Goal: Communication & Community: Answer question/provide support

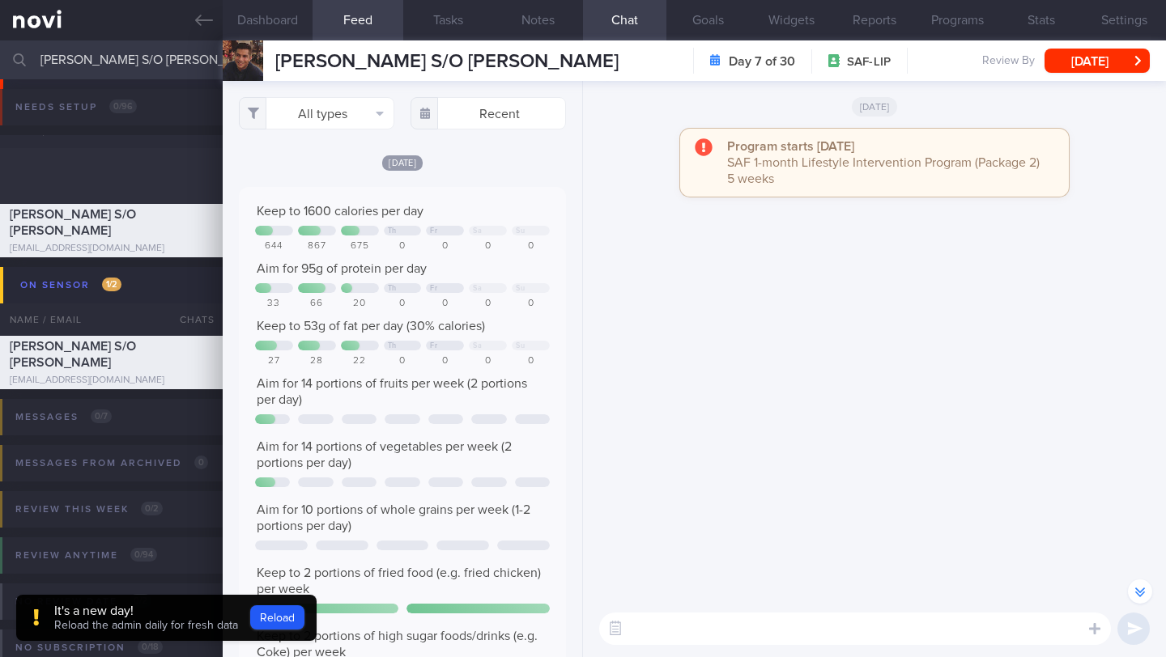
select select "8"
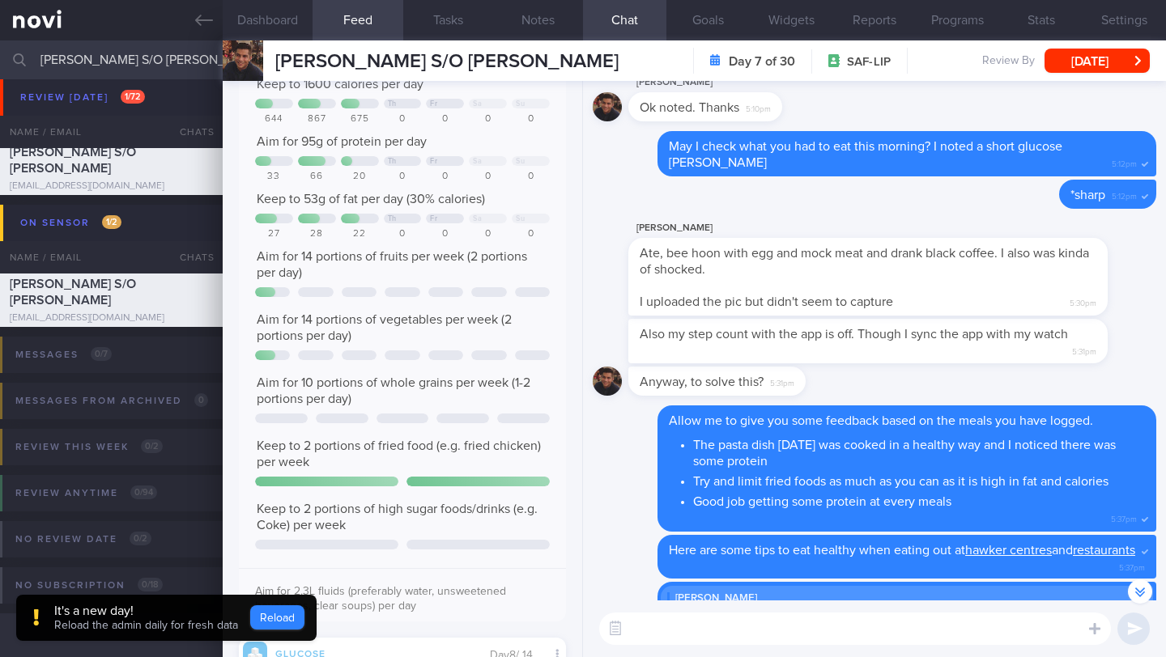
click at [278, 618] on button "Reload" at bounding box center [277, 617] width 54 height 24
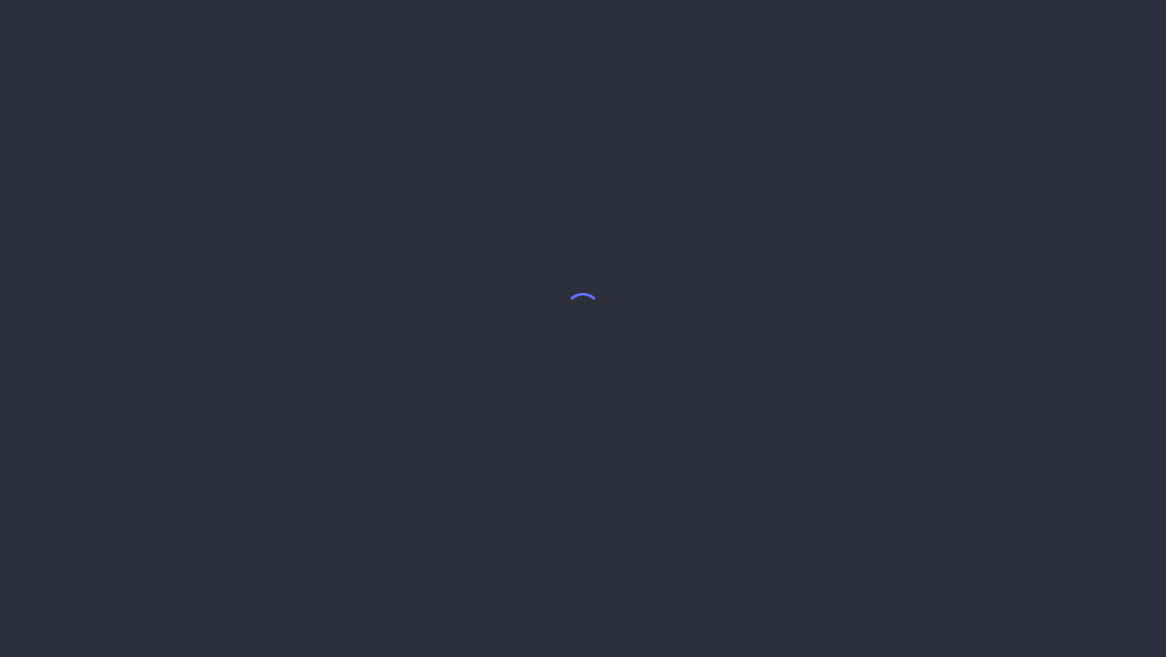
select select "8"
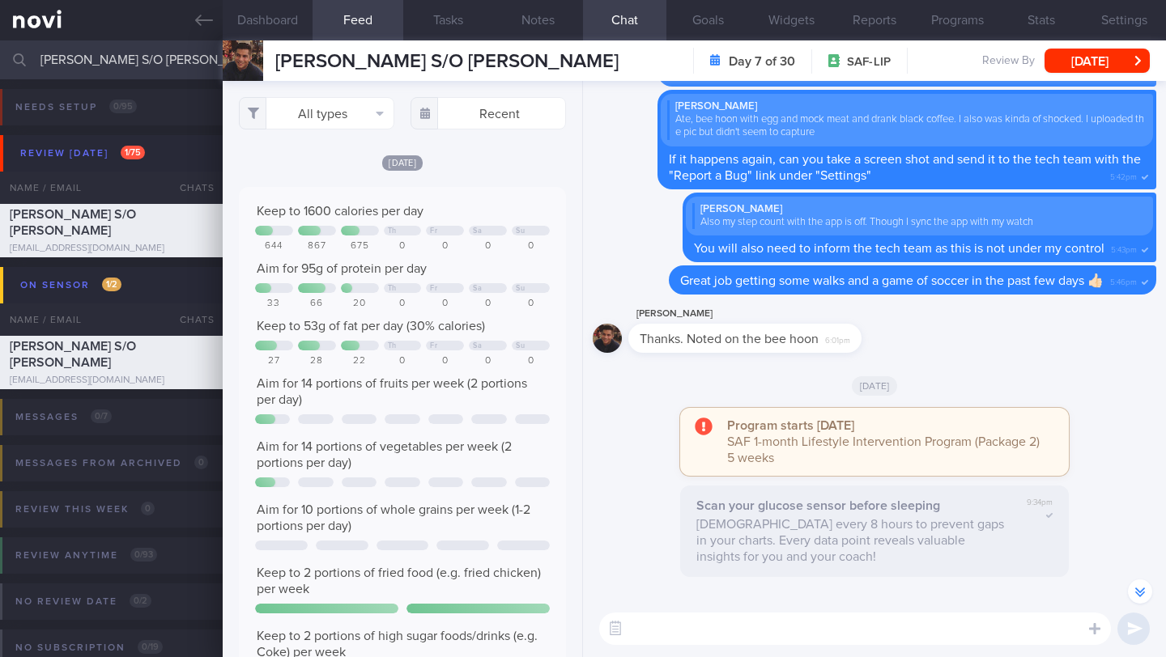
scroll to position [-342, 0]
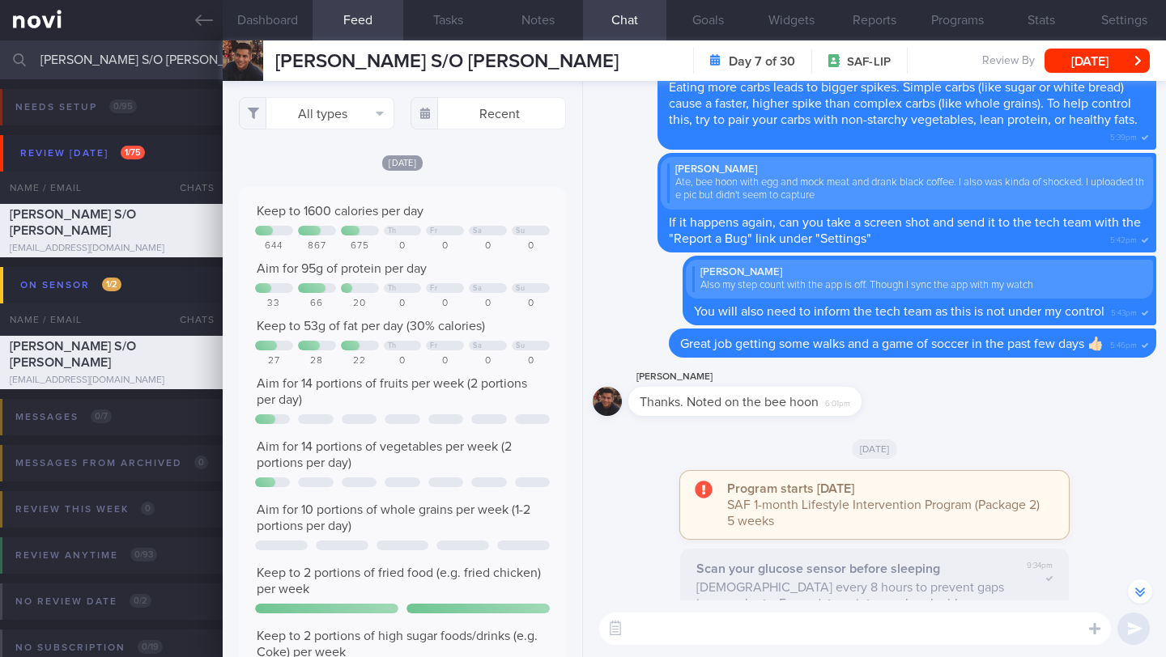
click at [746, 625] on textarea at bounding box center [855, 629] width 512 height 32
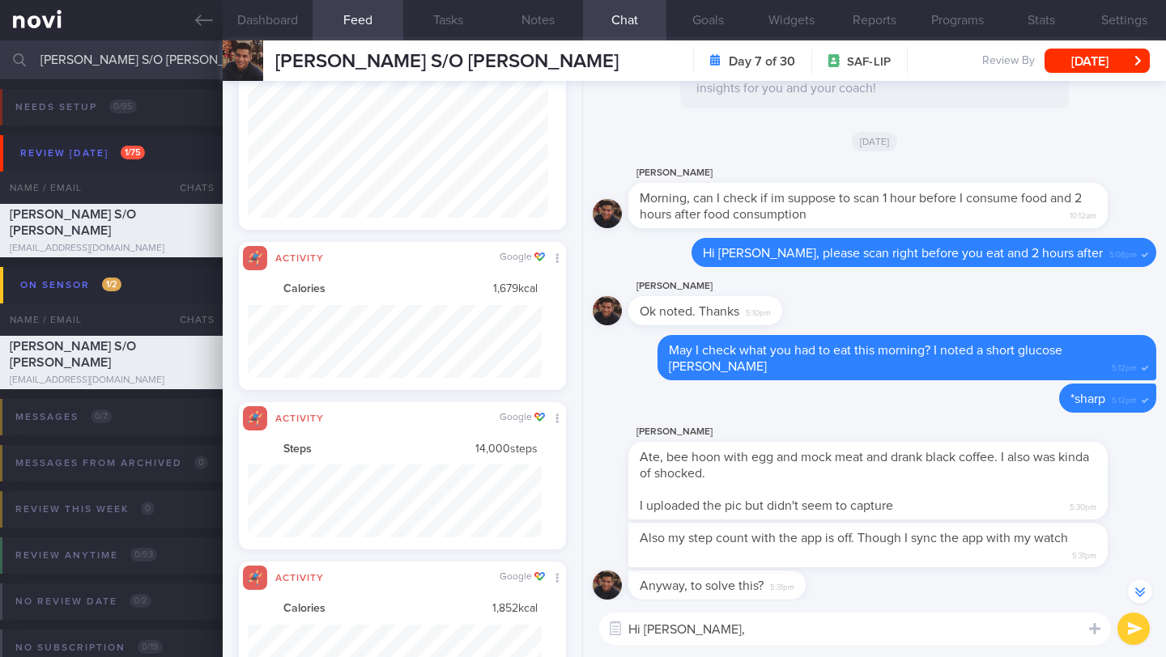
scroll to position [809377, 809156]
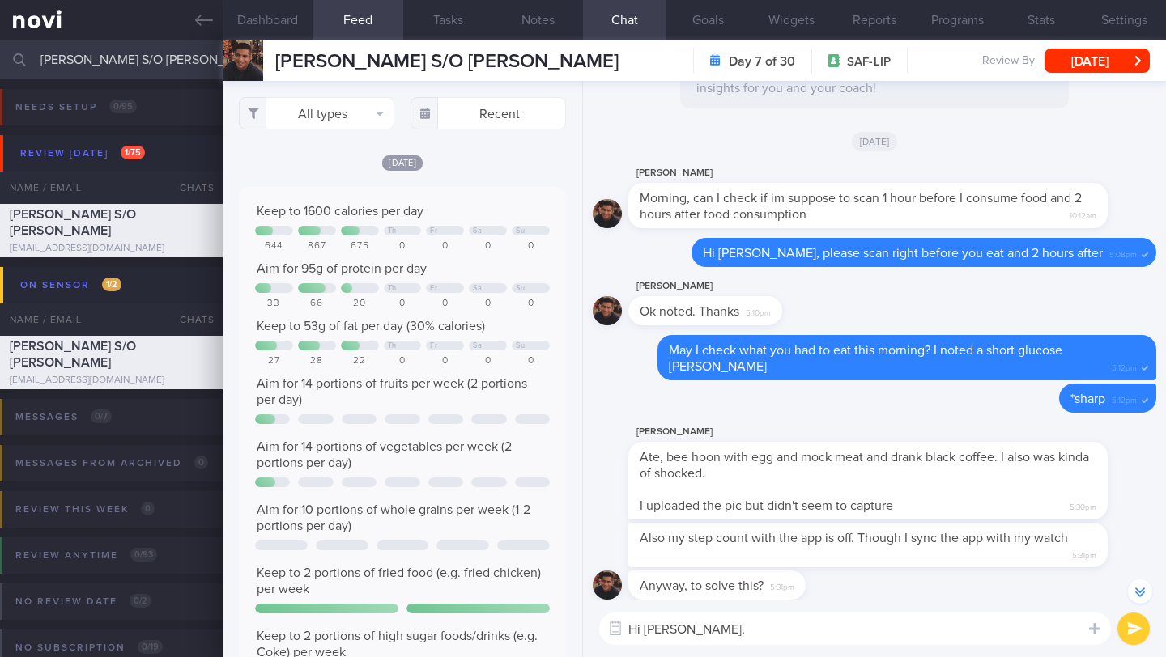
type textarea "Hi [PERSON_NAME],"
click at [323, 96] on div "All types Food Activity Glucose Weight Medicine Blood Pressure [MEDICAL_DATA] I…" at bounding box center [402, 369] width 359 height 576
click at [317, 129] on button "All types" at bounding box center [316, 113] width 155 height 32
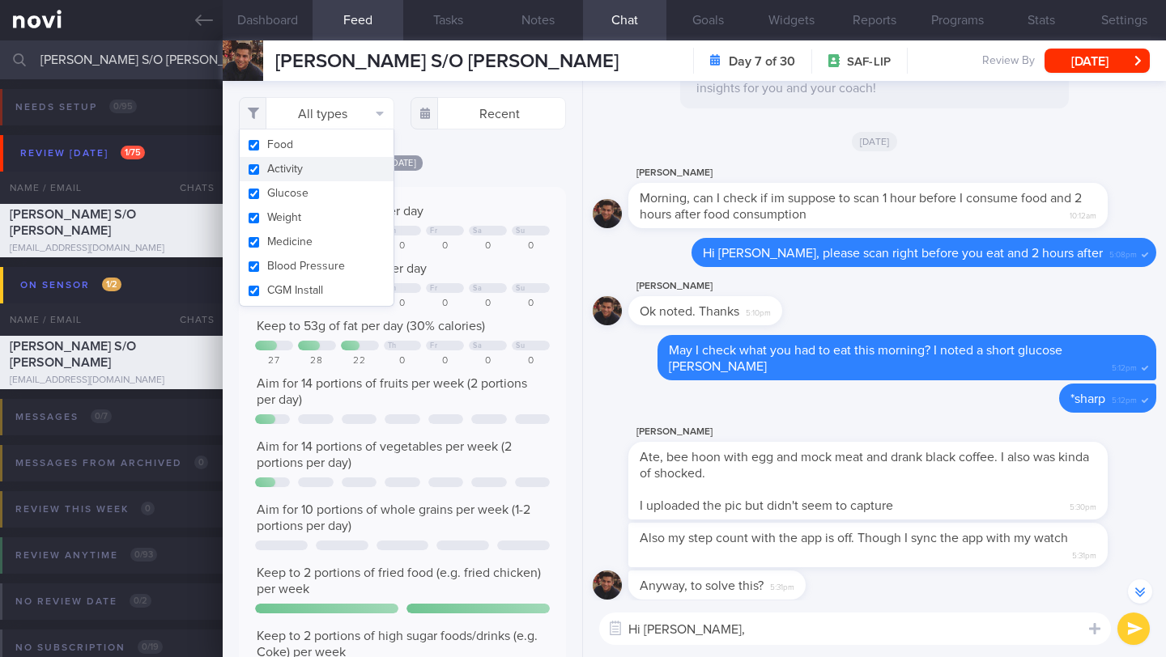
click at [299, 163] on button "Activity" at bounding box center [317, 169] width 154 height 24
checkbox input "false"
click at [465, 166] on div "Filtering type... Food Activity Glucose Weight Medicine Blood Pressure [MEDICAL…" at bounding box center [402, 369] width 359 height 576
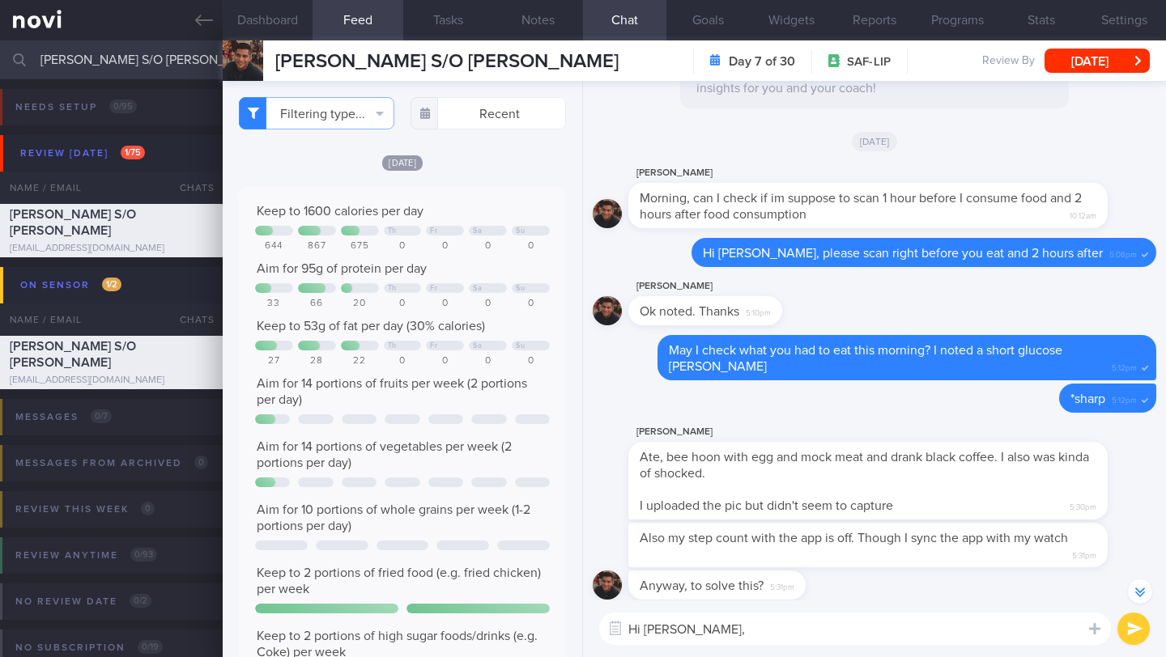
click at [339, 130] on div "Filtering type... Food Activity Glucose Weight Medicine Blood Pressure [MEDICAL…" at bounding box center [402, 369] width 359 height 576
click at [344, 121] on button "Filtering type..." at bounding box center [316, 113] width 155 height 32
click at [527, 171] on div "[DATE]" at bounding box center [402, 162] width 327 height 17
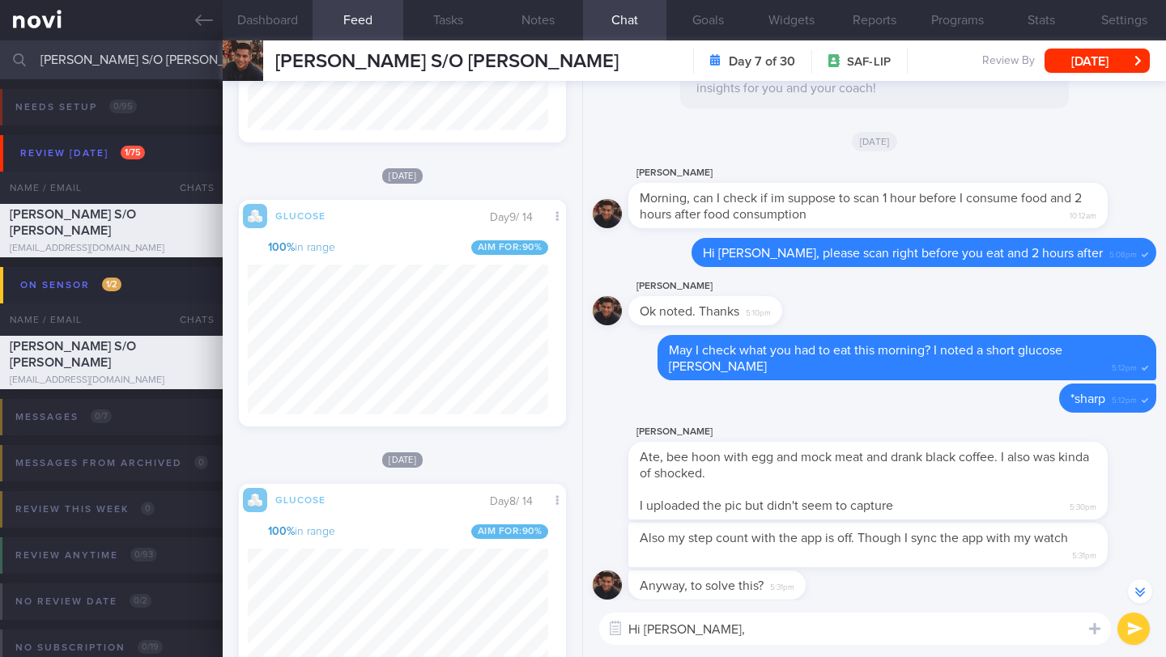
scroll to position [524, 0]
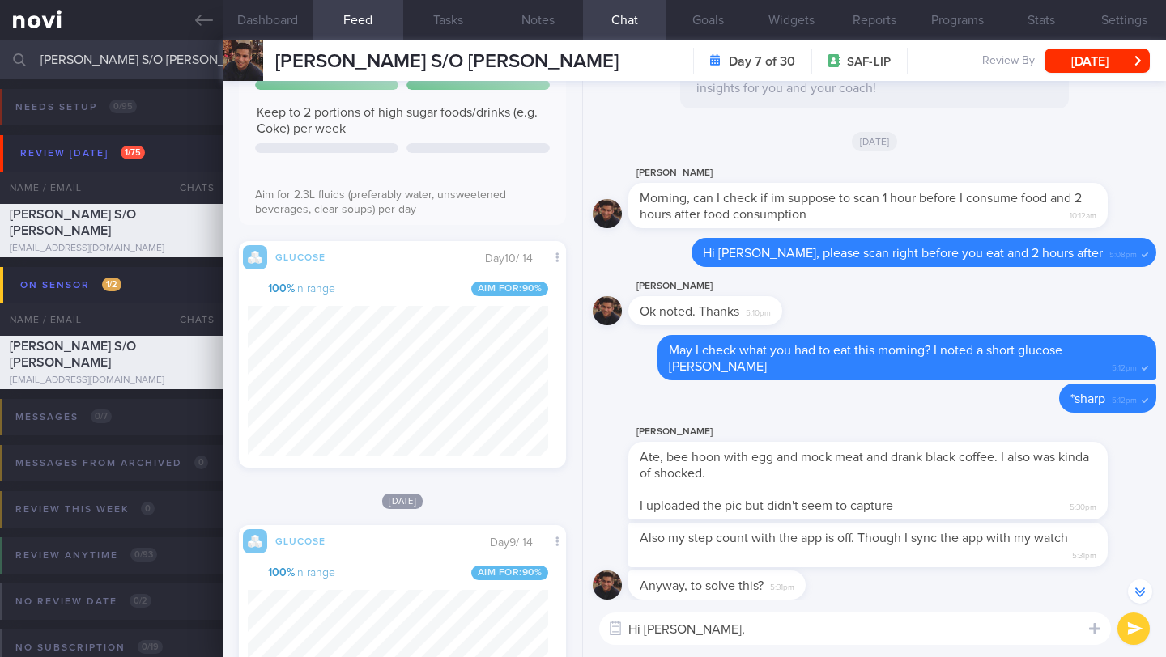
click at [767, 616] on textarea "Hi [PERSON_NAME]," at bounding box center [855, 629] width 512 height 32
click at [770, 625] on textarea "Hi [PERSON_NAME]," at bounding box center [855, 629] width 512 height 32
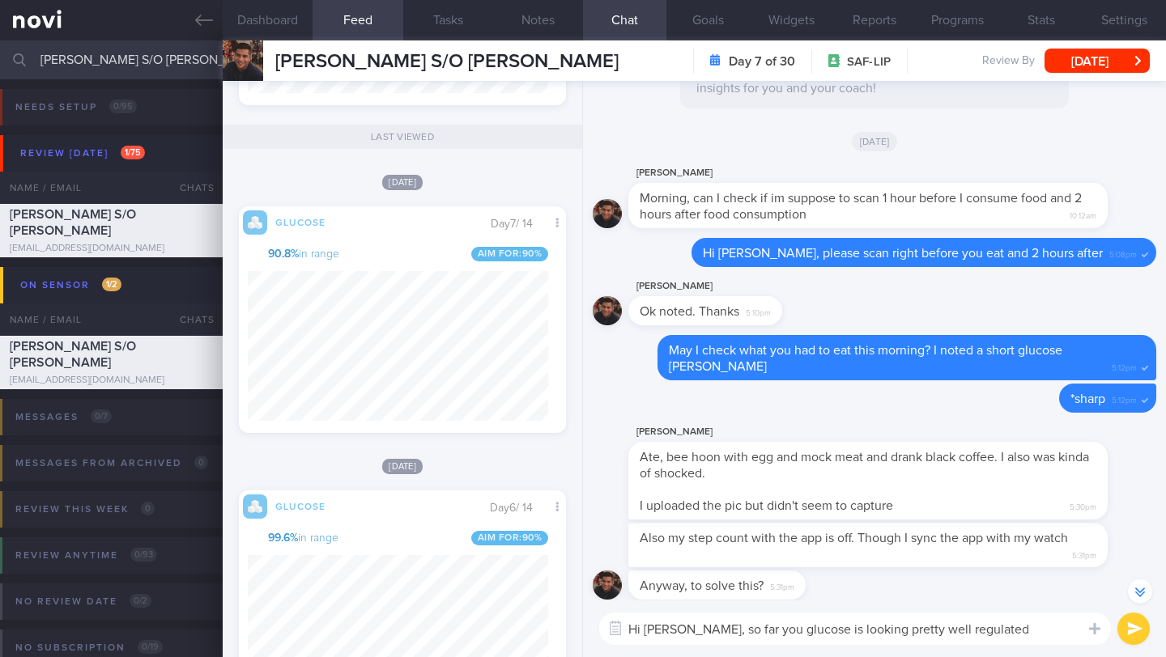
scroll to position [809245, 809150]
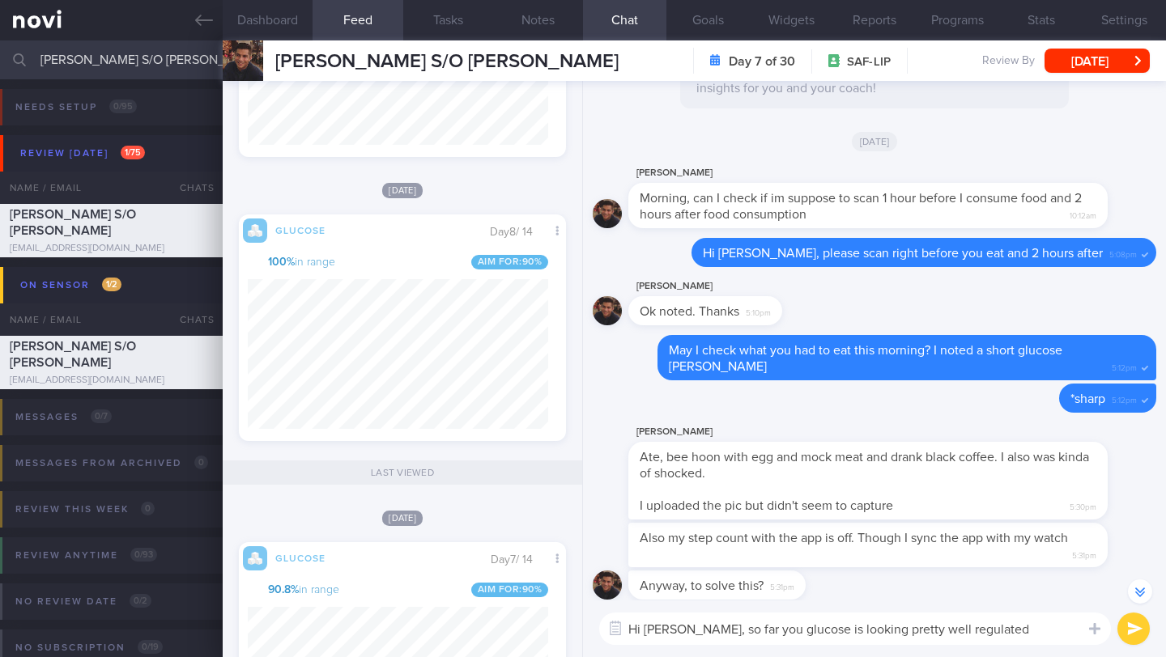
drag, startPoint x: 741, startPoint y: 629, endPoint x: 689, endPoint y: 631, distance: 52.7
click at [689, 631] on textarea "Hi [PERSON_NAME], so far you glucose is looking pretty well regulated" at bounding box center [855, 629] width 512 height 32
click at [1014, 627] on textarea "Hi [PERSON_NAME], your glucose is looking pretty well regulated" at bounding box center [855, 629] width 512 height 32
click at [695, 632] on textarea "Hi [PERSON_NAME], your glucose is looking pretty well regulated recently" at bounding box center [855, 629] width 512 height 32
click at [690, 635] on textarea "Hi [PERSON_NAME], your glucose is looking pretty well regulated recently" at bounding box center [855, 629] width 512 height 32
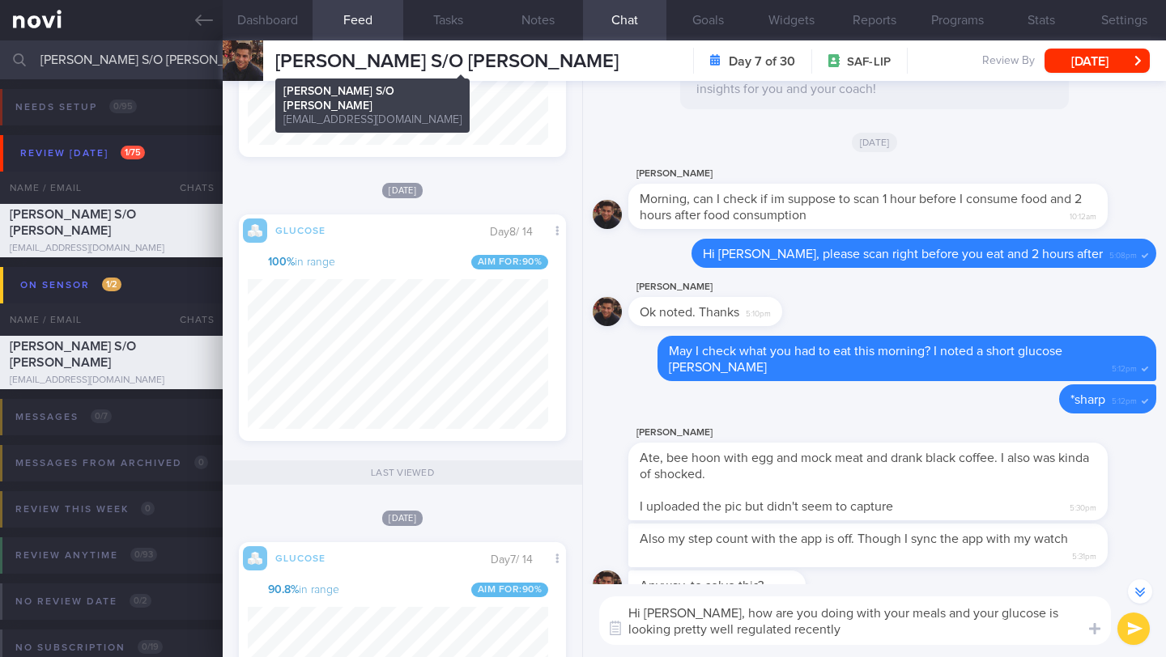
type textarea "Hi [PERSON_NAME], how are you doing with your meals and your glucose is looking…"
click at [490, 68] on span "[PERSON_NAME] S/O [PERSON_NAME]" at bounding box center [446, 61] width 343 height 19
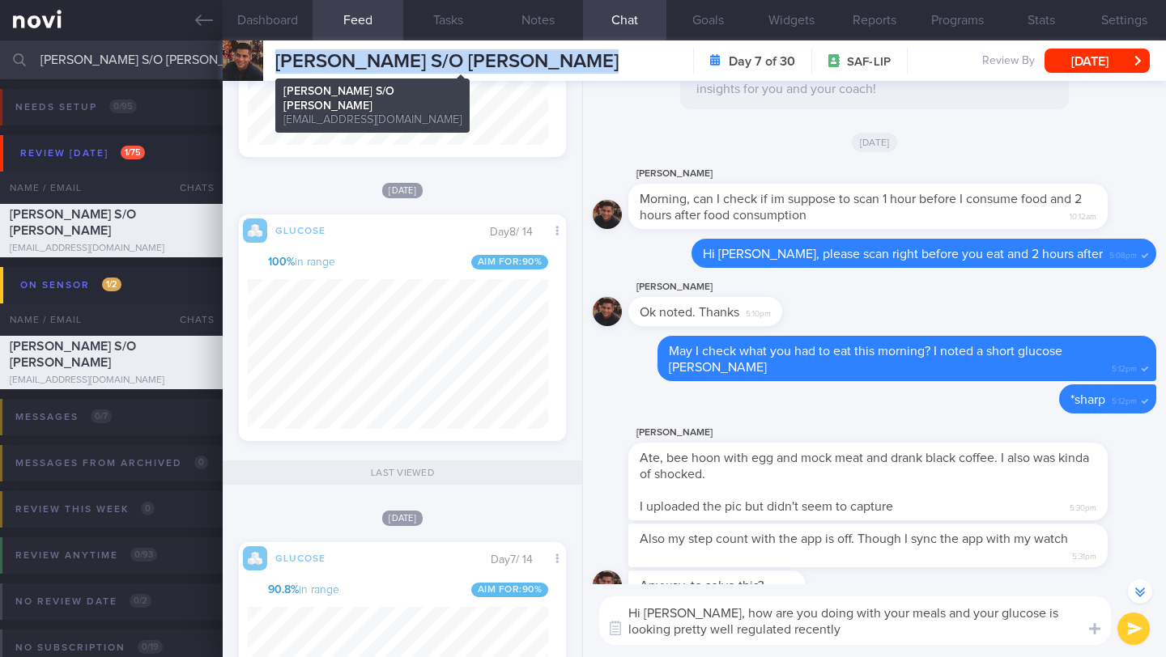
click at [490, 68] on span "[PERSON_NAME] S/O [PERSON_NAME]" at bounding box center [446, 61] width 343 height 19
copy div "[PERSON_NAME] S/O [PERSON_NAME] [PERSON_NAME] S/O [PERSON_NAME] [EMAIL_ADDRESS]…"
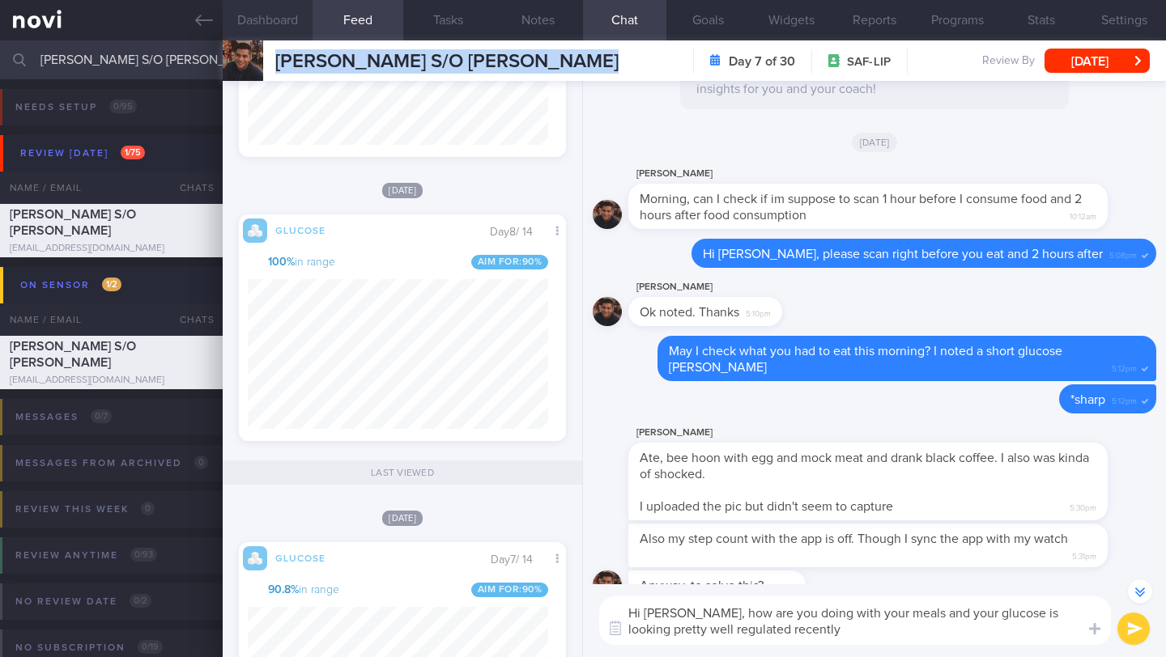
click at [267, 26] on button "Dashboard" at bounding box center [268, 20] width 90 height 40
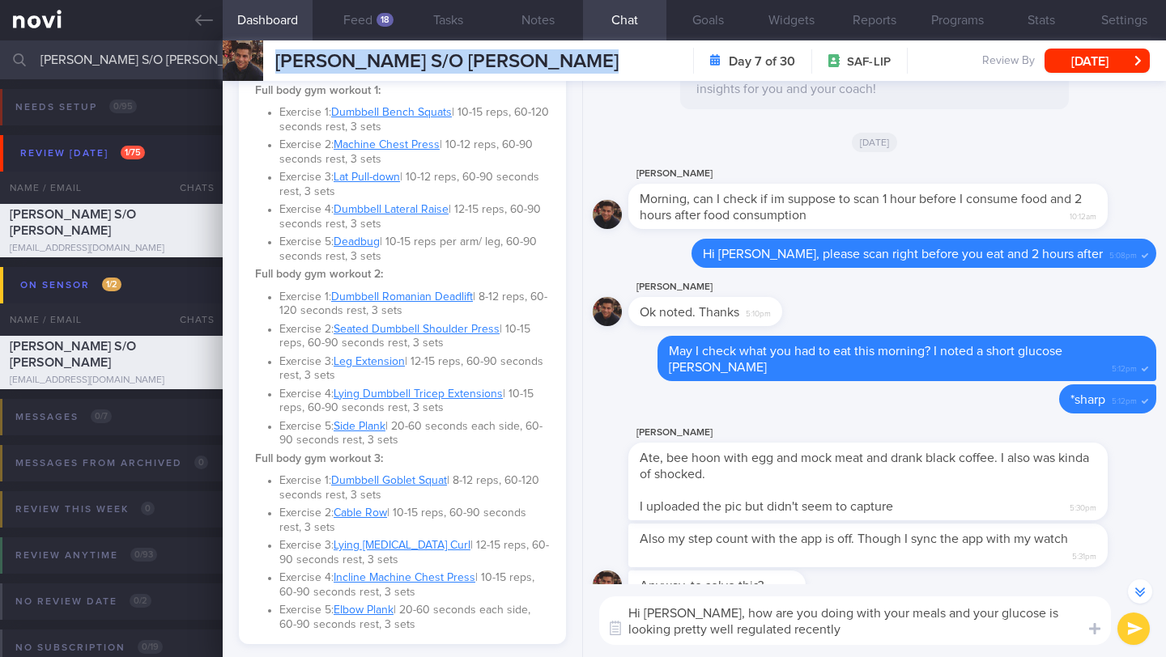
scroll to position [1212, 0]
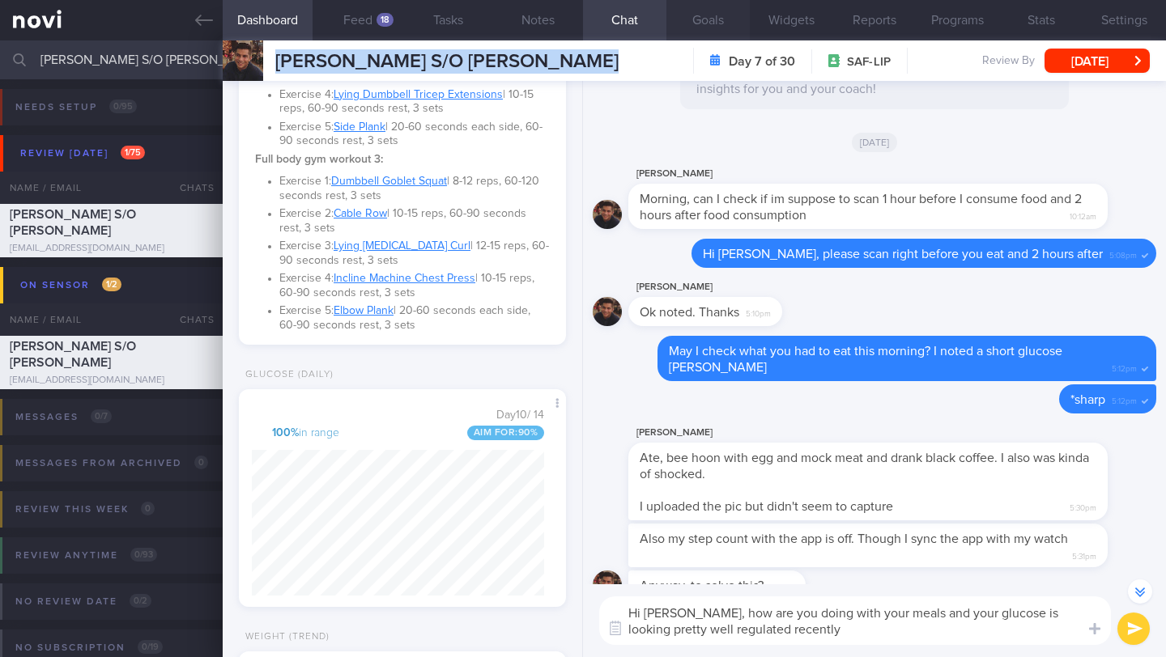
click at [710, 19] on button "Goals" at bounding box center [707, 20] width 83 height 40
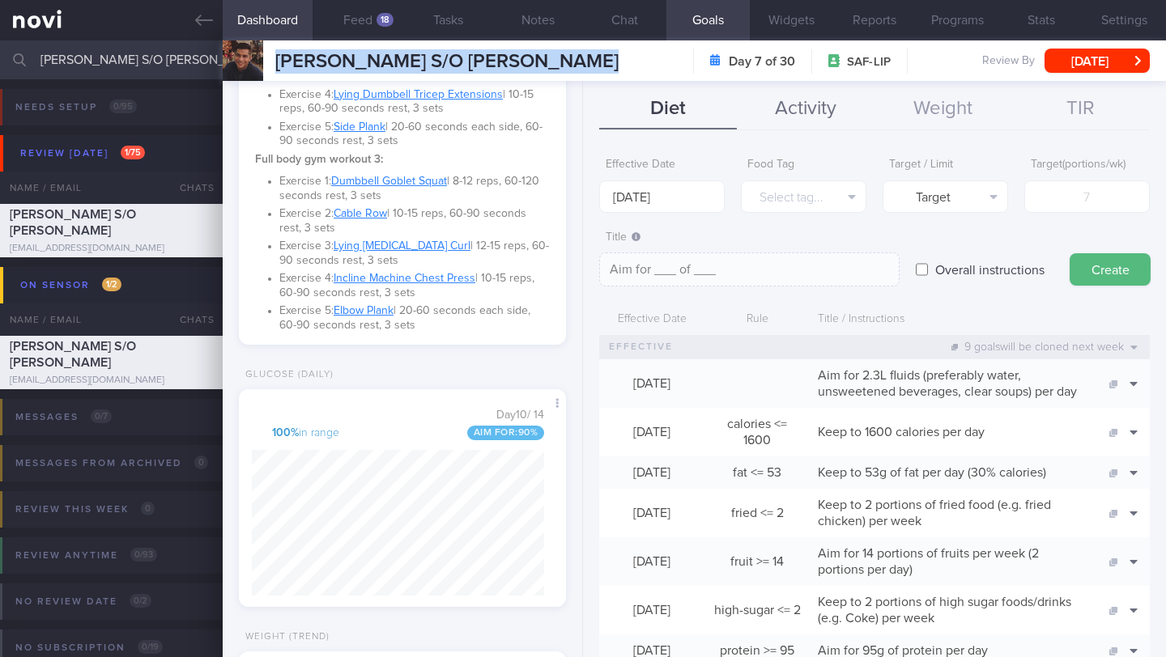
click at [799, 118] on button "Activity" at bounding box center [806, 109] width 138 height 40
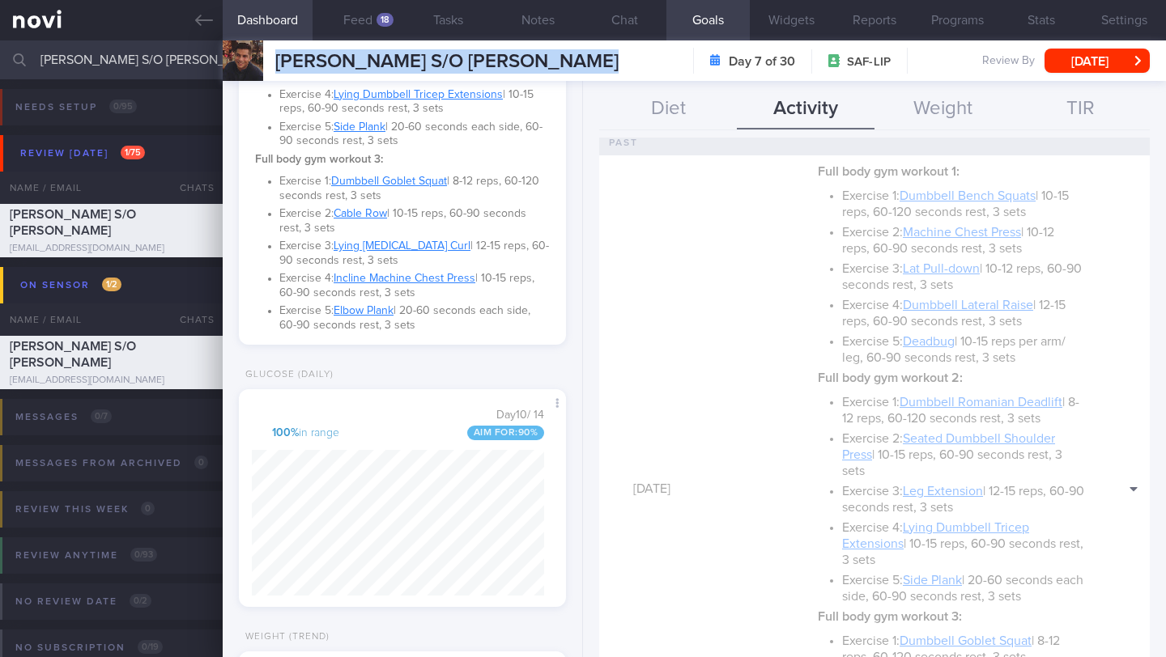
scroll to position [1090, 0]
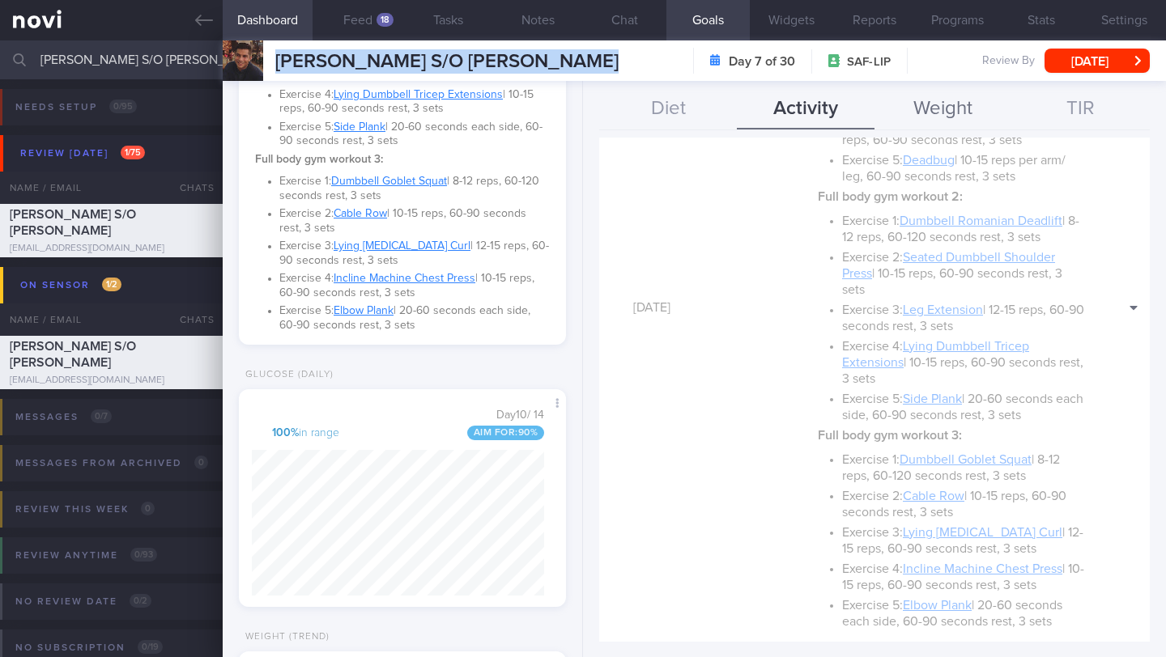
click at [951, 108] on button "Weight" at bounding box center [943, 109] width 138 height 40
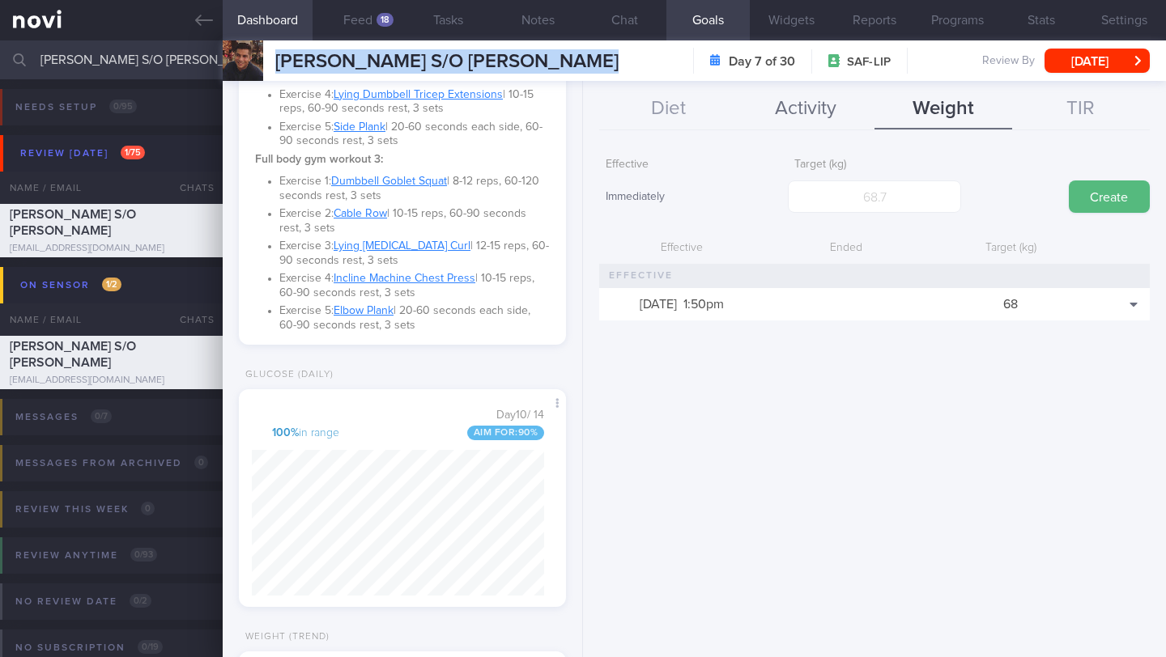
click at [764, 104] on button "Activity" at bounding box center [806, 109] width 138 height 40
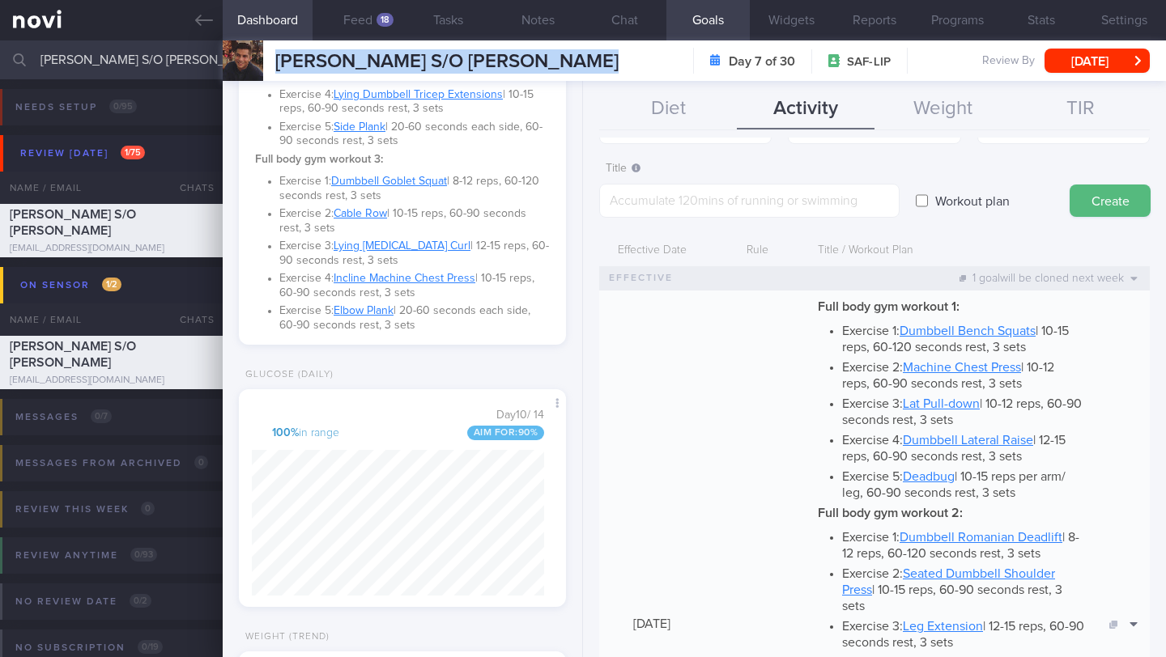
scroll to position [0, 0]
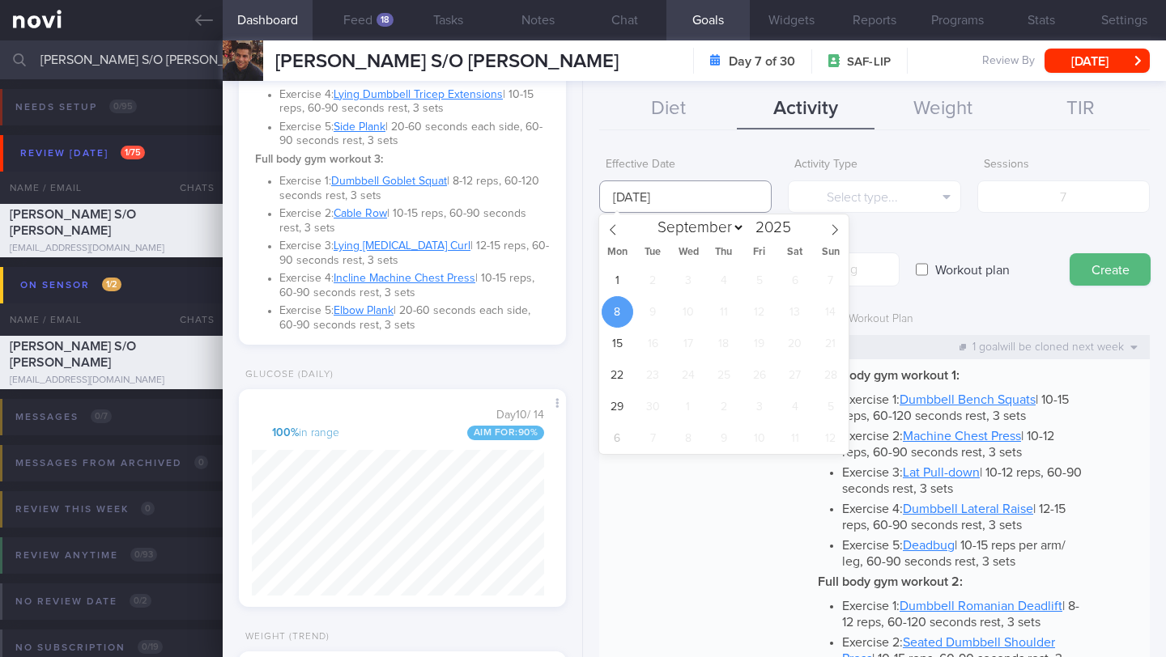
click at [689, 194] on input "[DATE]" at bounding box center [685, 197] width 172 height 32
click at [621, 290] on span "1" at bounding box center [617, 281] width 32 height 32
type input "[DATE]"
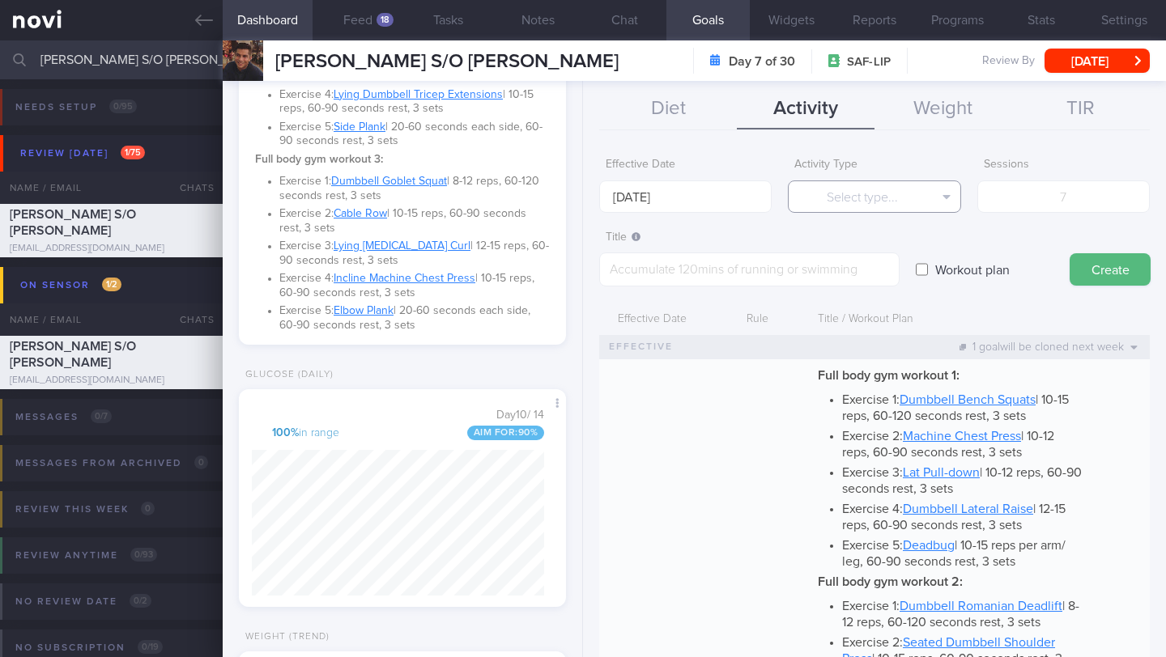
click at [821, 208] on button "Select type..." at bounding box center [874, 197] width 172 height 32
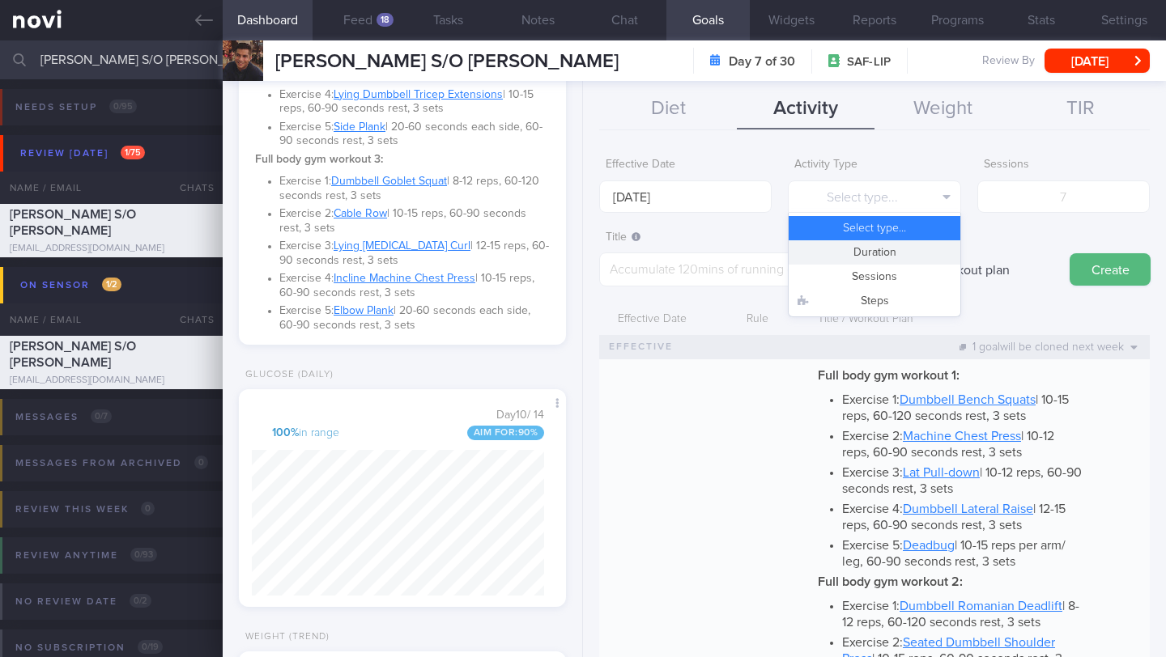
click at [840, 256] on button "Duration" at bounding box center [873, 252] width 171 height 24
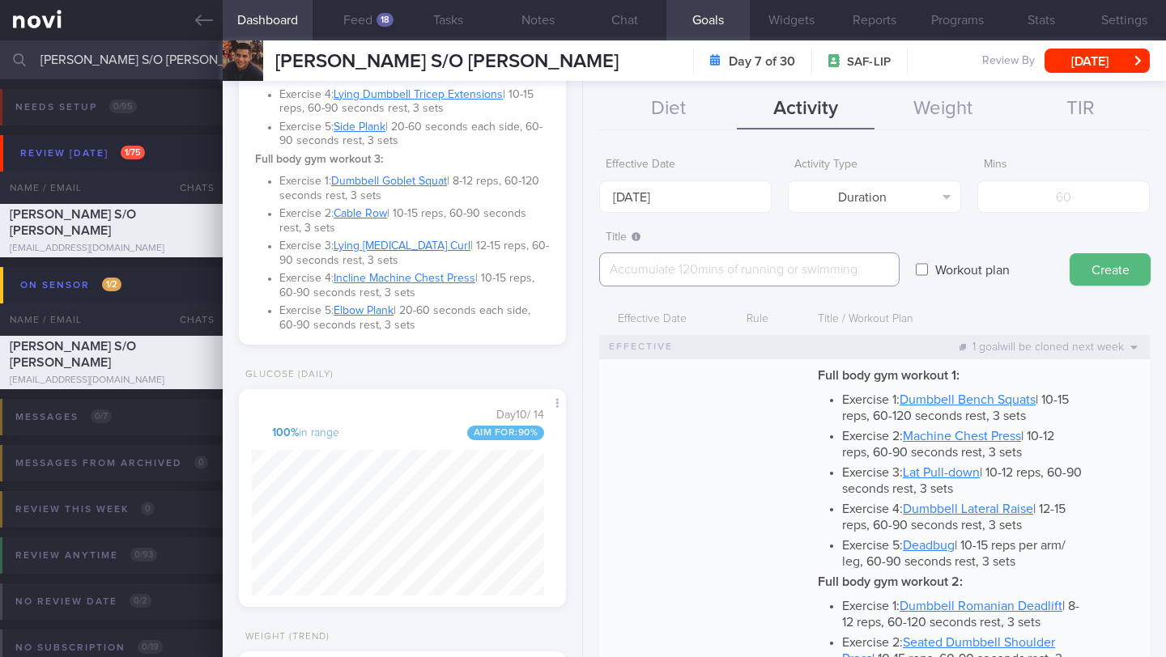
click at [785, 272] on textarea at bounding box center [749, 270] width 300 height 34
paste textarea "Workout at least 4-5x per week (on top of steps) 2-3 workouts to focus on cardi…"
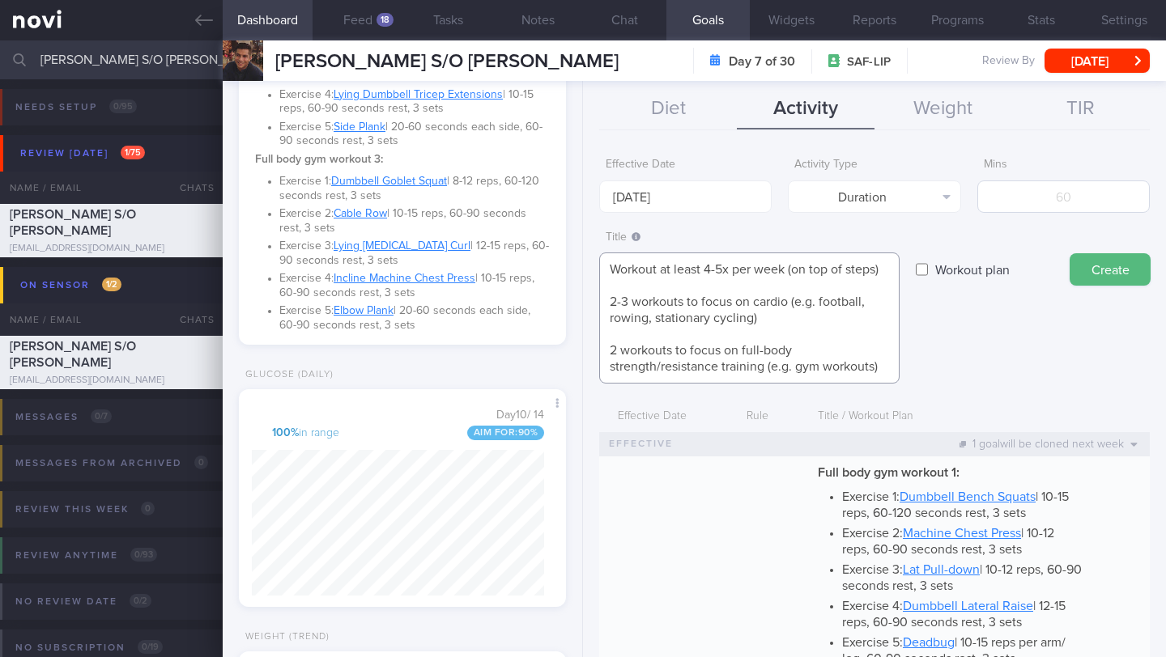
type textarea "Workout at least 4-5x per week (on top of steps) 2-3 workouts to focus on cardi…"
click at [1026, 197] on input "number" at bounding box center [1063, 197] width 172 height 32
type input "4"
click at [746, 309] on textarea "Workout at least 4-5x per week (on top of steps) 2-3 workouts to focus on cardi…" at bounding box center [749, 318] width 300 height 131
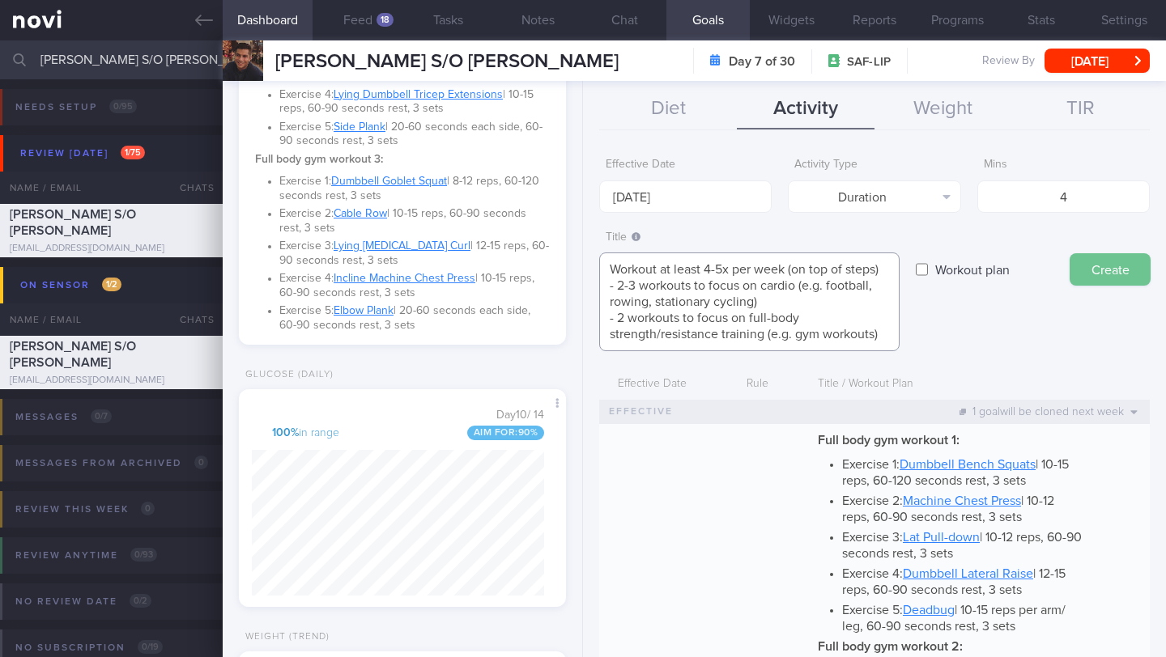
type textarea "Workout at least 4-5x per week (on top of steps) - 2-3 workouts to focus on car…"
click at [1107, 270] on button "Create" at bounding box center [1109, 269] width 81 height 32
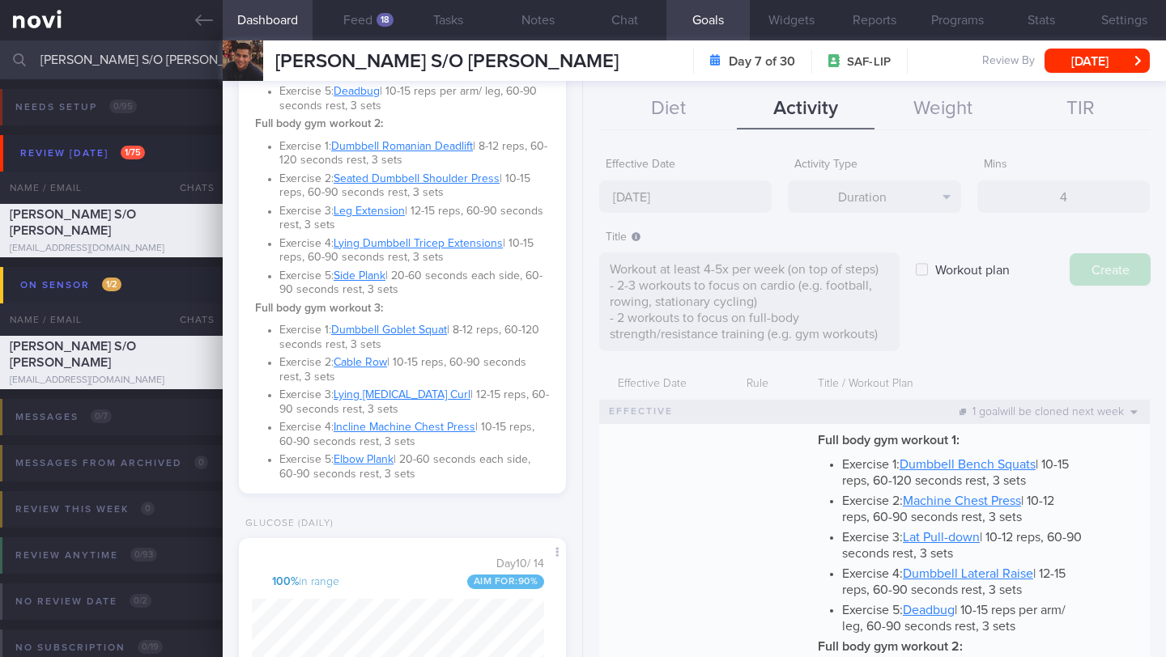
type input "[DATE]"
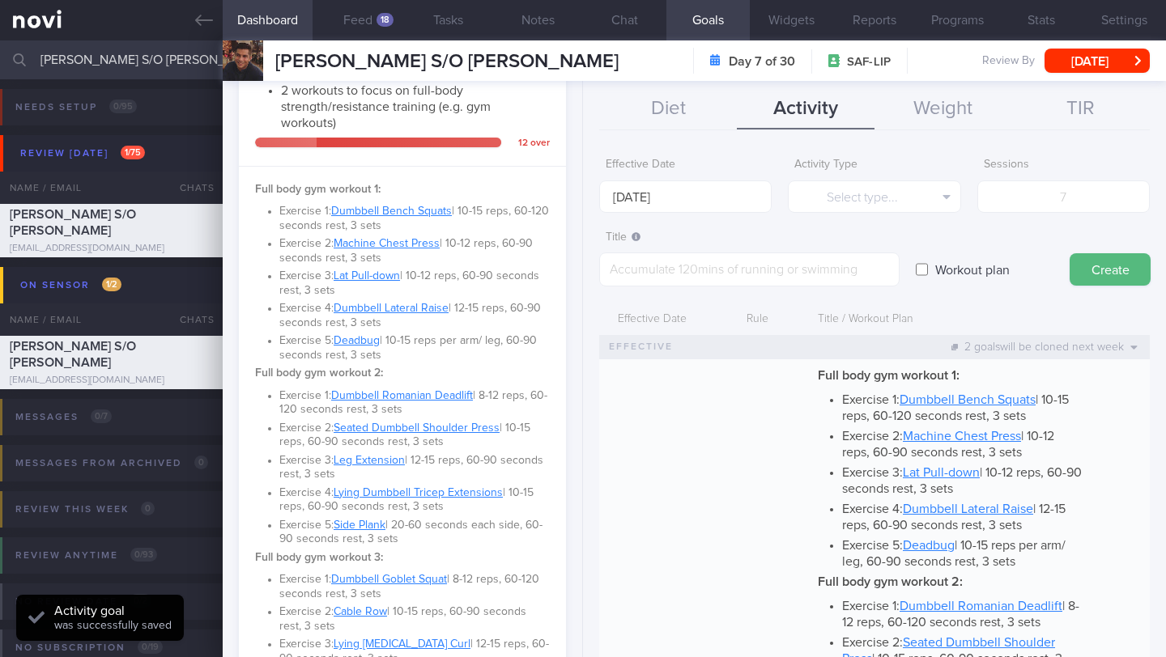
scroll to position [873, 0]
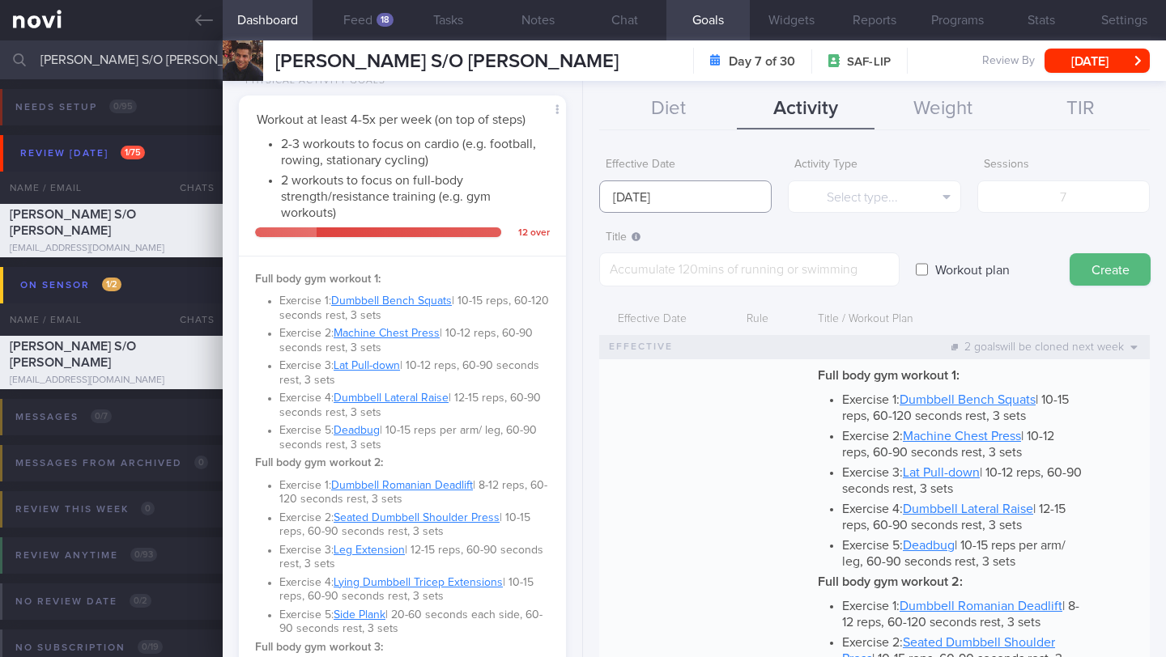
click at [664, 194] on input "[DATE]" at bounding box center [685, 197] width 172 height 32
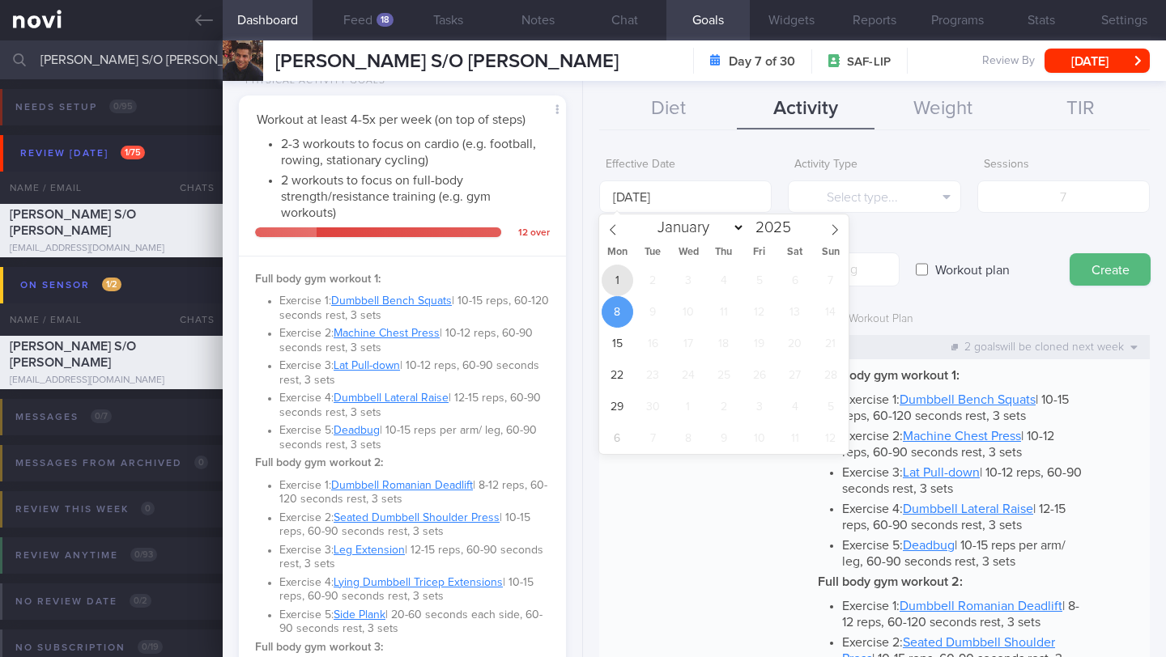
click at [610, 288] on span "1" at bounding box center [617, 281] width 32 height 32
type input "[DATE]"
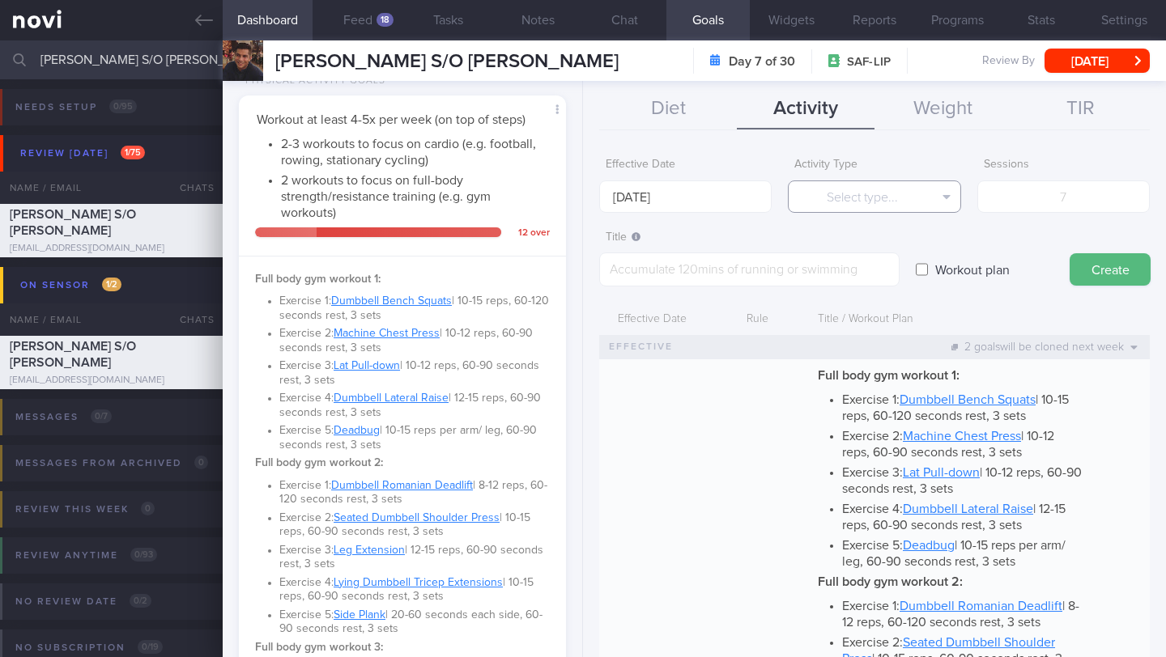
click at [862, 200] on button "Select type..." at bounding box center [874, 197] width 172 height 32
click at [892, 292] on button "Steps" at bounding box center [873, 301] width 171 height 24
click at [1013, 206] on input "number" at bounding box center [1063, 197] width 172 height 32
type input "70000"
click at [824, 276] on textarea at bounding box center [749, 270] width 300 height 34
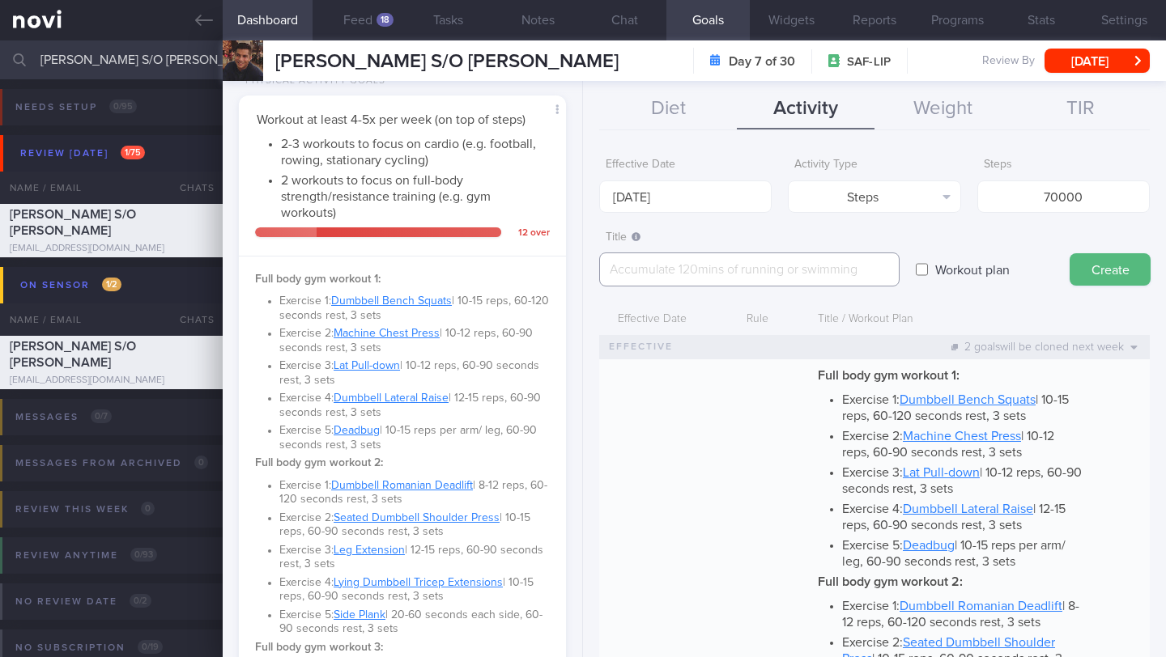
paste textarea "Aim for a minimum of 10,000 steps per day"
type textarea "Aim for a minimum of 10,000 steps per day"
click at [1110, 279] on button "Create" at bounding box center [1109, 269] width 81 height 32
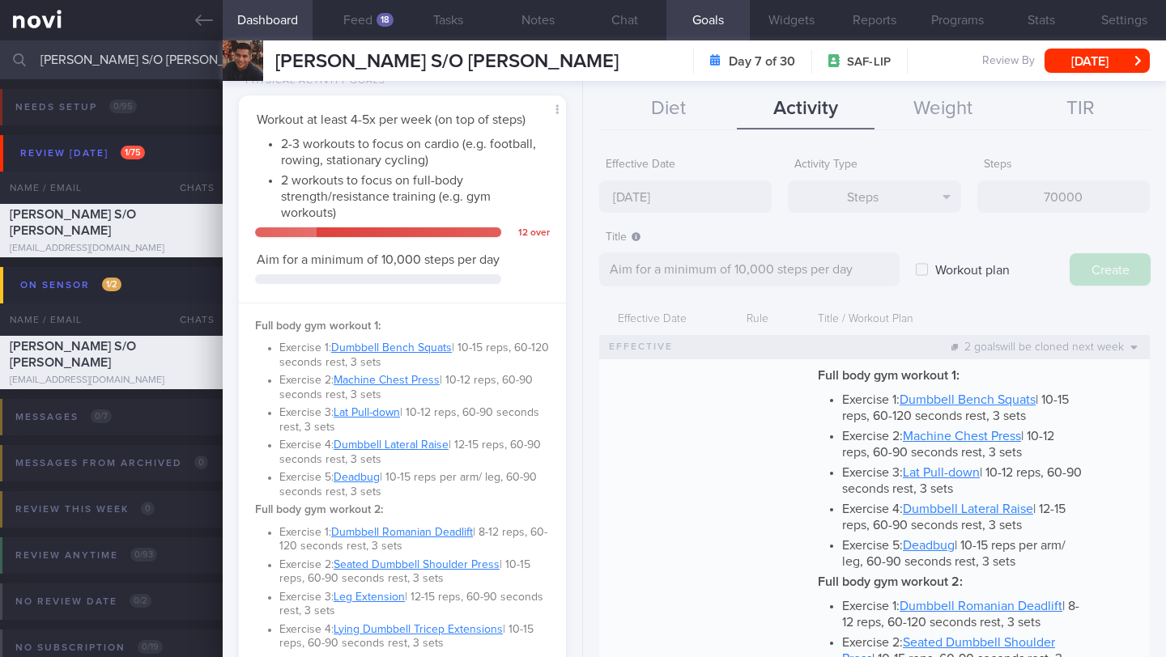
type input "[DATE]"
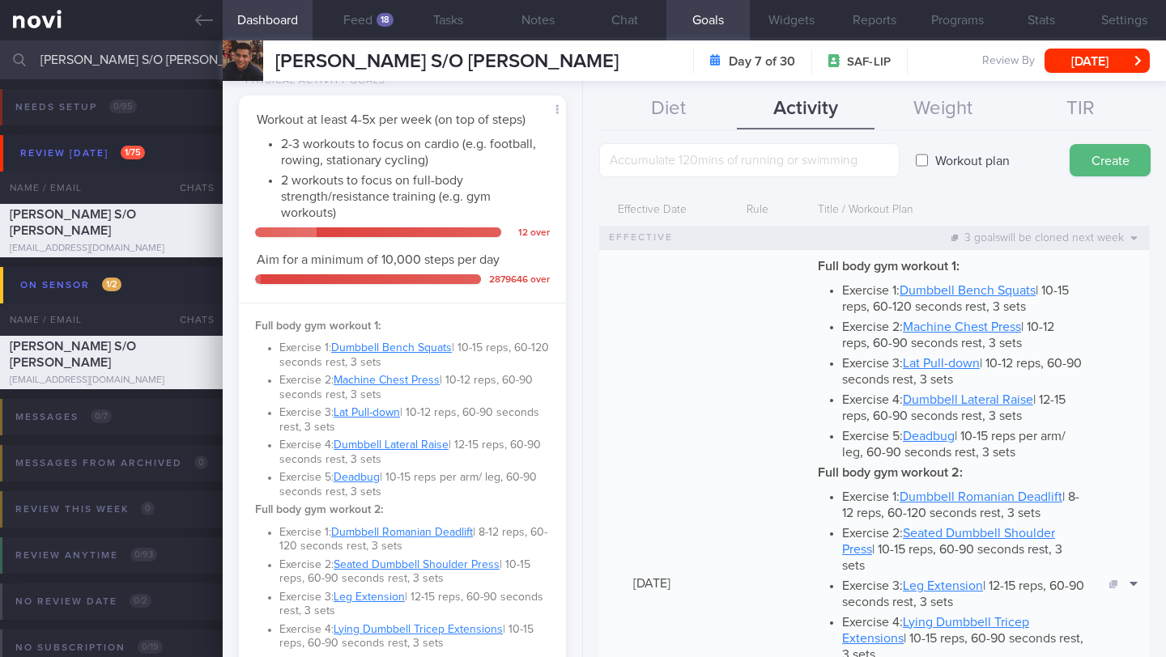
scroll to position [0, 0]
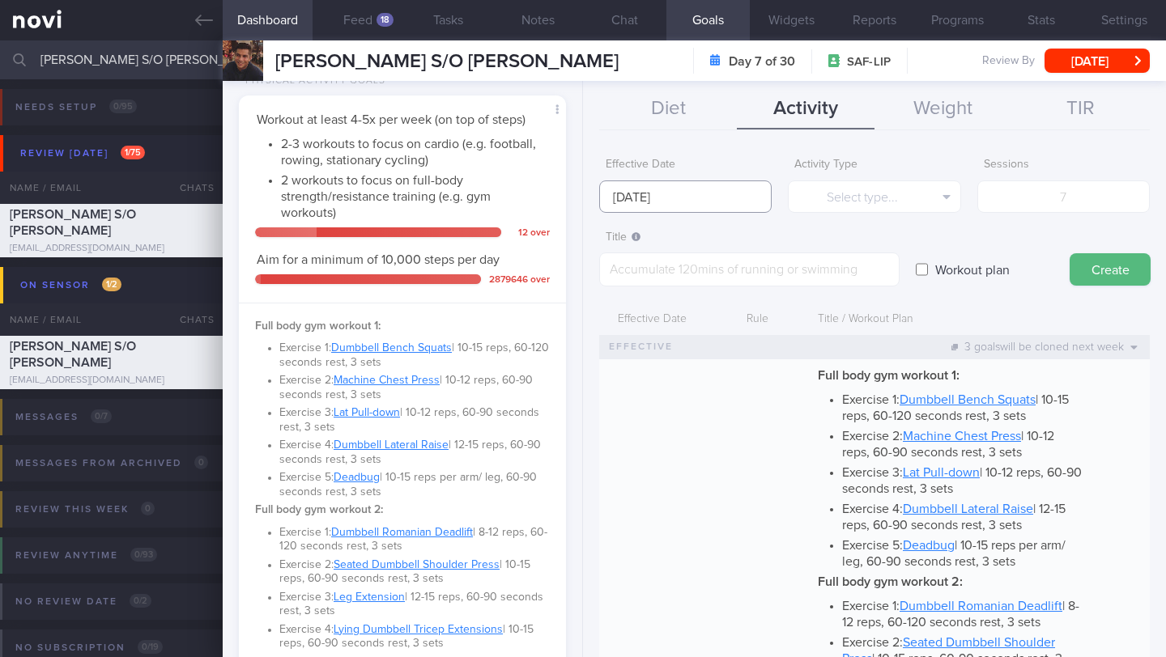
click at [700, 210] on body "You are offline! Some functionality will be unavailable Patients New Users Coac…" at bounding box center [583, 328] width 1166 height 657
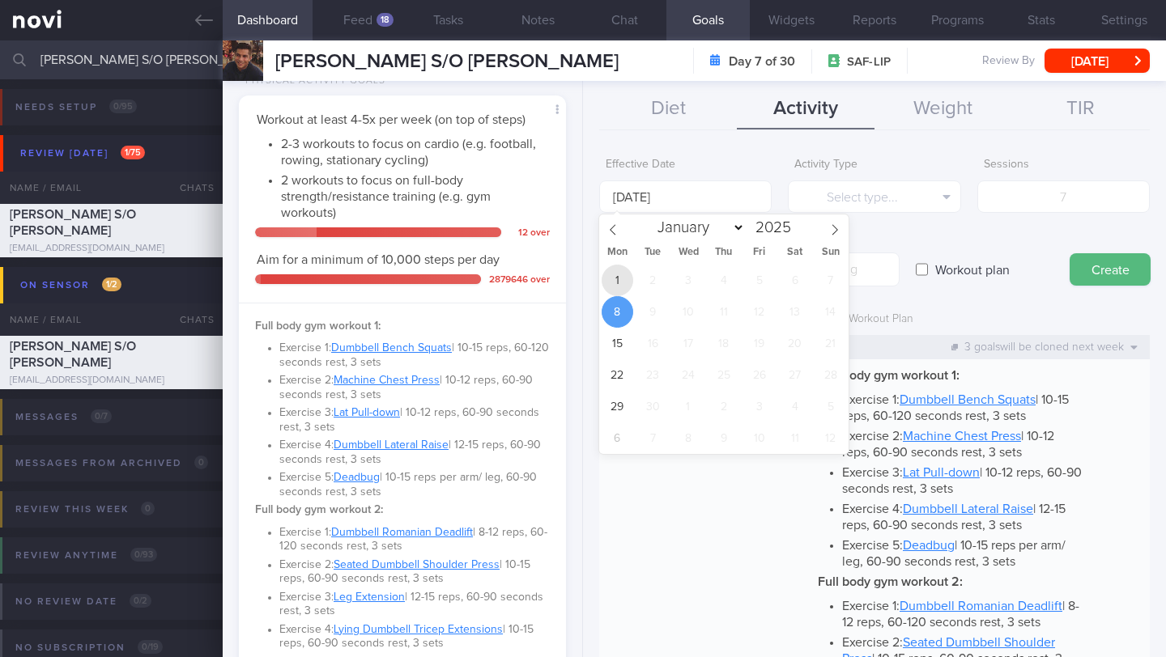
click at [627, 278] on span "1" at bounding box center [617, 281] width 32 height 32
type input "[DATE]"
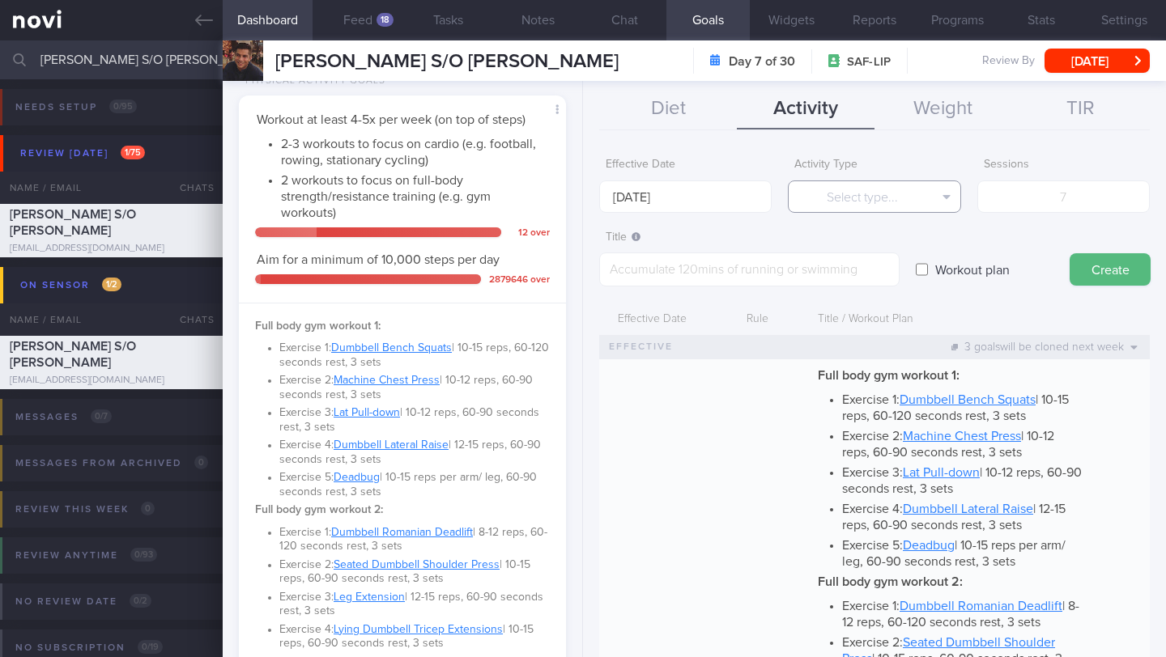
click at [858, 188] on button "Select type..." at bounding box center [874, 197] width 172 height 32
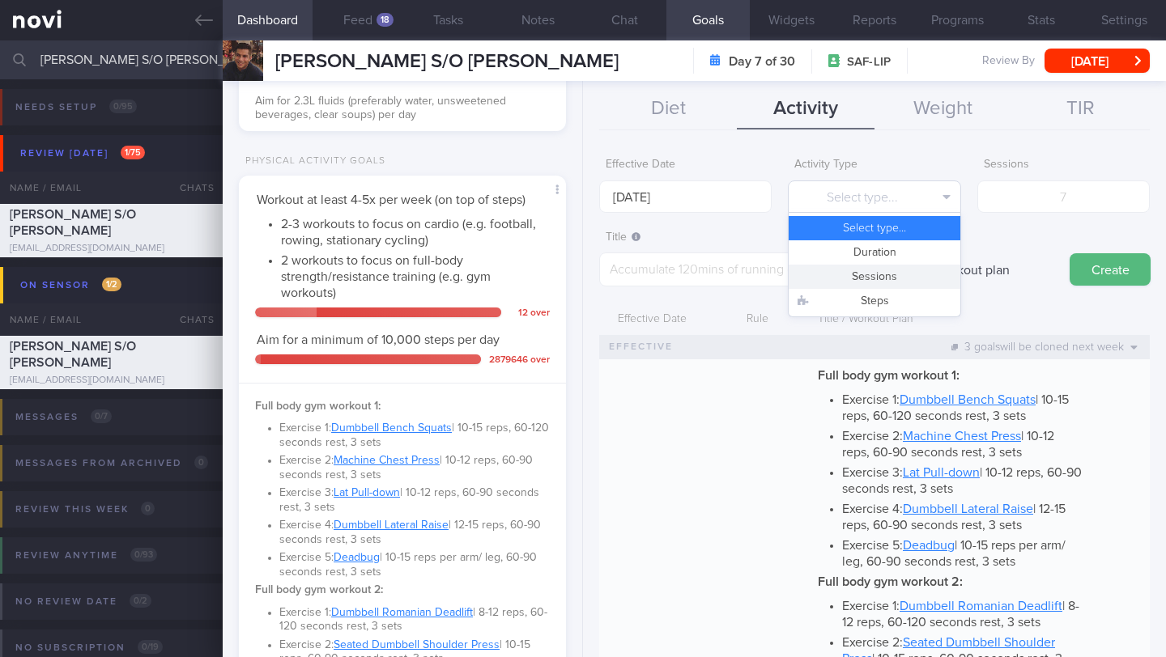
scroll to position [784, 0]
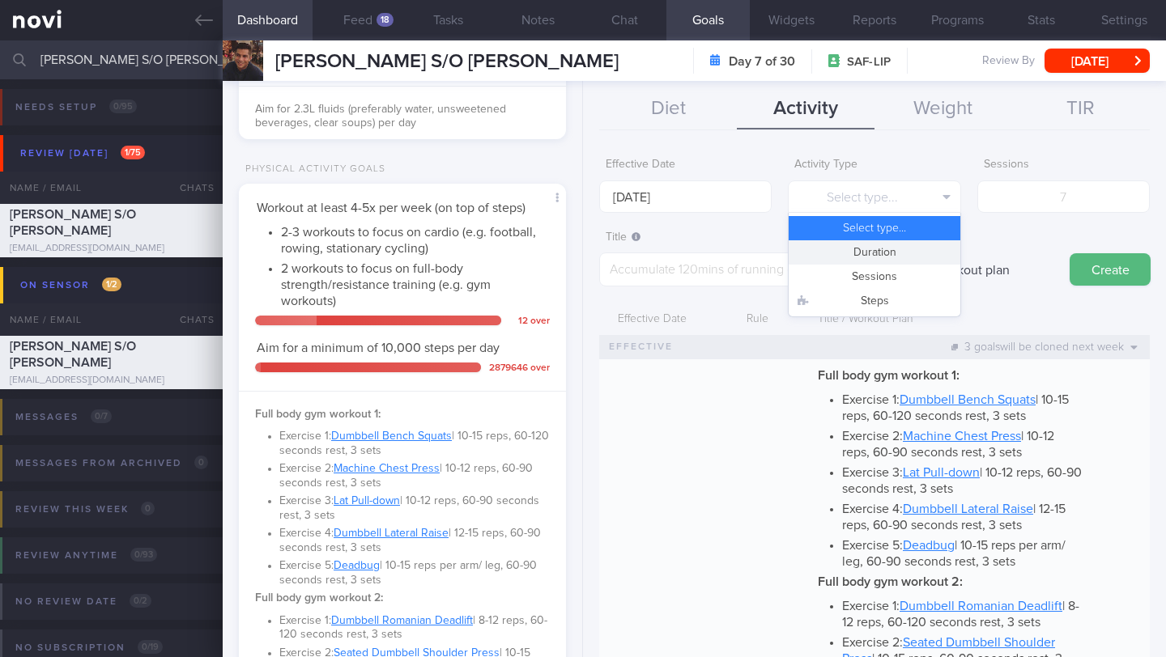
click at [871, 253] on button "Duration" at bounding box center [873, 252] width 171 height 24
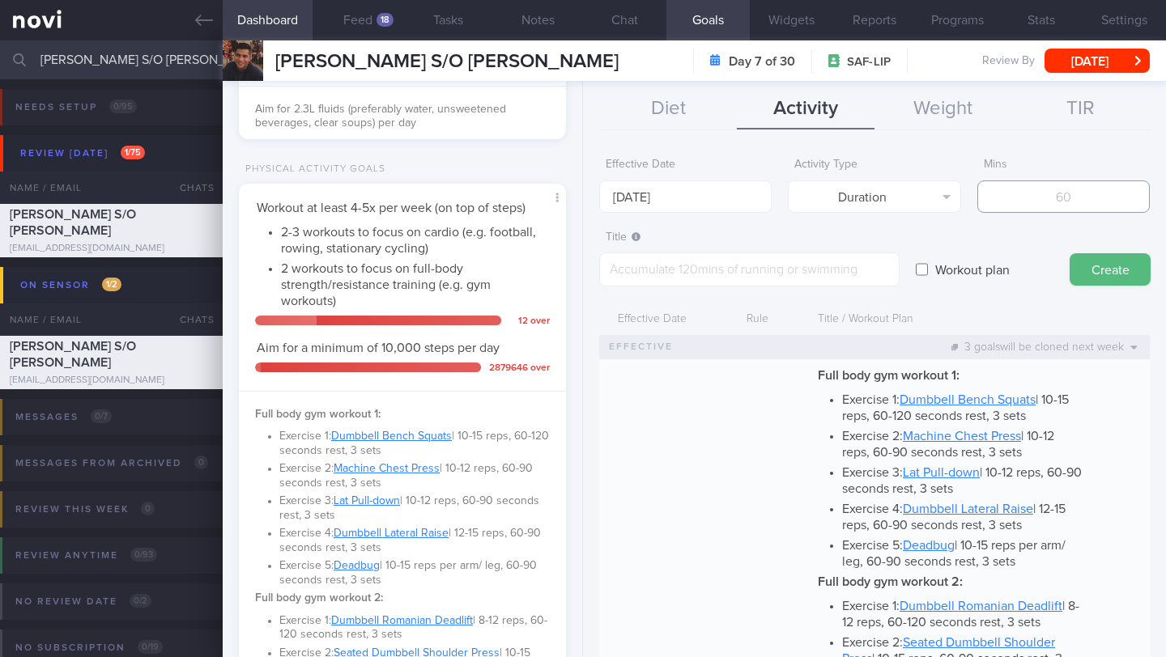
click at [1022, 196] on input "number" at bounding box center [1063, 197] width 172 height 32
type input "150"
paste textarea "Target at least 150-200 minutes of moderate-intensity workouts per week"
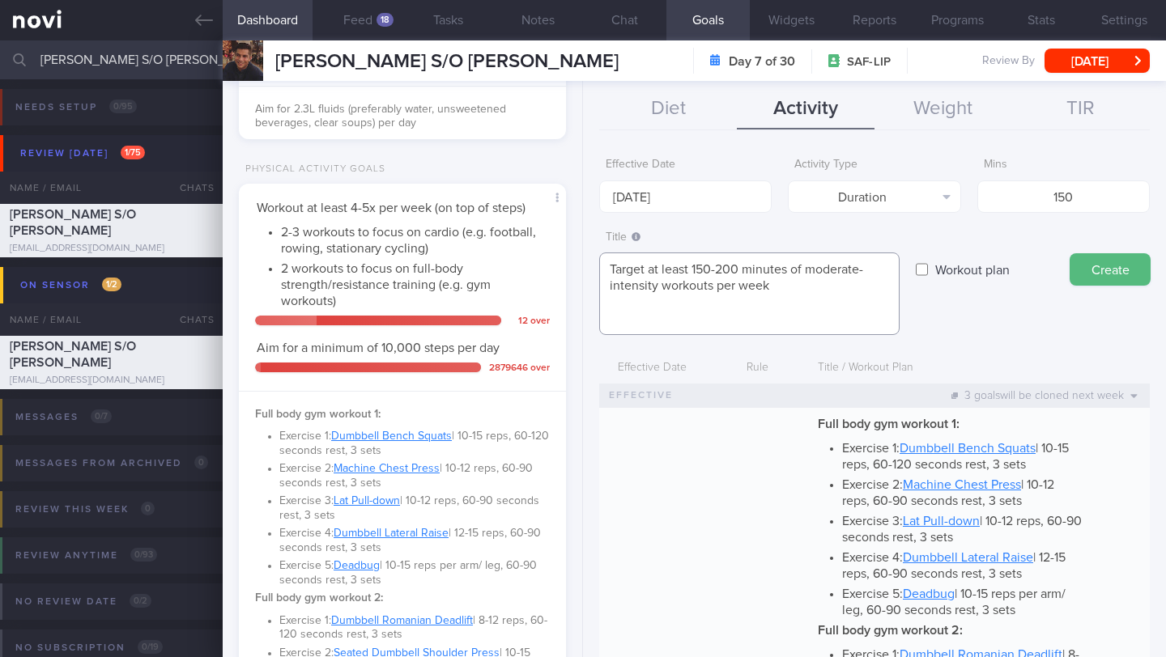
scroll to position [0, 0]
click at [1114, 277] on button "Create" at bounding box center [1109, 269] width 81 height 32
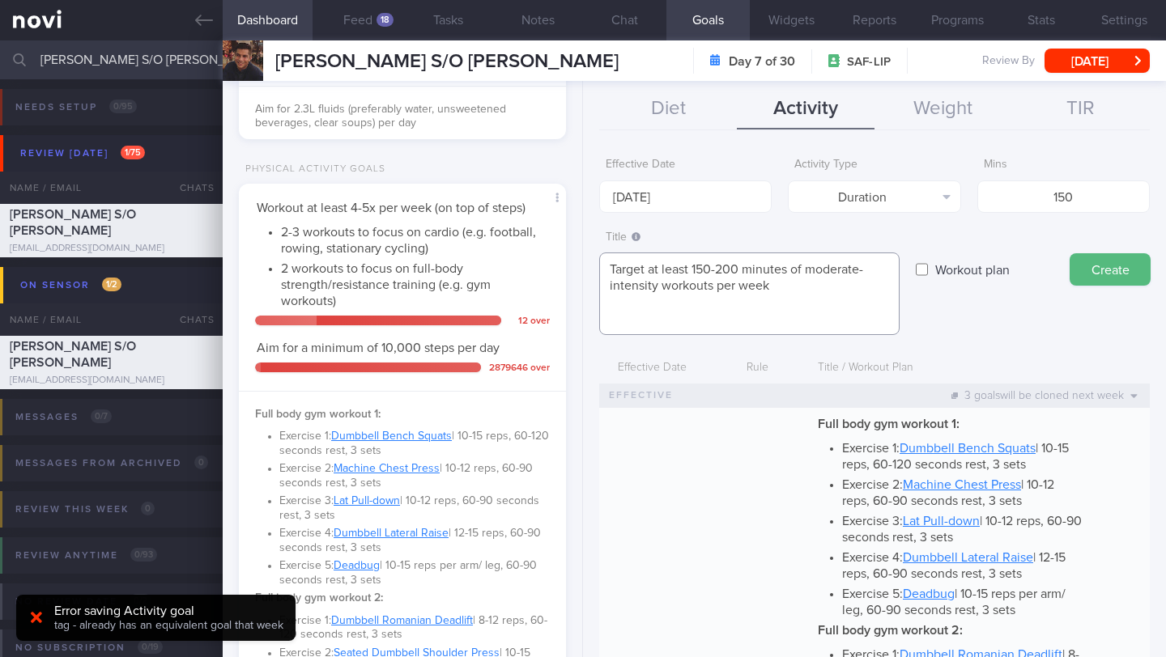
click at [791, 286] on textarea "Target at least 150-200 minutes of moderate-intensity workouts per week" at bounding box center [749, 294] width 300 height 83
click at [790, 307] on textarea "Target at least 150-200 minutes of moderate-intensity workouts per week" at bounding box center [749, 294] width 300 height 83
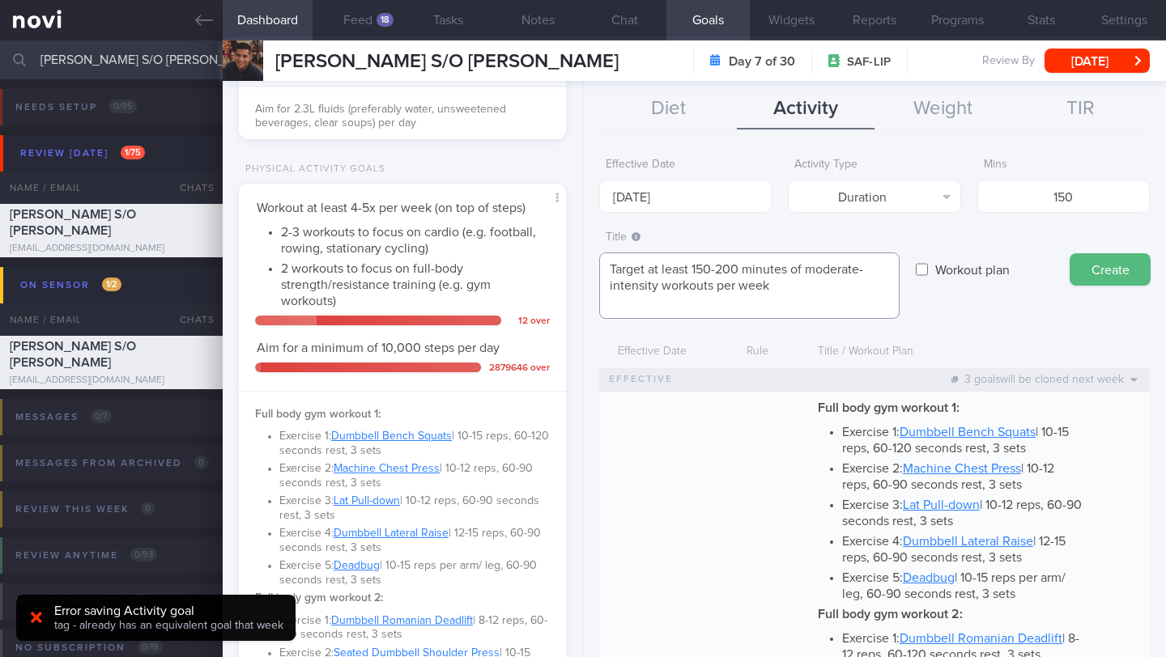
click at [762, 310] on textarea "Target at least 150-200 minutes of moderate-intensity workouts per week" at bounding box center [749, 286] width 300 height 66
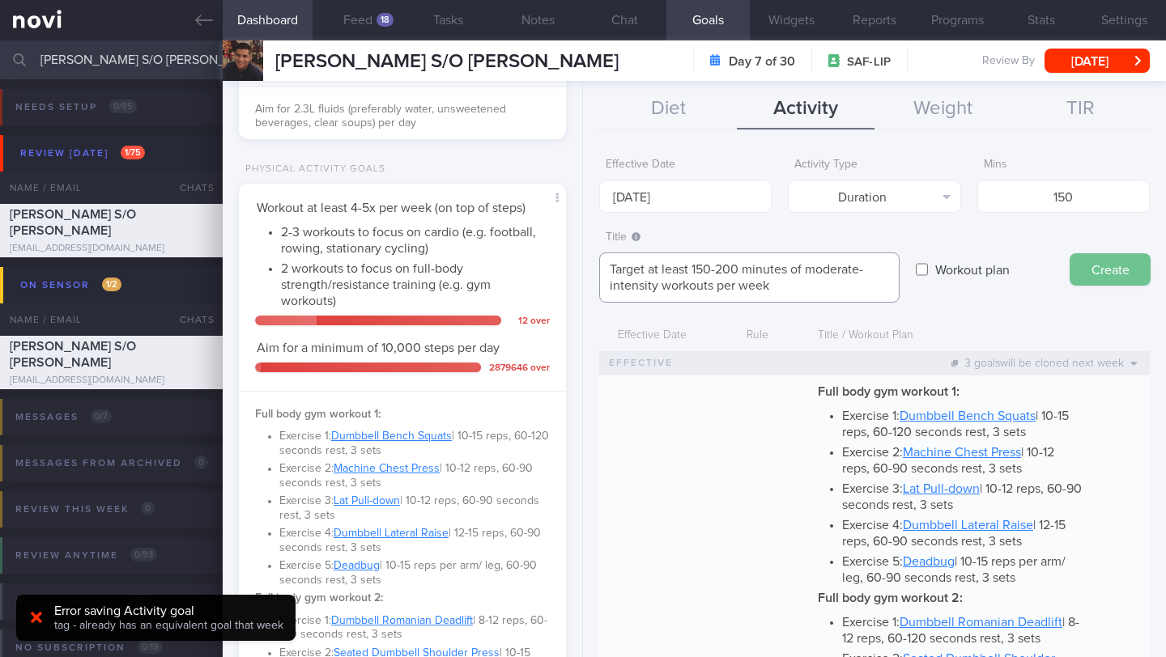
type textarea "Target at least 150-200 minutes of moderate-intensity workouts per week"
click at [1098, 270] on button "Create" at bounding box center [1109, 269] width 81 height 32
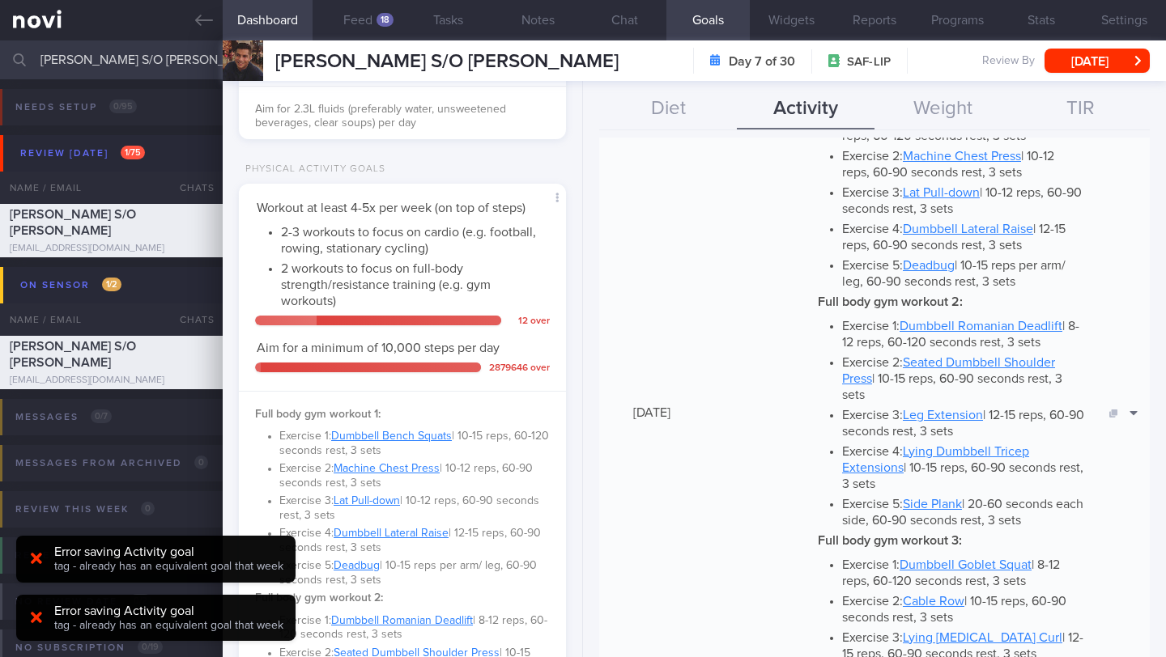
scroll to position [670, 0]
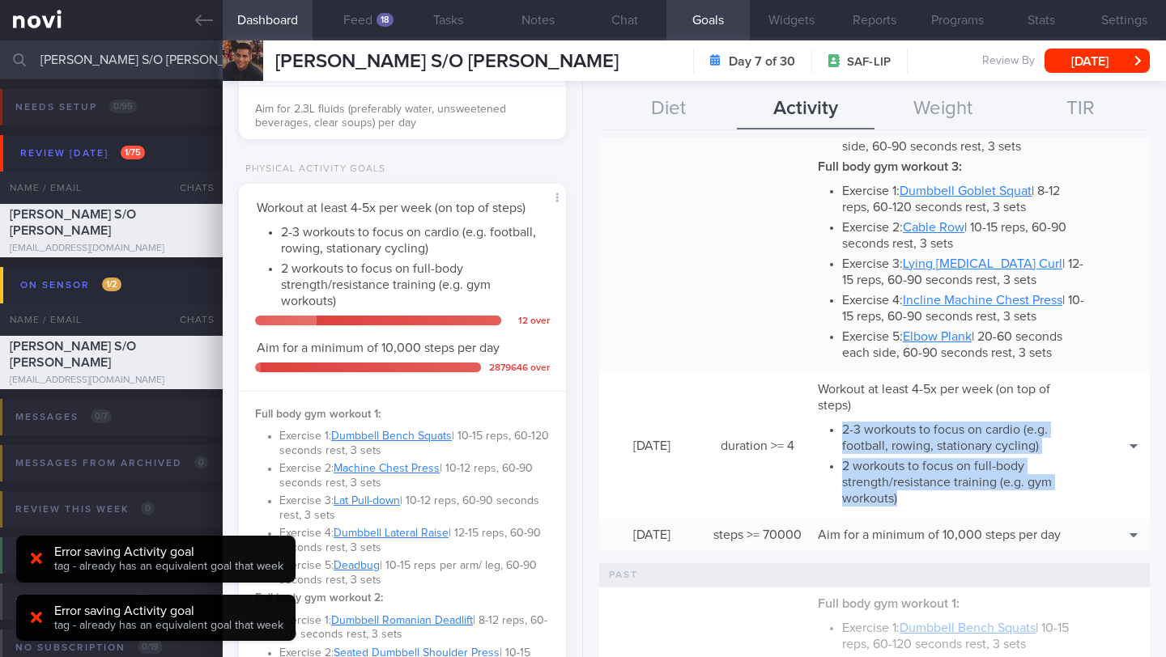
drag, startPoint x: 837, startPoint y: 431, endPoint x: 945, endPoint y: 511, distance: 134.4
click at [945, 511] on div "Workout at least 4-5x per week (on top of steps) 2-3 workouts to focus on cardi…" at bounding box center [950, 446] width 283 height 146
copy ul "2-3 workouts to focus on cardio (e.g. football, rowing, stationary cycling) 2 w…"
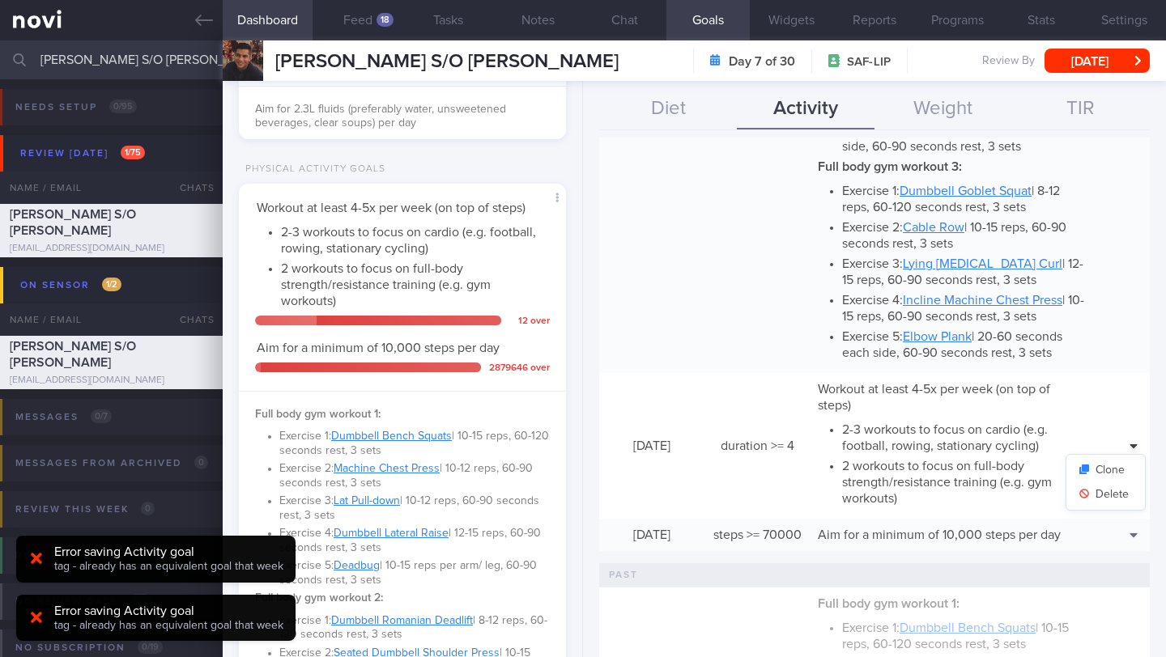
click at [1129, 446] on icon at bounding box center [1133, 446] width 8 height 13
click at [1110, 507] on div "Clone [GEOGRAPHIC_DATA]" at bounding box center [1105, 482] width 80 height 57
click at [1109, 499] on button "Delete" at bounding box center [1105, 494] width 79 height 24
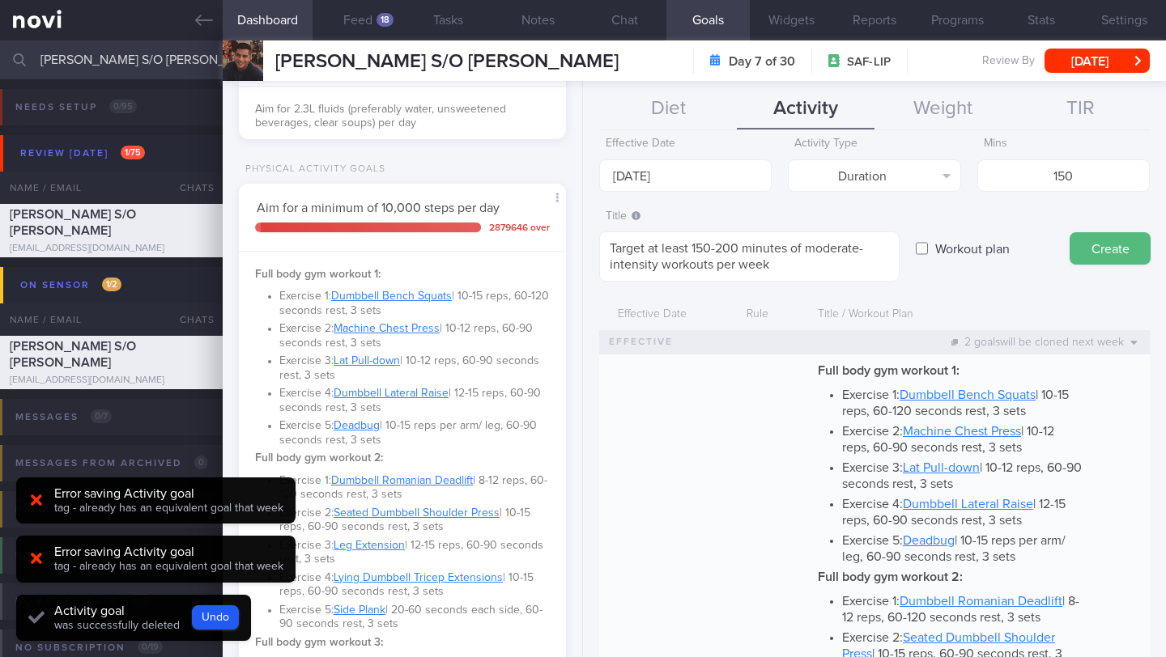
scroll to position [0, 0]
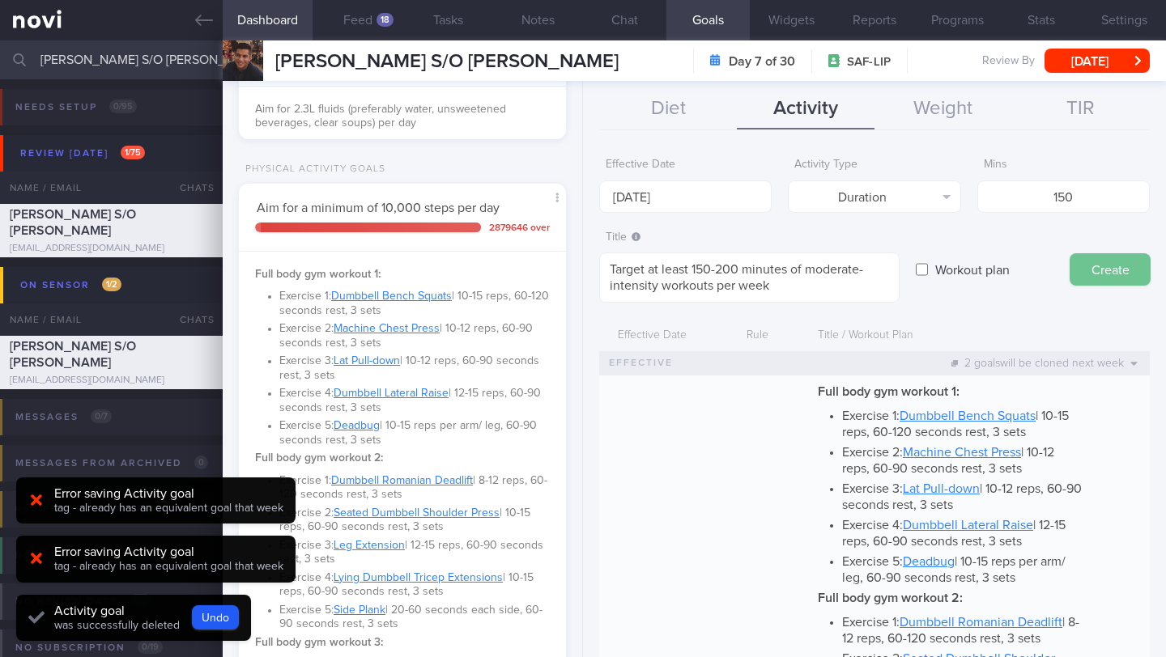
click at [1115, 274] on button "Create" at bounding box center [1109, 269] width 81 height 32
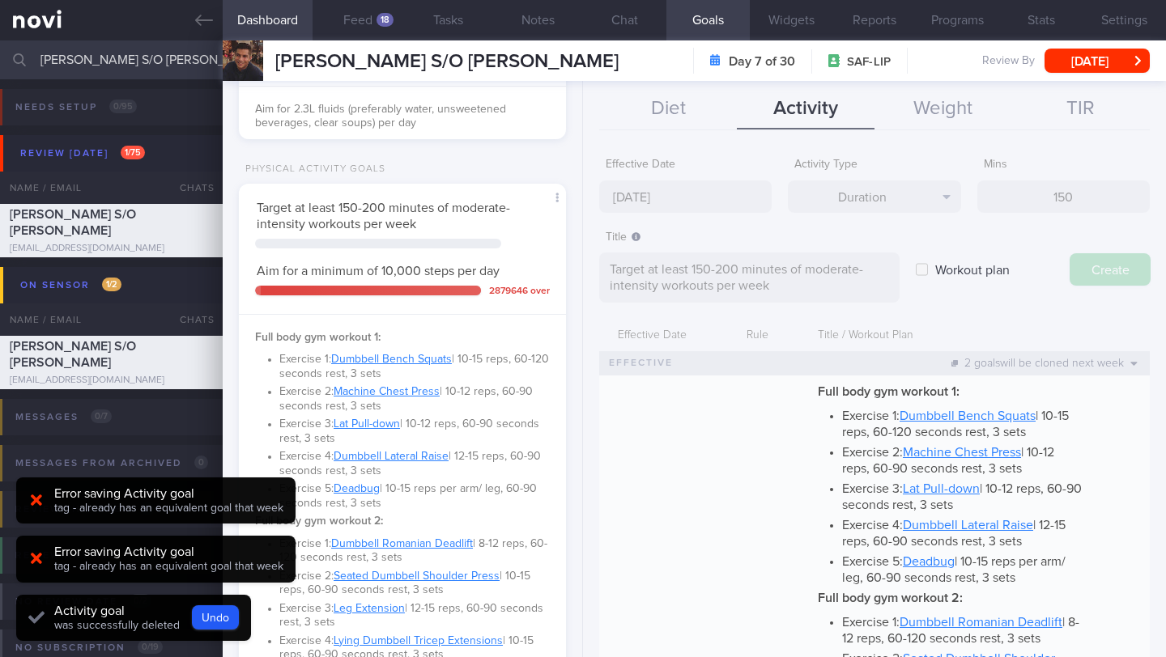
type input "[DATE]"
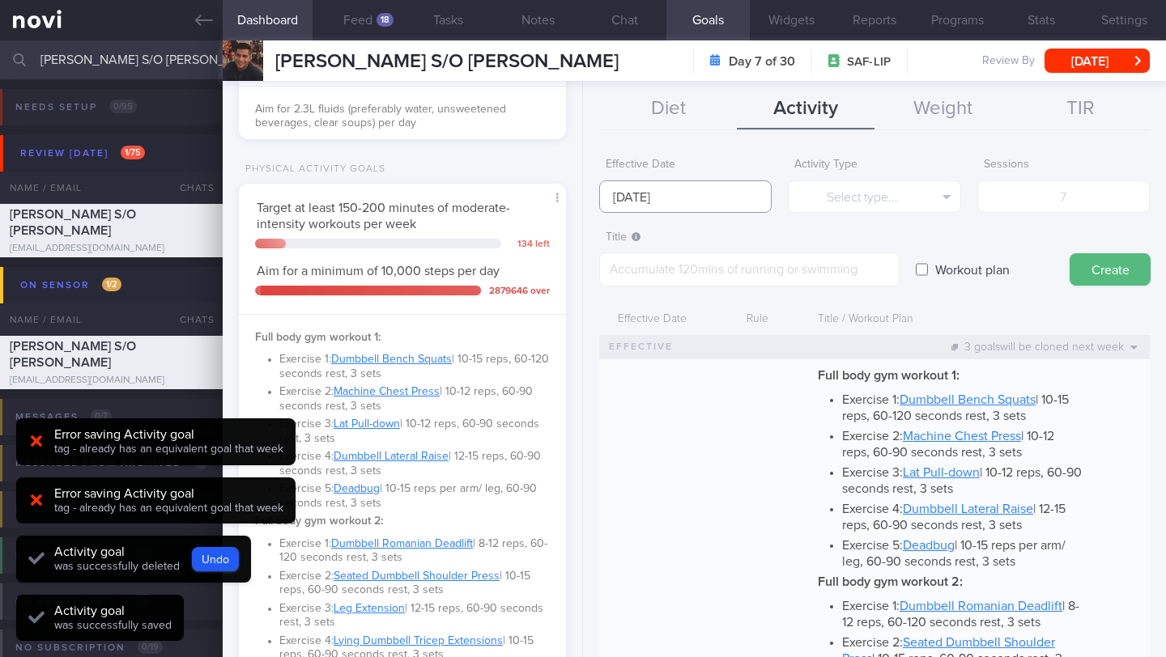
click at [656, 196] on input "[DATE]" at bounding box center [685, 197] width 172 height 32
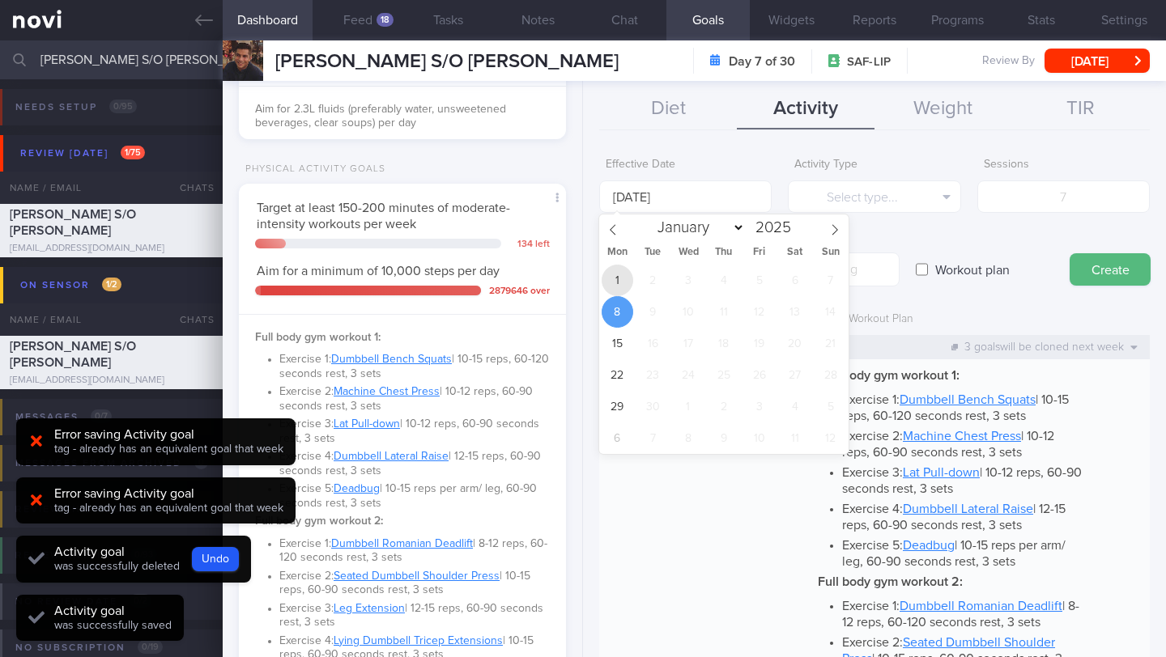
click at [617, 280] on span "1" at bounding box center [617, 281] width 32 height 32
type input "[DATE]"
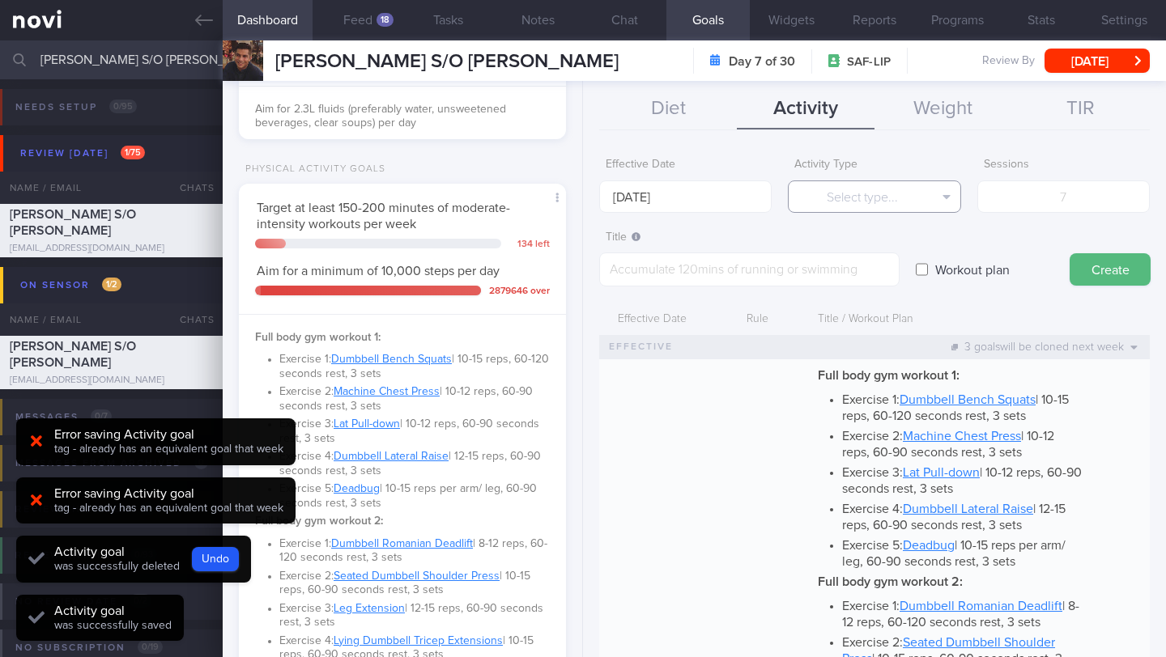
click at [799, 201] on button "Select type..." at bounding box center [874, 197] width 172 height 32
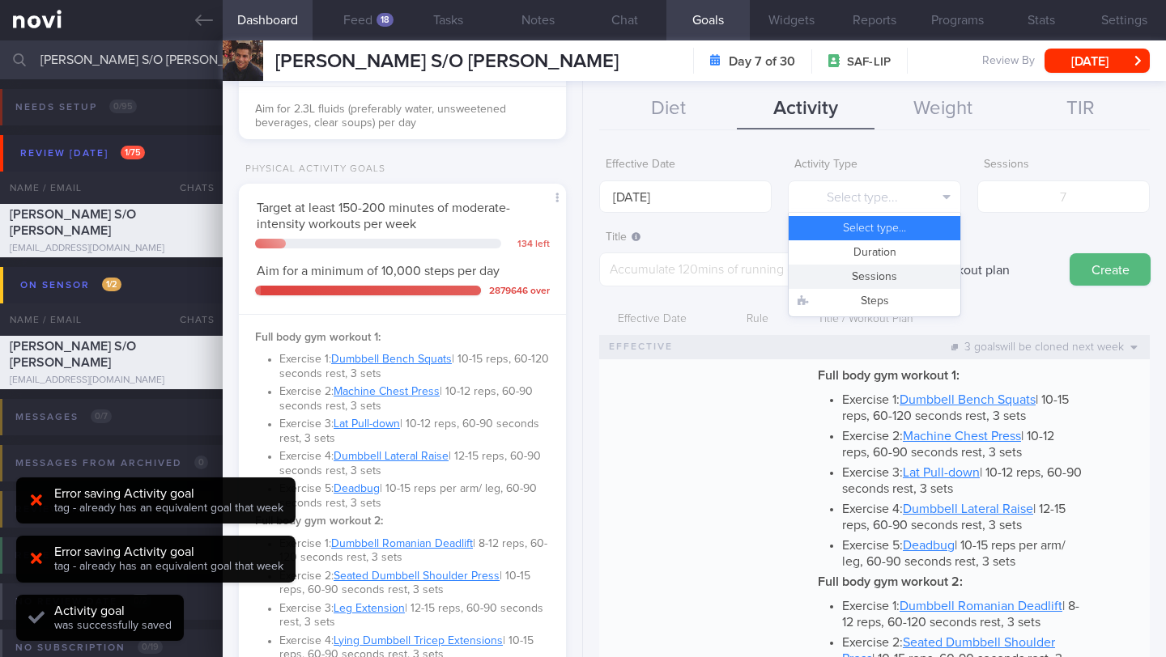
click at [849, 270] on button "Sessions" at bounding box center [873, 277] width 171 height 24
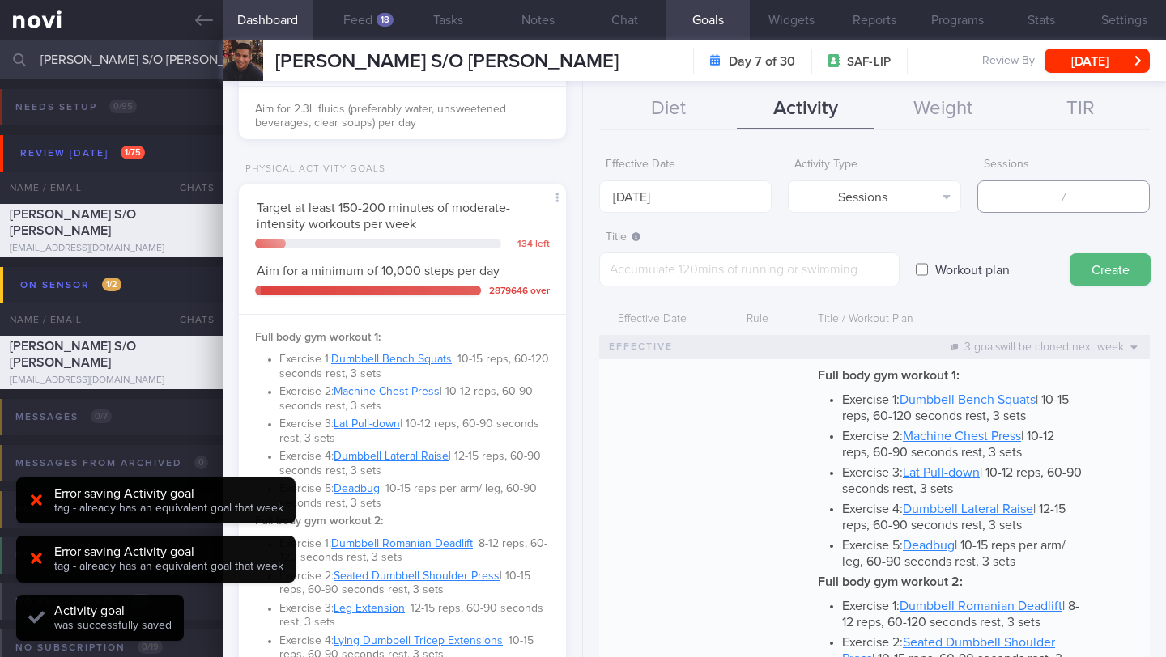
click at [1021, 185] on input "number" at bounding box center [1063, 197] width 172 height 32
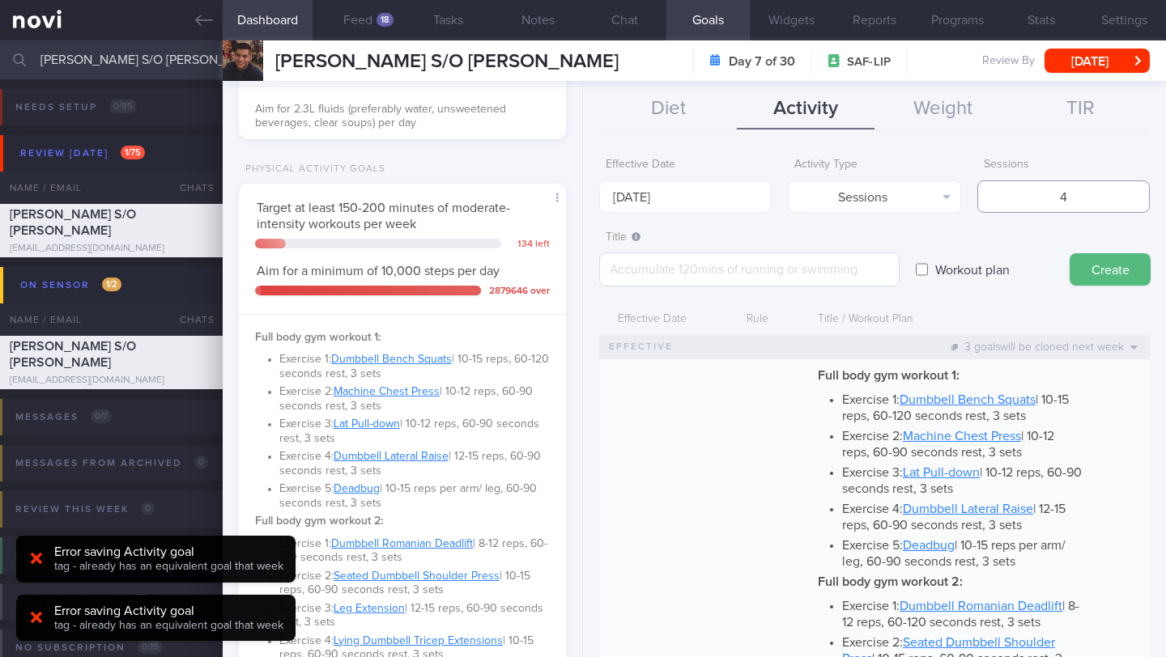
type input "4"
click at [838, 267] on textarea at bounding box center [749, 270] width 300 height 34
paste textarea "2-3 workouts to focus on cardio (e.g. football, rowing, stationary cycling) 2 w…"
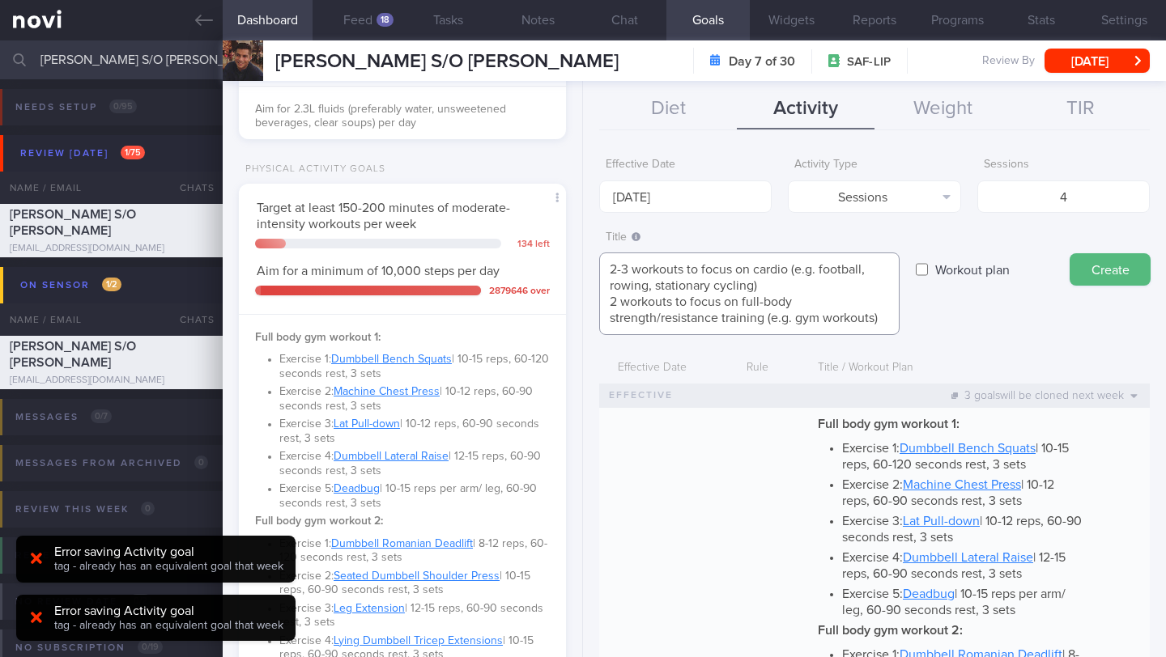
click at [758, 313] on textarea "2-3 workouts to focus on cardio (e.g. football, rowing, stationary cycling) 2 w…" at bounding box center [749, 294] width 300 height 83
drag, startPoint x: 605, startPoint y: 271, endPoint x: 674, endPoint y: 363, distance: 114.9
paste textarea "Workout at least 4-5x per week (on top of steps) 2-3 workouts to focus on cardi…"
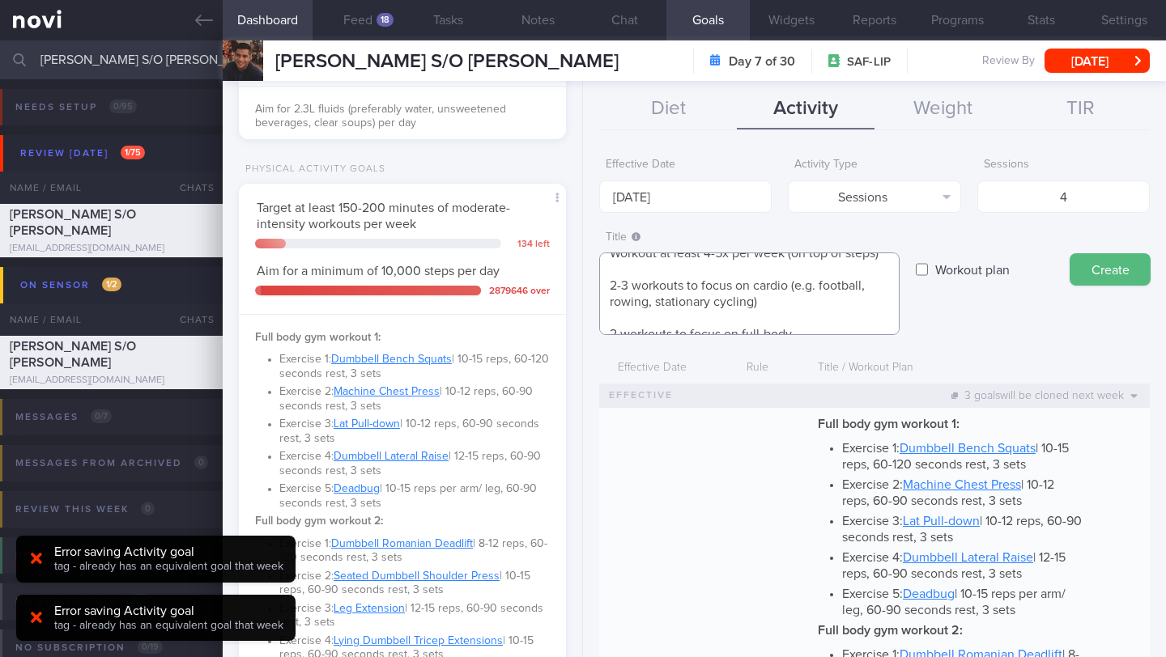
scroll to position [32, 0]
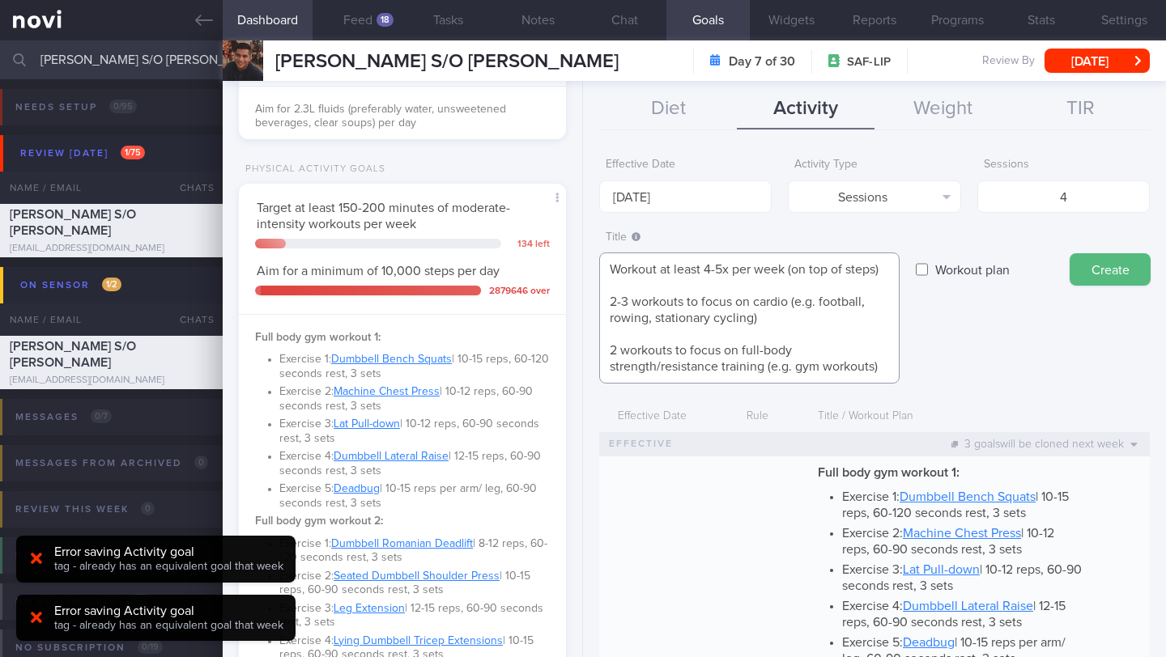
click at [617, 266] on textarea "Workout at least 4-5x per week (on top of steps) 2-3 workouts to focus on cardi…" at bounding box center [749, 318] width 300 height 131
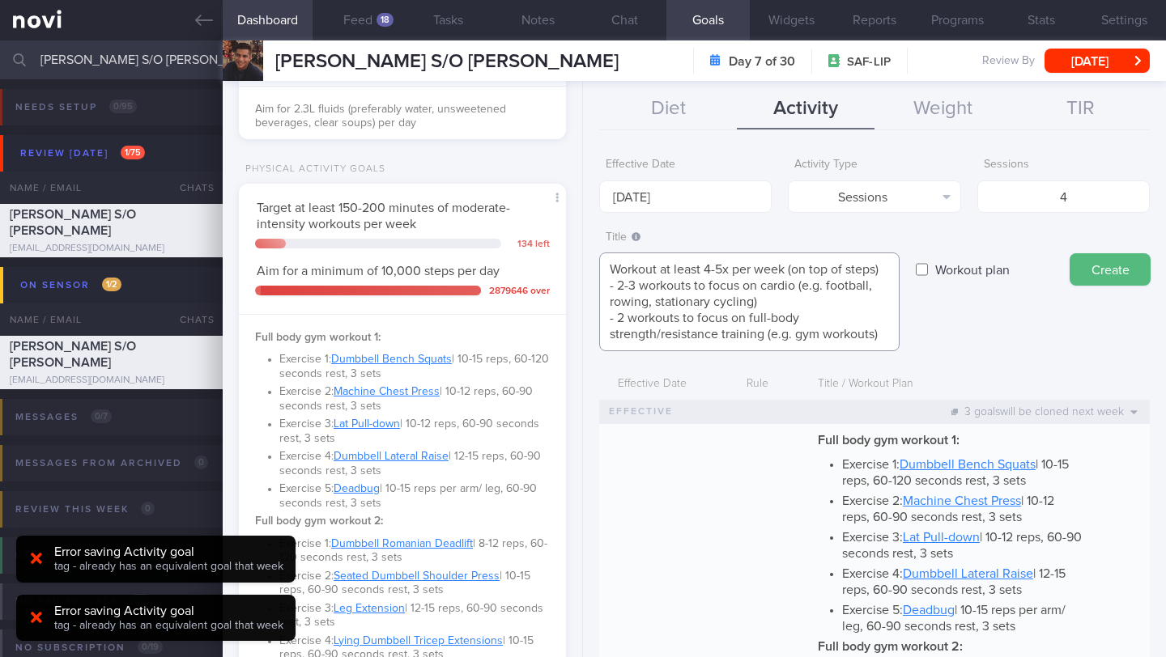
scroll to position [0, 0]
type textarea "Workout at least 4-5x per week (on top of steps) - 2-3 workouts to focus on car…"
click at [1098, 278] on button "Create" at bounding box center [1109, 269] width 81 height 32
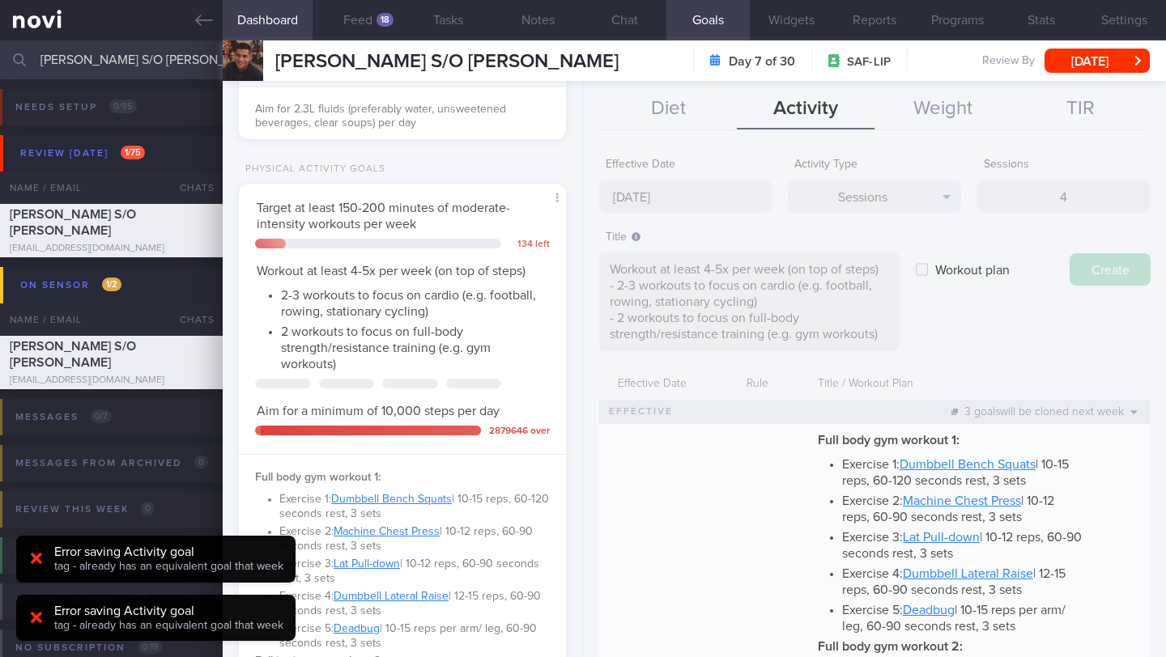
type input "[DATE]"
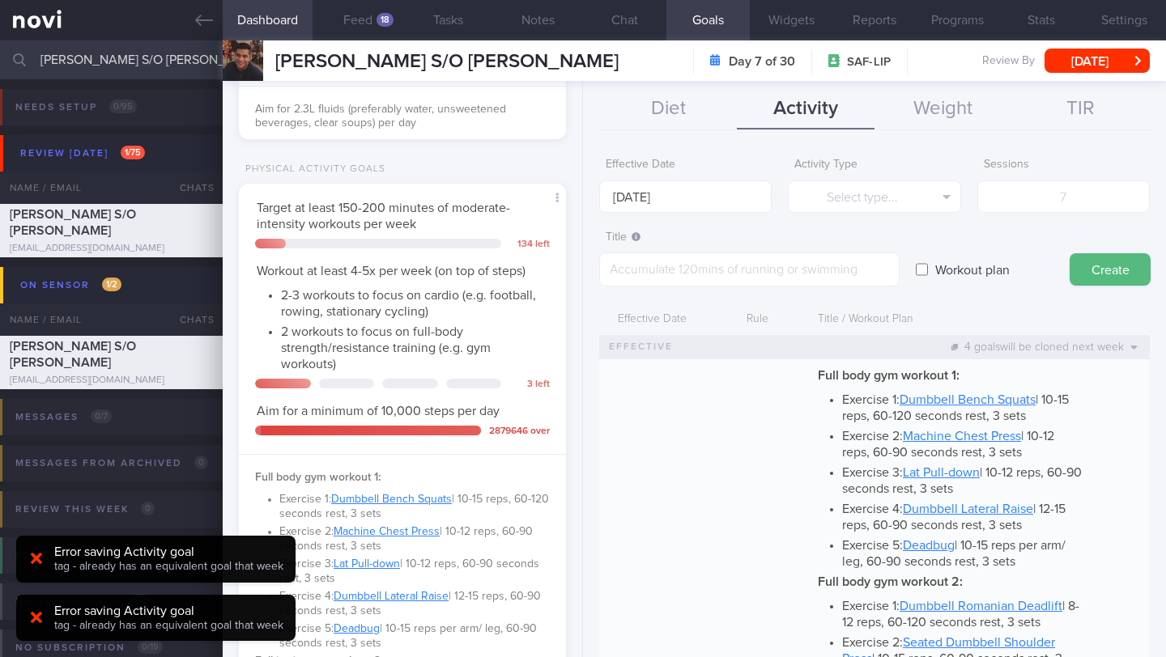
click at [270, 22] on button "Dashboard" at bounding box center [268, 20] width 90 height 40
click at [368, 20] on button "Feed 18" at bounding box center [357, 20] width 90 height 40
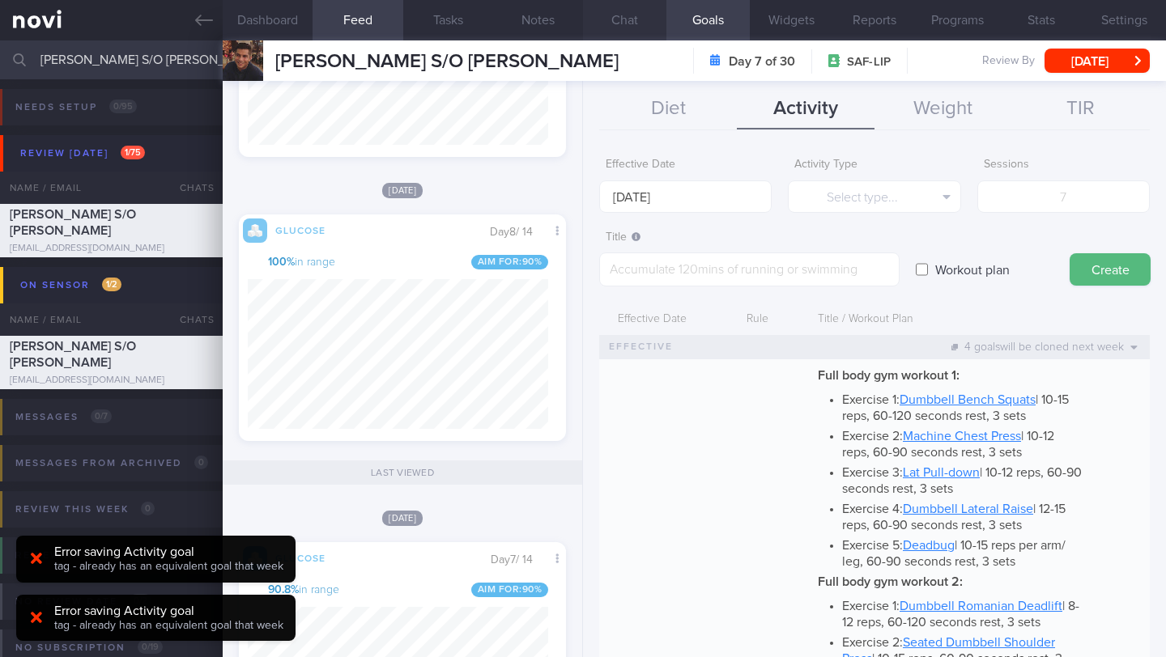
click at [617, 20] on button "Chat" at bounding box center [624, 20] width 83 height 40
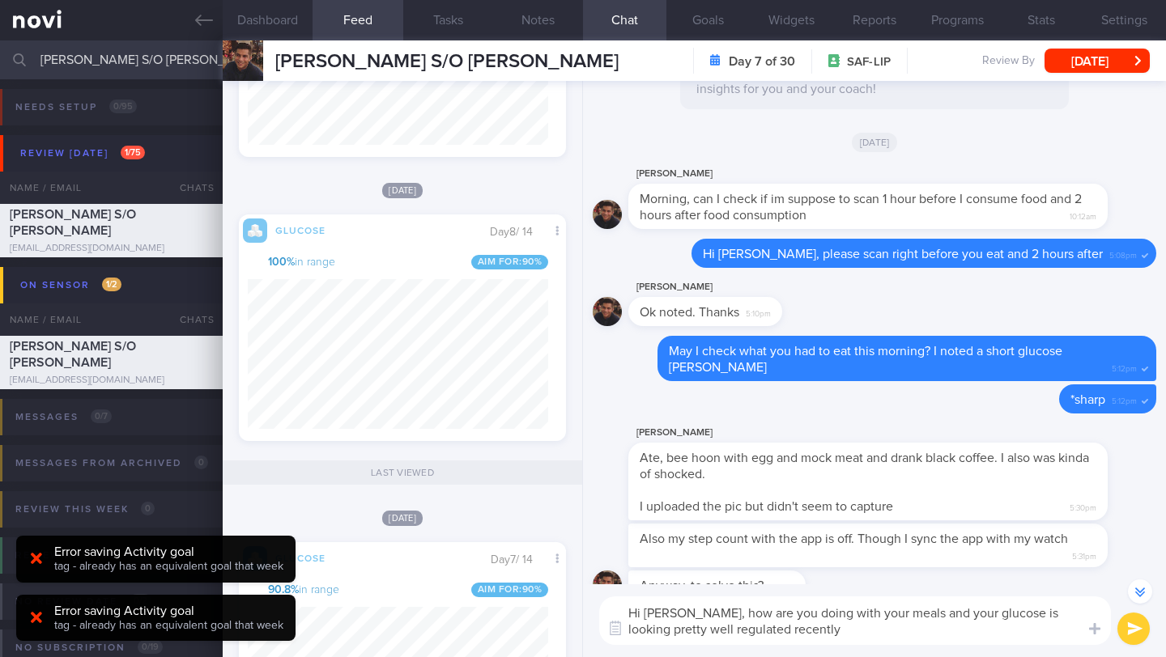
drag, startPoint x: 690, startPoint y: 613, endPoint x: 910, endPoint y: 615, distance: 220.2
click at [910, 615] on textarea "Hi [PERSON_NAME], how are you doing with your meals and your glucose is looking…" at bounding box center [855, 621] width 512 height 49
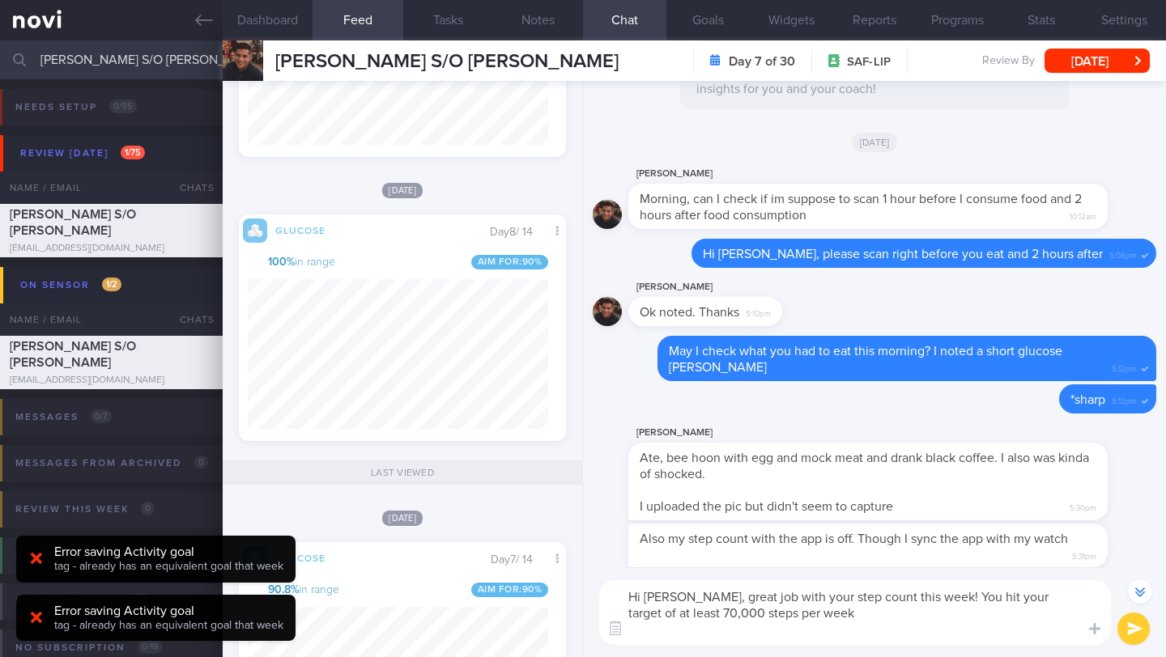
scroll to position [-1255, 0]
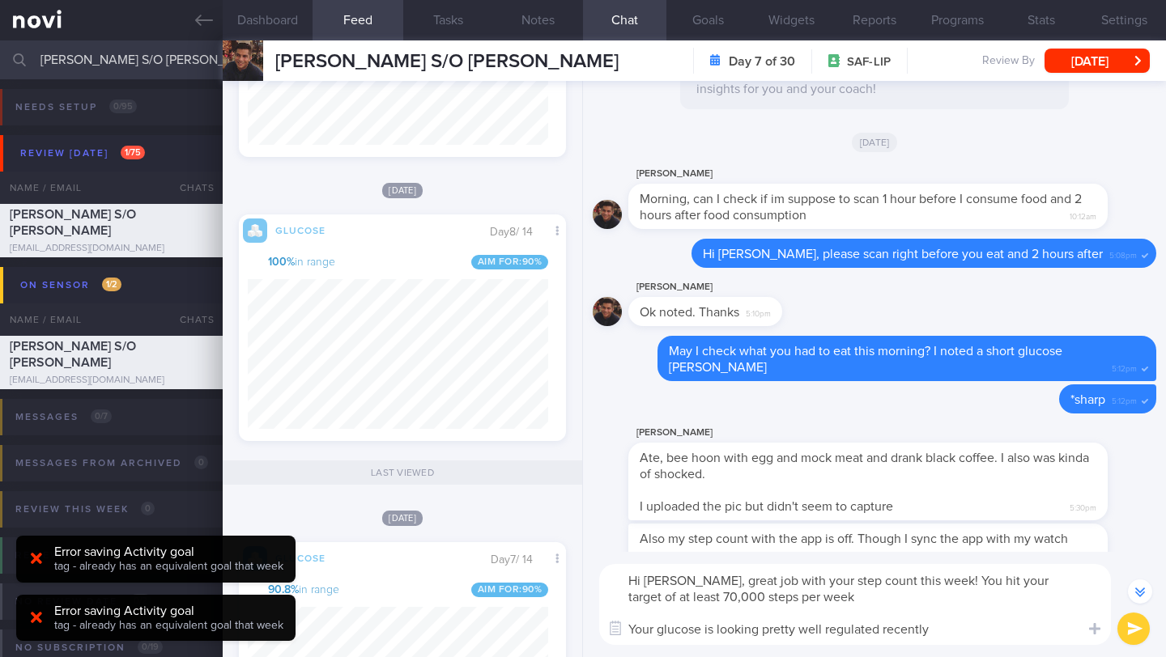
click at [911, 600] on textarea "Hi [PERSON_NAME], great job with your step count this week! You hit your target…" at bounding box center [855, 604] width 512 height 81
click at [1048, 631] on textarea "Hi [PERSON_NAME], great job with your step count this week! You hit your target…" at bounding box center [855, 604] width 512 height 81
click at [1006, 607] on textarea "Hi [PERSON_NAME], great job with your step count this week! You hit your target…" at bounding box center [855, 604] width 512 height 81
click at [901, 627] on textarea "Hi [PERSON_NAME], great job with your step count this week! You hit your target…" at bounding box center [855, 604] width 512 height 81
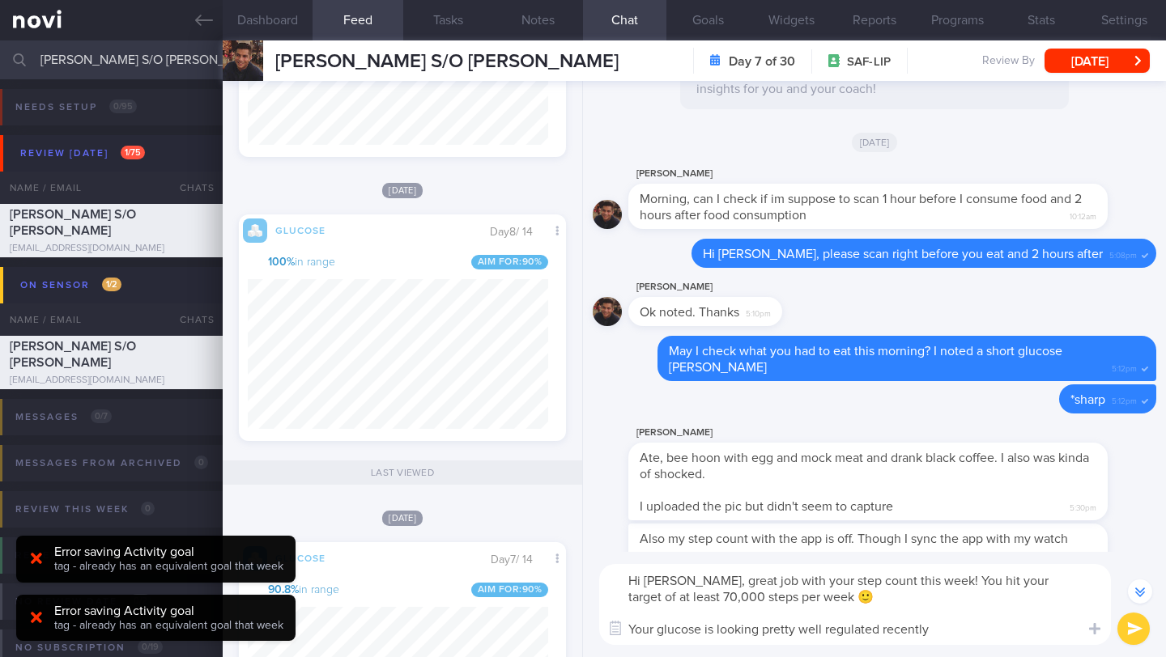
click at [901, 627] on textarea "Hi [PERSON_NAME], great job with your step count this week! You hit your target…" at bounding box center [855, 604] width 512 height 81
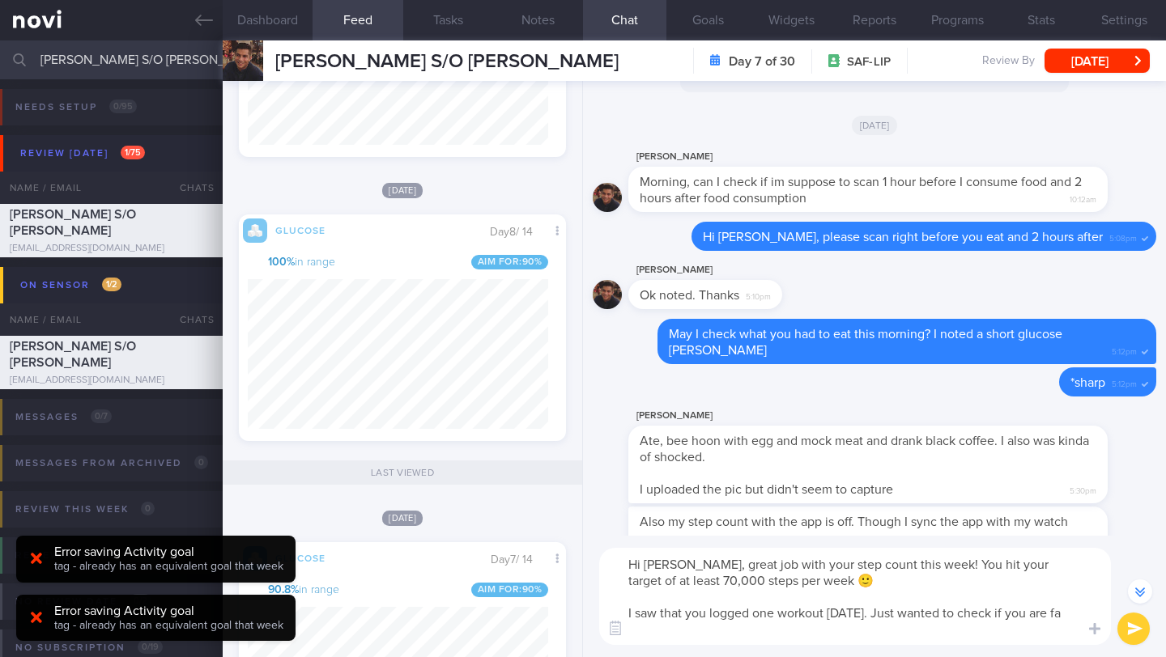
scroll to position [-1272, 0]
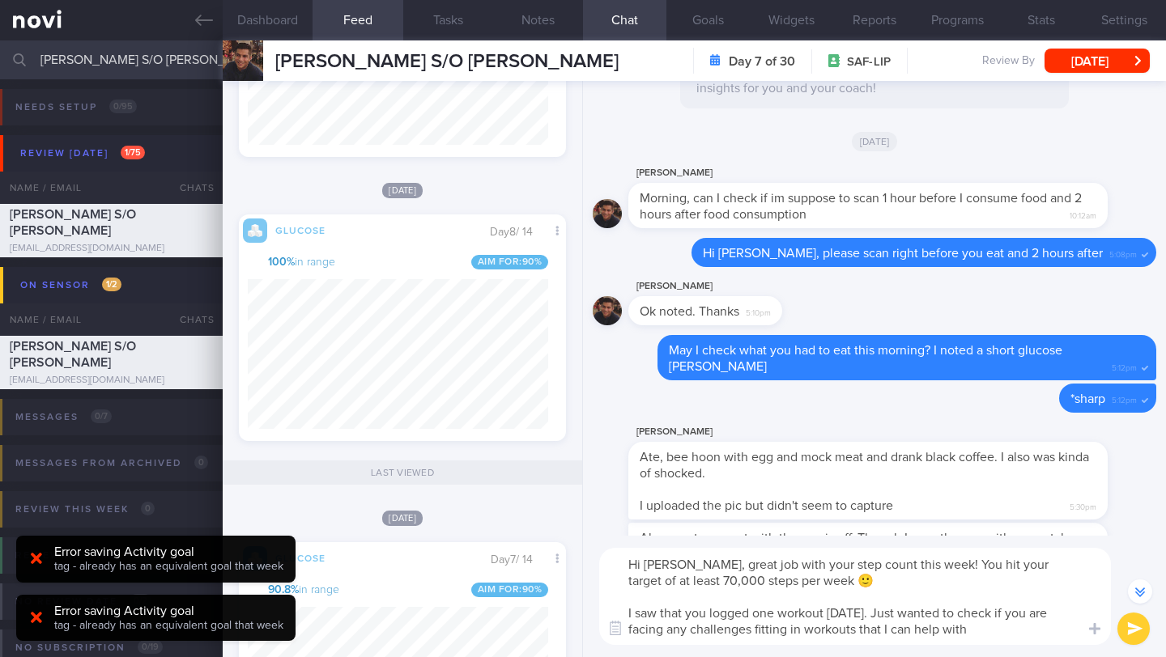
type textarea "Hi [PERSON_NAME], great job with your step count this week! You hit your target…"
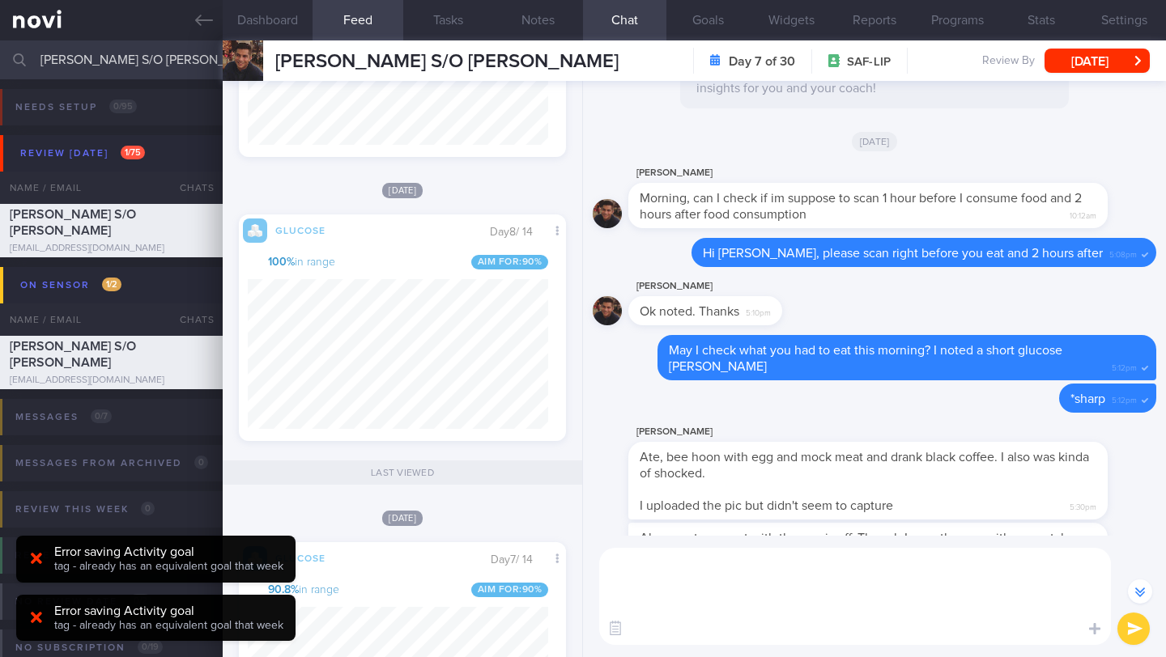
scroll to position [0, 0]
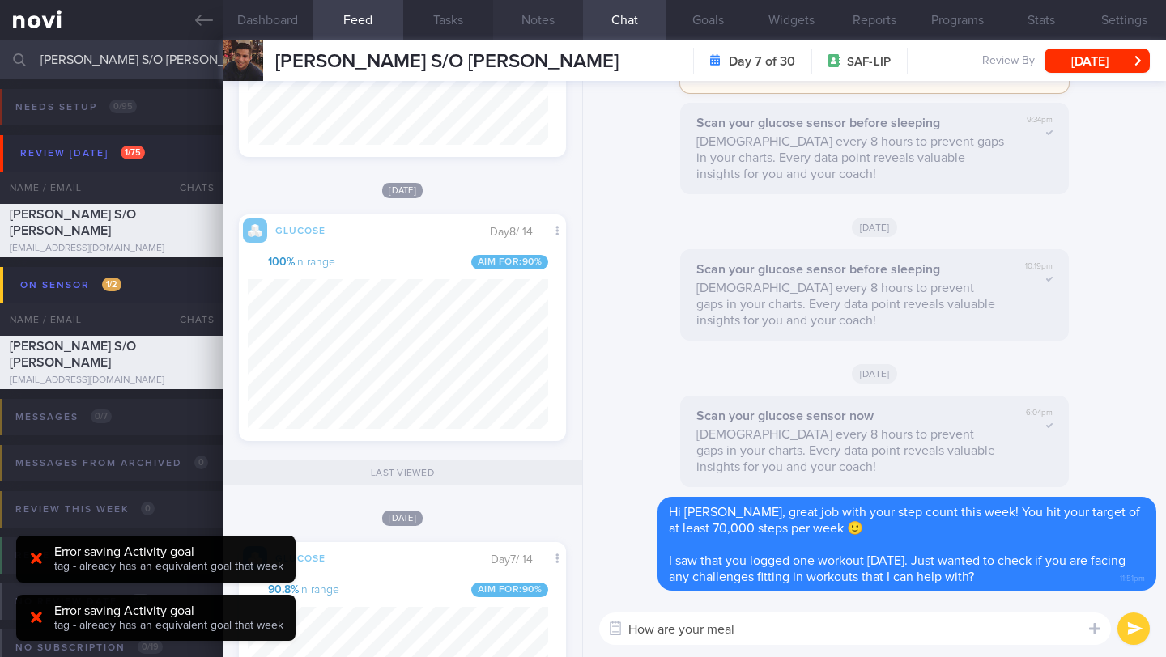
type textarea "How are your meal"
click at [540, 28] on button "Notes" at bounding box center [538, 20] width 90 height 40
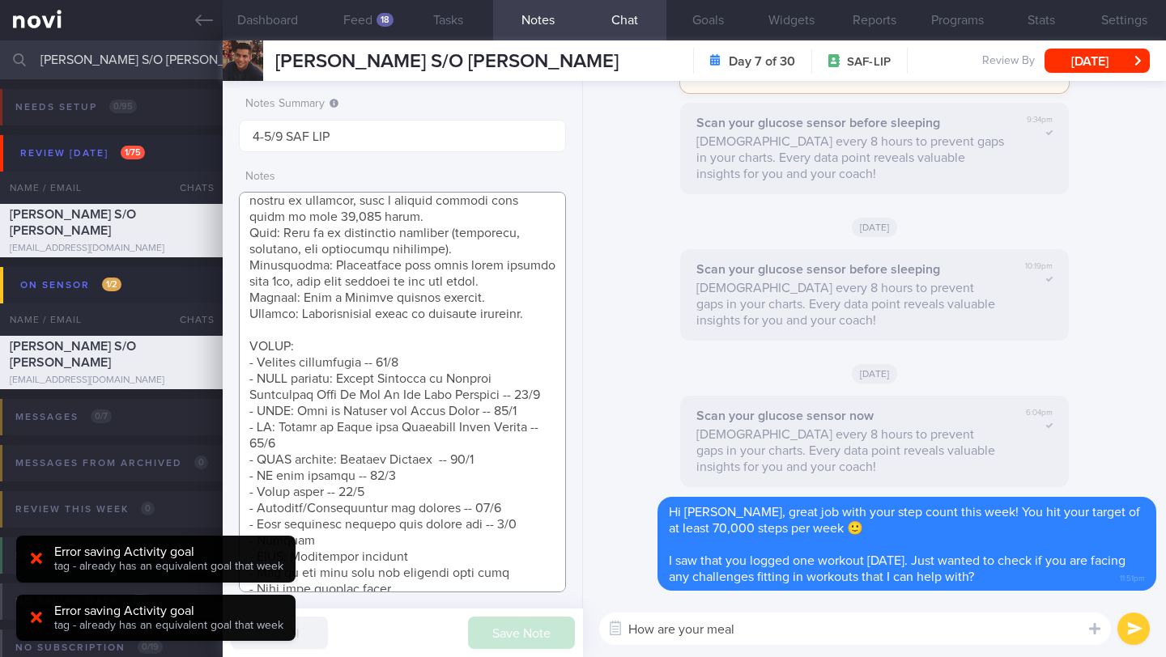
scroll to position [734, 0]
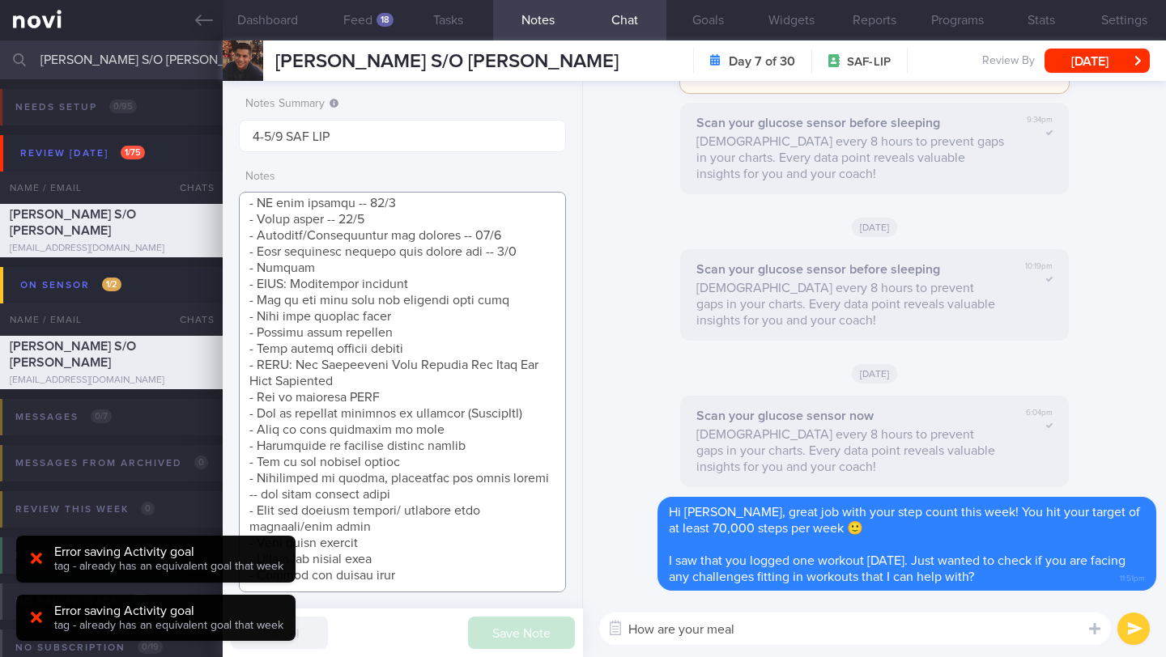
click at [448, 567] on textarea at bounding box center [402, 392] width 327 height 401
drag, startPoint x: 38, startPoint y: 559, endPoint x: 45, endPoint y: 584, distance: 25.9
click at [38, 559] on icon at bounding box center [36, 558] width 11 height 11
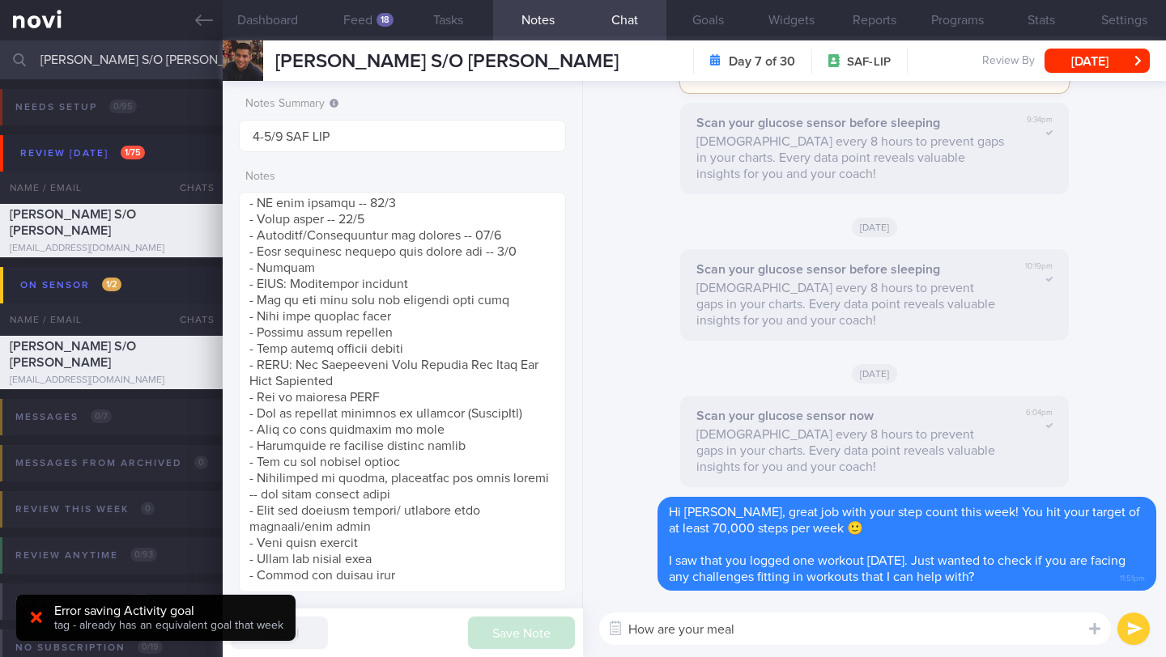
drag, startPoint x: 36, startPoint y: 617, endPoint x: 162, endPoint y: 618, distance: 126.3
click at [36, 618] on icon at bounding box center [36, 617] width 11 height 11
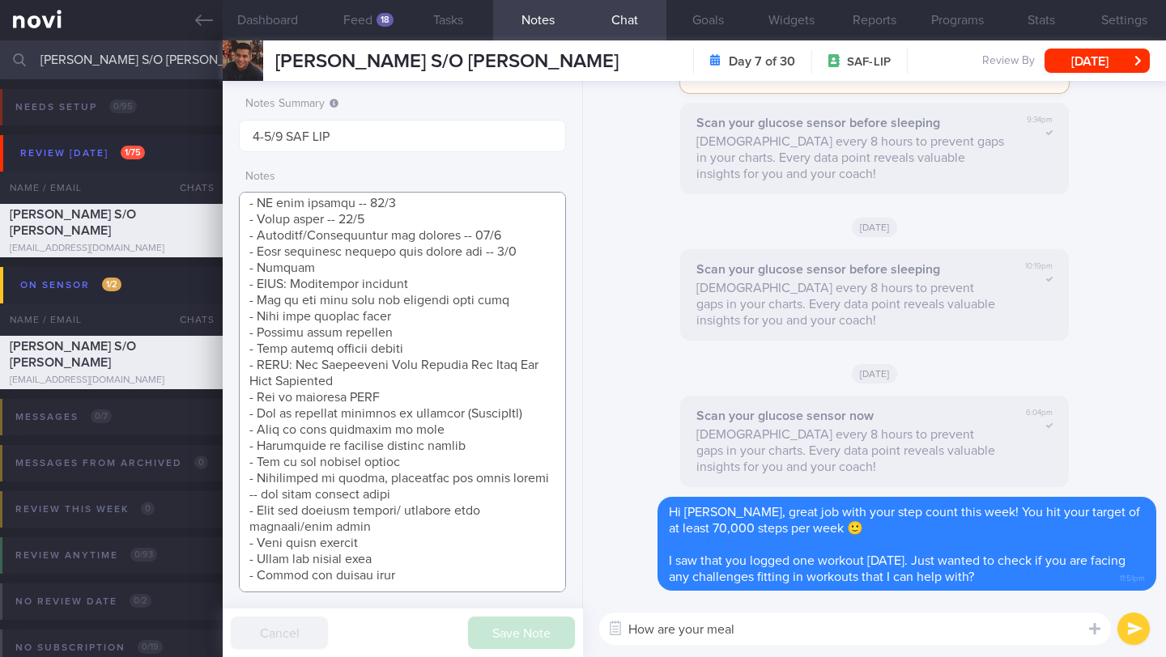
click at [324, 584] on textarea at bounding box center [402, 392] width 327 height 401
paste textarea "Your glucose is looking pretty well regulated recently"
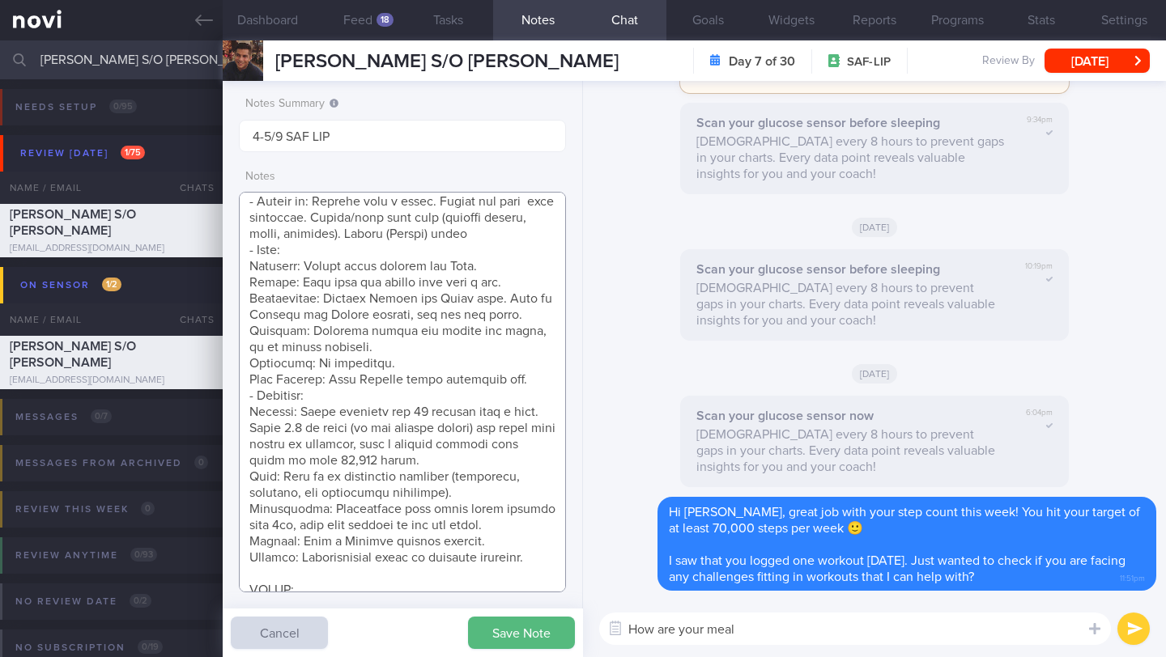
scroll to position [0, 0]
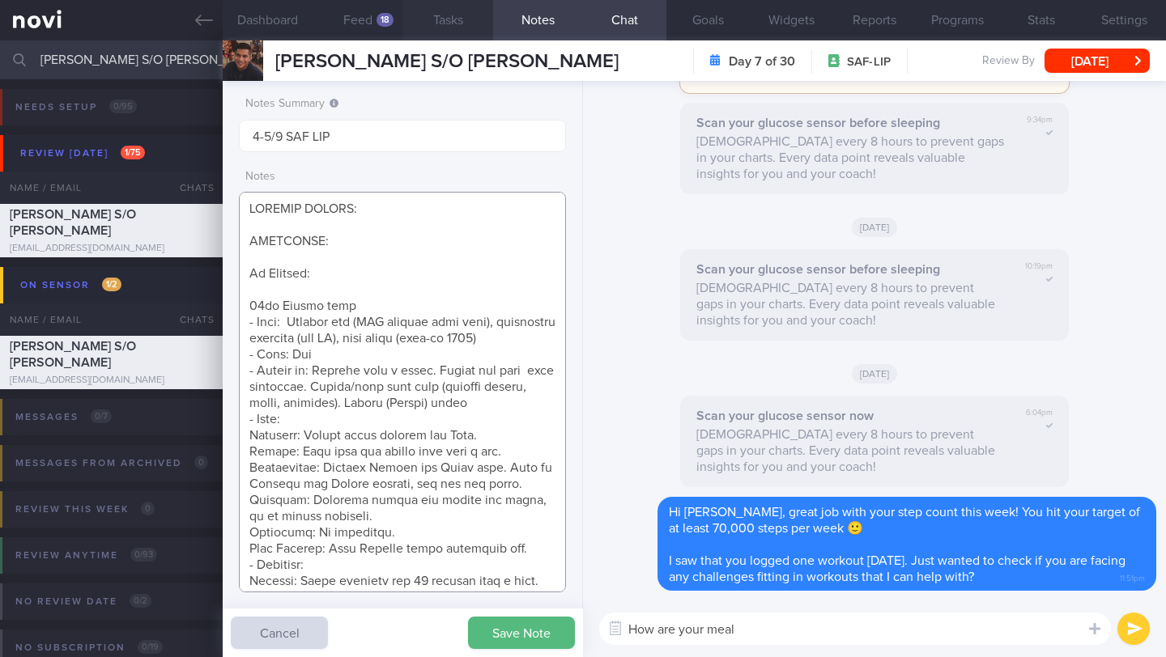
type textarea "SUPPORT NEEDED: CHALLENGE: Wt Targets: [DEMOGRAPHIC_DATA] [DEMOGRAPHIC_DATA] [D…"
drag, startPoint x: 752, startPoint y: 635, endPoint x: 536, endPoint y: 634, distance: 216.1
click at [536, 634] on div "Dashboard Feed 18 Tasks Notes Chat Goals Widgets Reports Programs Stats Setting…" at bounding box center [694, 348] width 943 height 617
paste textarea "L ipsumd si ametc adip elit se doeiusmo temporin ut laboreet dolo [MagnaaLiq](e…"
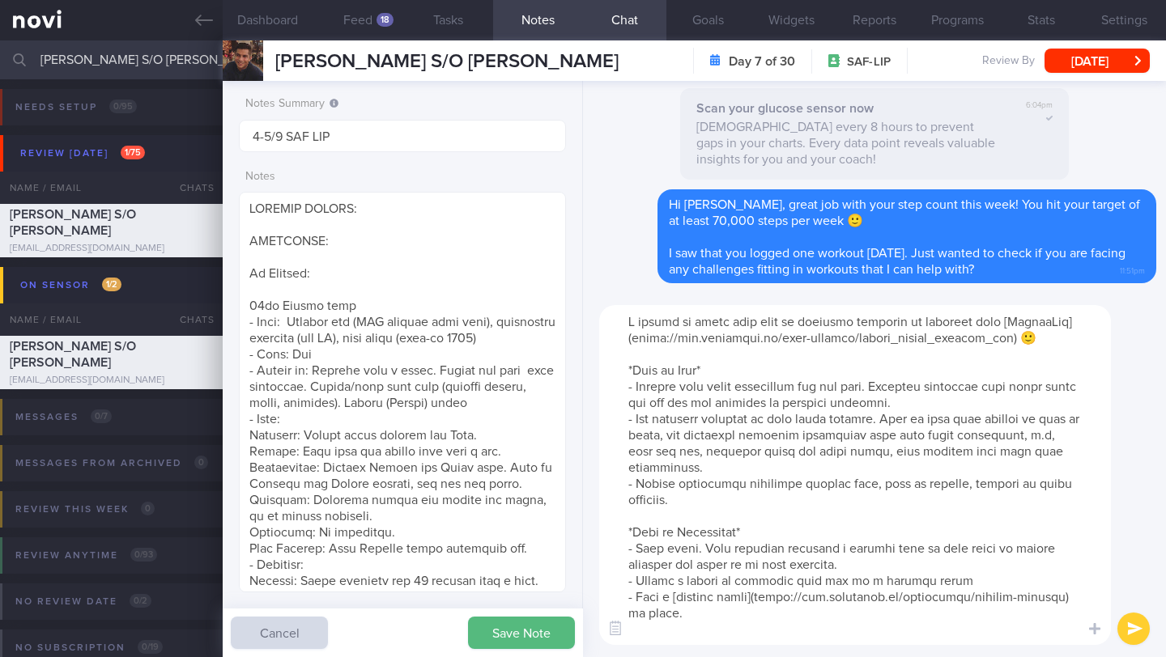
drag, startPoint x: 695, startPoint y: 323, endPoint x: 592, endPoint y: 317, distance: 103.8
click at [592, 317] on div "​ ​" at bounding box center [874, 475] width 583 height 364
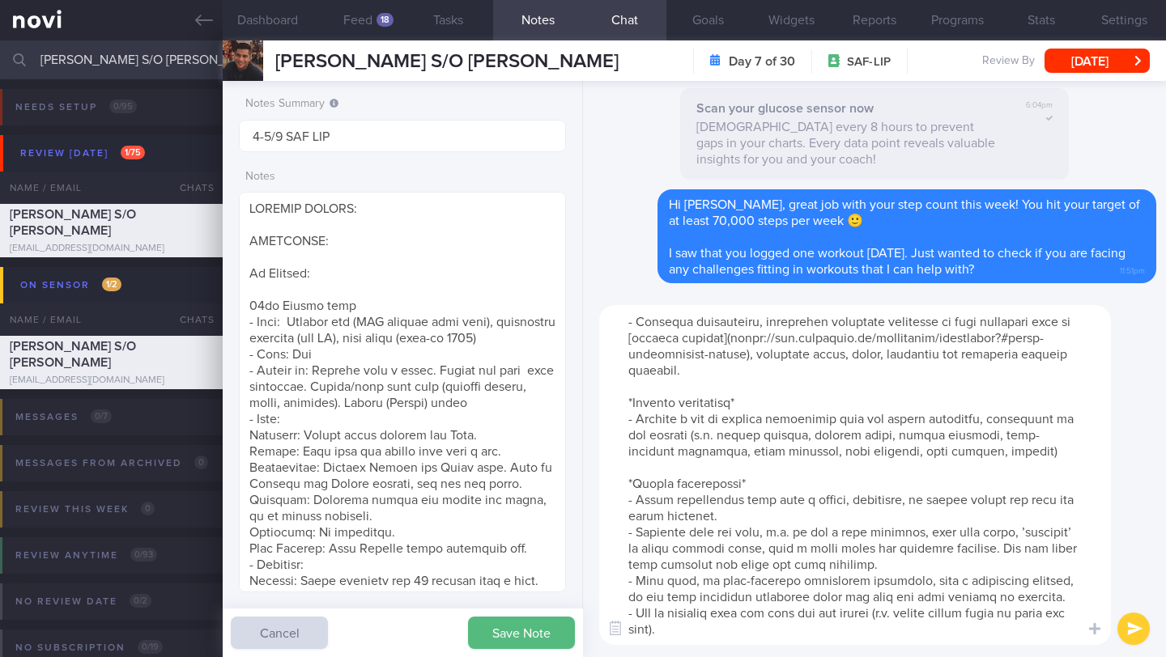
scroll to position [421, 0]
type textarea "Lo ips dolorsit, A consec ad elits doei temp in utlabore etdolore ma aliquaen a…"
click at [1136, 619] on button "submit" at bounding box center [1133, 629] width 32 height 32
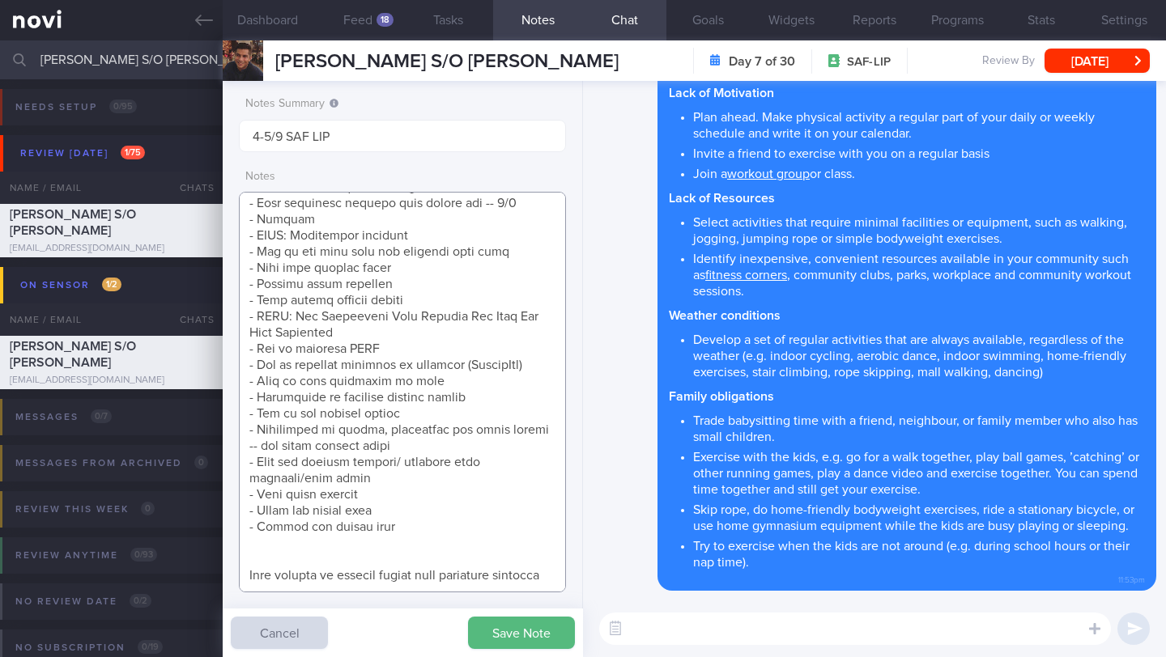
scroll to position [769, 0]
click at [546, 367] on textarea at bounding box center [402, 392] width 327 height 401
drag, startPoint x: 312, startPoint y: 374, endPoint x: 240, endPoint y: 365, distance: 72.6
click at [240, 365] on textarea at bounding box center [402, 392] width 327 height 401
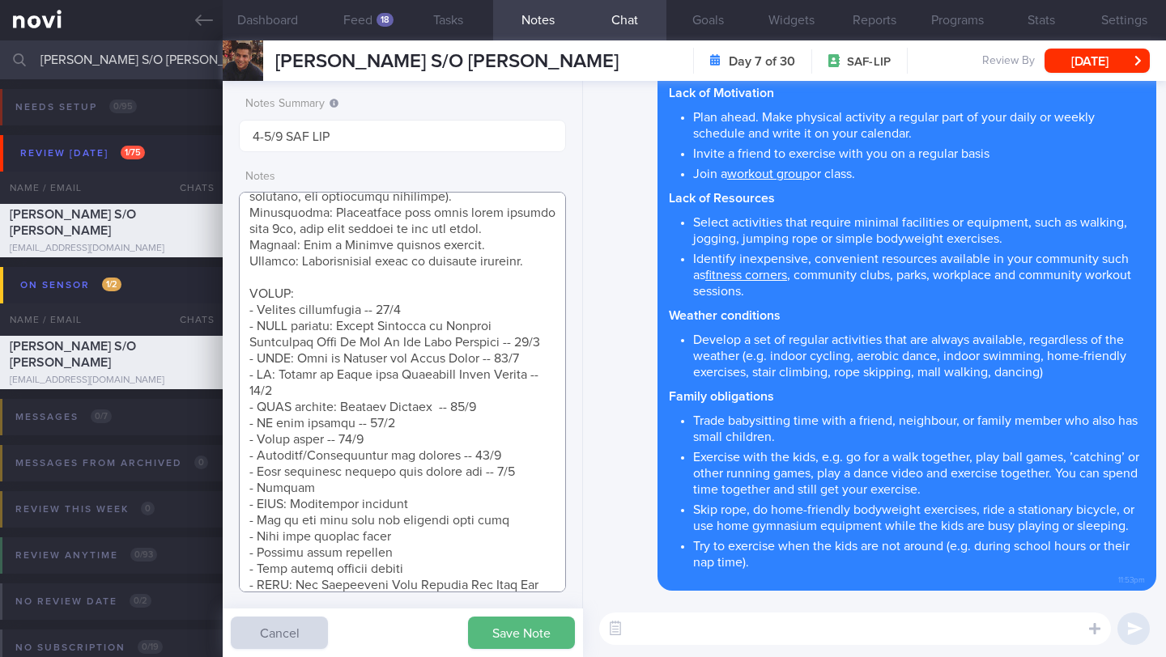
scroll to position [452, 0]
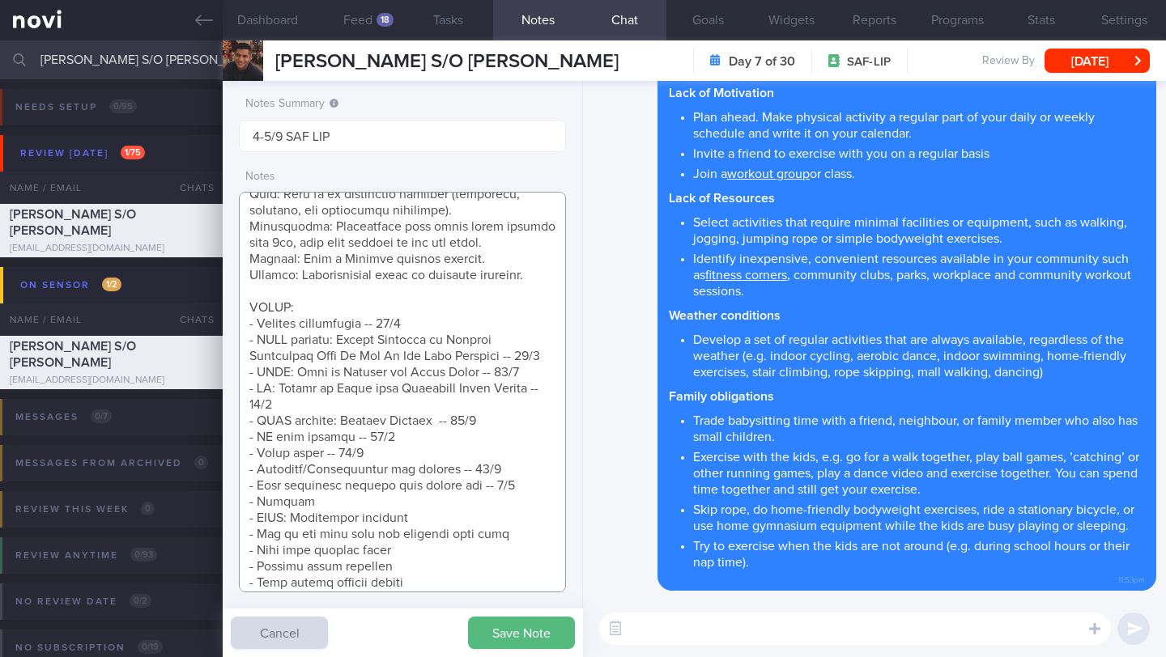
click at [535, 526] on textarea at bounding box center [402, 392] width 327 height 401
click at [534, 514] on textarea at bounding box center [402, 392] width 327 height 401
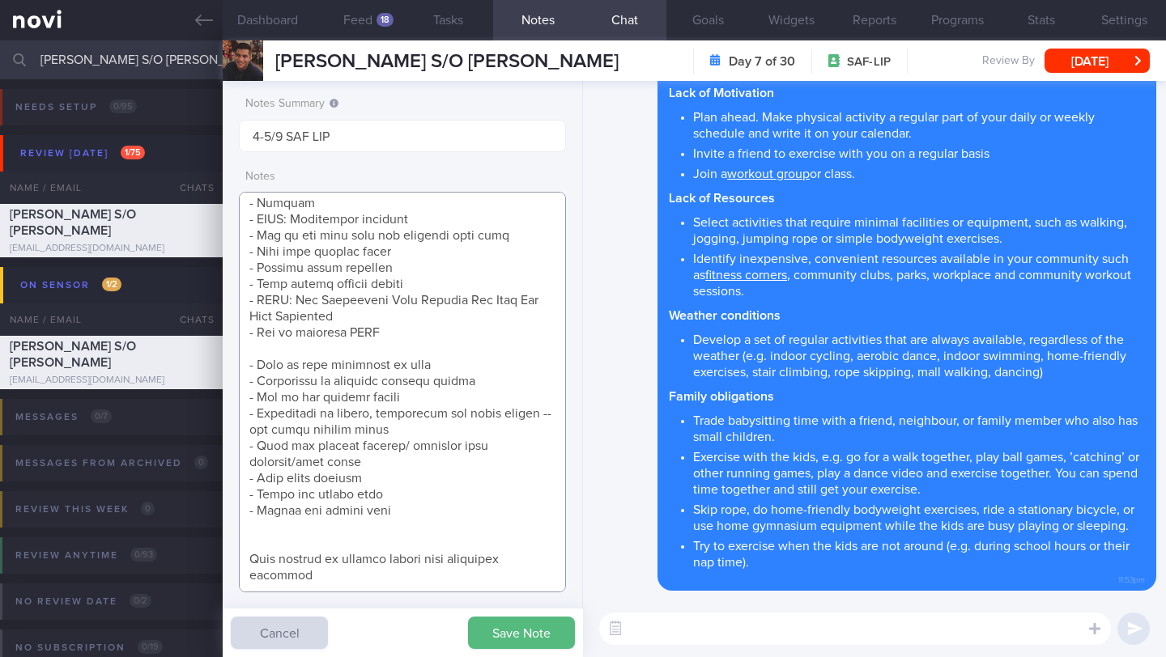
paste textarea "- How to overcome barriers to exercise (HealthHub) -- 7/9"
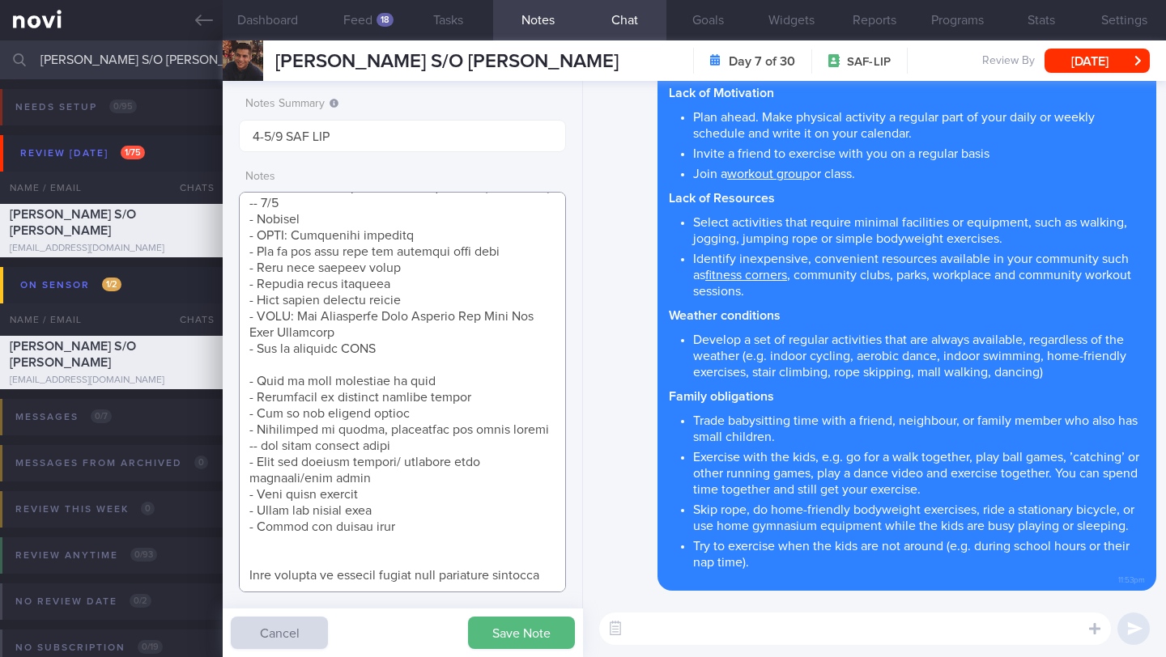
scroll to position [803, 0]
click at [480, 539] on textarea at bounding box center [402, 392] width 327 height 401
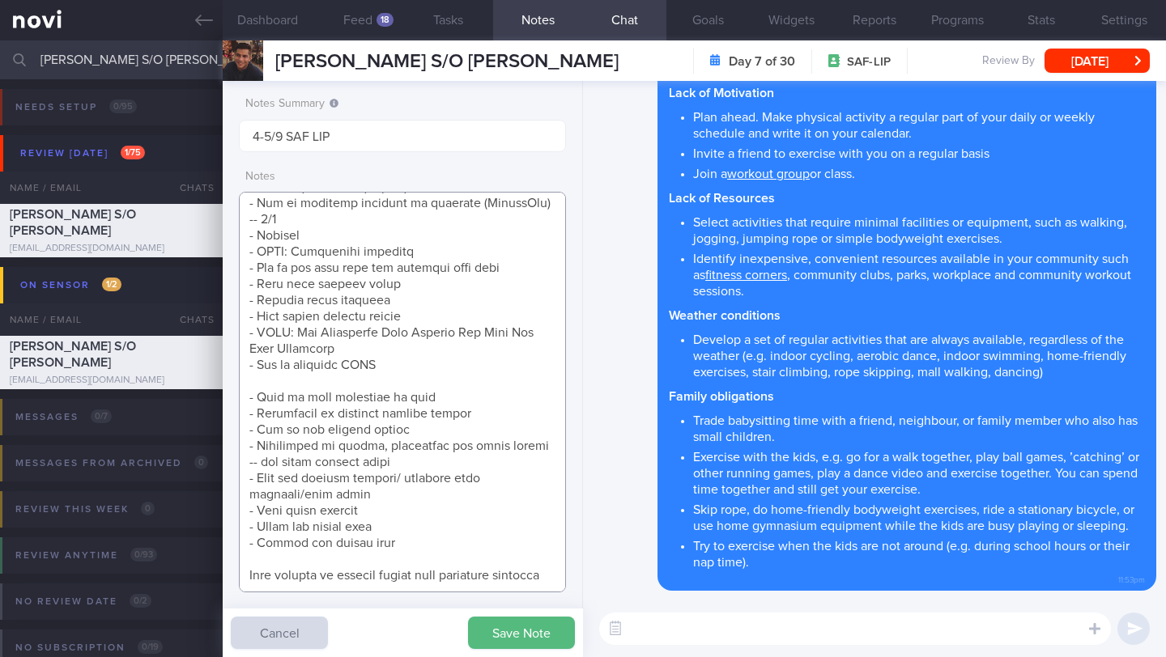
scroll to position [787, 0]
type textarea "SUPPORT NEEDED: CHALLENGE: Wt Targets: [DEMOGRAPHIC_DATA] [DEMOGRAPHIC_DATA] [D…"
click at [525, 639] on button "Save Note" at bounding box center [521, 633] width 107 height 32
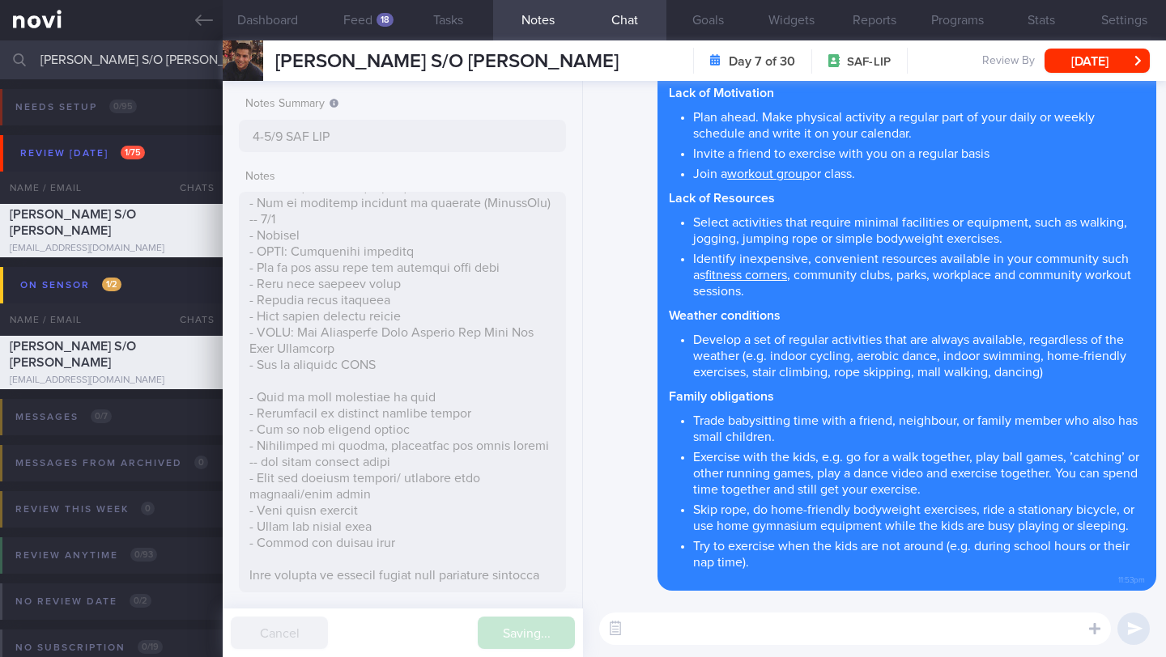
click at [680, 633] on textarea at bounding box center [855, 629] width 512 height 32
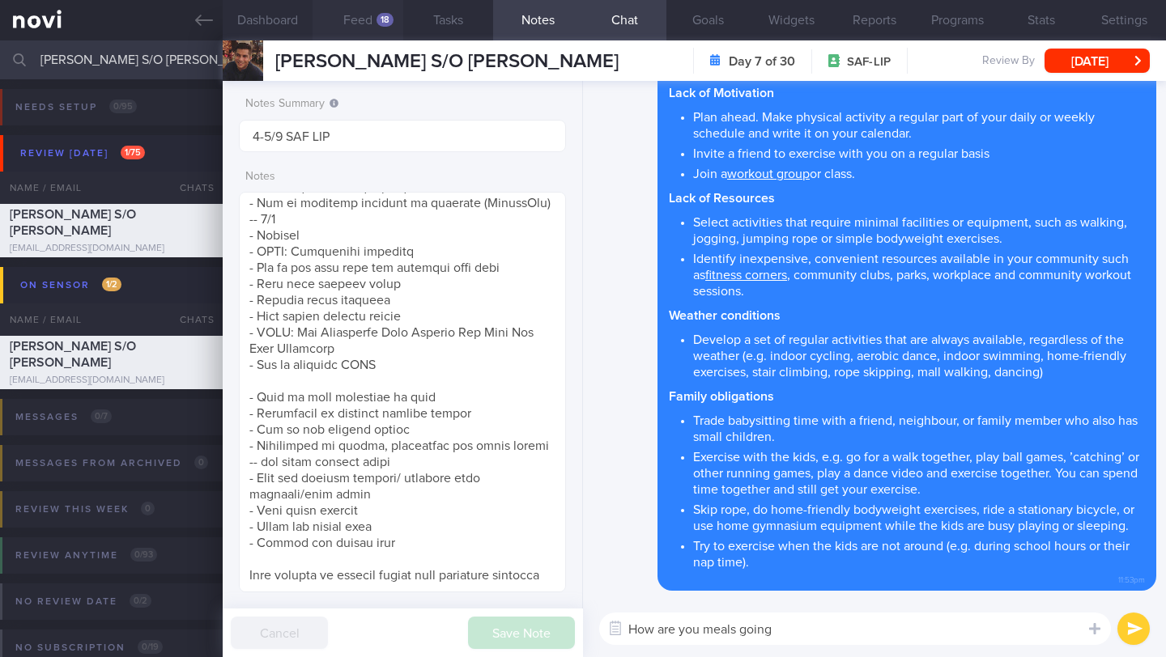
click at [355, 18] on button "Feed 18" at bounding box center [357, 20] width 90 height 40
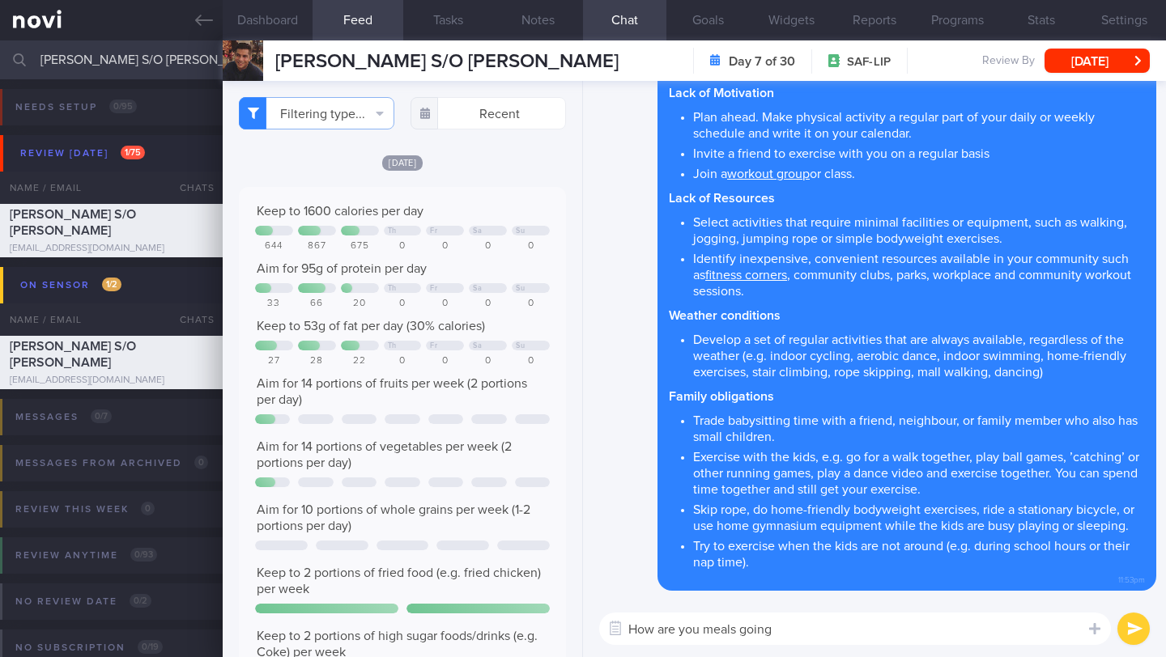
click at [807, 642] on textarea "How are you meals going" at bounding box center [855, 629] width 512 height 32
drag, startPoint x: 784, startPoint y: 631, endPoint x: 592, endPoint y: 616, distance: 193.3
click at [592, 616] on div "How are you meals going How are you meals going ​ How are you meals going ​" at bounding box center [874, 629] width 583 height 57
type textarea "c"
type textarea "W"
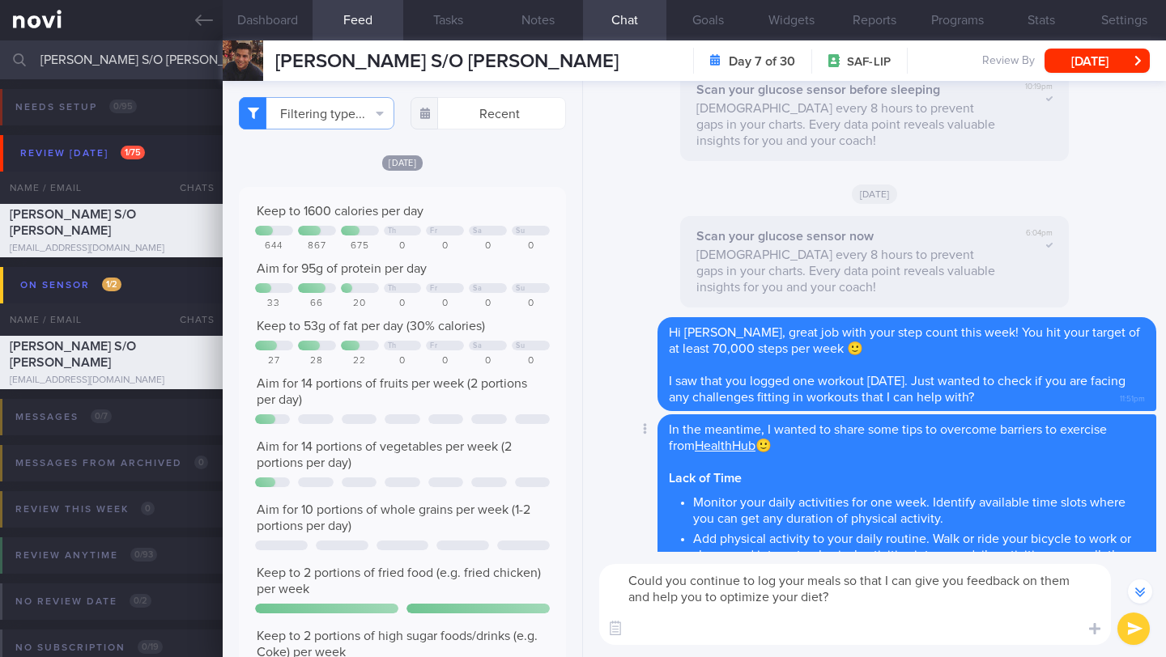
scroll to position [-603, 0]
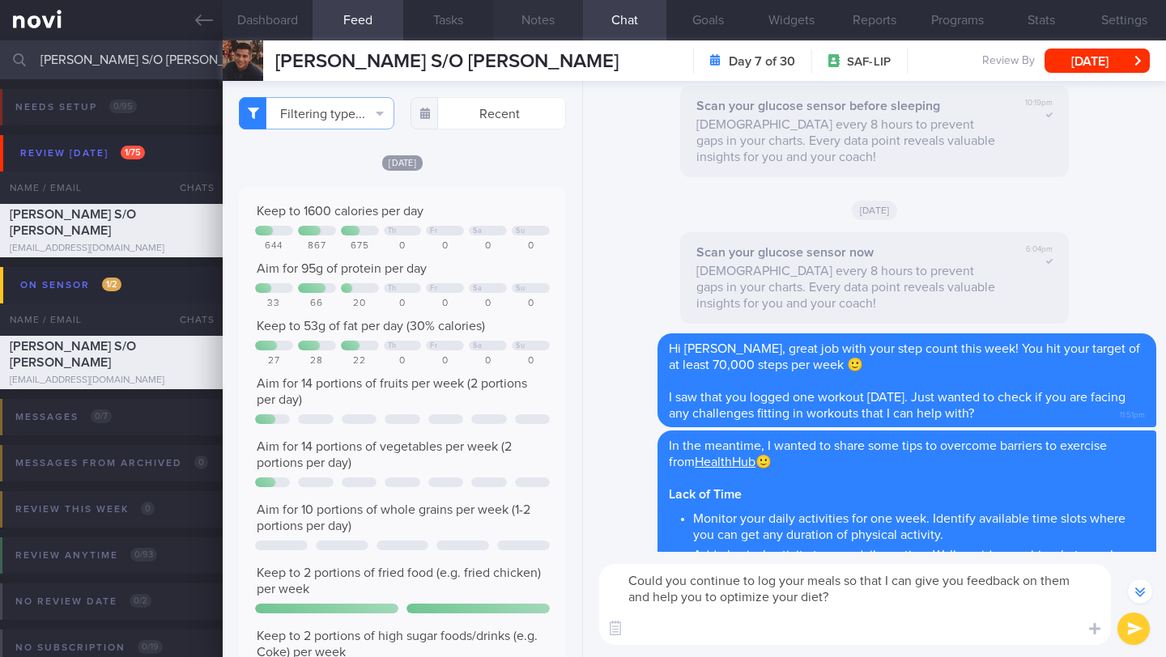
type textarea "Could you continue to log your meals so that I can give you feedback on them an…"
click at [536, 22] on button "Notes" at bounding box center [538, 20] width 90 height 40
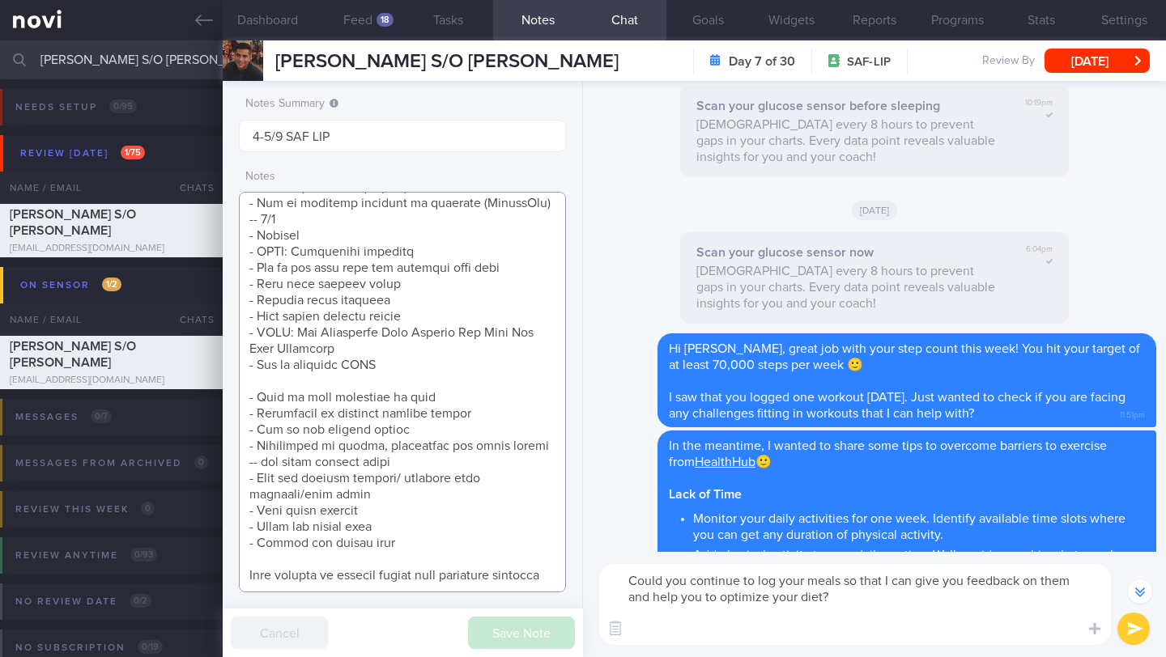
drag, startPoint x: 328, startPoint y: 584, endPoint x: 245, endPoint y: 571, distance: 83.5
click at [245, 571] on textarea at bounding box center [402, 392] width 327 height 401
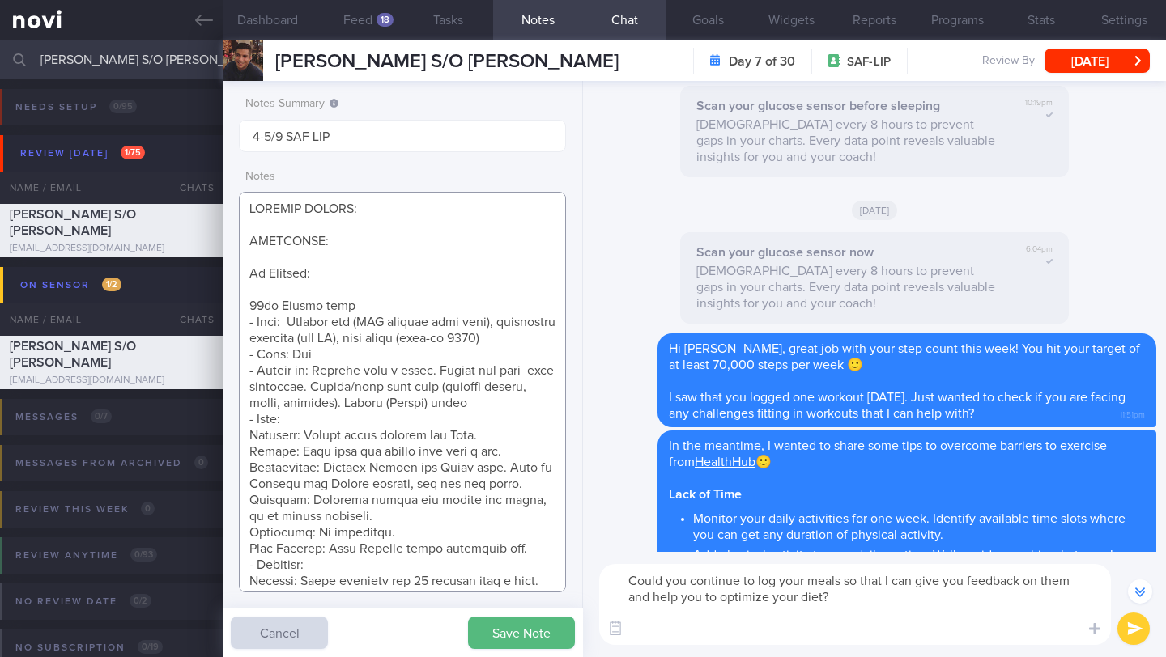
type textarea "SUPPORT NEEDED: CHALLENGE: Wt Targets: [DEMOGRAPHIC_DATA] [DEMOGRAPHIC_DATA] [D…"
click at [778, 637] on textarea "Could you continue to log your meals so that I can give you feedback on them an…" at bounding box center [855, 604] width 512 height 81
paste textarea "Your glucose is looking pretty well regulated recently"
type textarea "Could you continue to log your meals so that I can give you feedback on them an…"
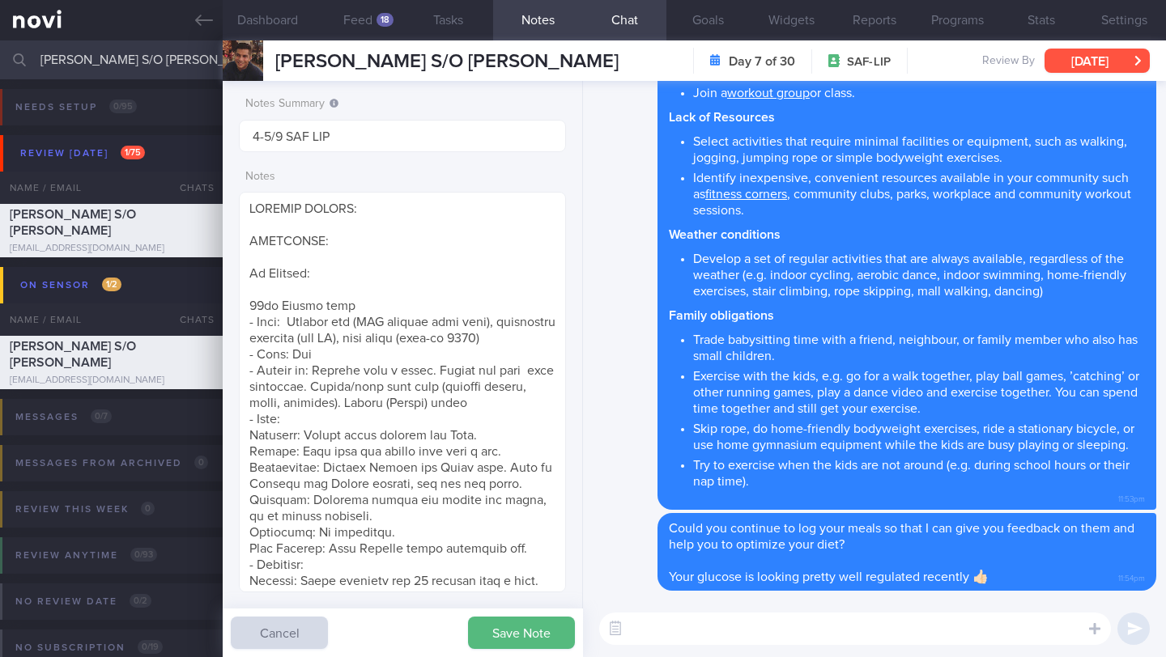
click at [1111, 66] on button "[DATE]" at bounding box center [1096, 61] width 105 height 24
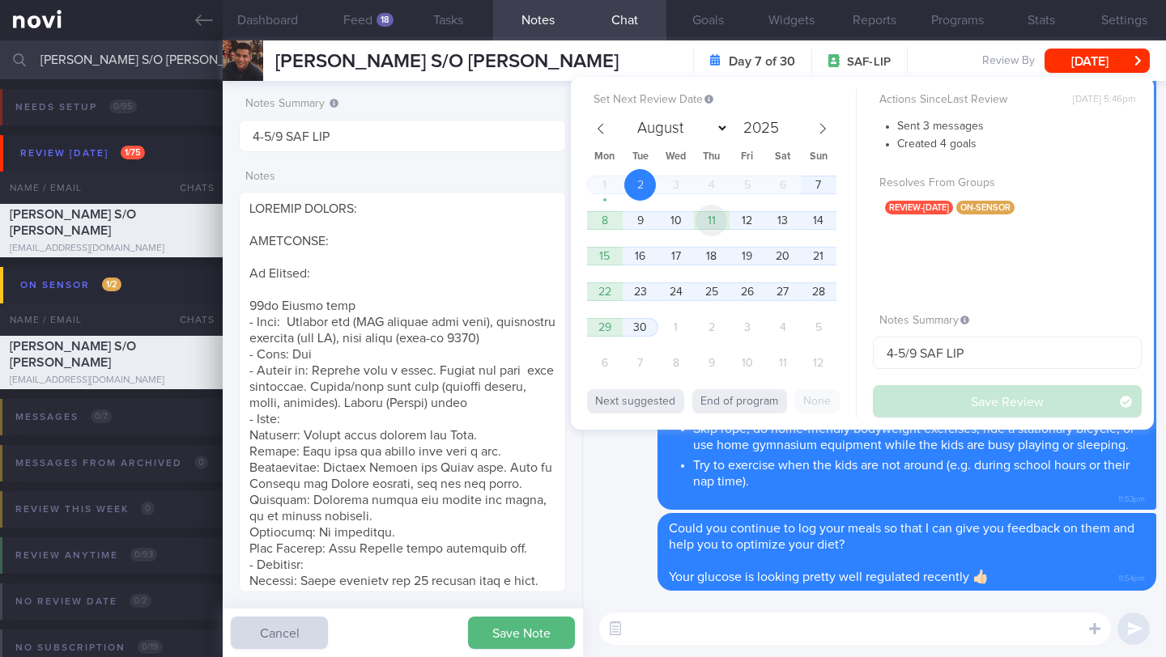
click at [719, 227] on span "11" at bounding box center [711, 221] width 32 height 32
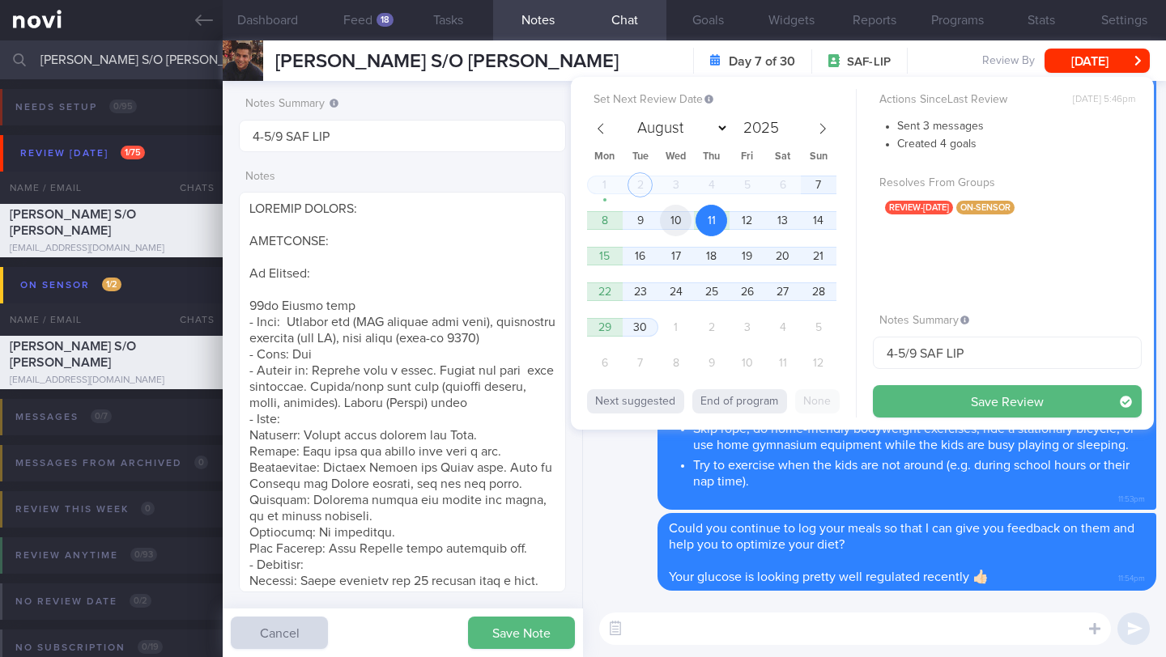
click at [683, 225] on span "10" at bounding box center [676, 221] width 32 height 32
drag, startPoint x: 905, startPoint y: 356, endPoint x: 842, endPoint y: 355, distance: 63.2
click at [842, 355] on div "Set Next Review Date [DATE] August September October November [DATE] Mon Tue We…" at bounding box center [862, 253] width 583 height 353
type input "10-11/9 SAF LIP"
click at [913, 393] on button "Save Review" at bounding box center [1007, 401] width 269 height 32
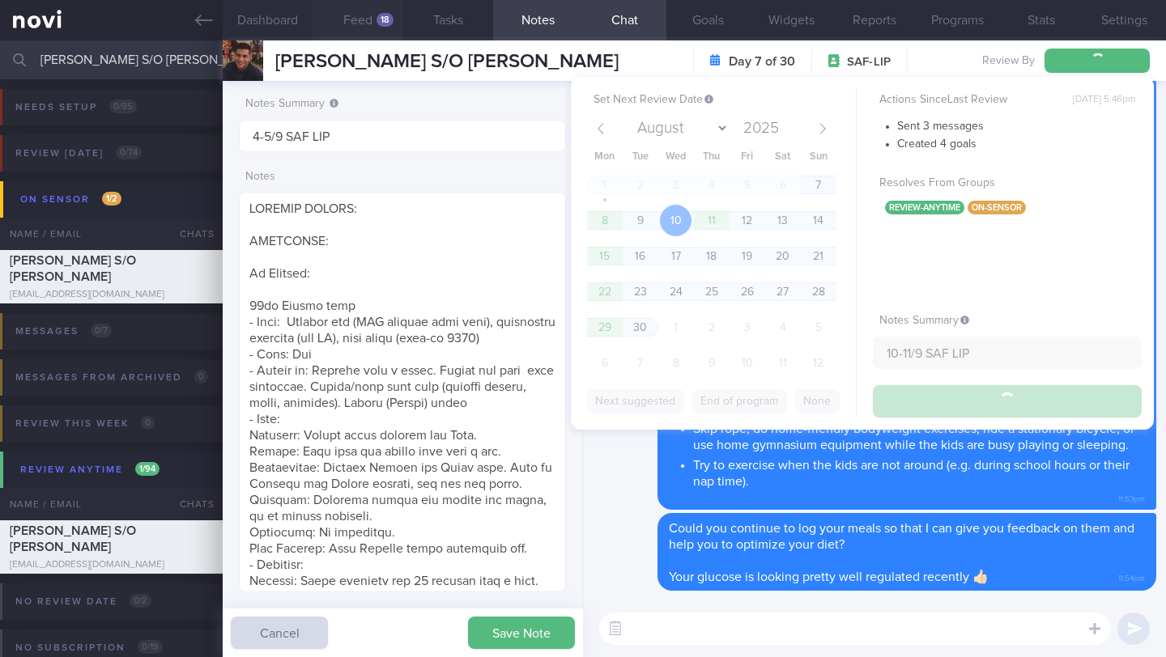
type input "10-11/9 SAF LIP"
type textarea "SUPPORT NEEDED: CHALLENGE: Wt Targets: [DEMOGRAPHIC_DATA] [DEMOGRAPHIC_DATA] [D…"
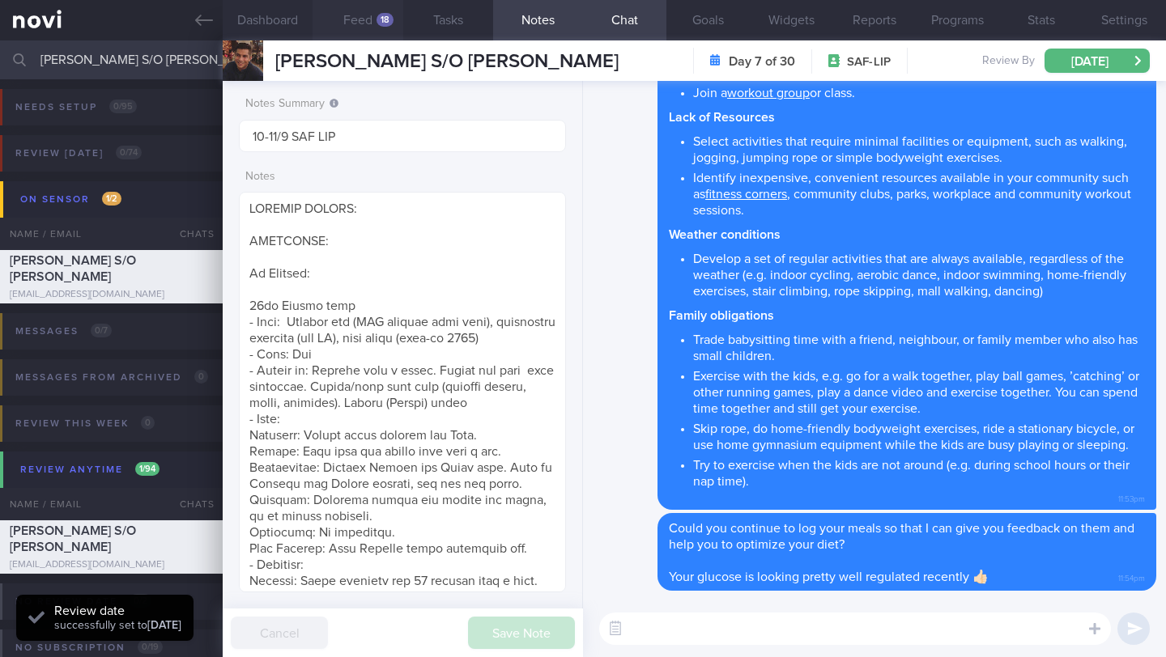
scroll to position [189, 292]
click at [108, 46] on input "[PERSON_NAME] S/O [PERSON_NAME]" at bounding box center [583, 59] width 1166 height 39
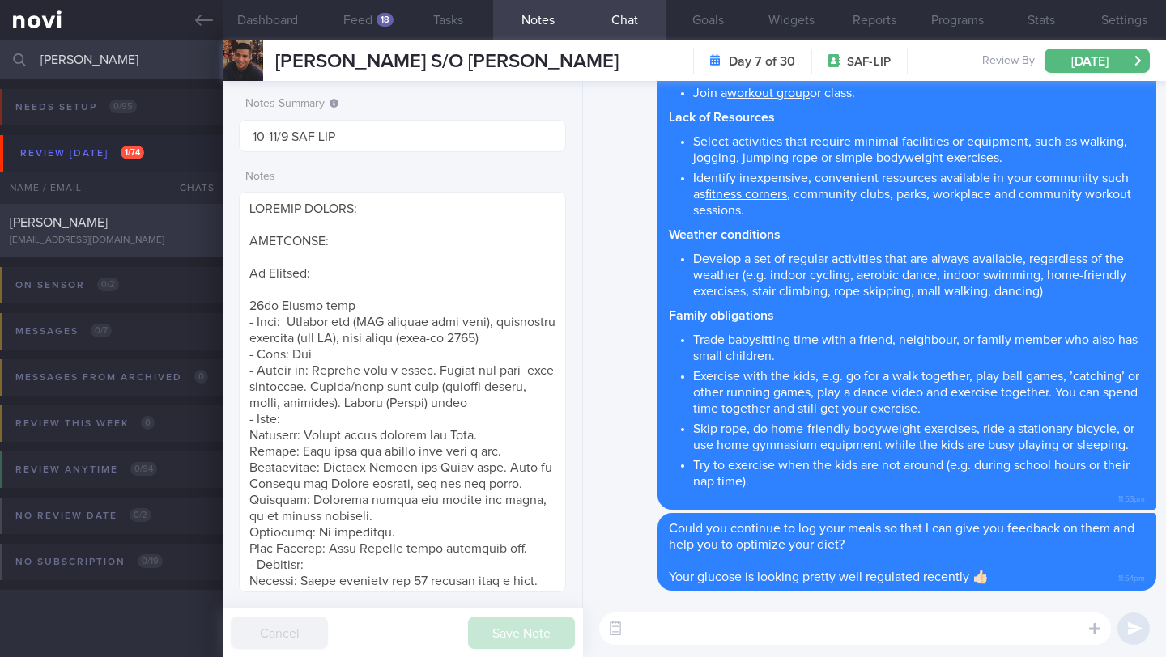
type input "[PERSON_NAME]"
click at [174, 238] on div "[EMAIL_ADDRESS][DOMAIN_NAME]" at bounding box center [111, 241] width 203 height 12
type input "2-3/9 Check for logs"
type textarea "*Steps clocks may not be accurate as i dont always carry my mobile with me espe…"
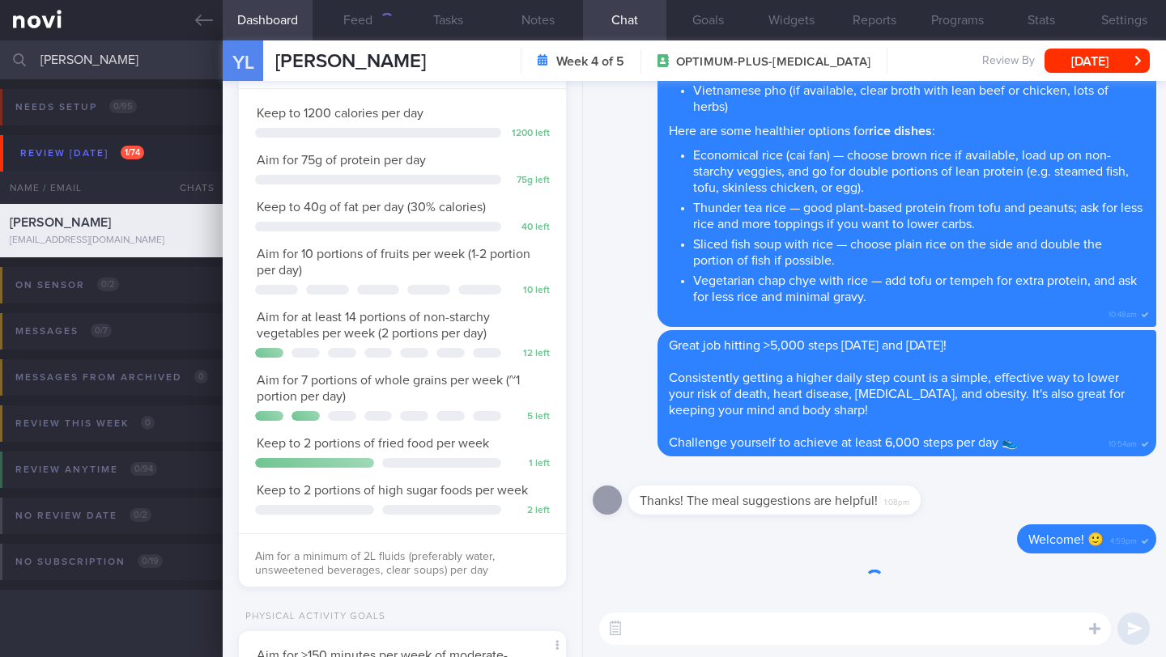
scroll to position [166, 286]
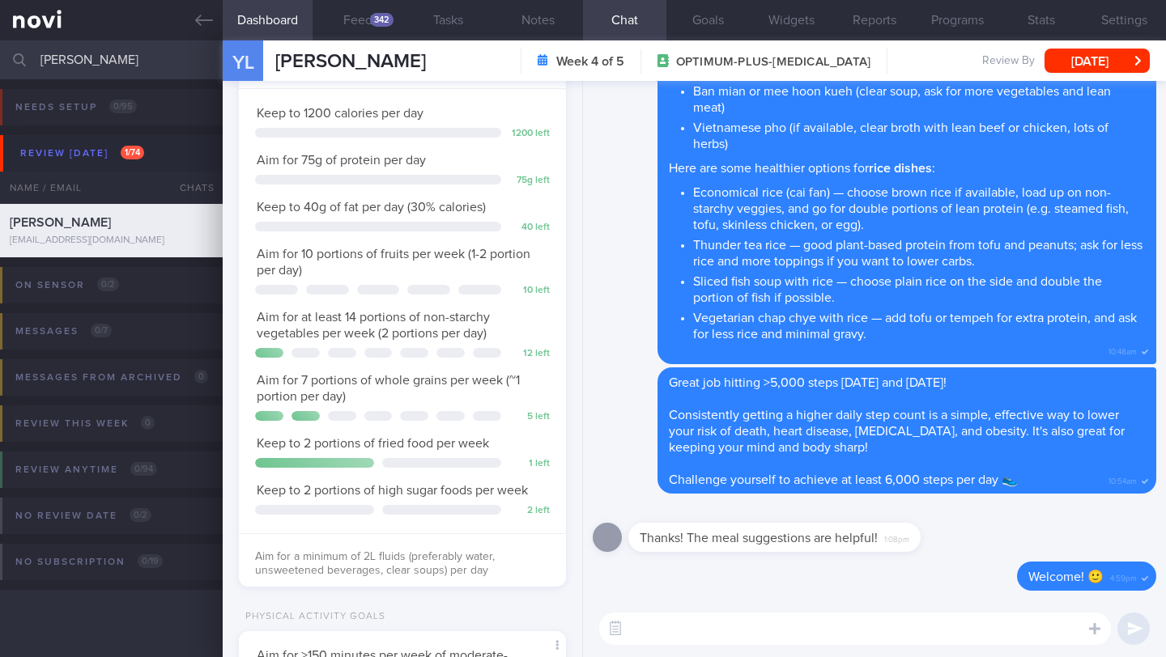
click at [268, 23] on button "Dashboard" at bounding box center [268, 20] width 90 height 40
click at [382, 28] on button "Feed 342" at bounding box center [357, 20] width 90 height 40
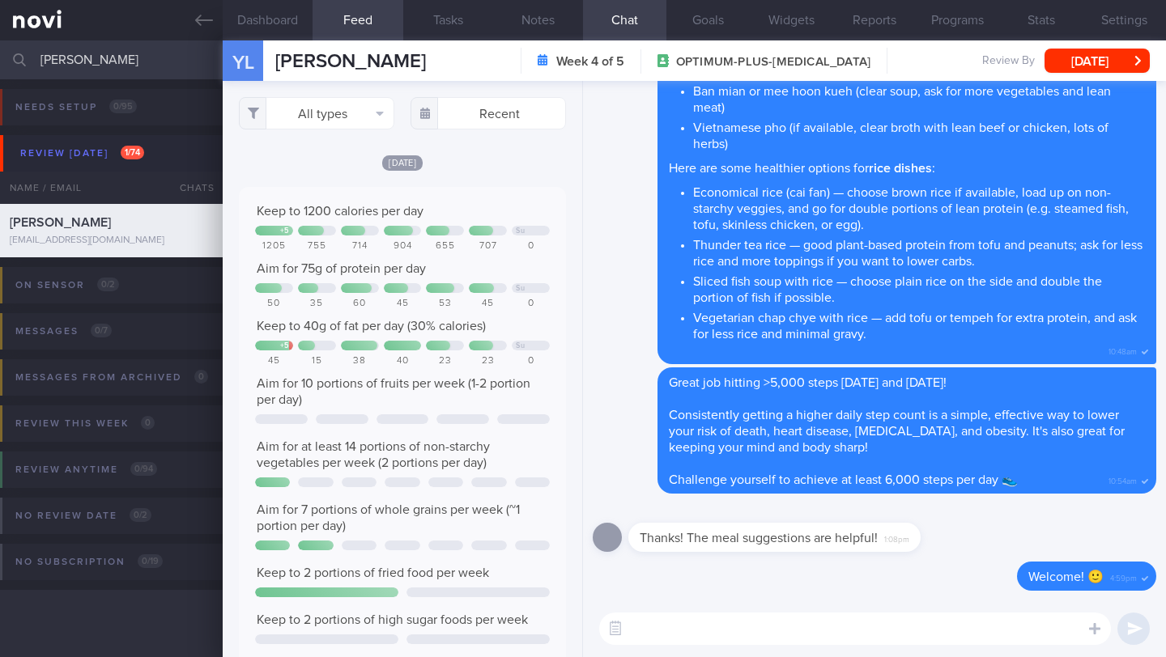
scroll to position [73, 294]
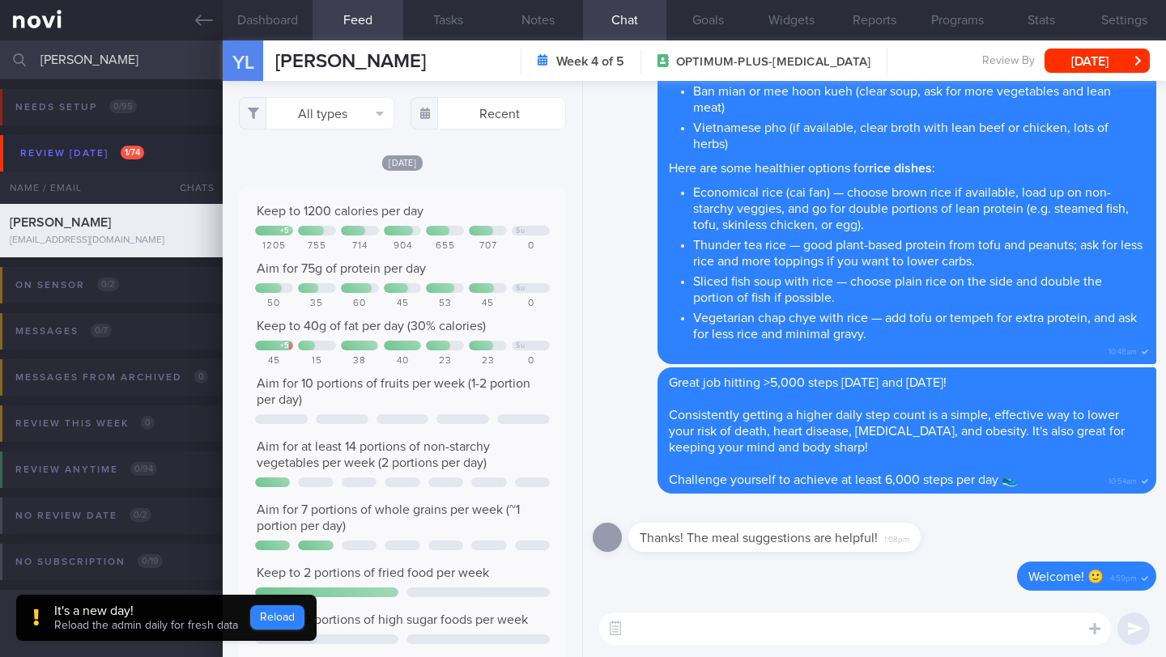
click at [299, 607] on button "Reload" at bounding box center [277, 617] width 54 height 24
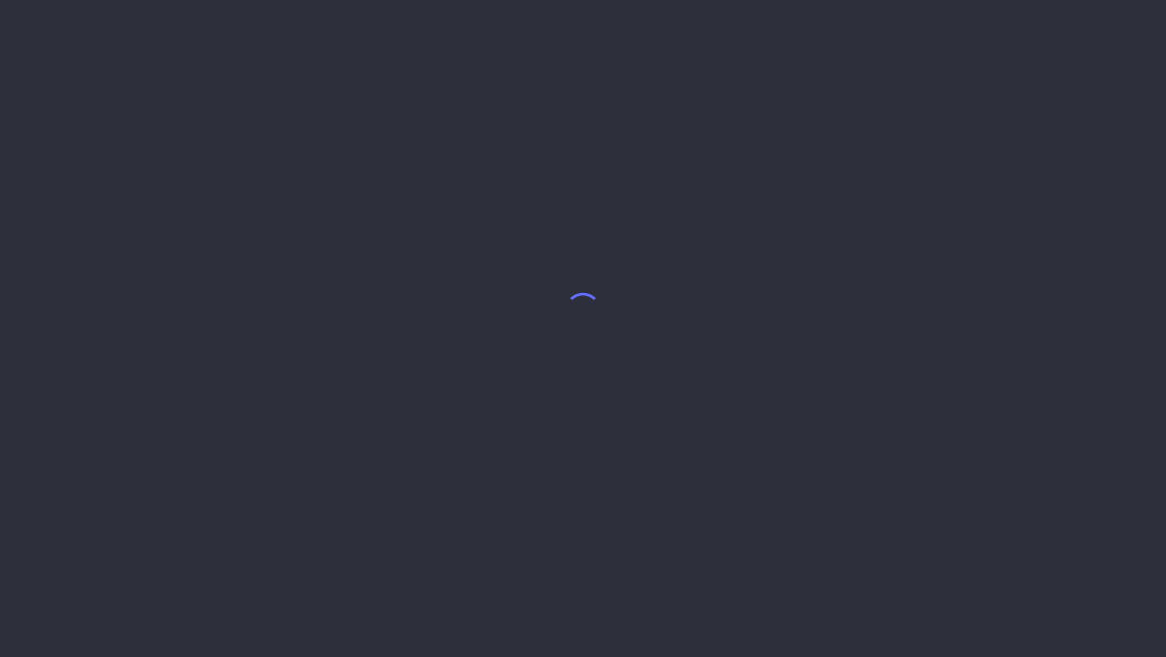
select select "8"
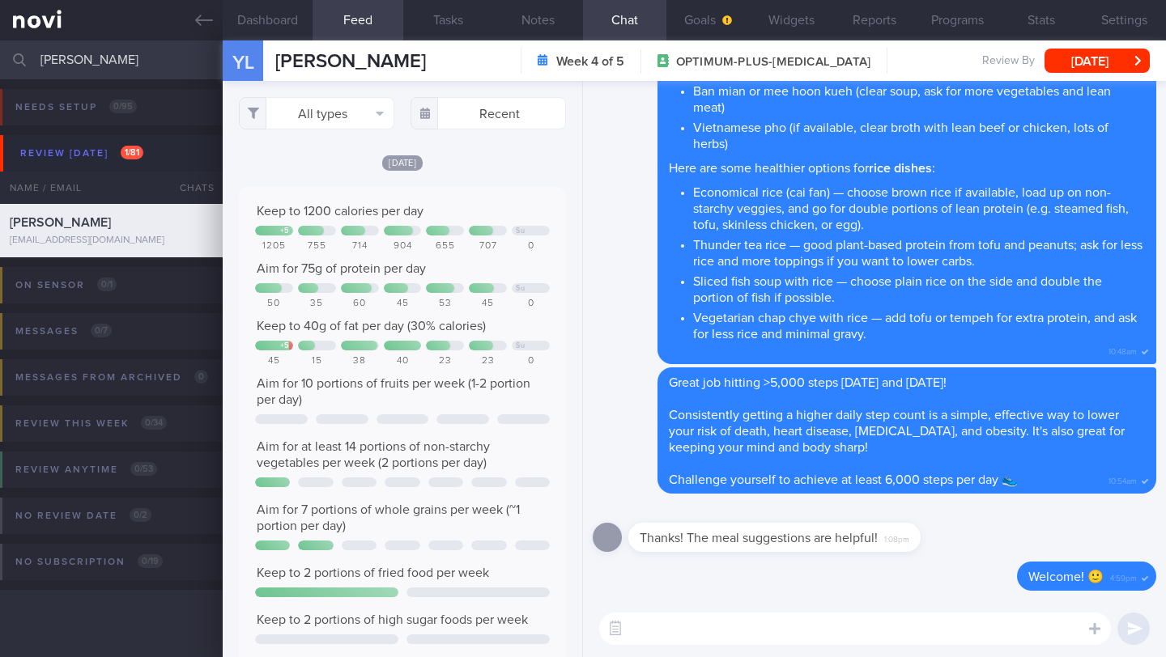
scroll to position [809377, 809156]
click at [688, 623] on textarea at bounding box center [855, 629] width 512 height 32
type textarea "Hi [PERSON_NAME],"
click at [331, 113] on button "All types" at bounding box center [316, 113] width 155 height 32
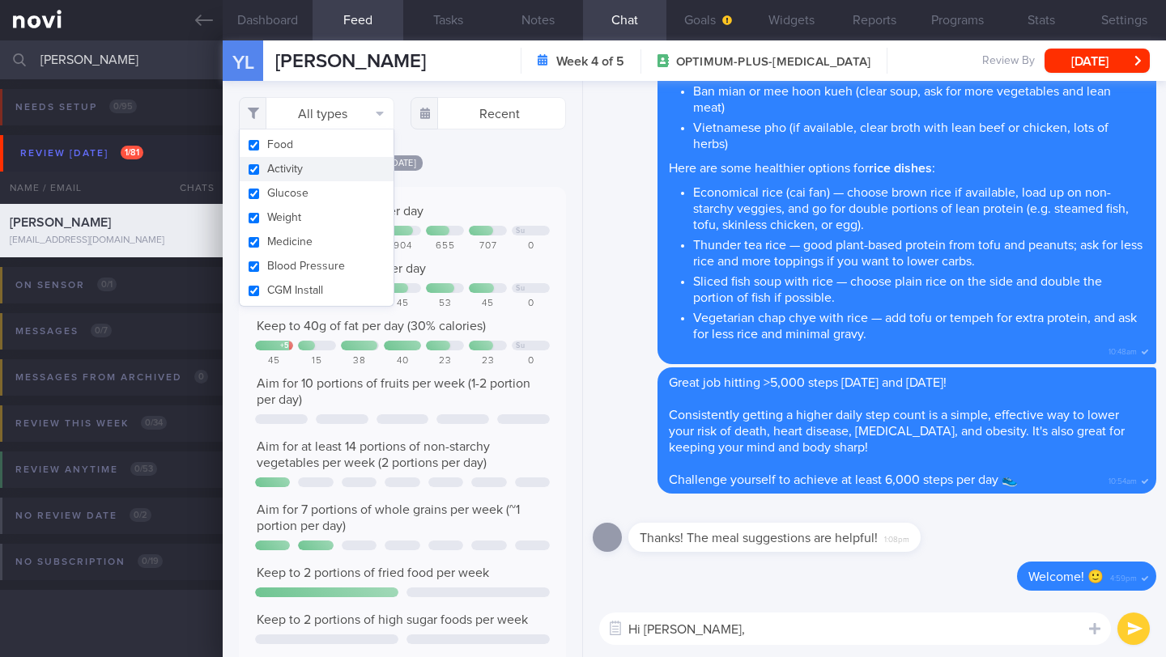
click at [326, 163] on button "Activity" at bounding box center [317, 169] width 154 height 24
checkbox input "false"
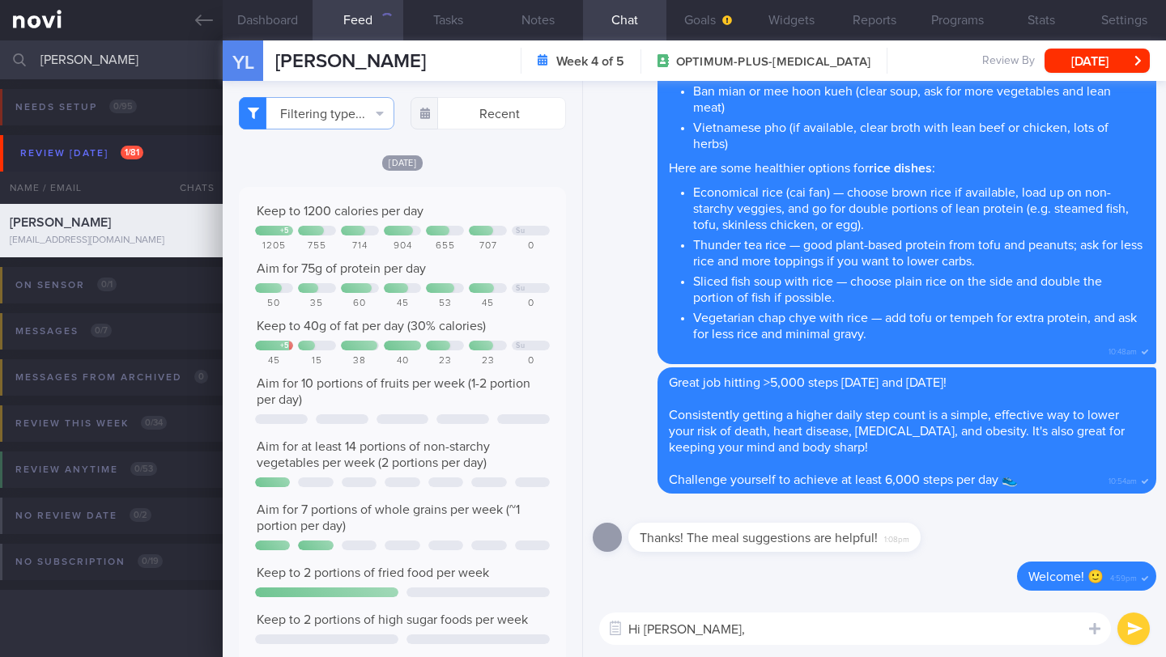
click at [476, 163] on div "Filtering type... Food Activity Glucose Weight Medicine Blood Pressure CGM Inst…" at bounding box center [402, 369] width 359 height 576
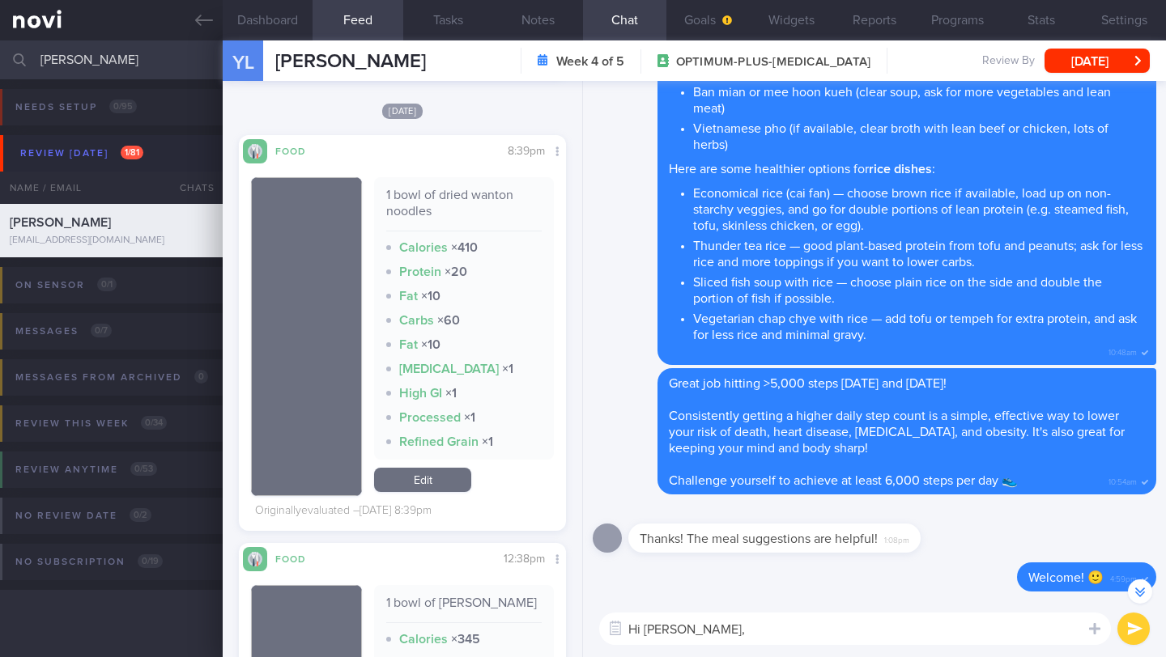
click at [767, 612] on div "Hi Yvonne, Hi Yvonne, ​ Hi Yvonne, ​" at bounding box center [874, 629] width 583 height 57
click at [771, 629] on textarea "Hi [PERSON_NAME]," at bounding box center [855, 629] width 512 height 32
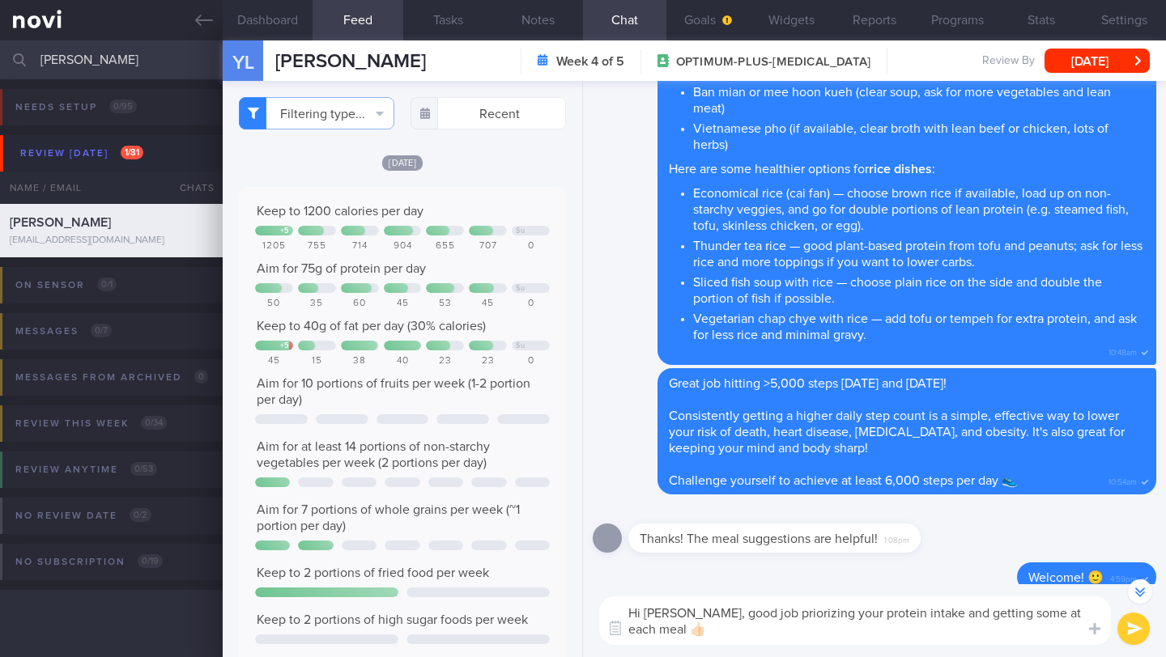
type textarea "Hi Yvonne, good job priorizing your protein intake and getting some at each mea…"
click at [1124, 627] on button "submit" at bounding box center [1133, 629] width 32 height 32
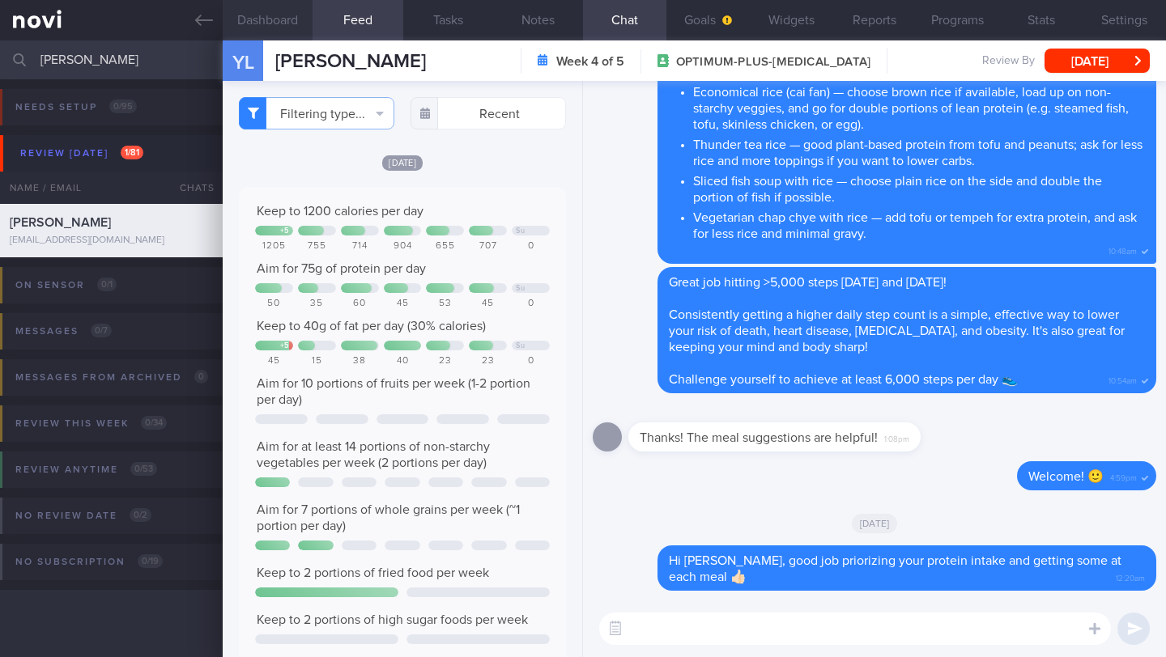
click at [283, 21] on button "Dashboard" at bounding box center [268, 20] width 90 height 40
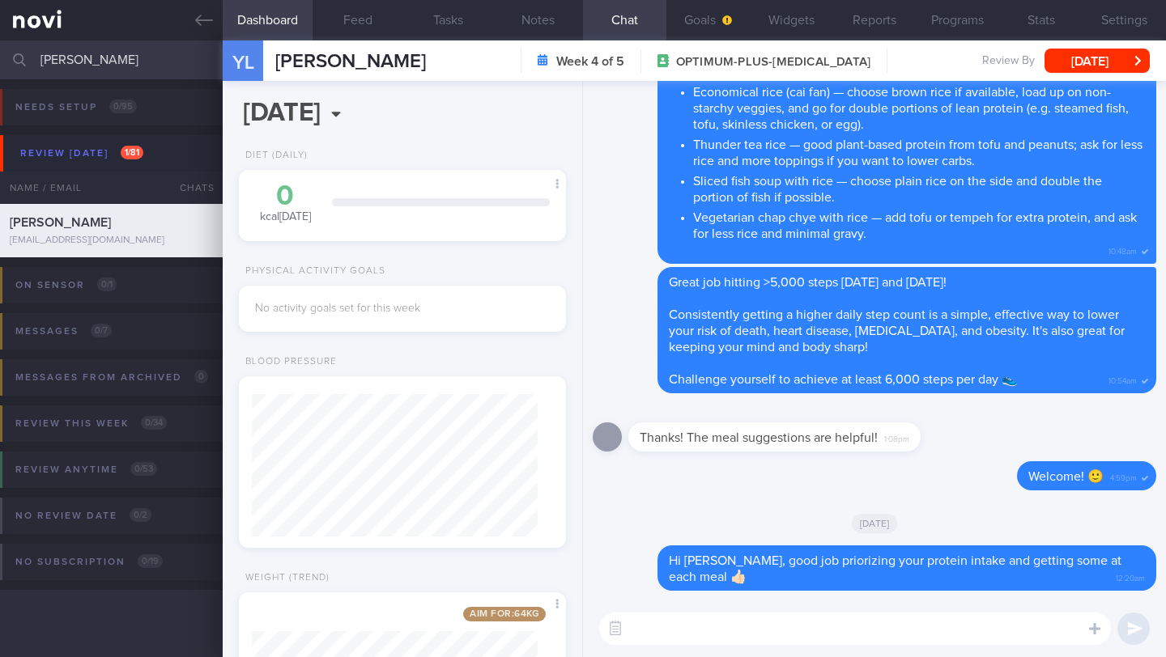
scroll to position [166, 286]
click at [338, 19] on button "Feed" at bounding box center [357, 20] width 90 height 40
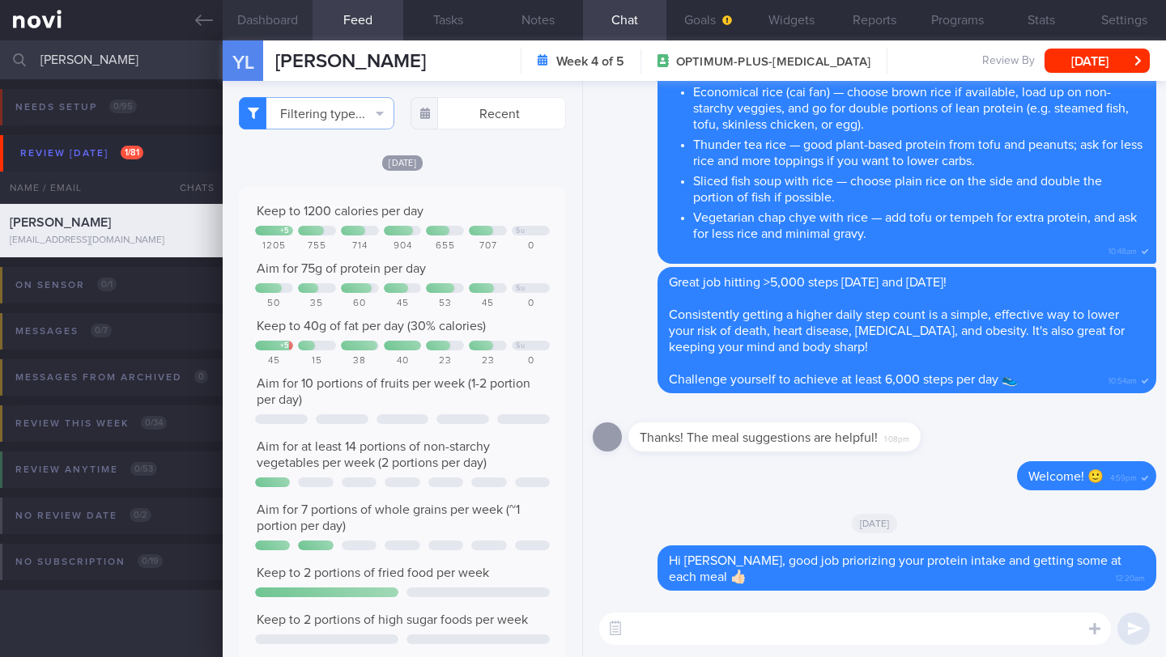
click at [270, 24] on button "Dashboard" at bounding box center [268, 20] width 90 height 40
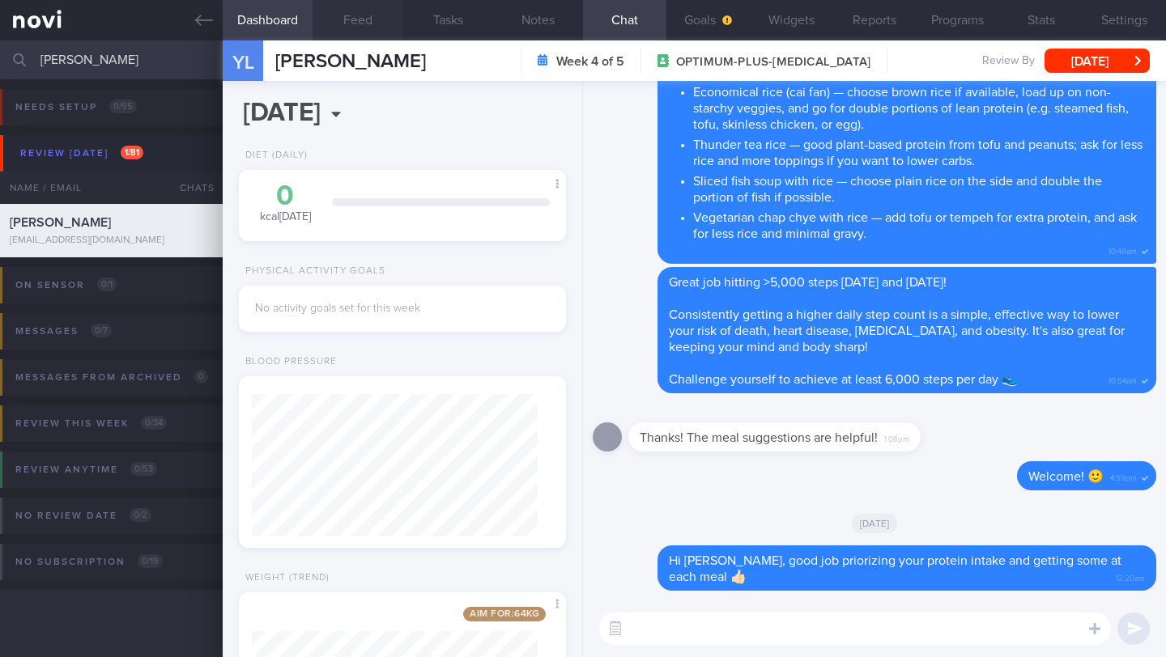
click at [340, 19] on button "Feed" at bounding box center [357, 20] width 90 height 40
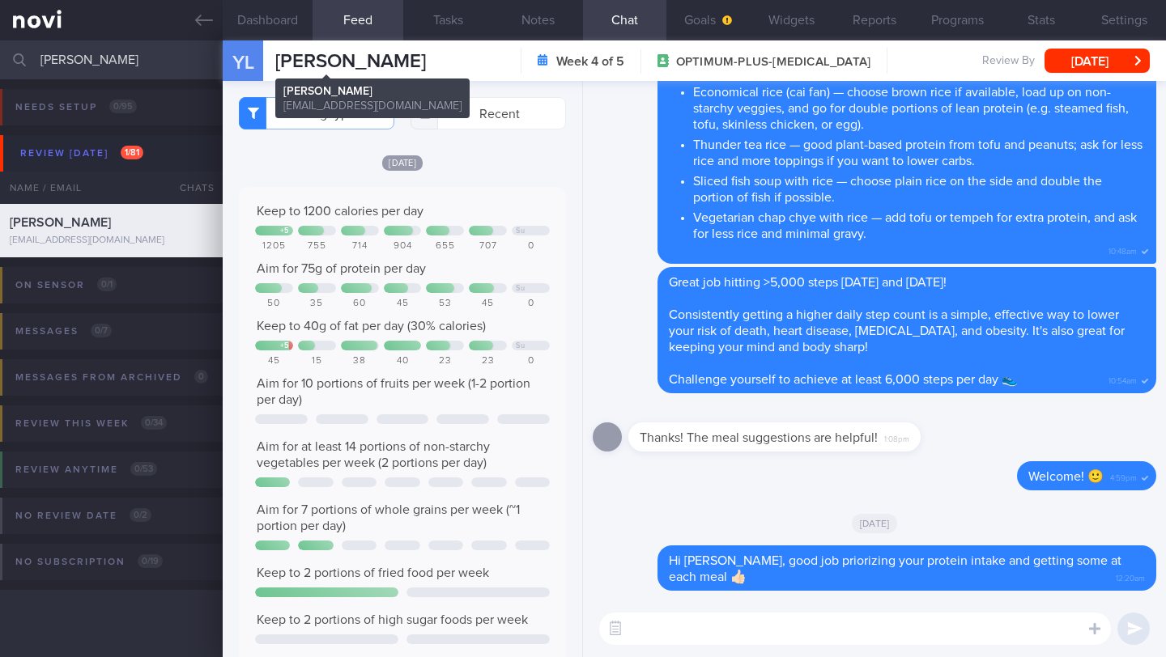
click at [314, 68] on span "[PERSON_NAME]" at bounding box center [350, 61] width 151 height 19
copy div "Yvonne Loh Yvonne Loh yvonneloh21@yahoo.com.sg"
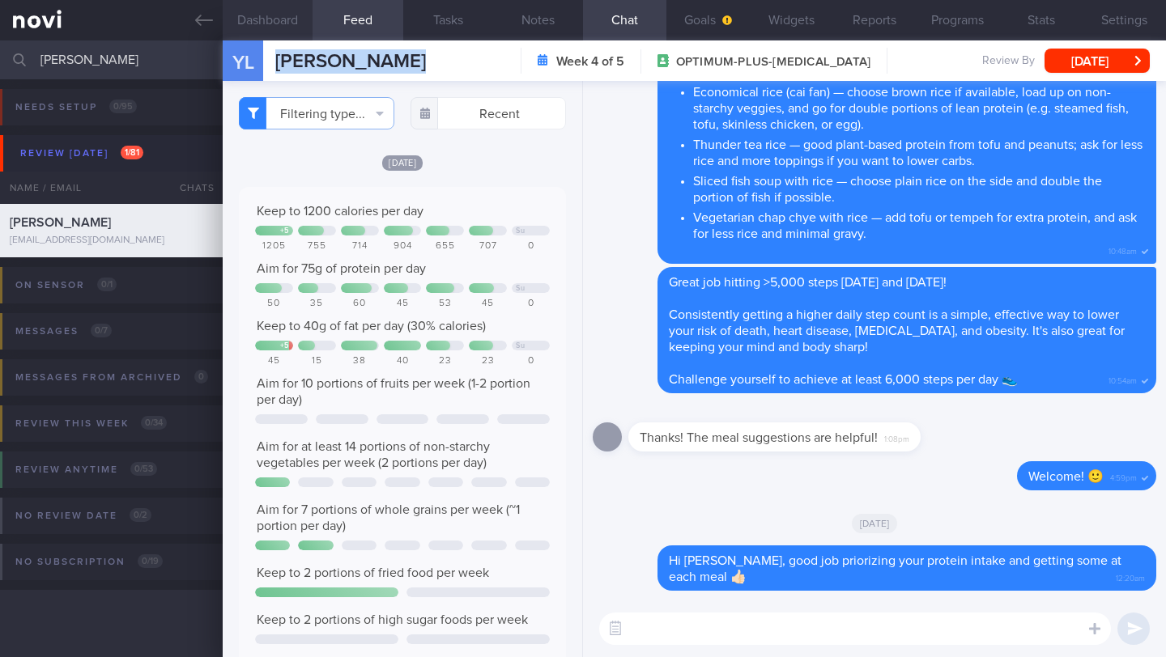
click at [269, 17] on button "Dashboard" at bounding box center [268, 20] width 90 height 40
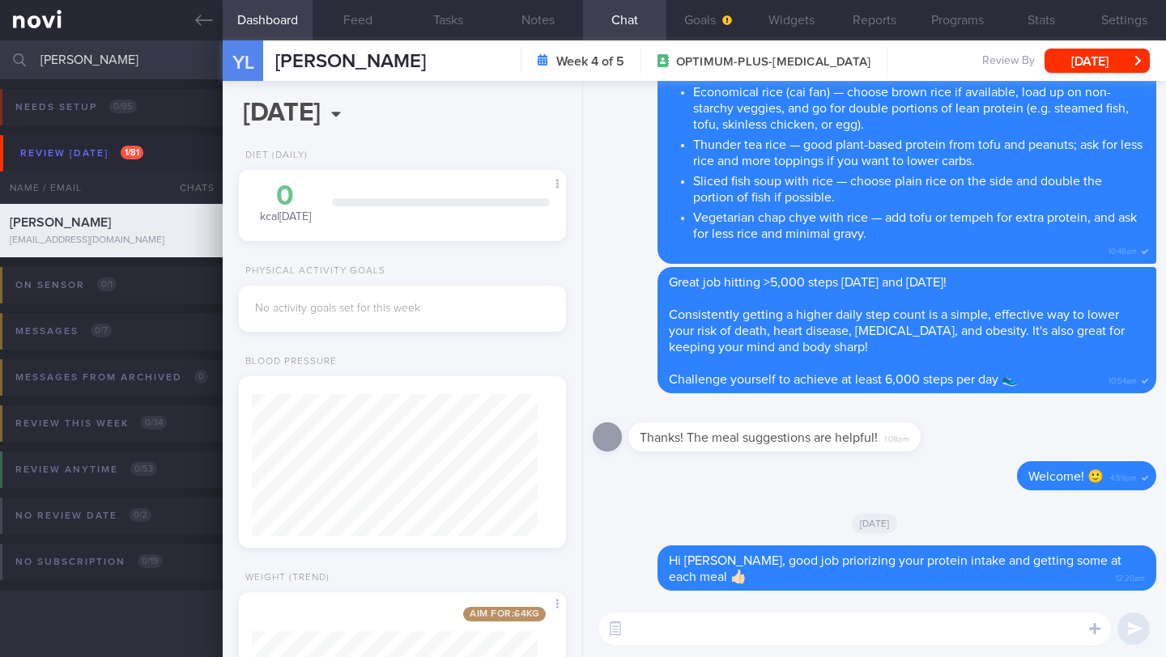
click at [759, 643] on textarea at bounding box center [855, 629] width 512 height 32
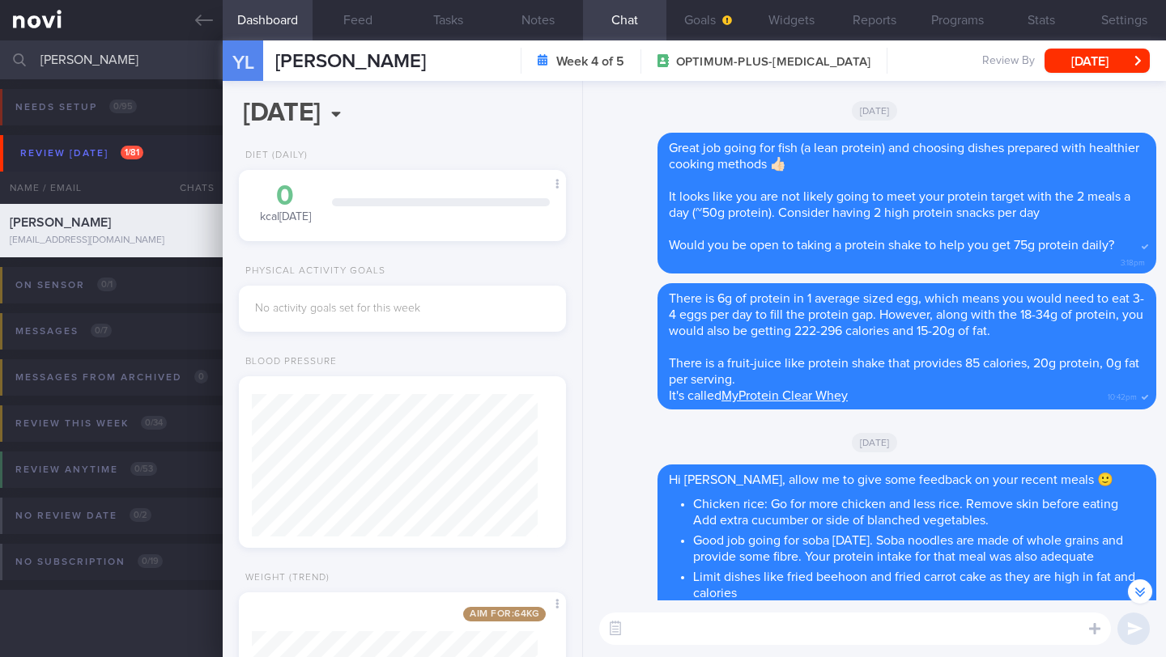
scroll to position [-856, 0]
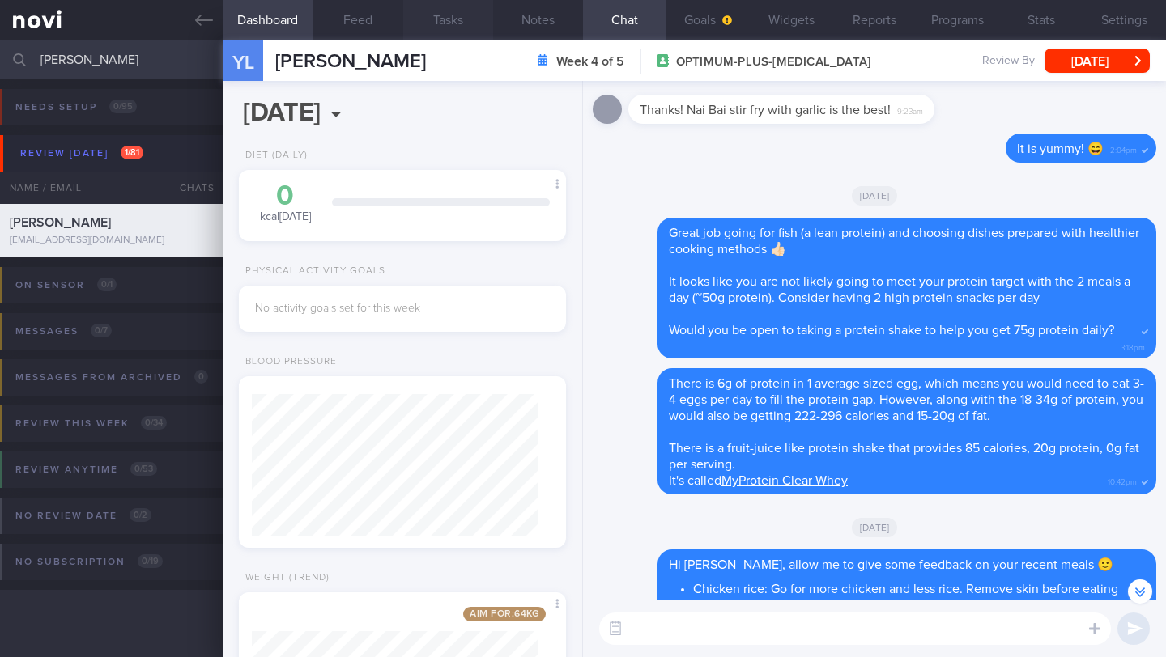
click at [440, 25] on button "Tasks" at bounding box center [448, 20] width 90 height 40
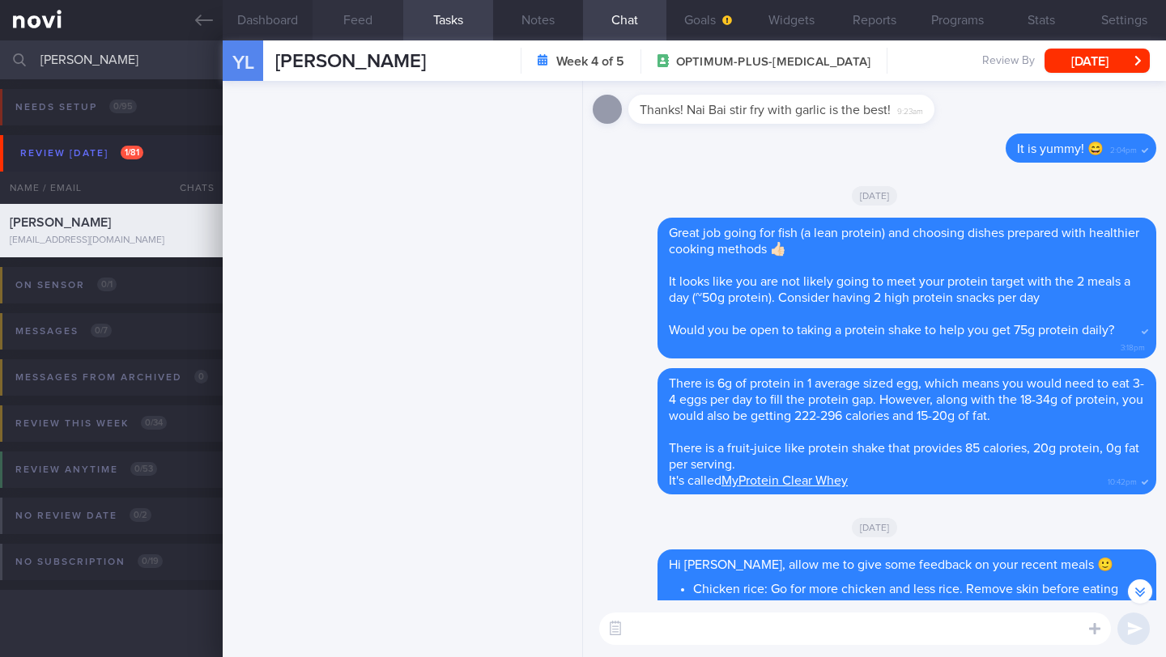
click at [365, 23] on button "Feed" at bounding box center [357, 20] width 90 height 40
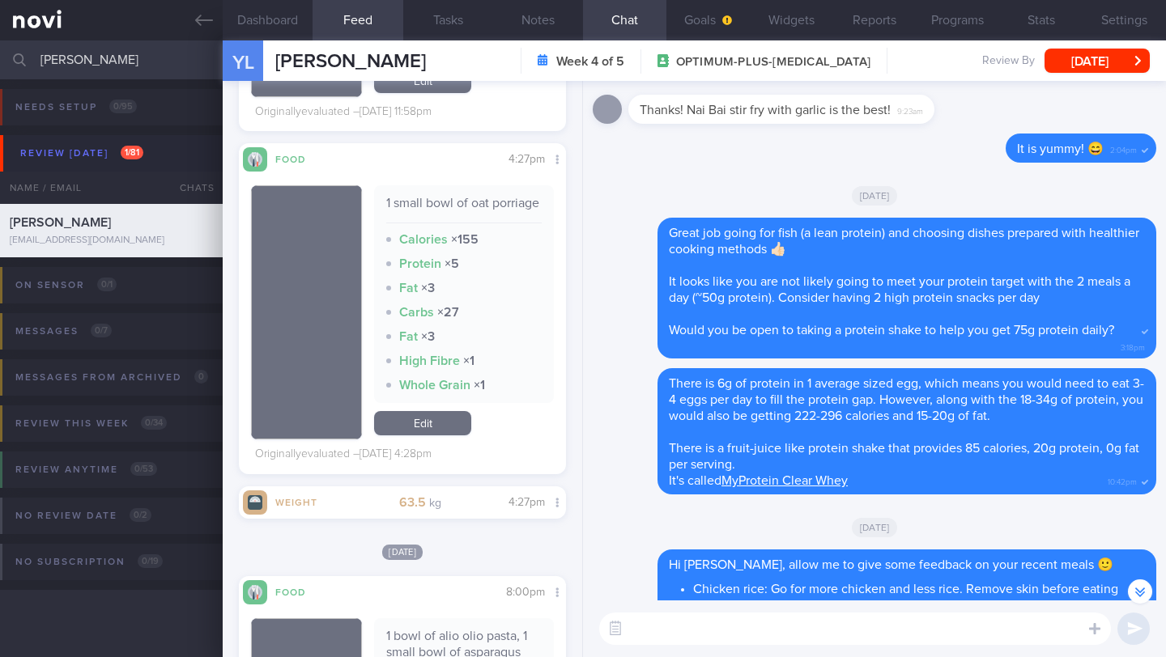
scroll to position [2028, 0]
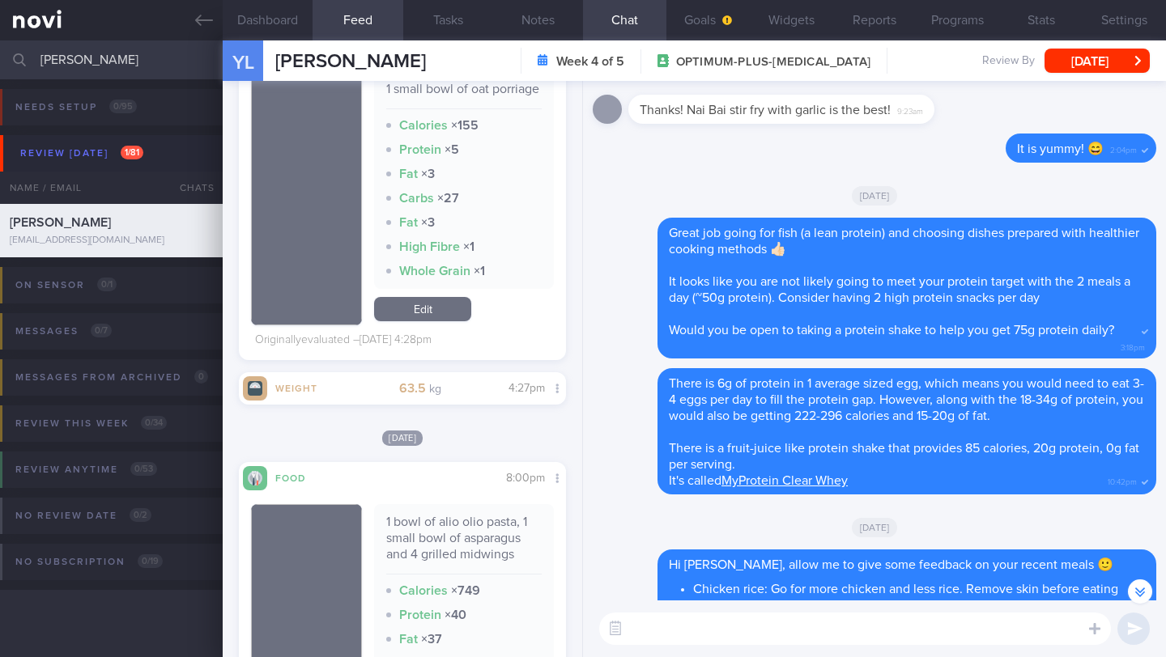
click at [793, 643] on textarea at bounding box center [855, 629] width 512 height 32
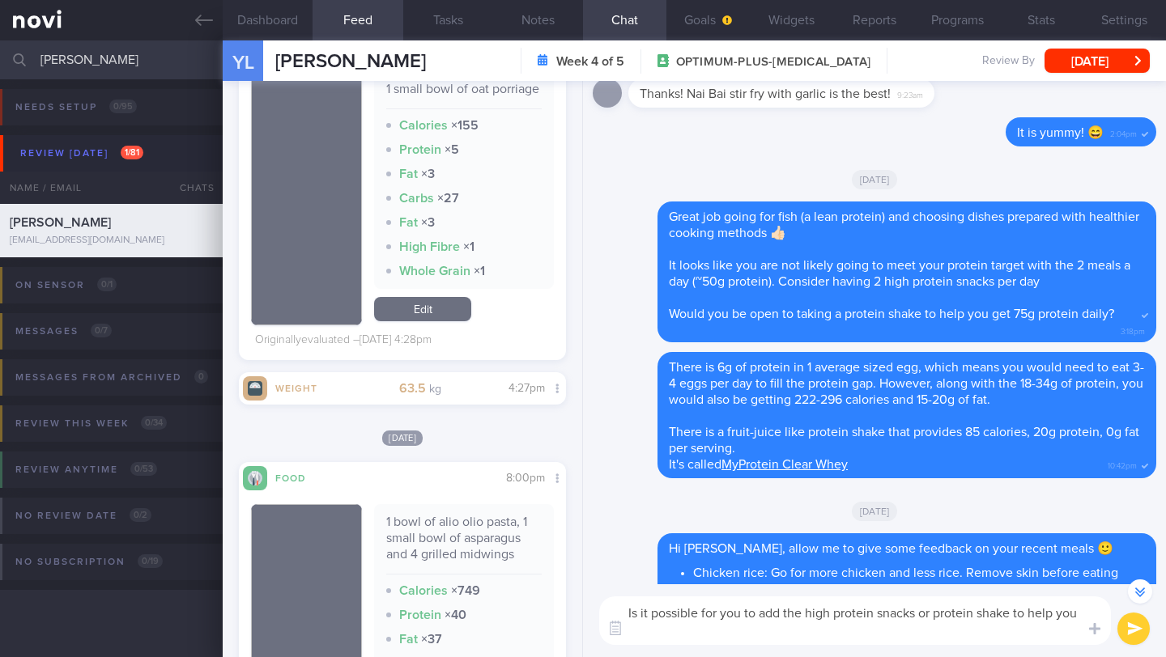
scroll to position [-873, 0]
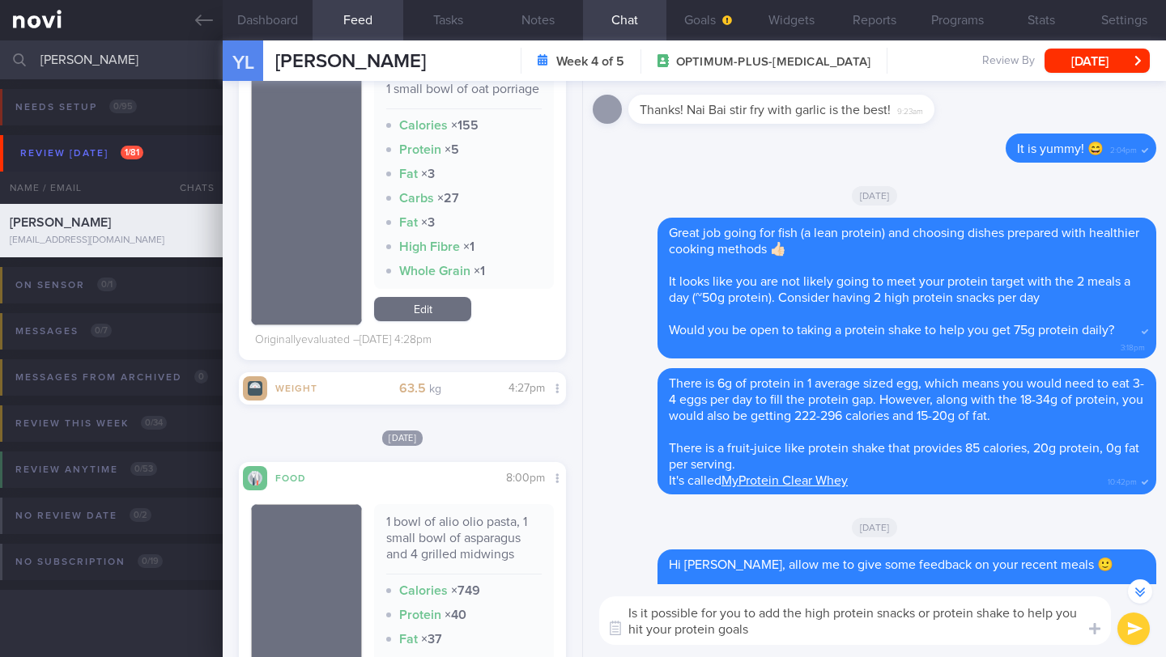
type textarea "Is it possible for you to add the high protein snacks or protein shake to help …"
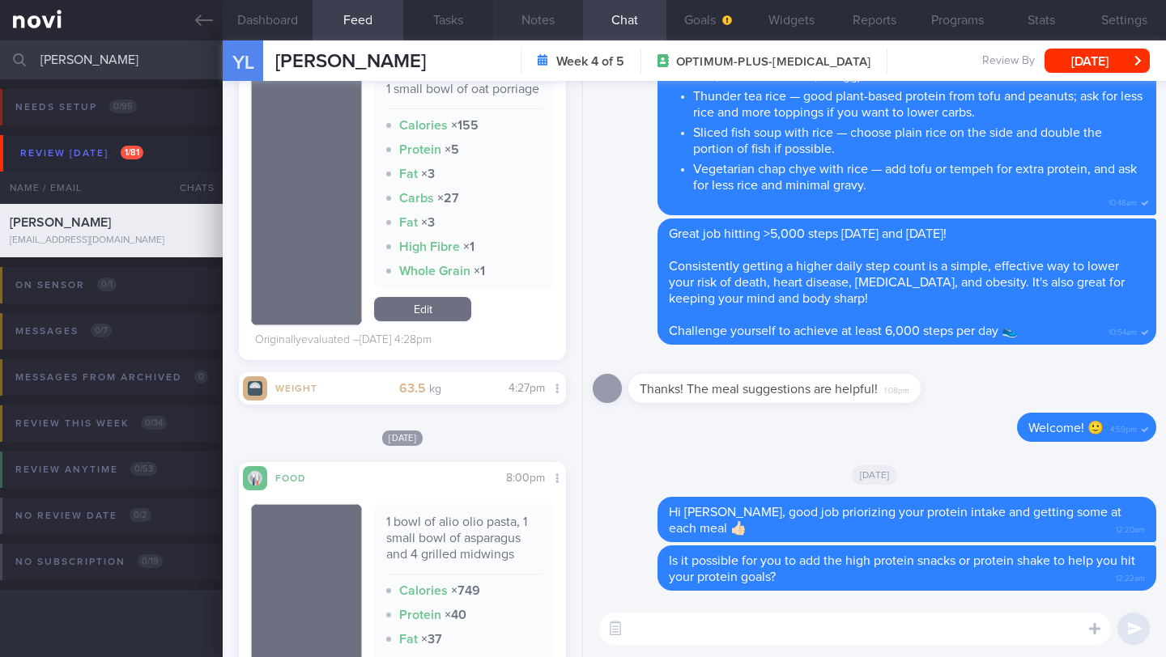
click at [534, 25] on button "Notes" at bounding box center [538, 20] width 90 height 40
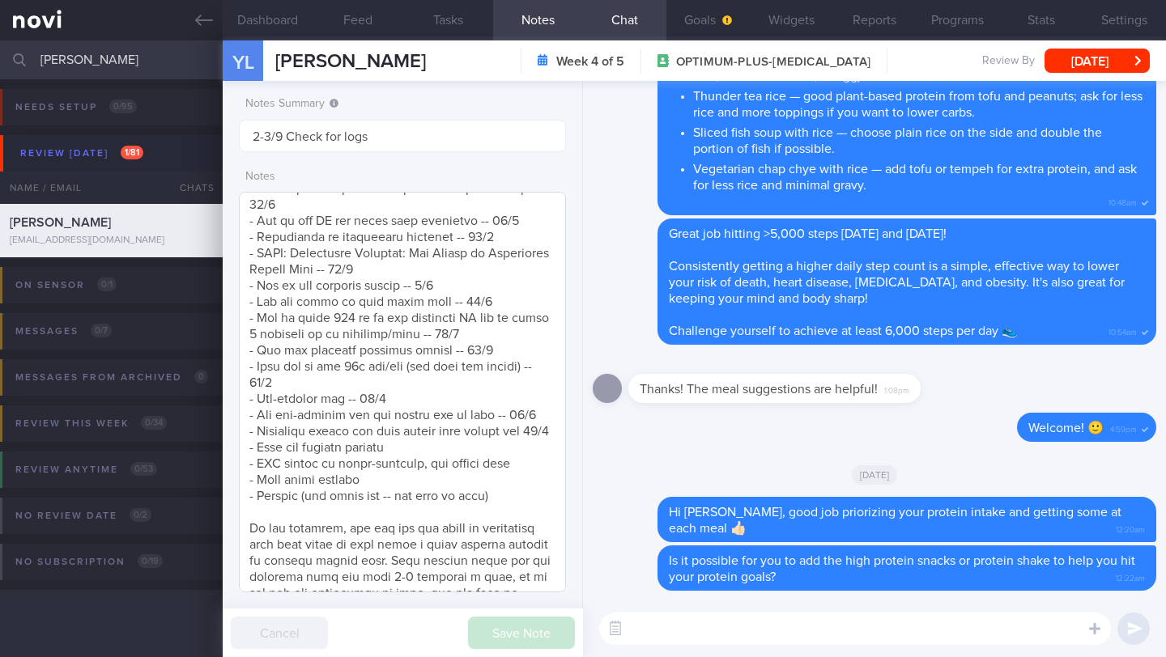
scroll to position [2143, 0]
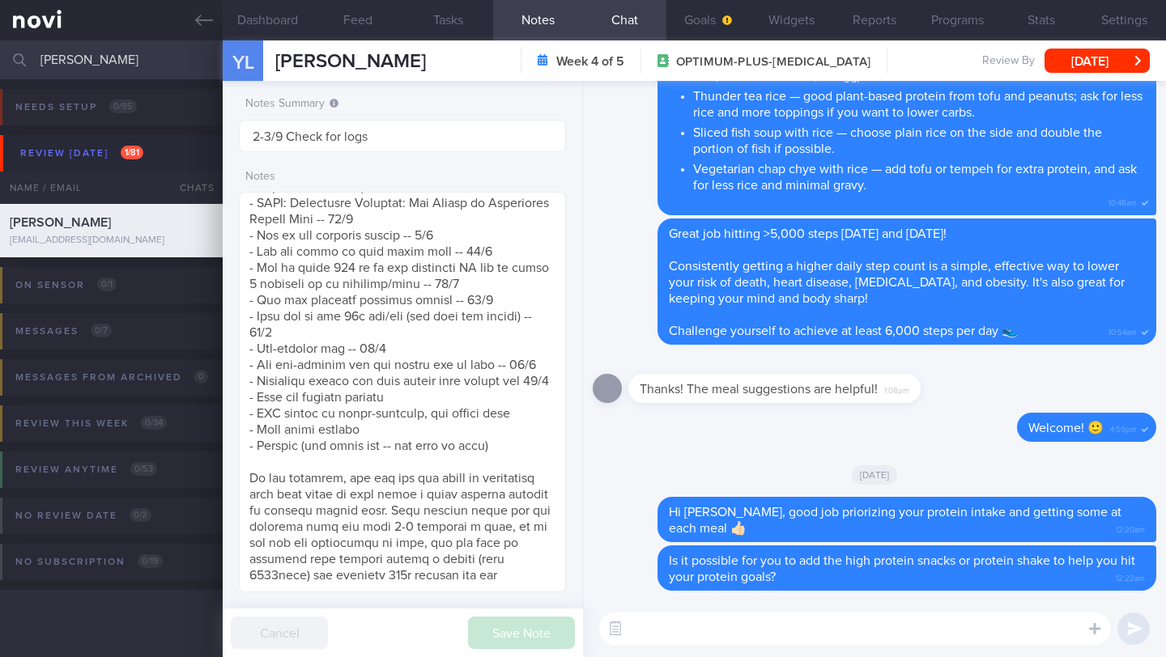
click at [730, 619] on textarea at bounding box center [855, 629] width 512 height 32
click at [635, 629] on textarea "Are you facing any challenges currently with fitting in workouts?" at bounding box center [855, 629] width 512 height 32
click at [629, 629] on button "button" at bounding box center [615, 628] width 29 height 29
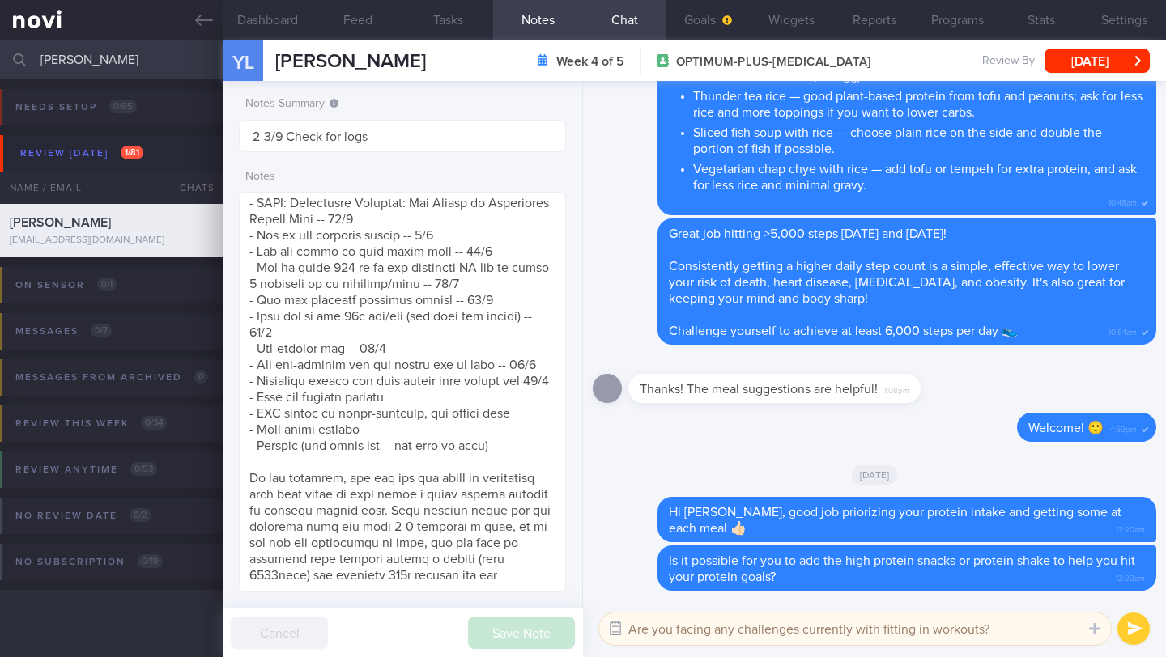
click at [621, 631] on button "button" at bounding box center [615, 628] width 29 height 29
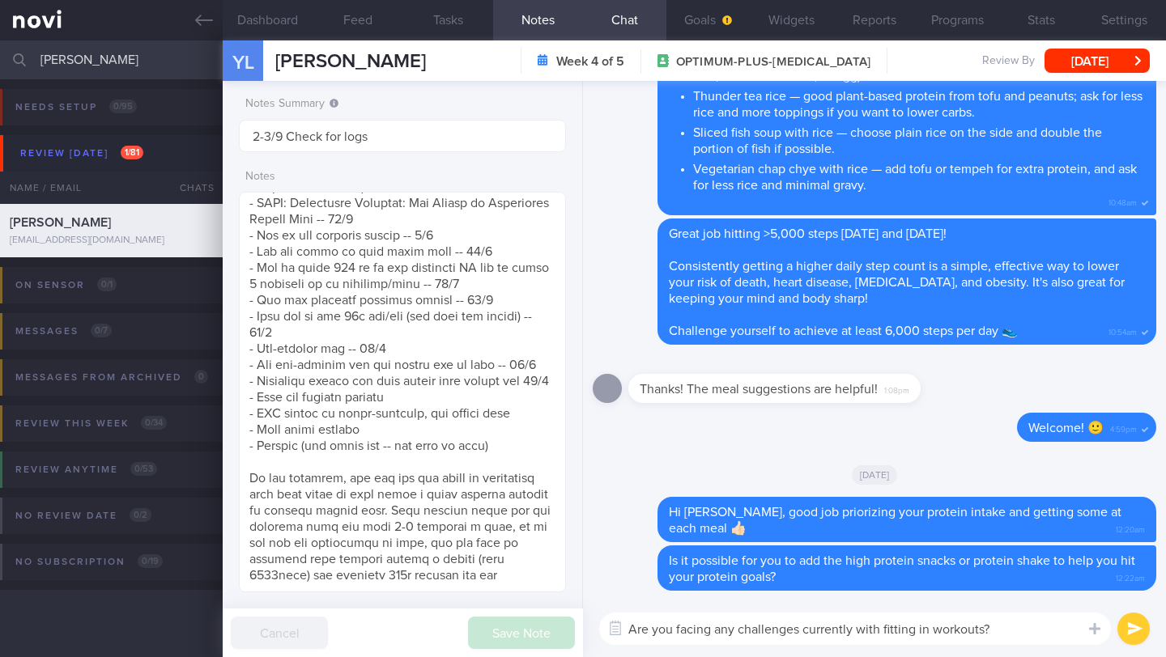
click at [632, 631] on textarea "Are you facing any challenges currently with fitting in workouts?" at bounding box center [855, 629] width 512 height 32
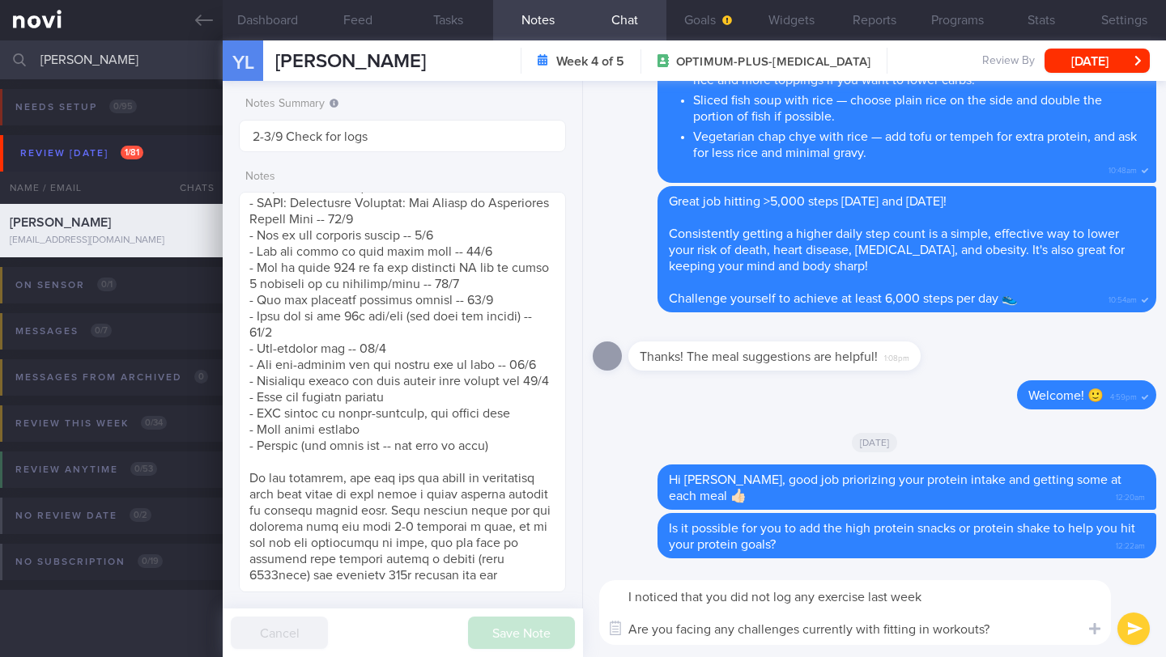
scroll to position [0, 0]
type textarea "I noticed that you did not log any exercise last week Are you facing any challe…"
click at [1139, 636] on button "submit" at bounding box center [1133, 629] width 32 height 32
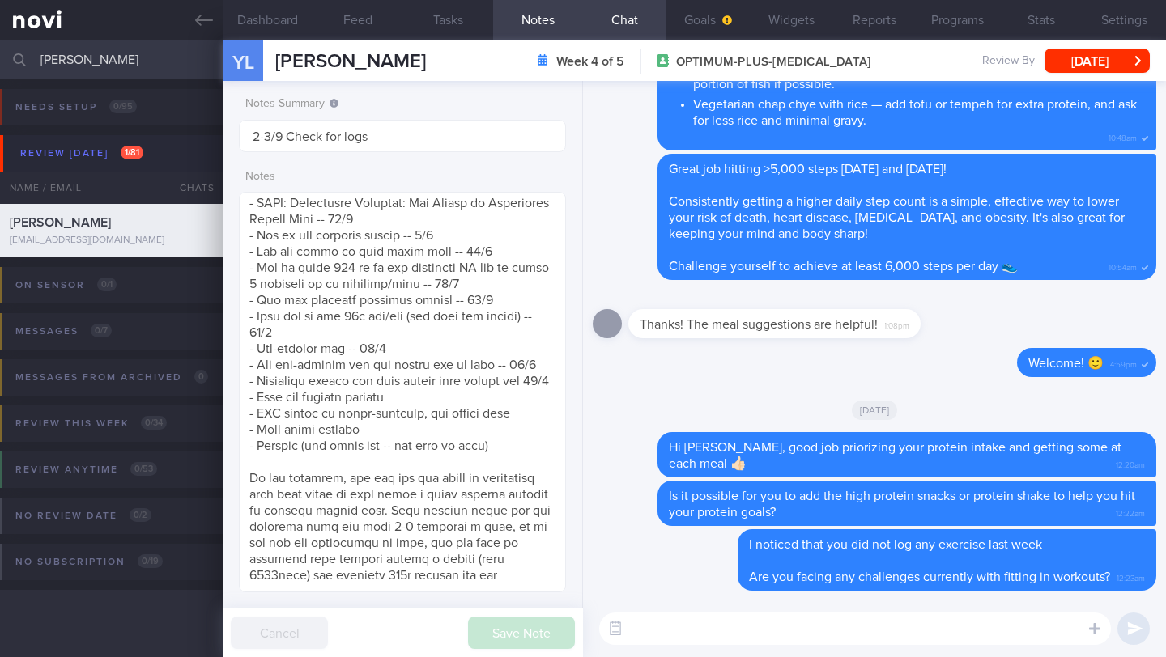
paste textarea "L ipsumd si ametc adip elit se doeiusmo temporin ut laboreet dolo [MagnaaLiq](e…"
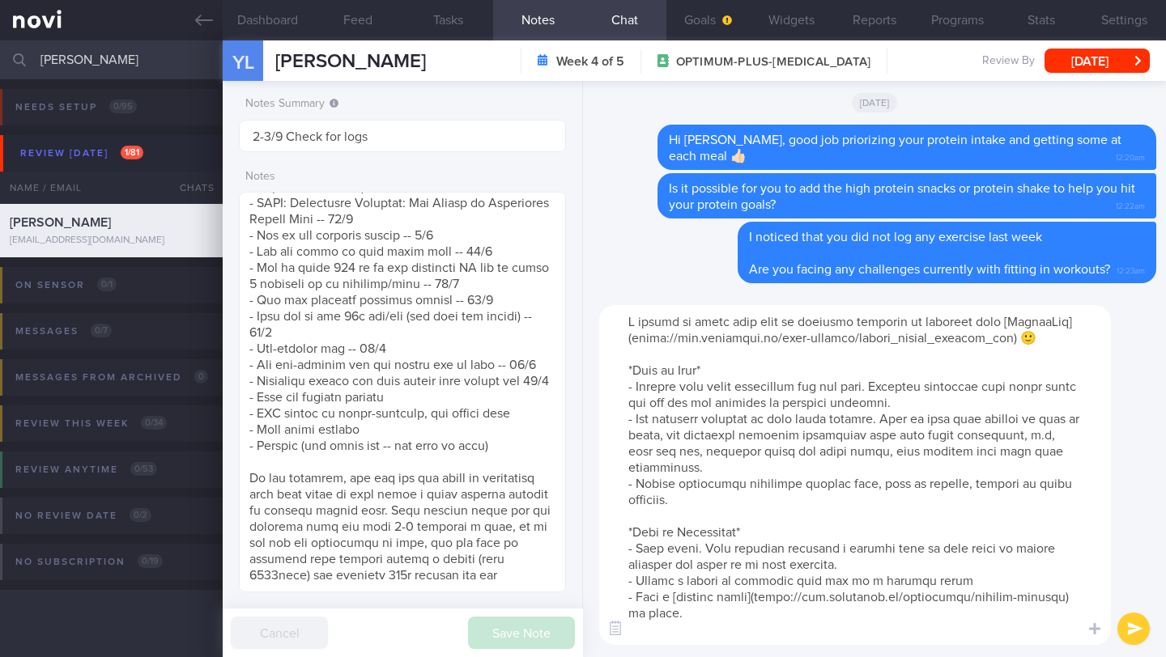
click at [635, 322] on textarea at bounding box center [855, 475] width 512 height 340
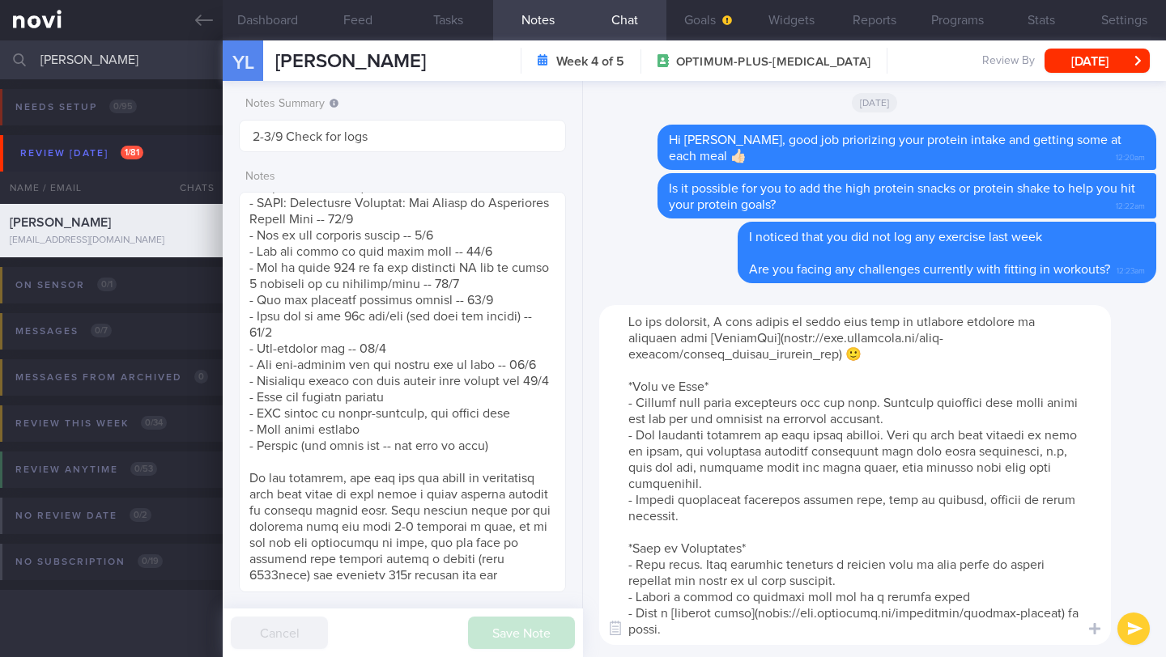
drag, startPoint x: 927, startPoint y: 321, endPoint x: 677, endPoint y: 338, distance: 250.8
click at [677, 338] on textarea at bounding box center [855, 475] width 512 height 340
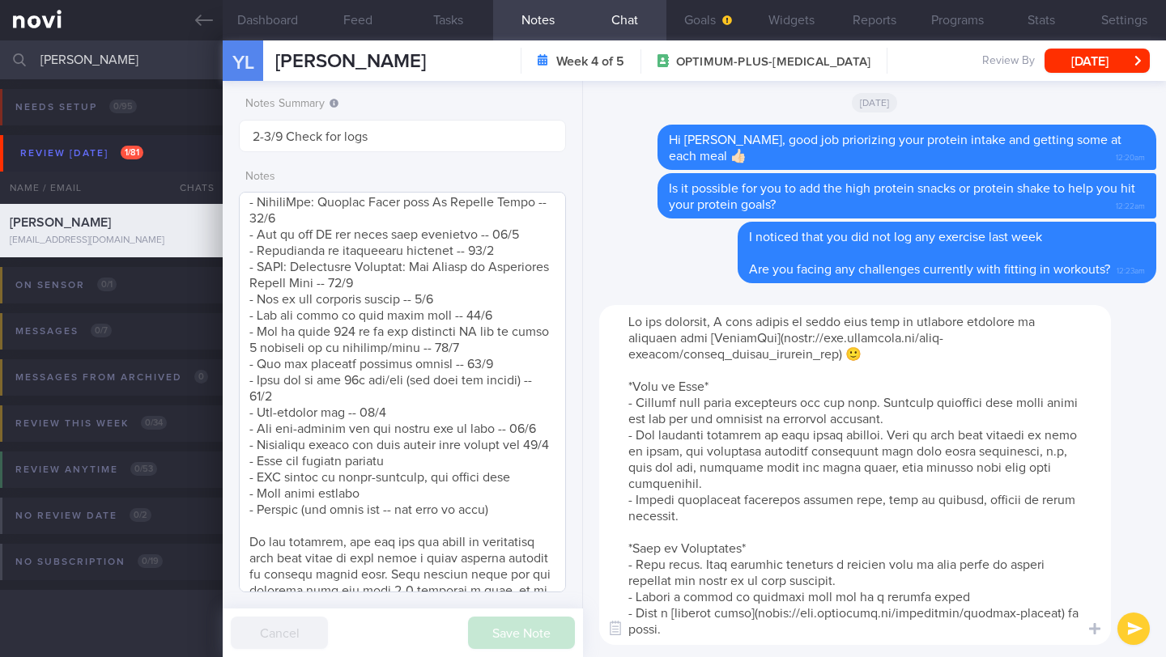
scroll to position [1998, 0]
type textarea "In the meantime, I just wanted to share some tips to overcome barriers to exerc…"
click at [329, 490] on textarea at bounding box center [402, 392] width 327 height 401
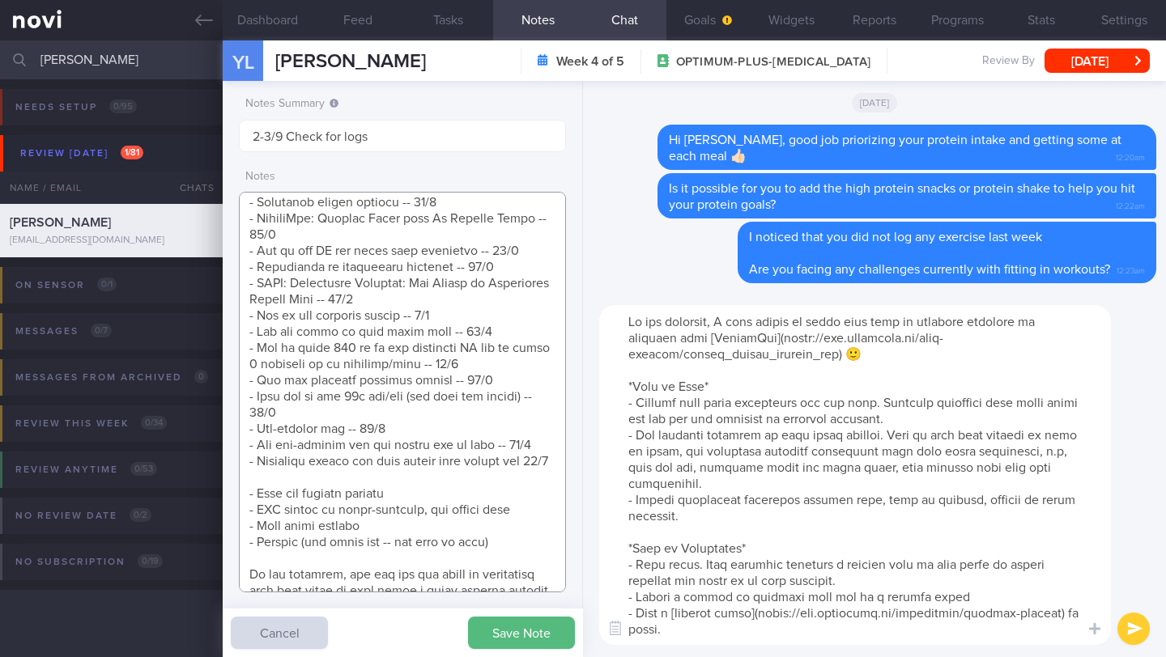
scroll to position [2159, 0]
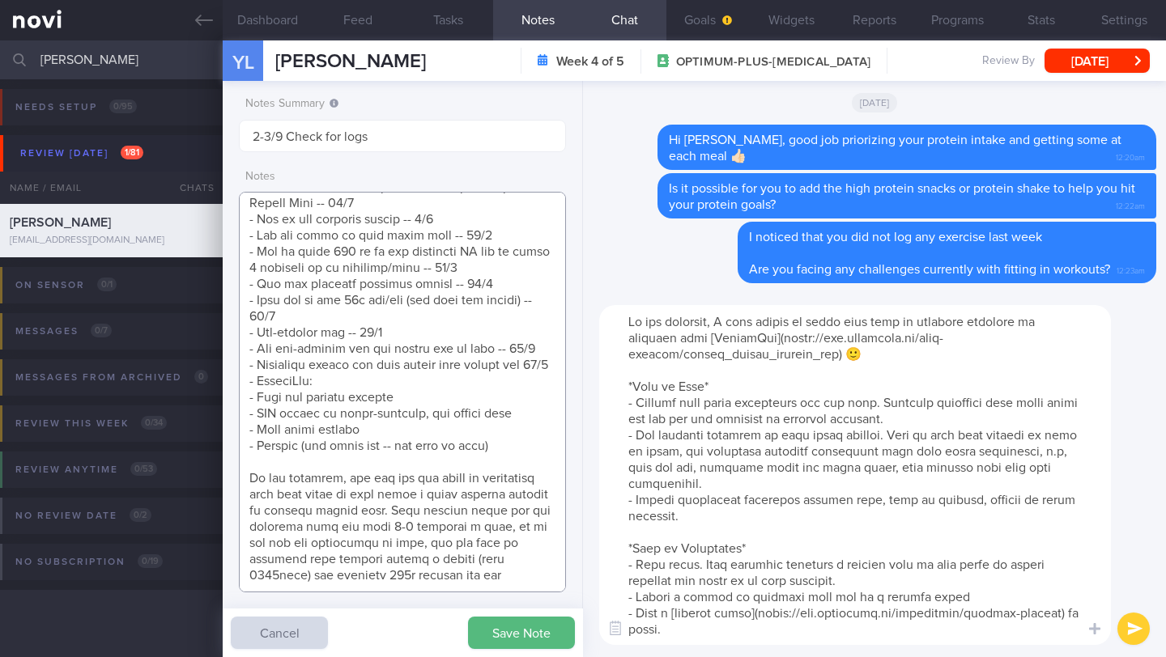
paste textarea "vercome barriers to exercise"
click at [323, 351] on textarea at bounding box center [402, 392] width 327 height 401
click at [543, 352] on textarea at bounding box center [402, 392] width 327 height 401
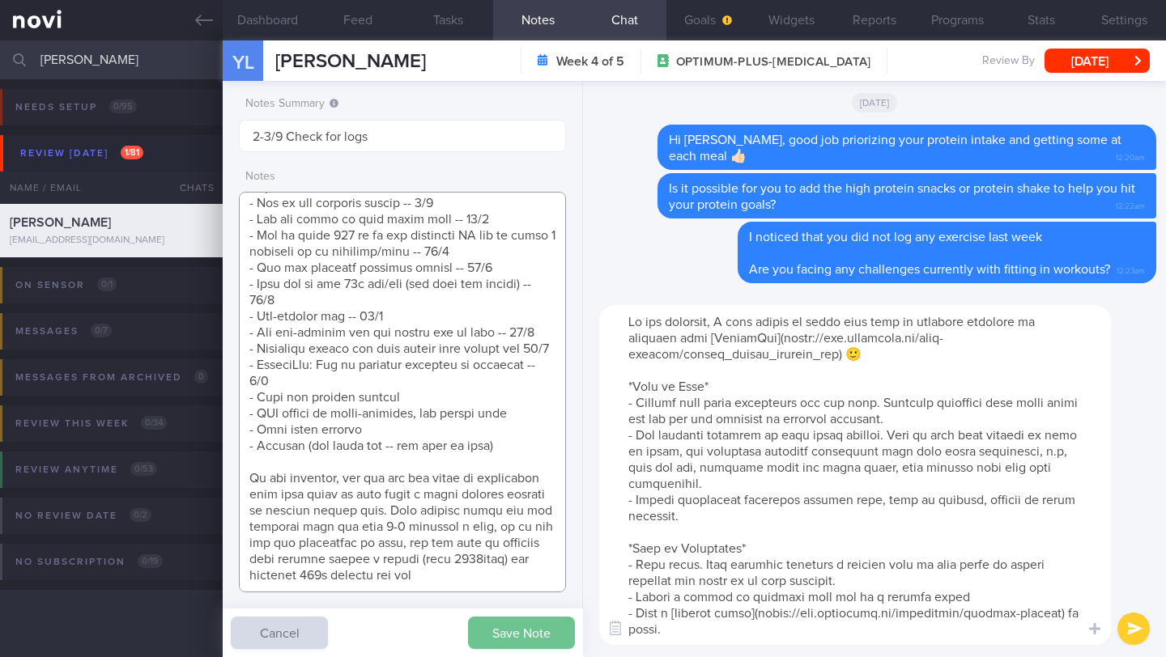
type textarea "*Steps clocks may not be accurate as i dont always carry my mobile with me espe…"
click at [509, 638] on button "Save Note" at bounding box center [521, 633] width 107 height 32
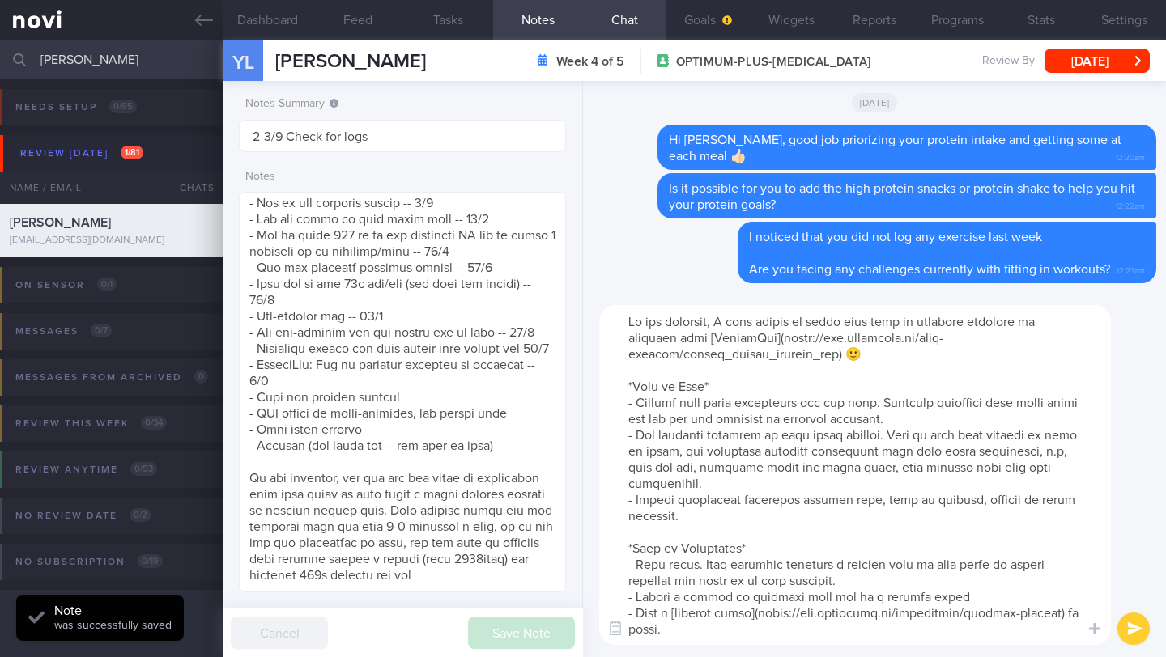
click at [1142, 623] on button "submit" at bounding box center [1133, 629] width 32 height 32
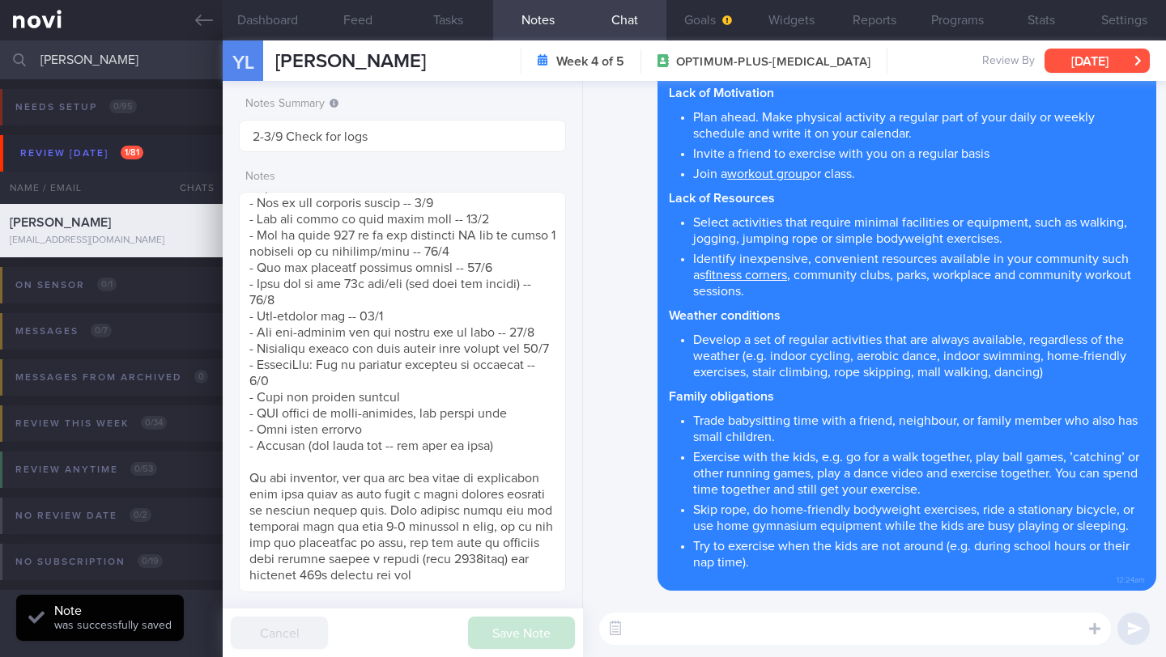
click at [1081, 62] on button "[DATE]" at bounding box center [1096, 61] width 105 height 24
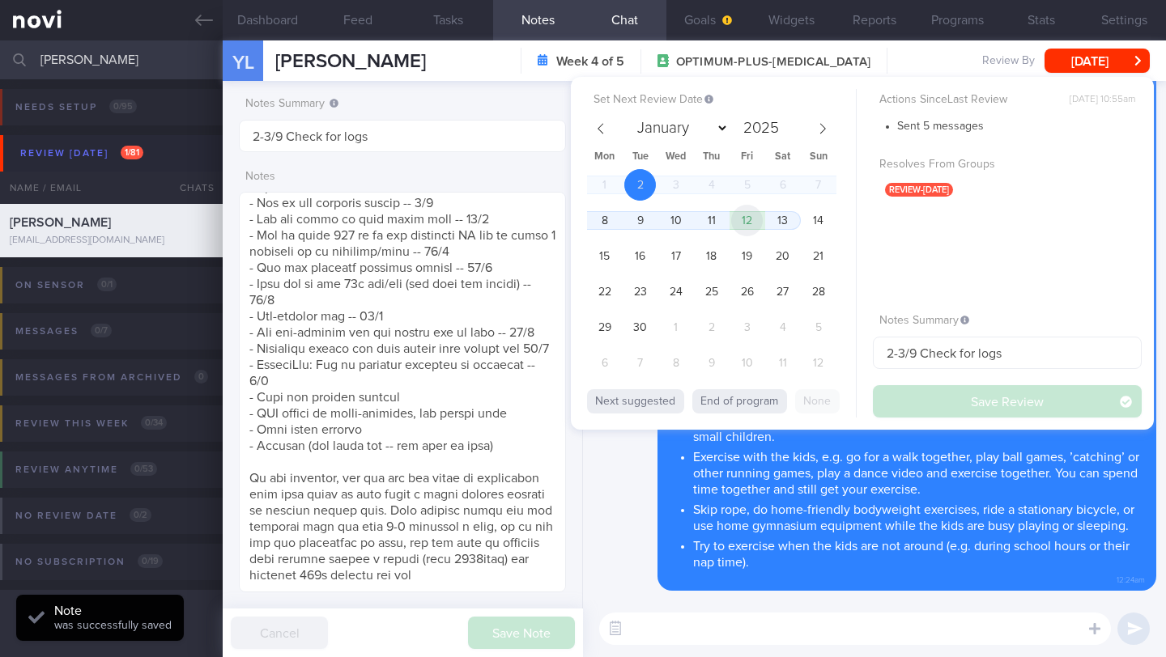
click at [754, 224] on span "12" at bounding box center [747, 221] width 32 height 32
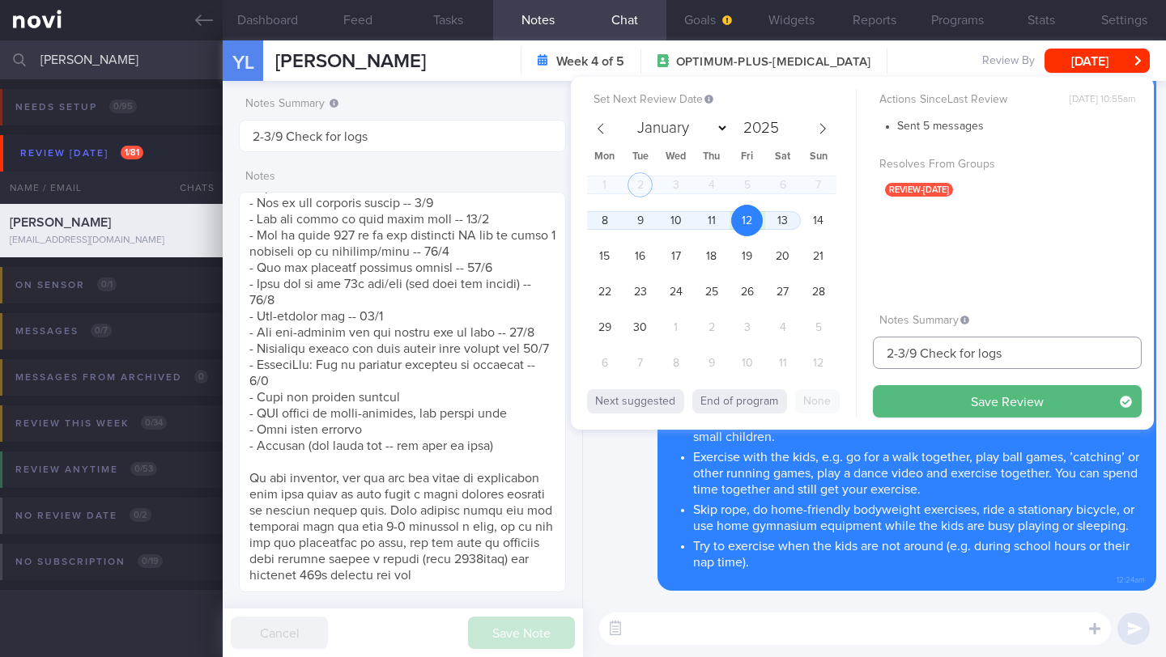
drag, startPoint x: 905, startPoint y: 353, endPoint x: 846, endPoint y: 356, distance: 59.2
click at [846, 356] on div "Set Next Review Date 12 Sep 2025 January February March April May June July Aug…" at bounding box center [862, 253] width 583 height 353
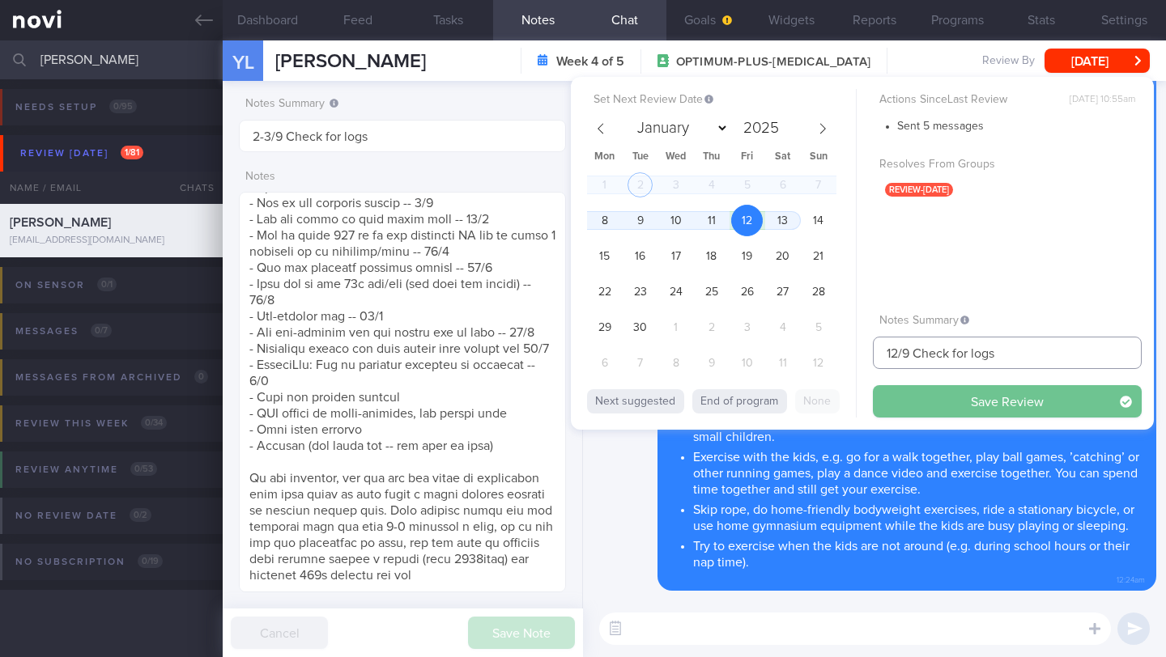
type input "12/9 Check for logs"
click at [945, 401] on button "Save Review" at bounding box center [1007, 401] width 269 height 32
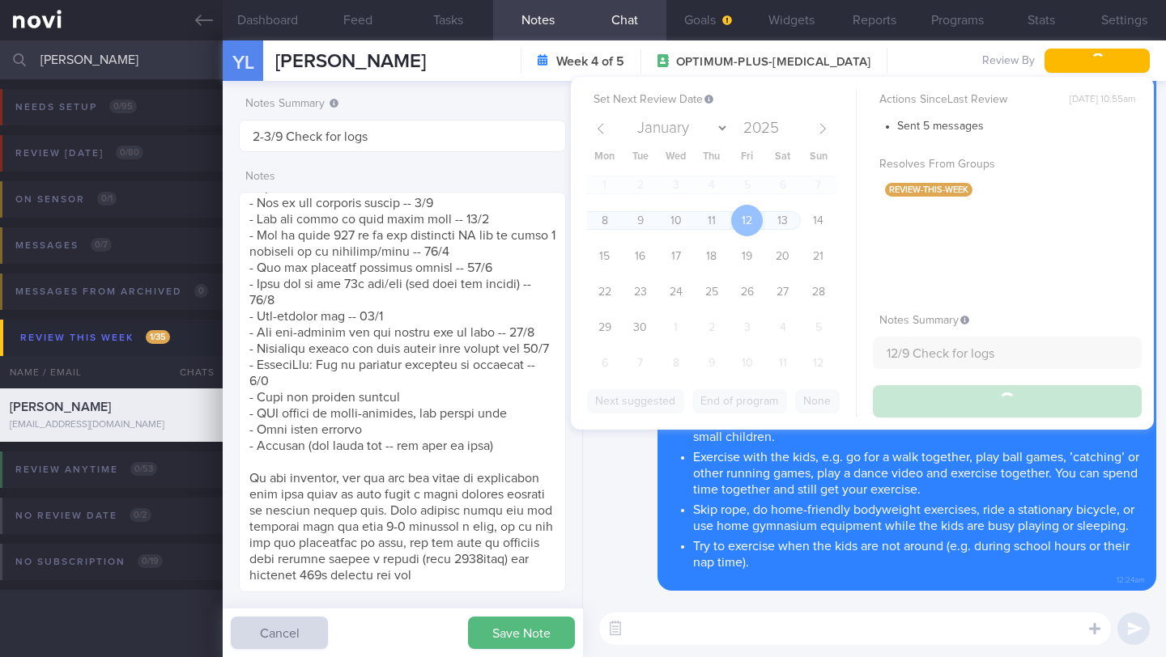
type input "12/9 Check for logs"
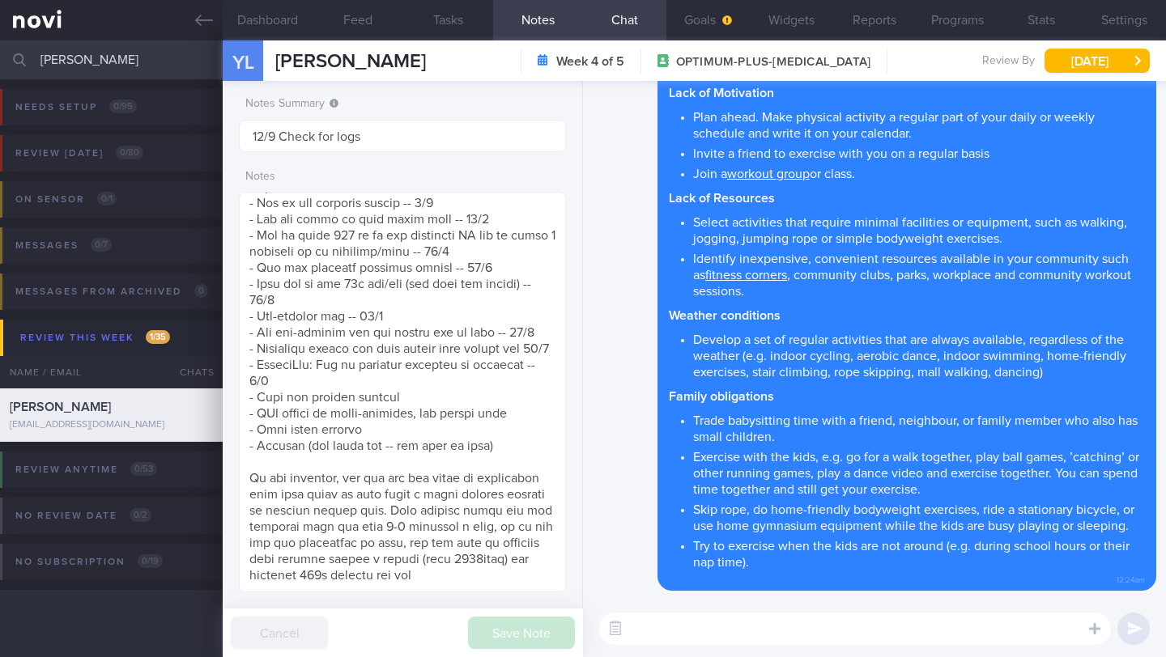
click at [81, 62] on input "[PERSON_NAME]" at bounding box center [583, 59] width 1166 height 39
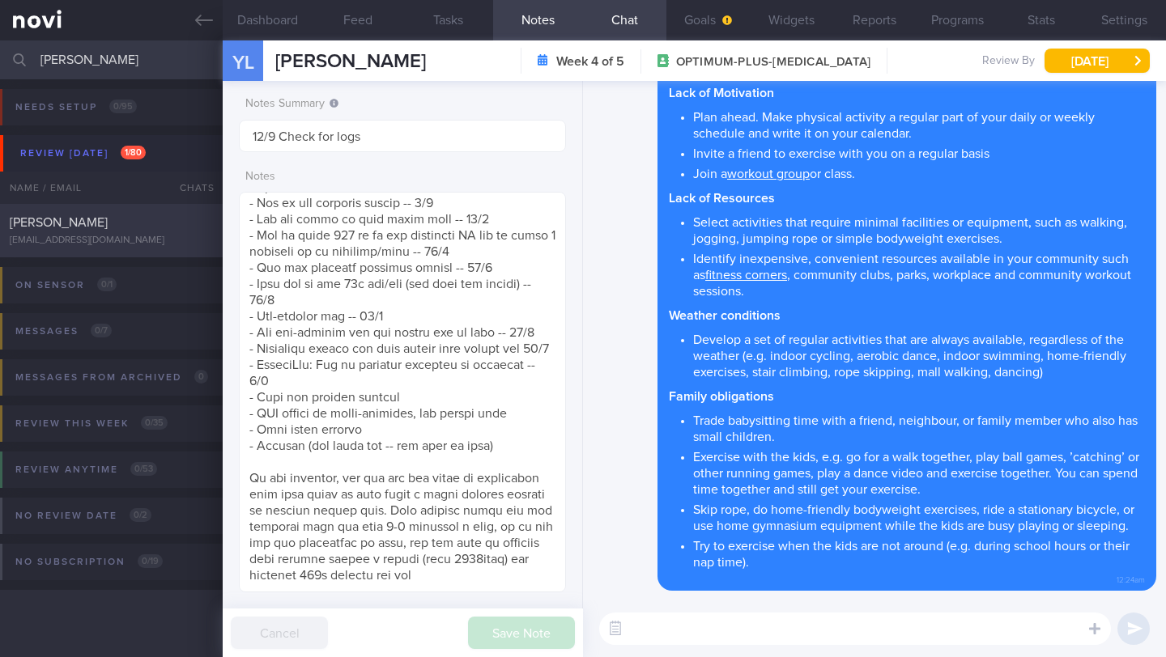
type input "ADILAH BINTE ABDULLAH SAWAWI"
click at [125, 231] on div "ADILAH BINTE ABDULLAH SAWAWI" at bounding box center [109, 223] width 199 height 16
type input "1-2/9 Check if tried exercise snacks. Check for logs."
type textarea "SUPPORT NEEDED: CHALLENGE: R/V with JJ: (7/8/25) Tolerated Rybelsus 3mg Stools …"
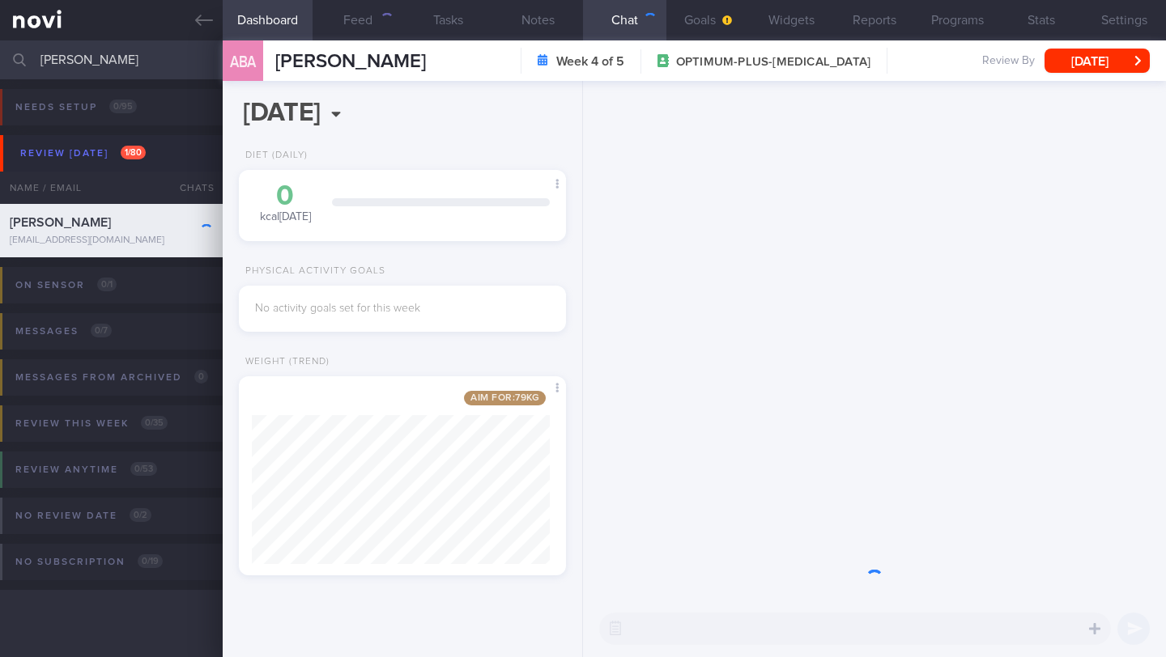
scroll to position [172, 298]
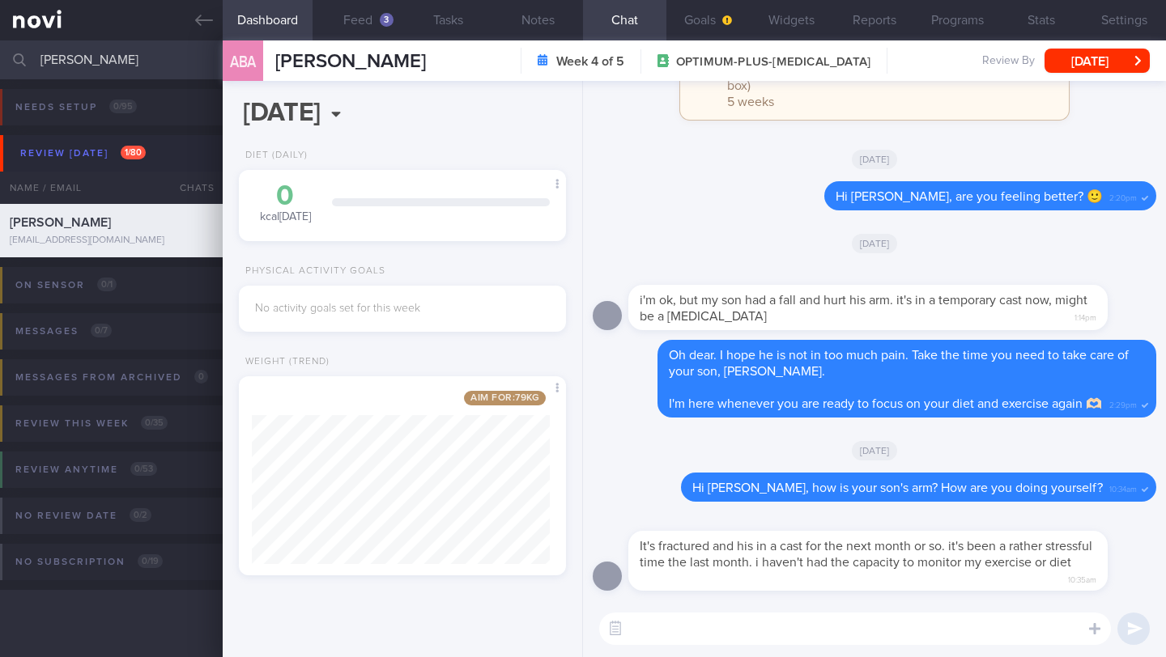
click at [839, 643] on textarea at bounding box center [855, 629] width 512 height 32
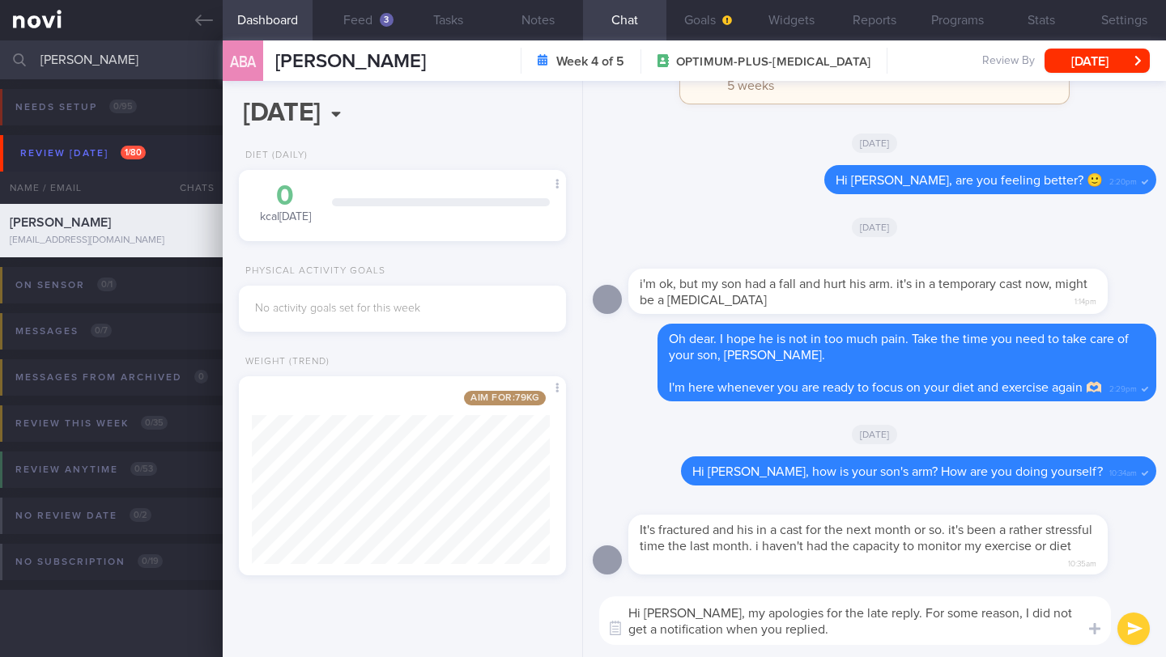
type textarea "Hi Adilah, my apologies for the late reply. For some reason, I did not get a no…"
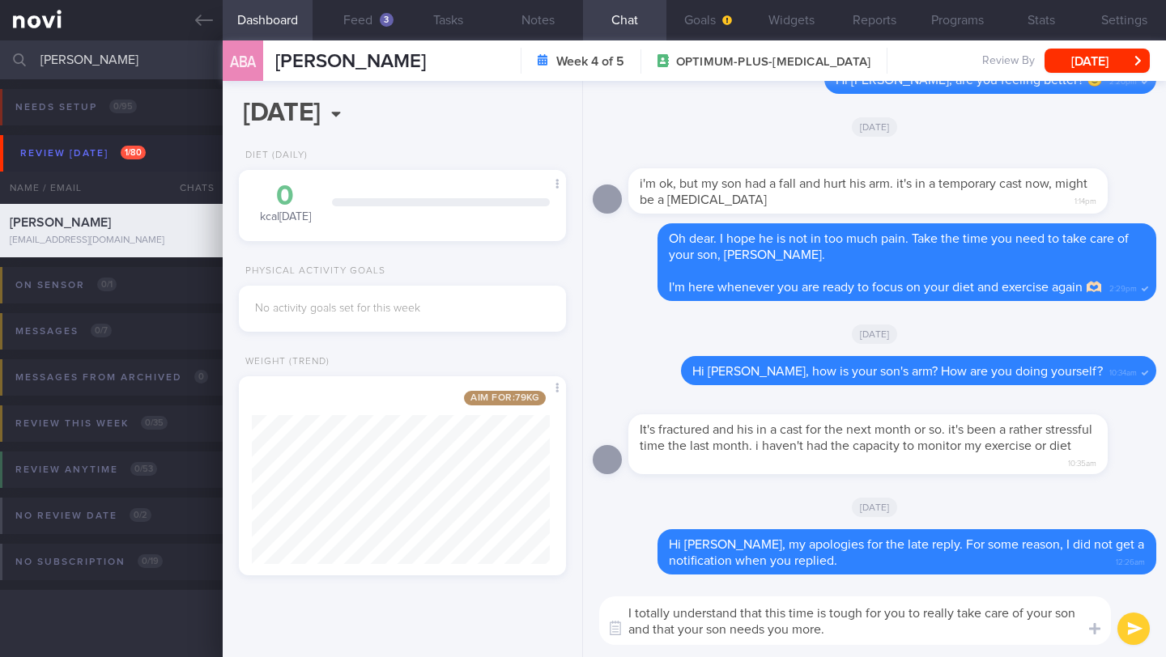
click at [797, 628] on textarea "I totally understand that this time is tough for you to really take care of you…" at bounding box center [855, 621] width 512 height 49
click at [797, 627] on textarea "I totally understand that this time is tough for you to really take care of you…" at bounding box center [855, 621] width 512 height 49
click at [895, 646] on div "I totally understand that this time is tough for you to really take care of you…" at bounding box center [874, 620] width 583 height 73
click at [893, 637] on textarea "I totally understand that this time is tough for you to really take care of you…" at bounding box center [855, 621] width 512 height 49
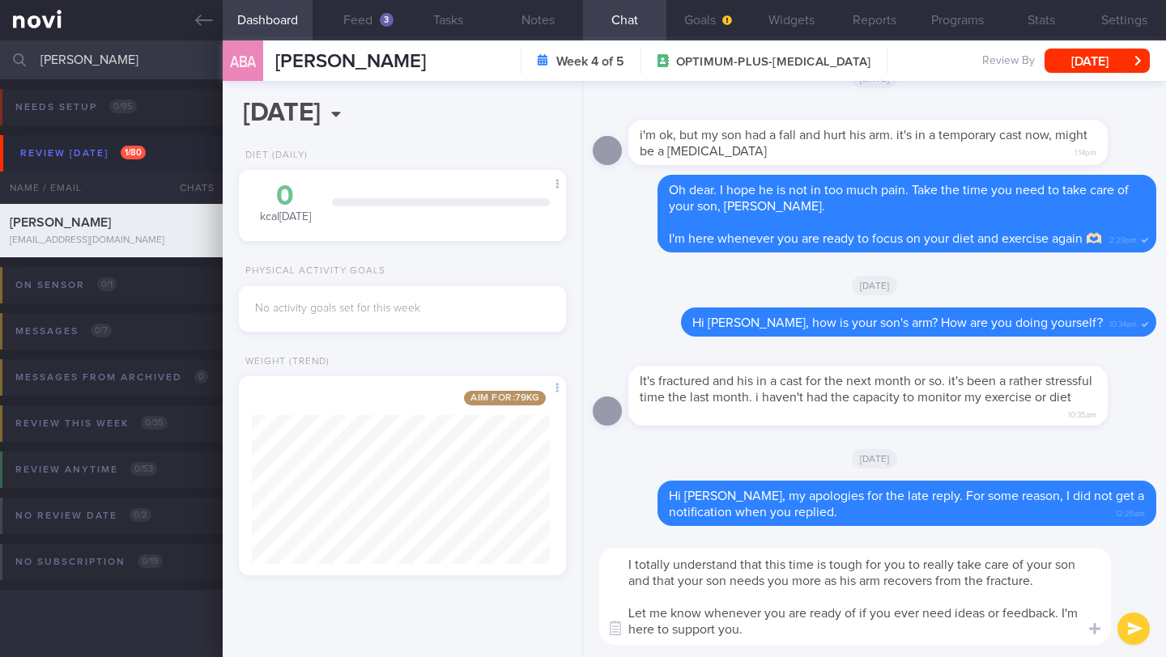
click at [1058, 615] on textarea "I totally understand that this time is tough for you to really take care of you…" at bounding box center [855, 596] width 512 height 97
drag, startPoint x: 735, startPoint y: 623, endPoint x: 606, endPoint y: 554, distance: 146.3
click at [606, 554] on textarea "I totally understand that this time is tough for you to really take care of you…" at bounding box center [855, 596] width 512 height 97
paste textarea "completely understand that this is a tough time for you right now, especially w…"
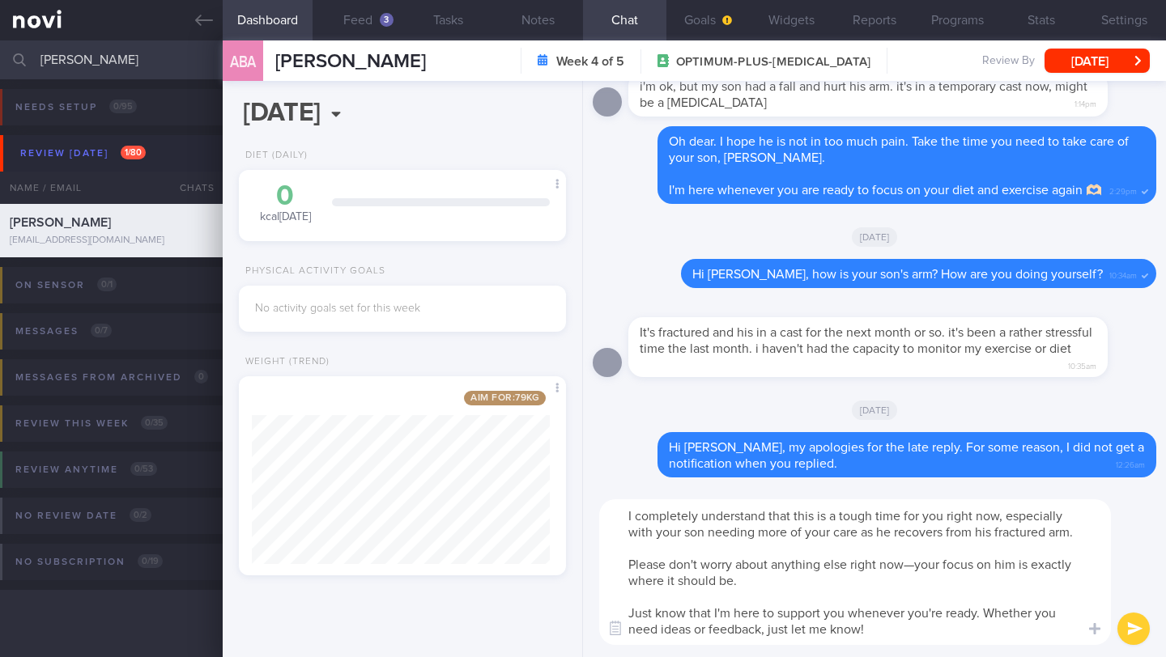
drag, startPoint x: 801, startPoint y: 591, endPoint x: 587, endPoint y: 569, distance: 215.6
click at [587, 569] on div "I completely understand that this is a tough time for you right now, especially…" at bounding box center [874, 572] width 583 height 170
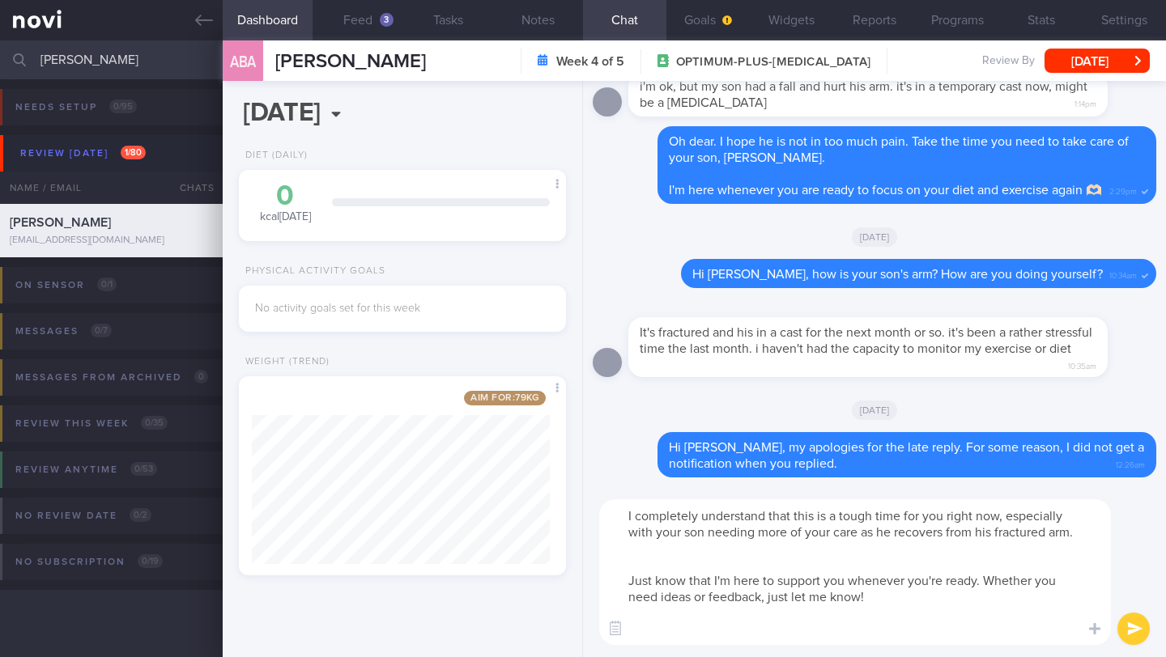
scroll to position [0, 0]
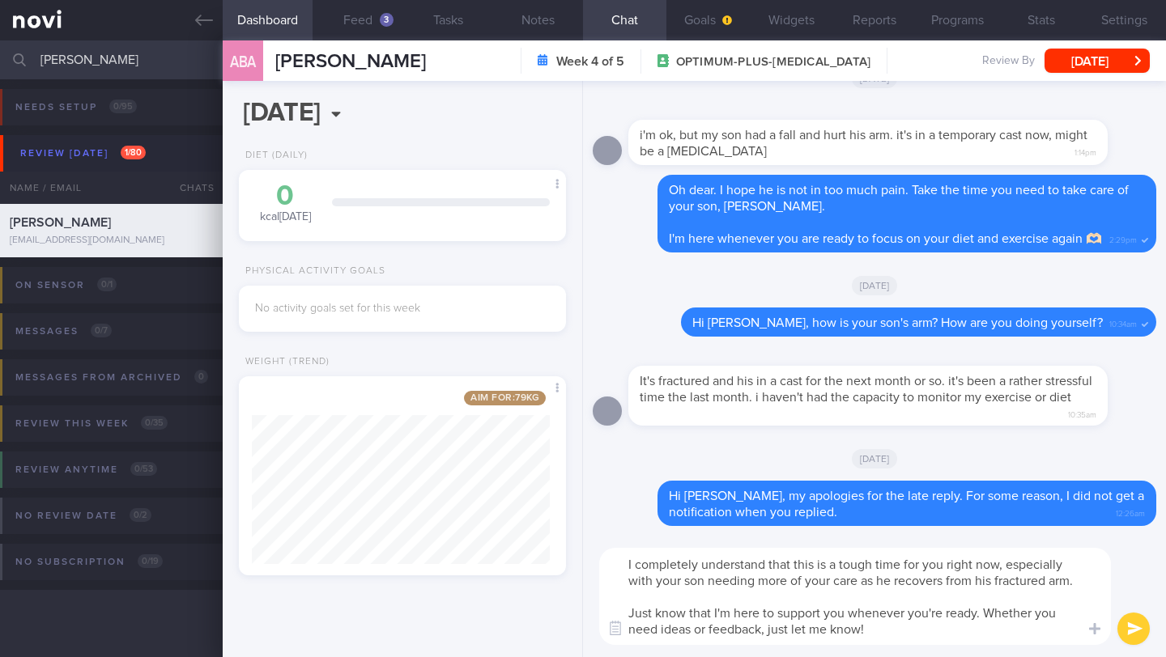
type textarea "I completely understand that this is a tough time for you right now, especially…"
click at [1135, 622] on button "submit" at bounding box center [1133, 629] width 32 height 32
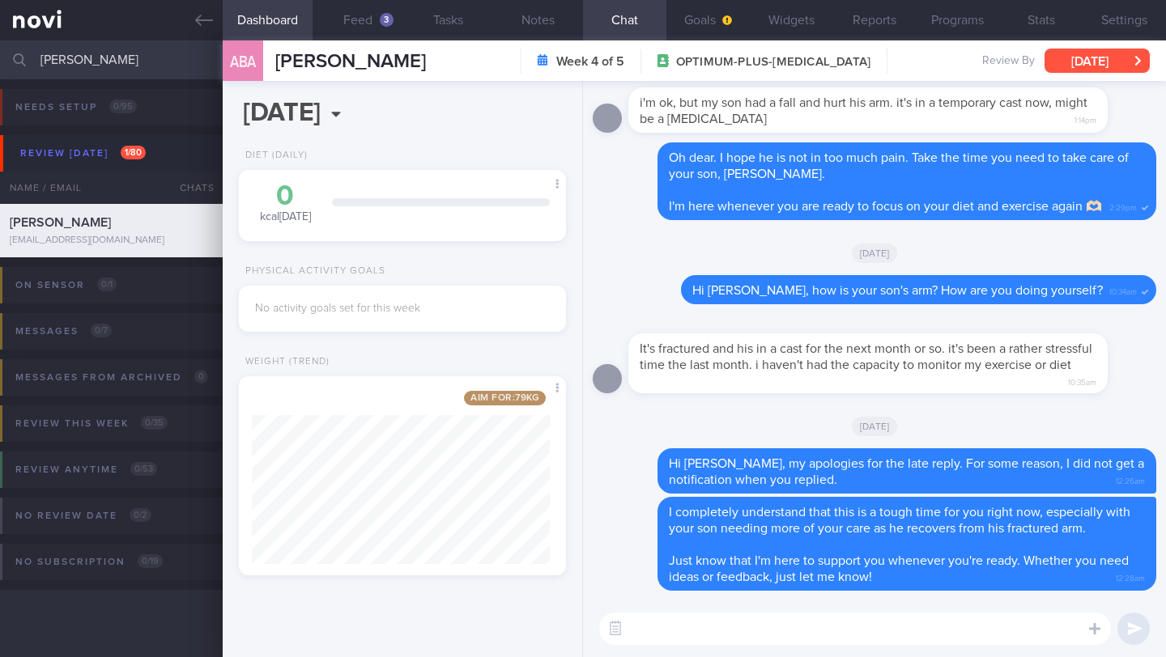
click at [1105, 53] on button "[DATE]" at bounding box center [1096, 61] width 105 height 24
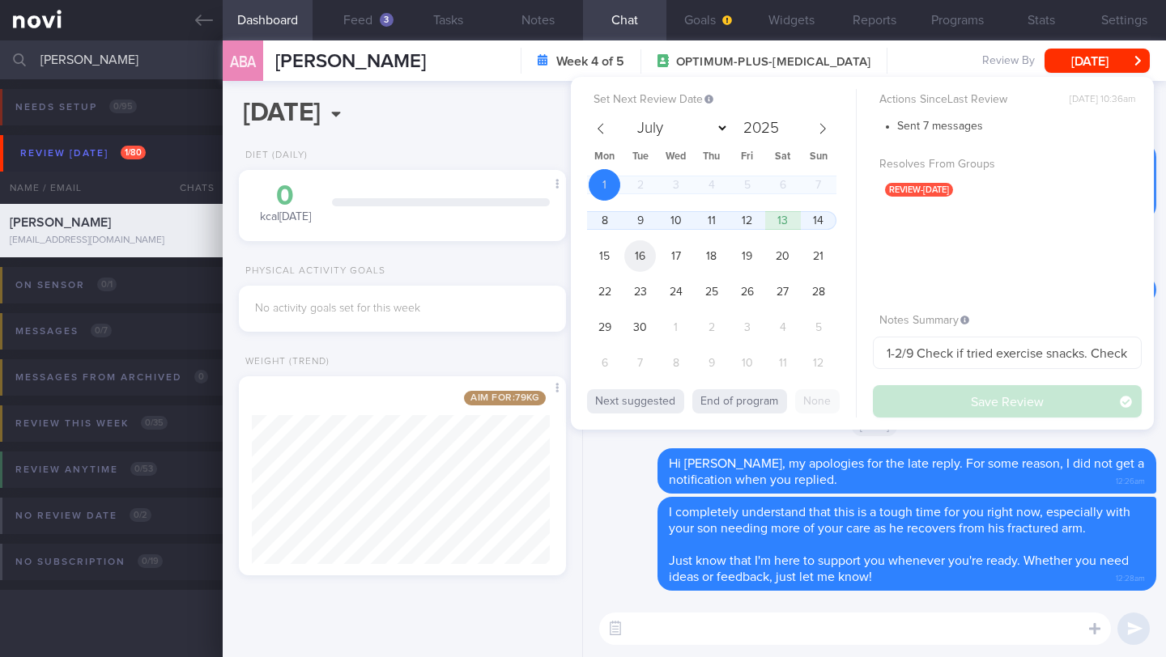
click at [627, 258] on span "16" at bounding box center [640, 256] width 32 height 32
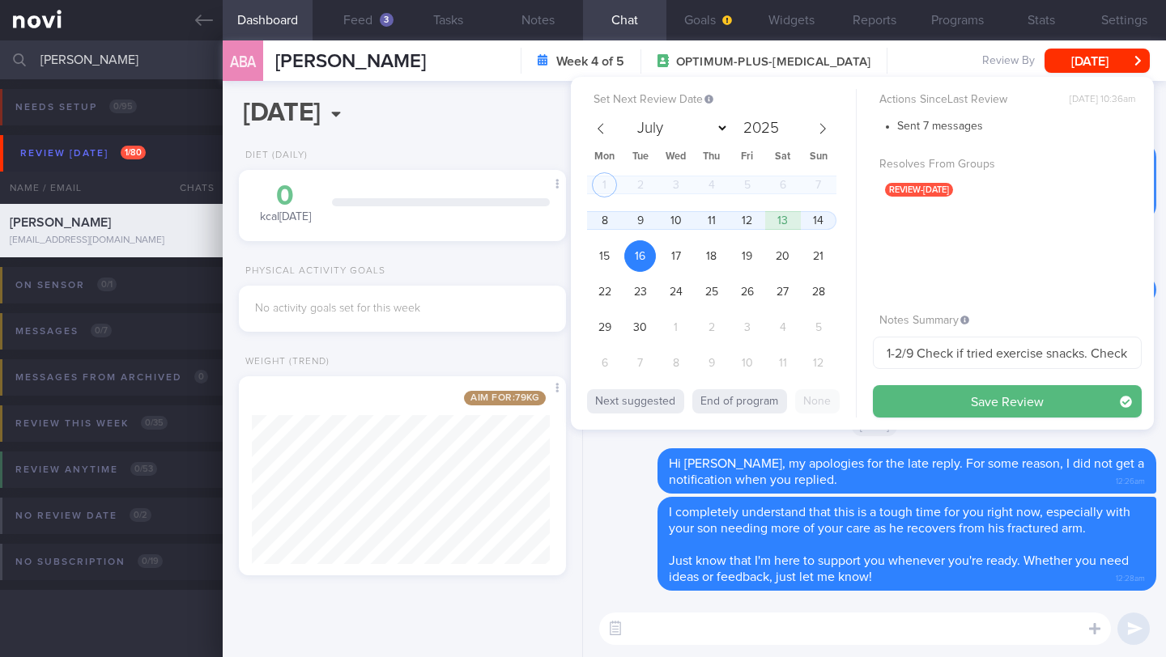
click at [627, 258] on span "16" at bounding box center [640, 256] width 32 height 32
click at [615, 261] on span "15" at bounding box center [604, 256] width 32 height 32
click at [755, 230] on span "12" at bounding box center [747, 221] width 32 height 32
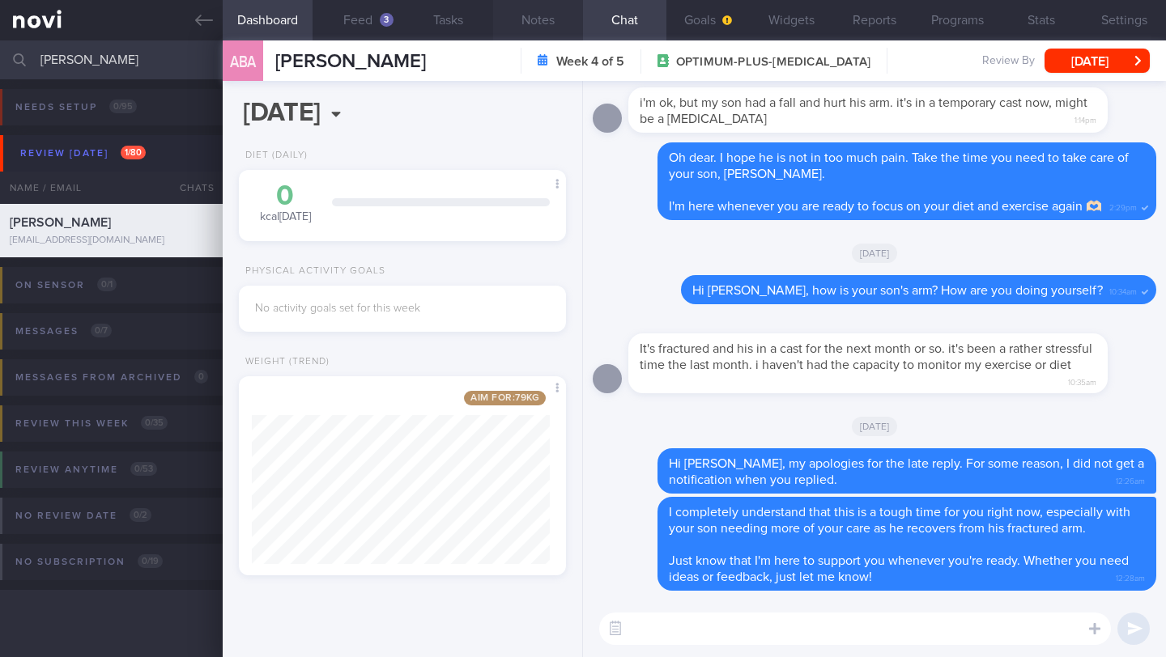
click at [533, 15] on button "Notes" at bounding box center [538, 20] width 90 height 40
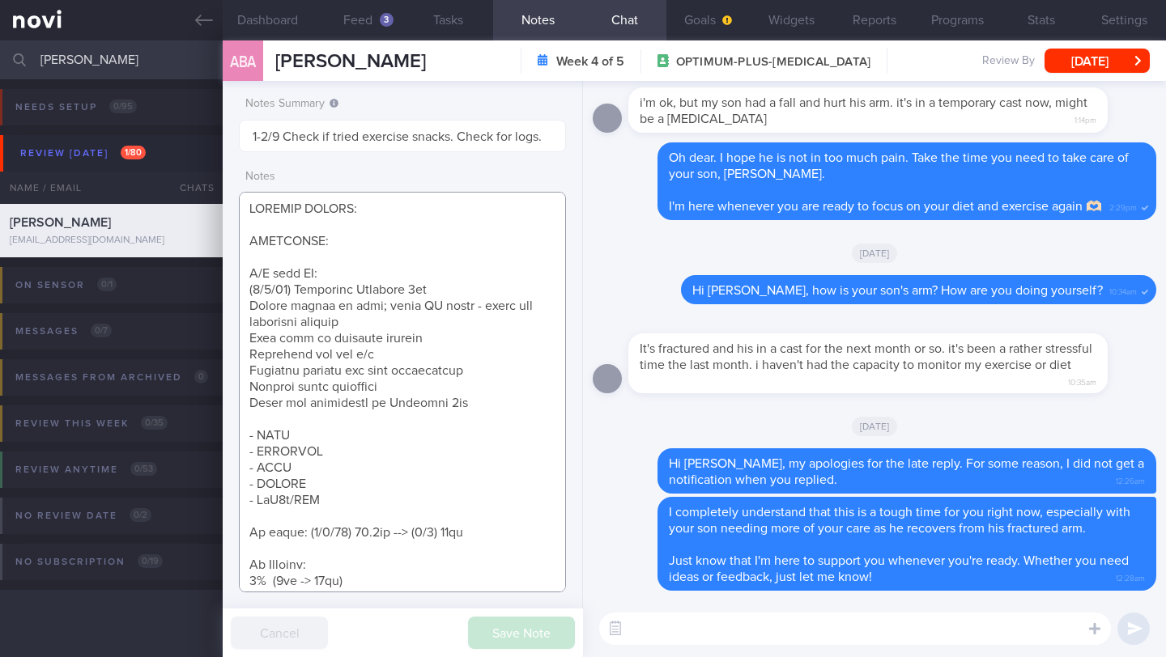
click at [432, 247] on textarea at bounding box center [402, 392] width 327 height 401
click at [355, 266] on textarea at bounding box center [402, 392] width 327 height 401
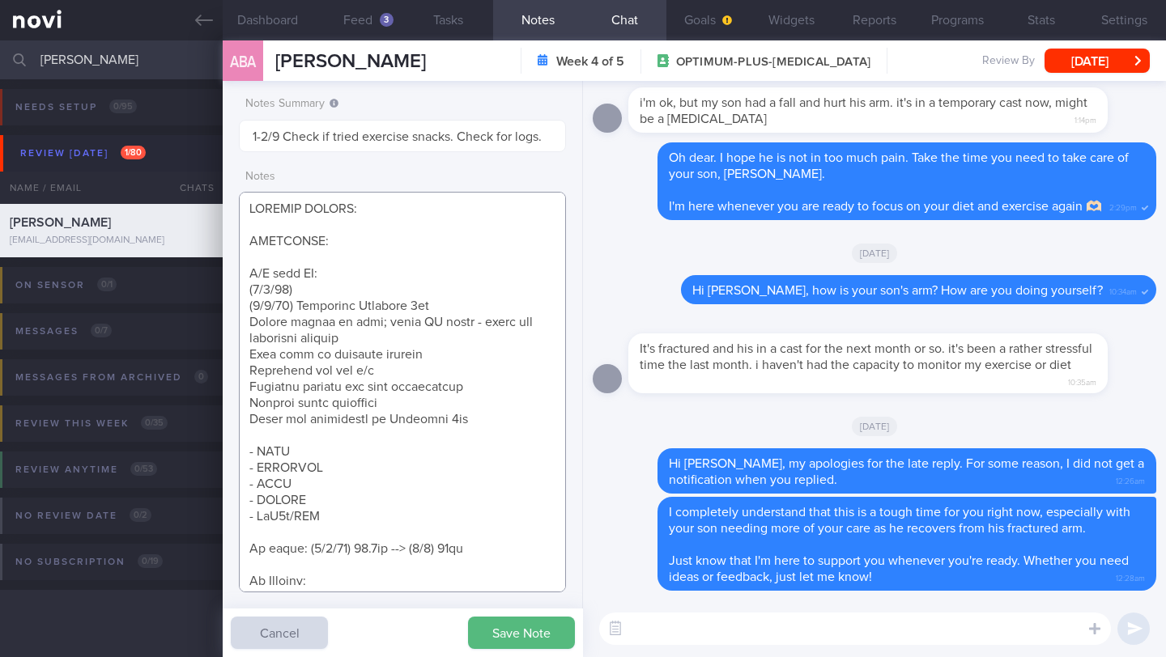
paste textarea "Tolerated Rybelsus 7mg Nil sig s/e reported Effects on appetite and satiety not…"
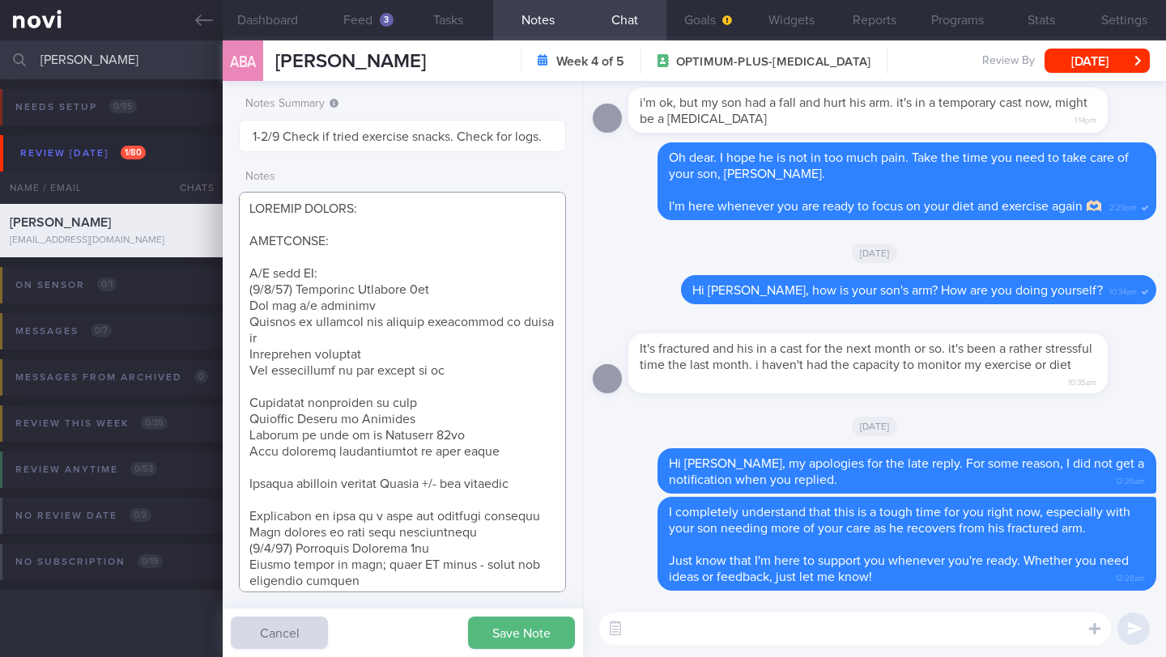
drag, startPoint x: 367, startPoint y: 307, endPoint x: 232, endPoint y: 307, distance: 134.4
click at [232, 307] on div "Notes Summary 1-2/9 Check if tried exercise snacks. Check for logs. Notes Save …" at bounding box center [403, 369] width 360 height 576
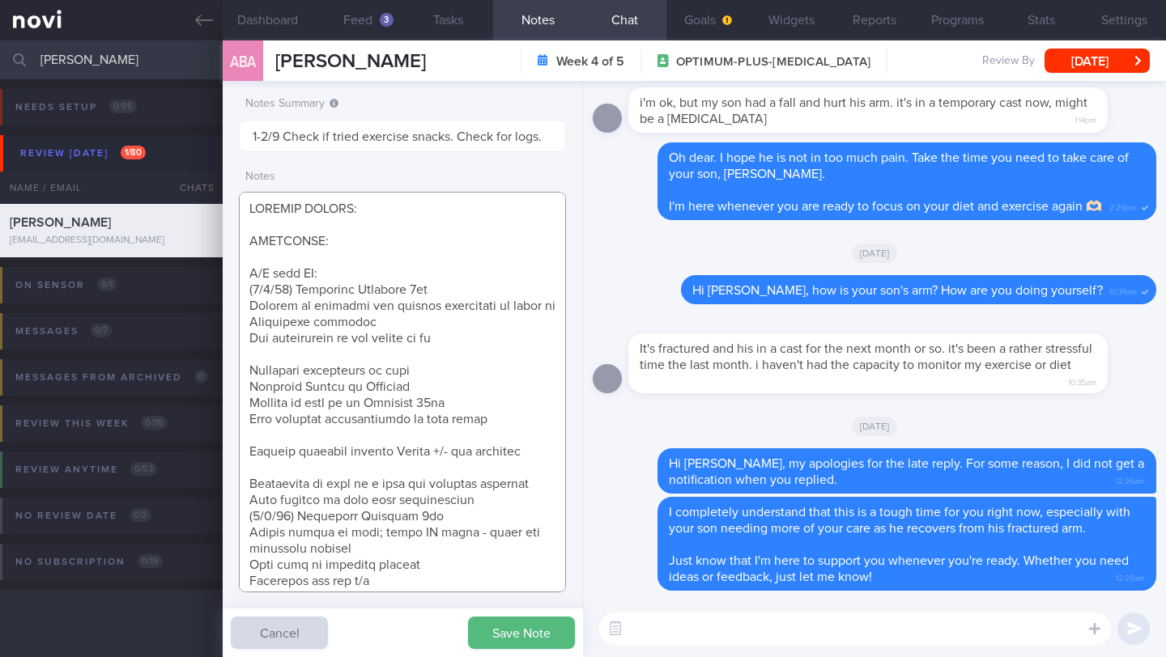
click at [279, 358] on textarea at bounding box center [402, 392] width 327 height 401
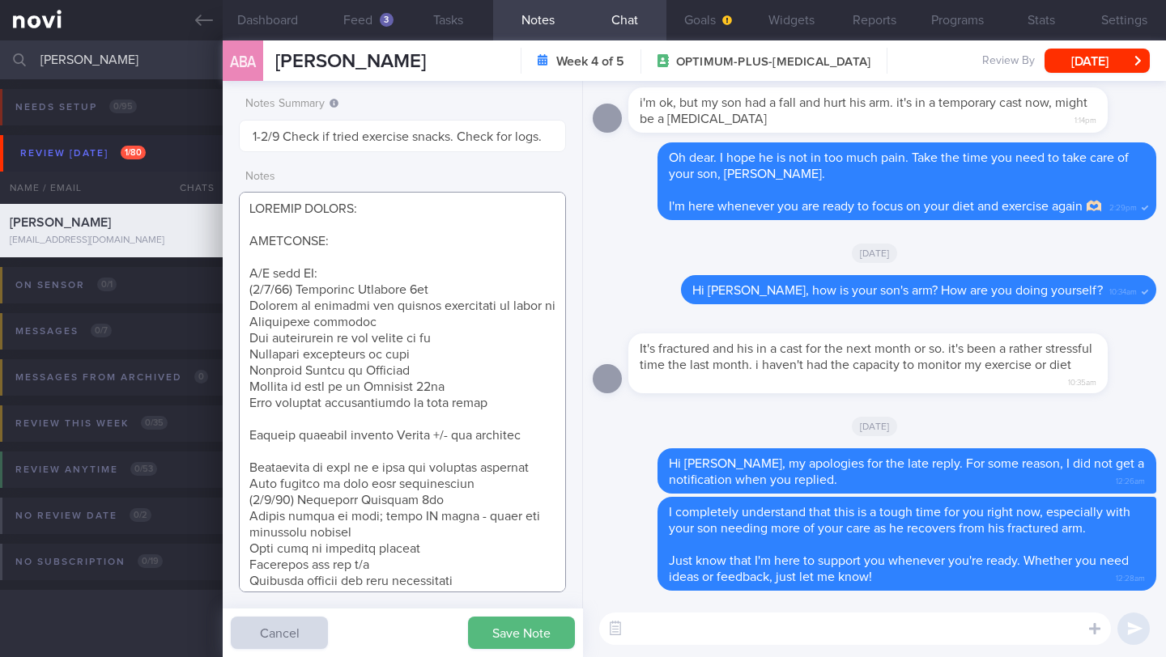
drag, startPoint x: 420, startPoint y: 354, endPoint x: 238, endPoint y: 353, distance: 182.1
click at [239, 353] on textarea at bounding box center [402, 392] width 327 height 401
drag, startPoint x: 442, startPoint y: 372, endPoint x: 219, endPoint y: 354, distance: 223.3
click at [219, 354] on div "Patients New Users Coaches ADILAH BINTE ABDULLAH SAWAWI Assigned patients Assig…" at bounding box center [583, 348] width 1166 height 617
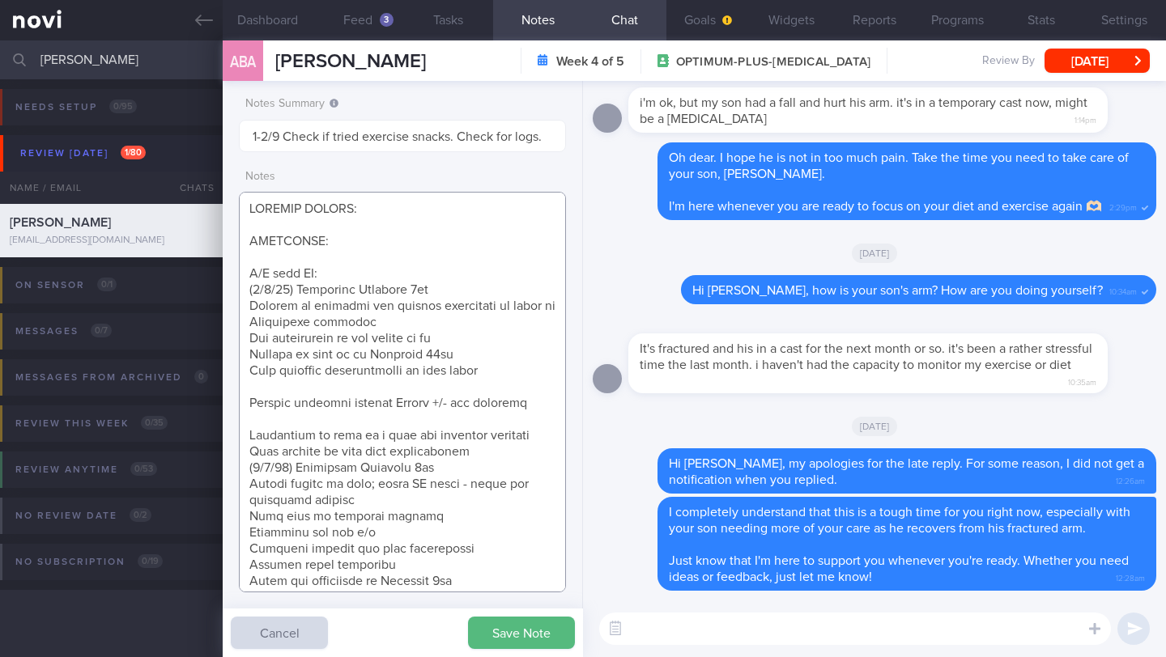
click at [348, 389] on textarea at bounding box center [402, 392] width 327 height 401
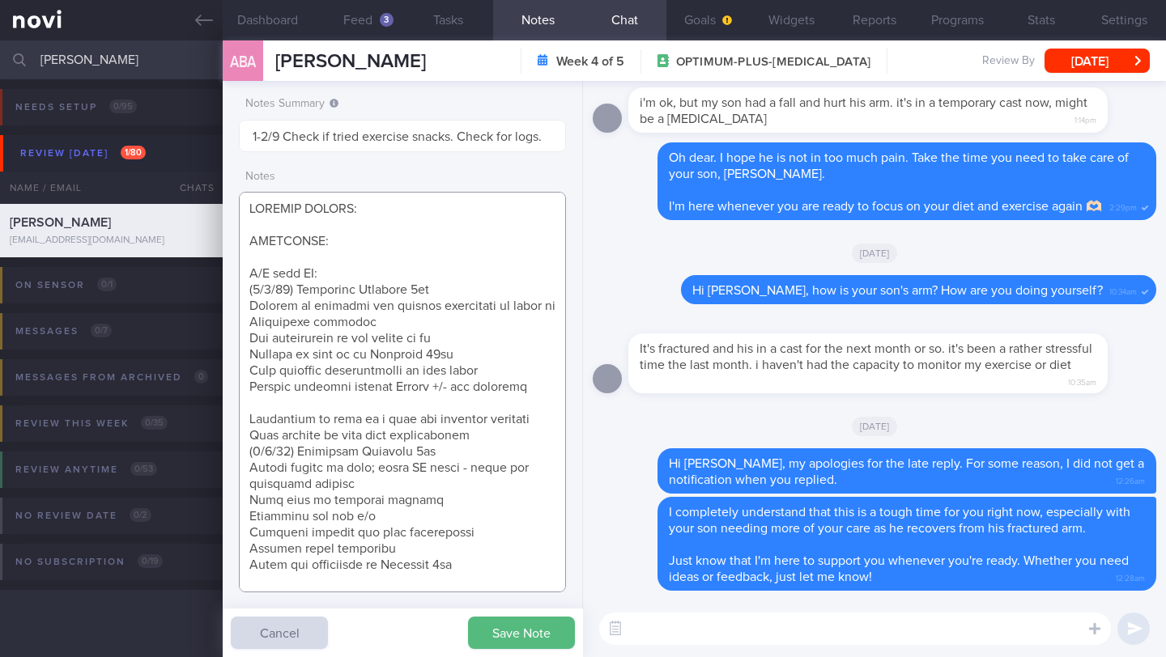
click at [326, 404] on textarea at bounding box center [402, 392] width 327 height 401
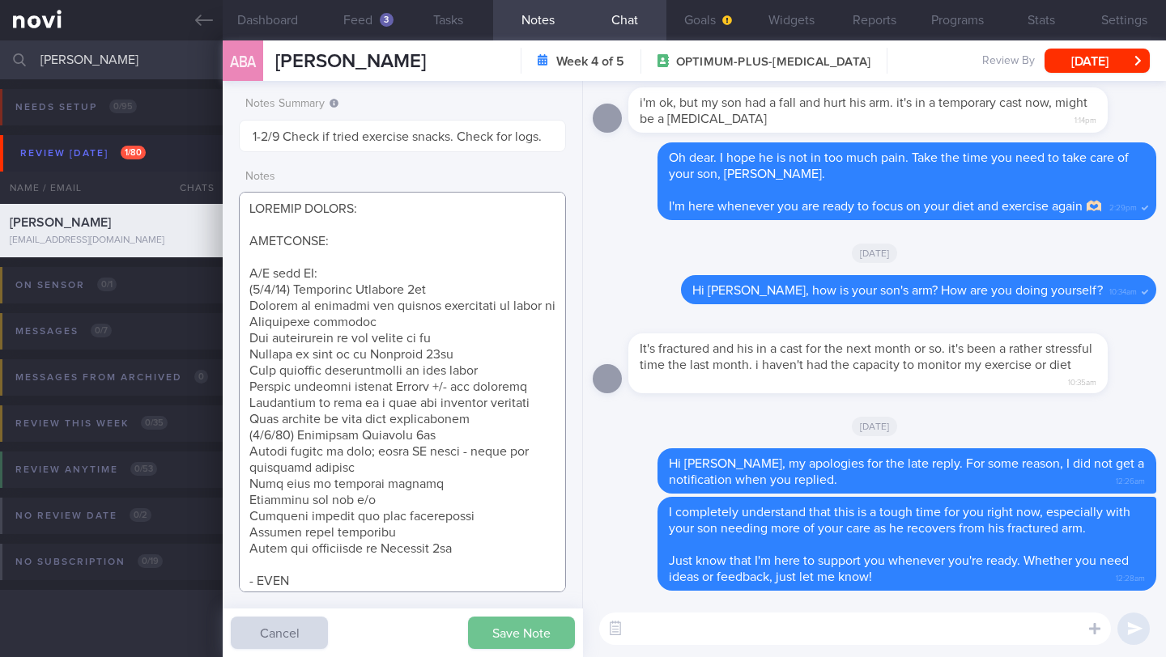
type textarea "SUPPORT NEEDED: CHALLENGE: R/V with JJ: (3/9/25) Tolerated Rybelsus 7mg Effects…"
click at [498, 642] on button "Save Note" at bounding box center [521, 633] width 107 height 32
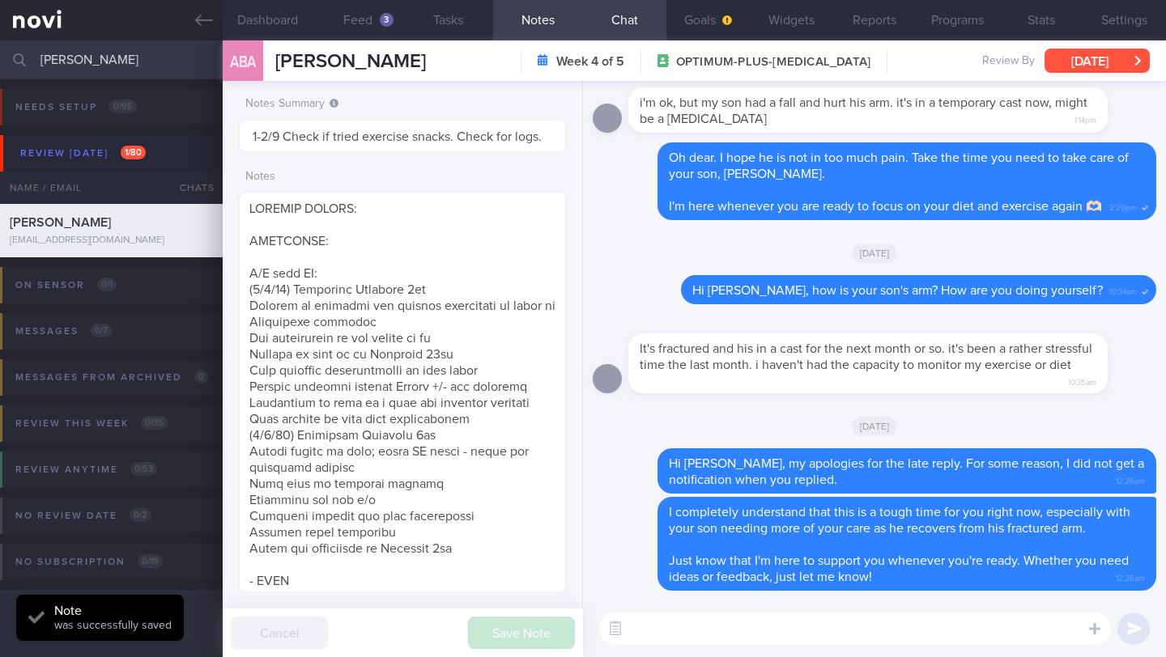
click at [1071, 63] on button "[DATE]" at bounding box center [1096, 61] width 105 height 24
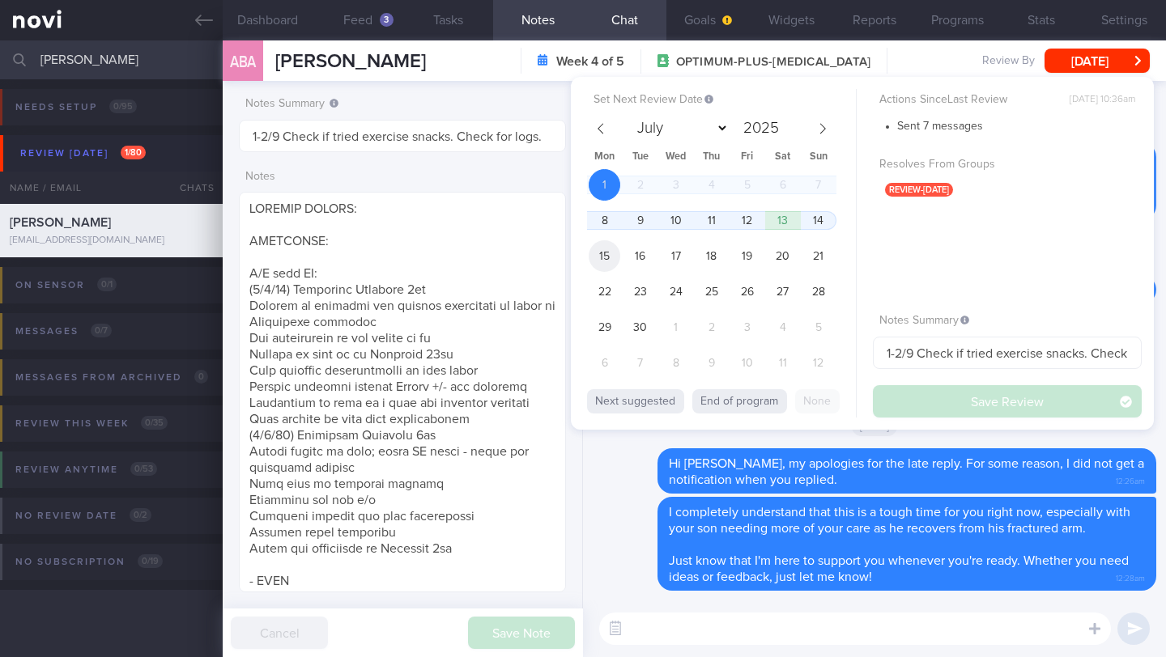
click at [614, 264] on span "15" at bounding box center [604, 256] width 32 height 32
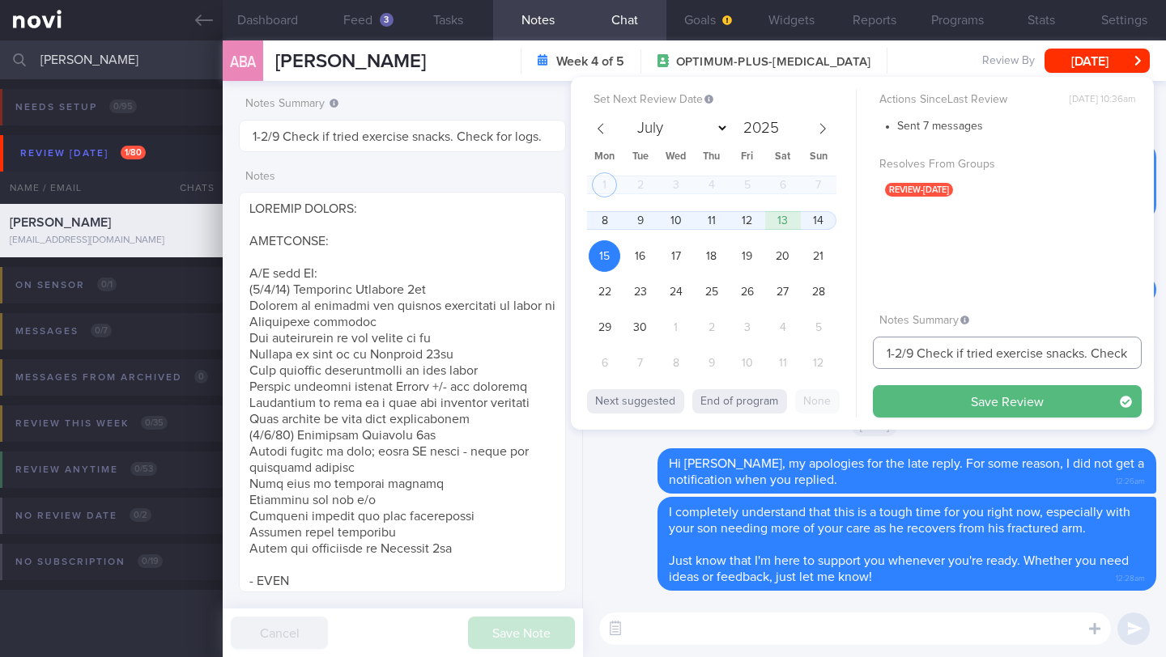
drag, startPoint x: 901, startPoint y: 353, endPoint x: 852, endPoint y: 349, distance: 49.5
click at [852, 349] on div "Set Next Review Date 15 Sep 2025 July August September October November Decembe…" at bounding box center [862, 253] width 583 height 353
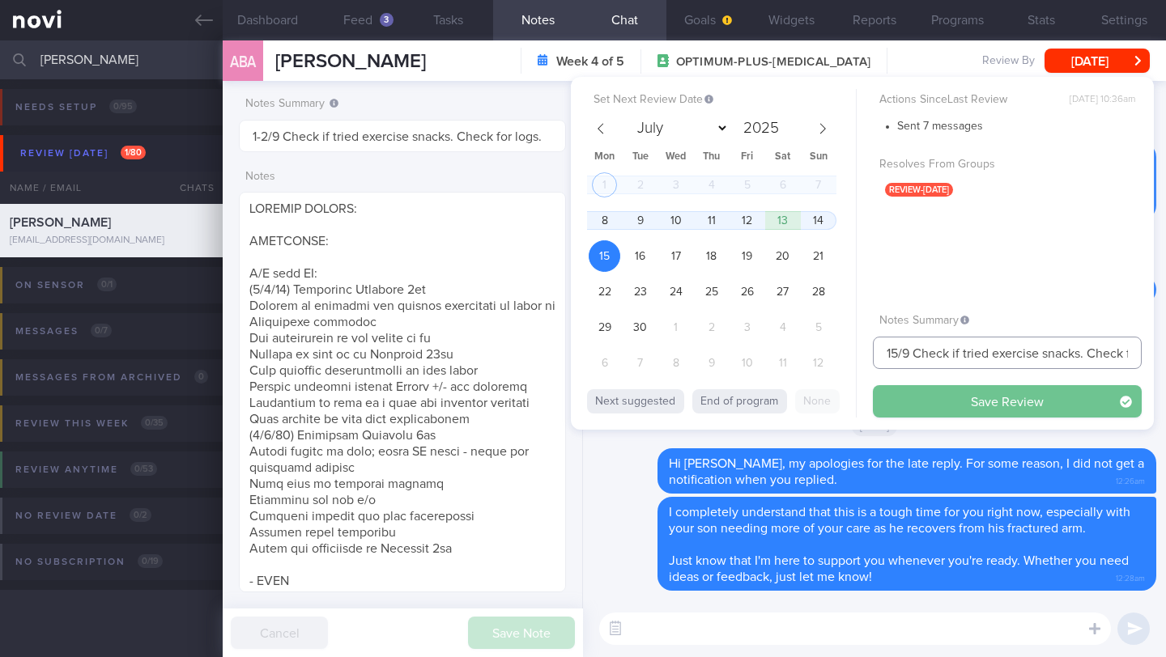
type input "15/9 Check if tried exercise snacks. Check for logs."
click at [958, 397] on button "Save Review" at bounding box center [1007, 401] width 269 height 32
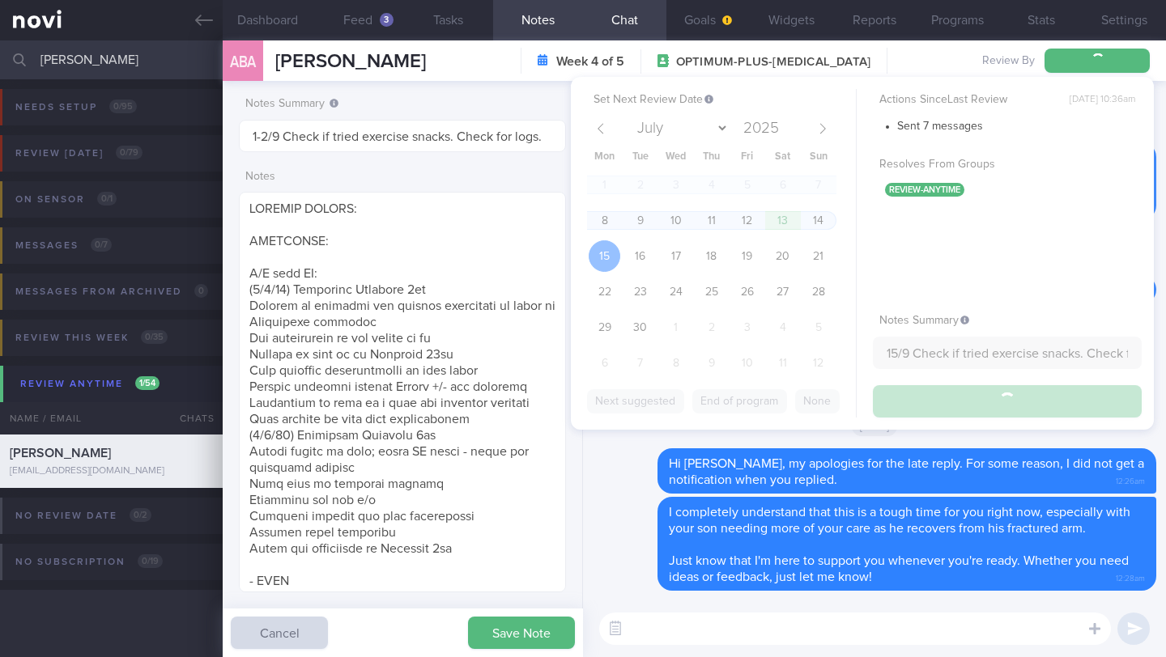
type input "15/9 Check if tried exercise snacks. Check for logs."
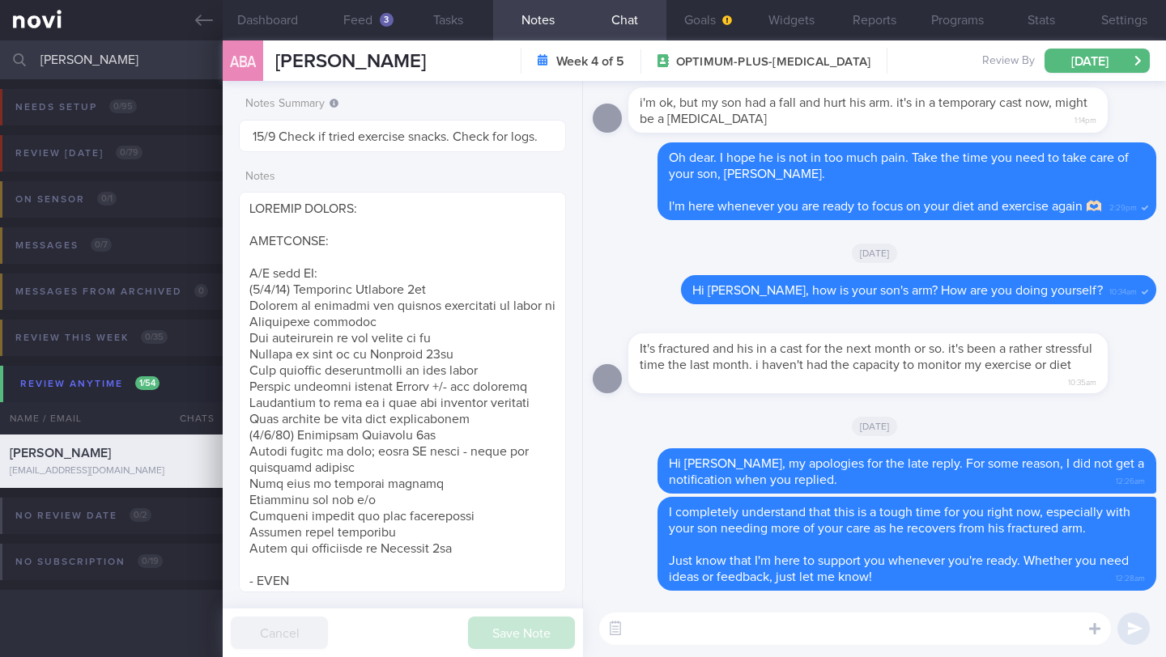
click at [165, 63] on input "ADILAH BINTE ABDULLAH SAWAWI" at bounding box center [583, 59] width 1166 height 39
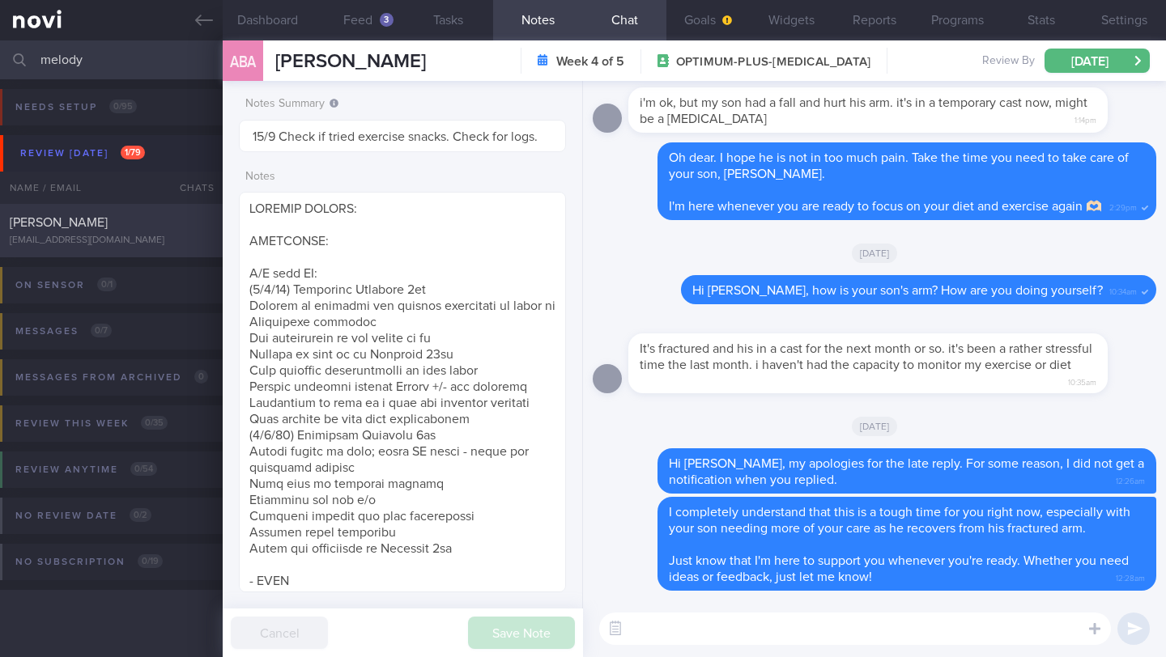
type input "melody"
click at [186, 225] on div "Melody Byrd" at bounding box center [109, 223] width 199 height 16
type input "2/9 Check if tried any TFX classes"
type textarea "NOTE: May find articles too long. Send summaries intstead Protein Powder Used: …"
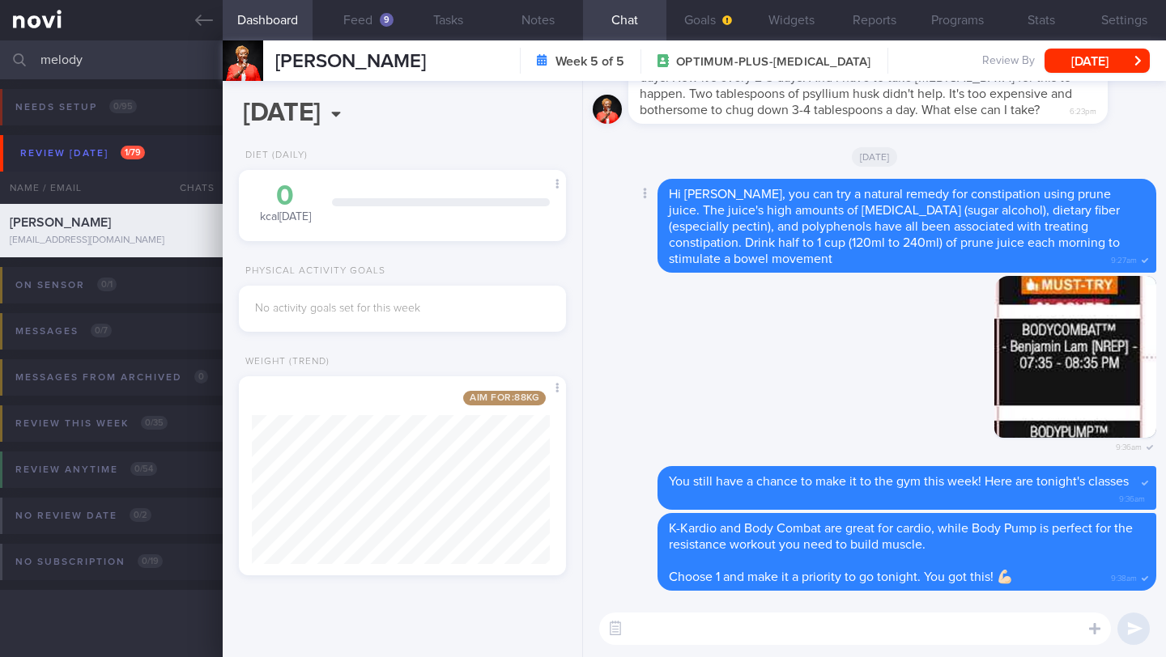
scroll to position [172, 298]
click at [755, 632] on textarea at bounding box center [855, 629] width 512 height 32
click at [365, 23] on button "Feed 9" at bounding box center [357, 20] width 90 height 40
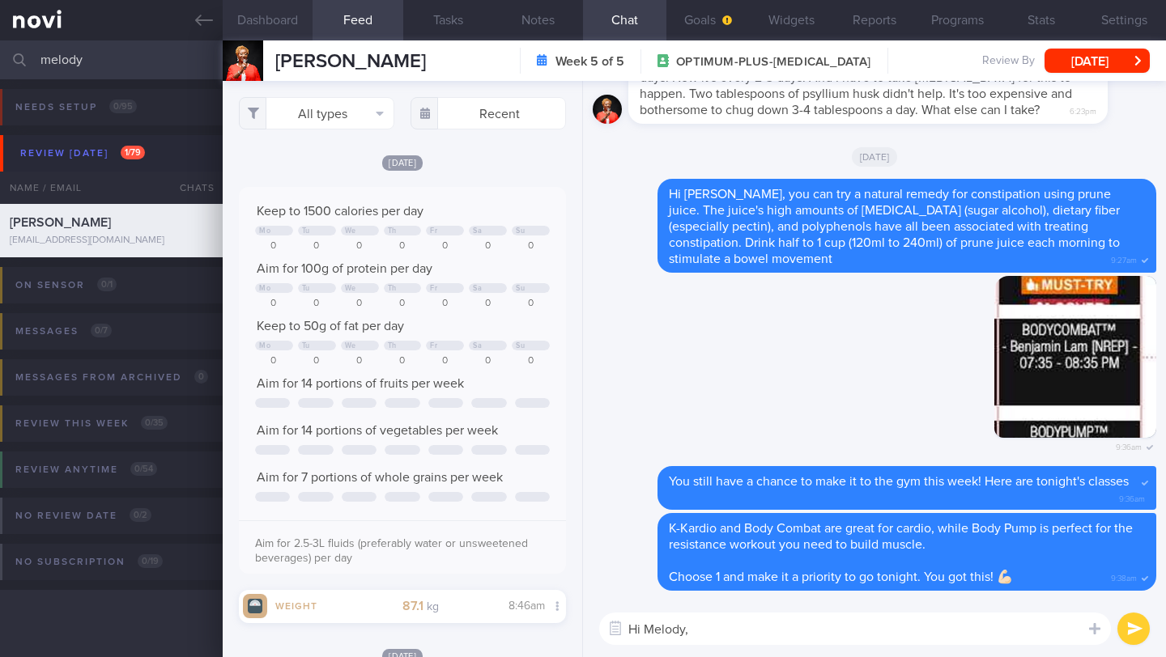
click at [278, 21] on button "Dashboard" at bounding box center [268, 20] width 90 height 40
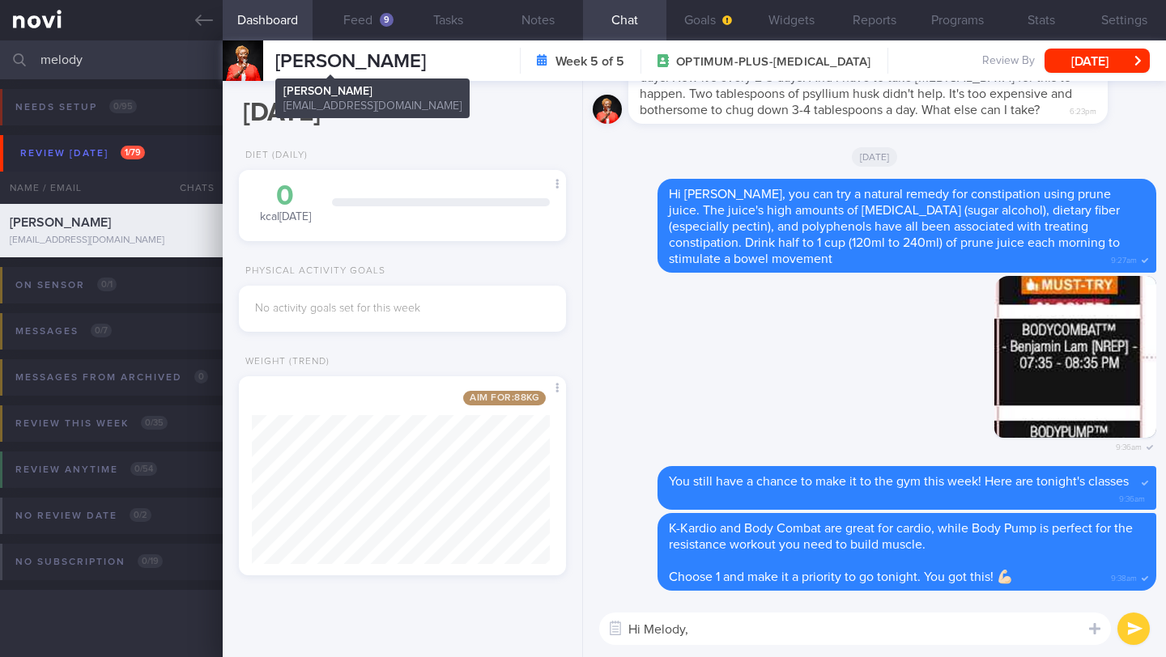
click at [369, 64] on span "Melody Byrd" at bounding box center [350, 61] width 151 height 19
copy div "Melody Byrd Melody Byrd melbyrdrocks@gmail.com"
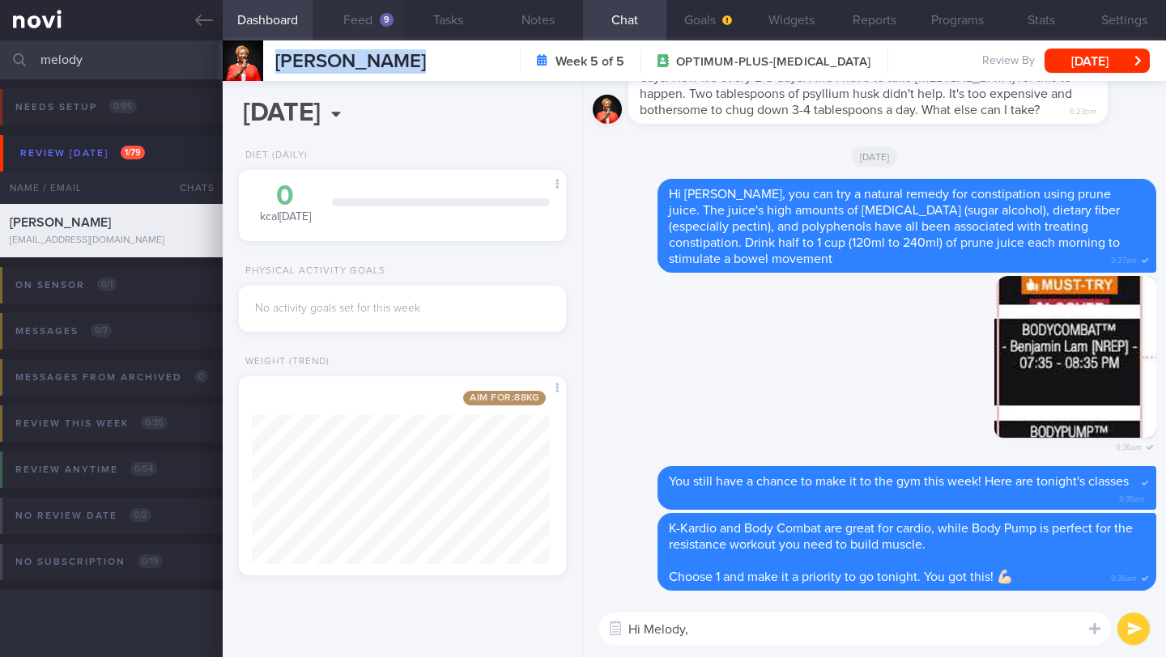
click at [363, 19] on button "Feed 9" at bounding box center [357, 20] width 90 height 40
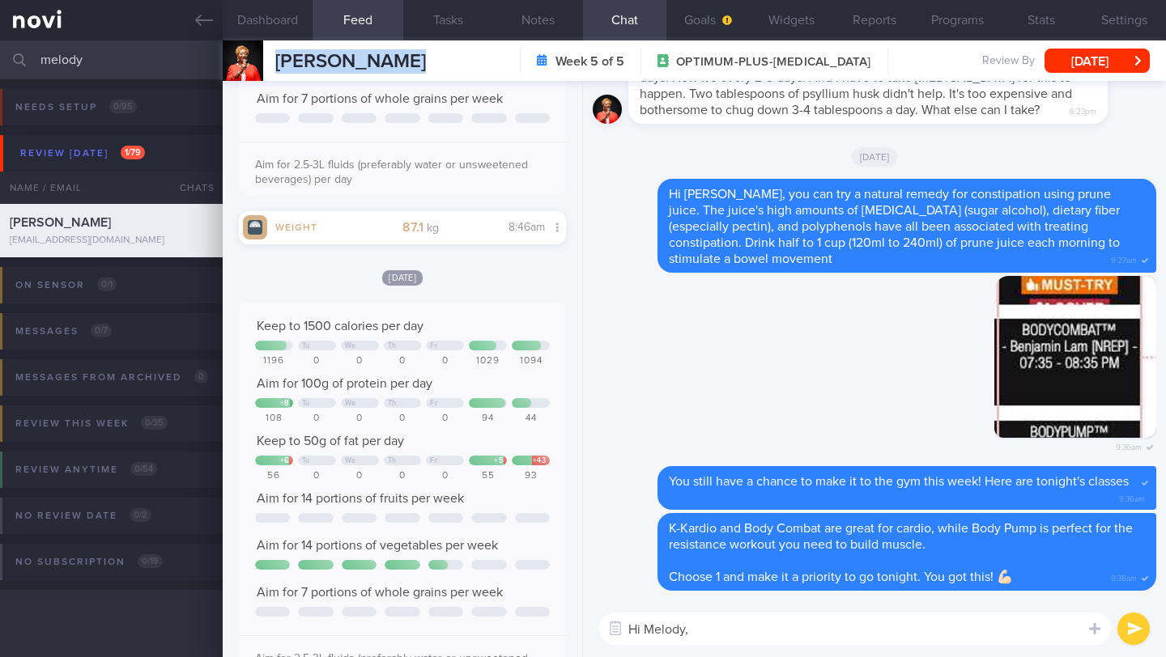
scroll to position [464, 0]
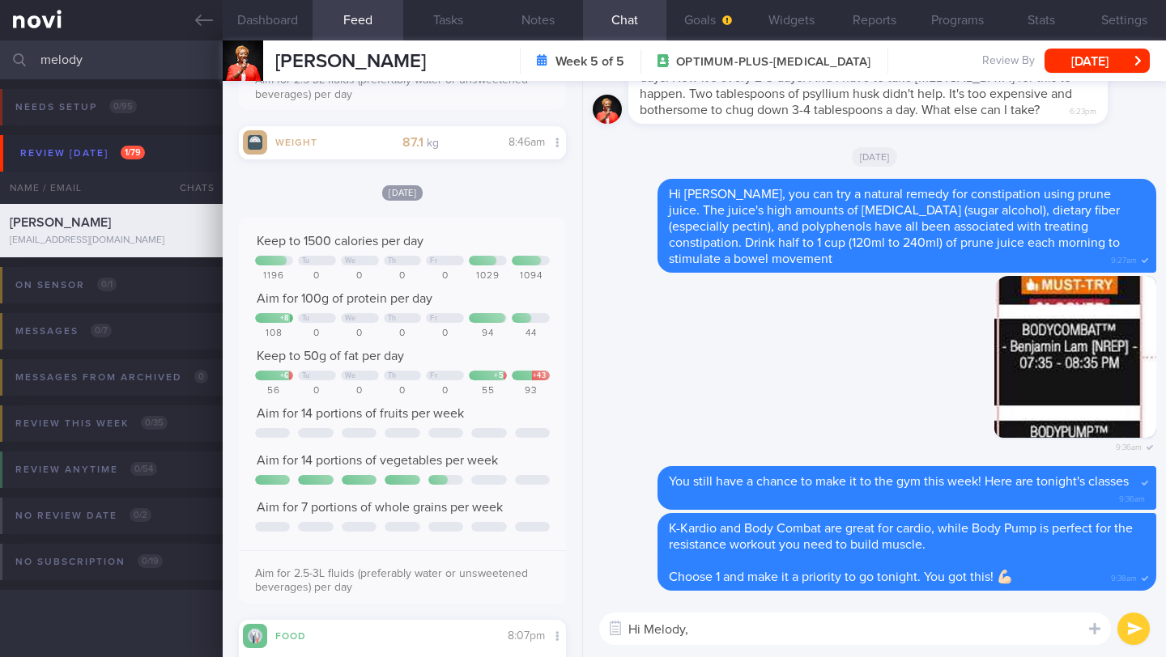
click at [780, 627] on textarea "Hi Melody," at bounding box center [855, 629] width 512 height 32
type textarea "Hi Melody, how are you doing? 🙂"
click at [1134, 627] on button "submit" at bounding box center [1133, 629] width 32 height 32
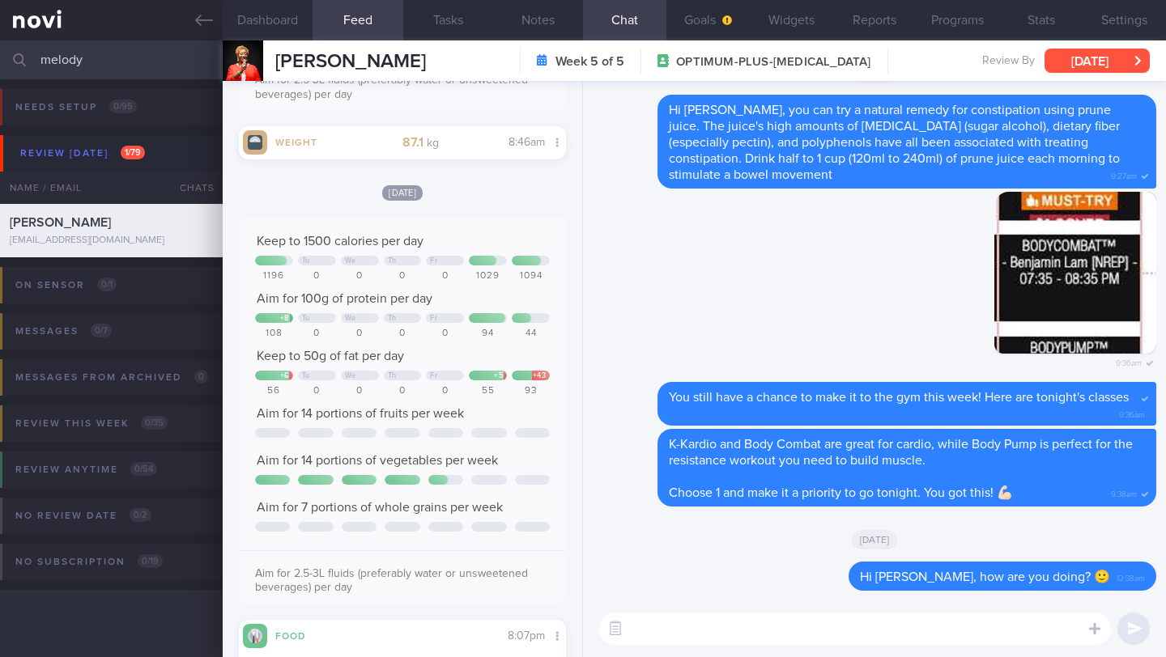
click at [1079, 68] on button "[DATE]" at bounding box center [1096, 61] width 105 height 24
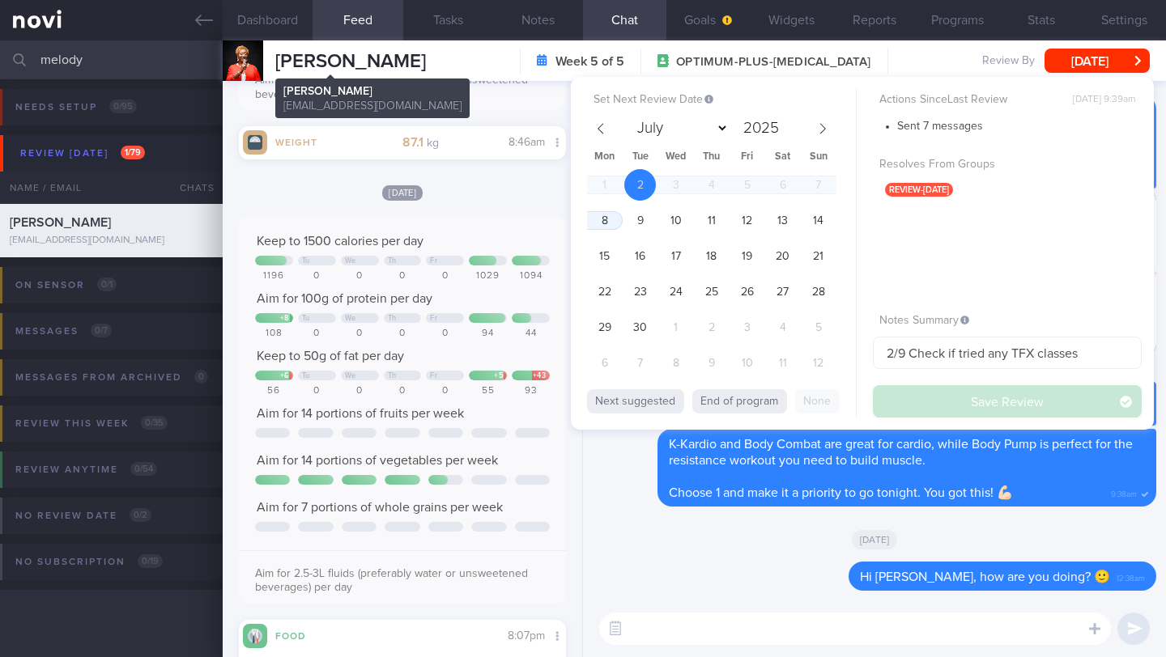
click at [315, 65] on span "Melody Byrd" at bounding box center [350, 61] width 151 height 19
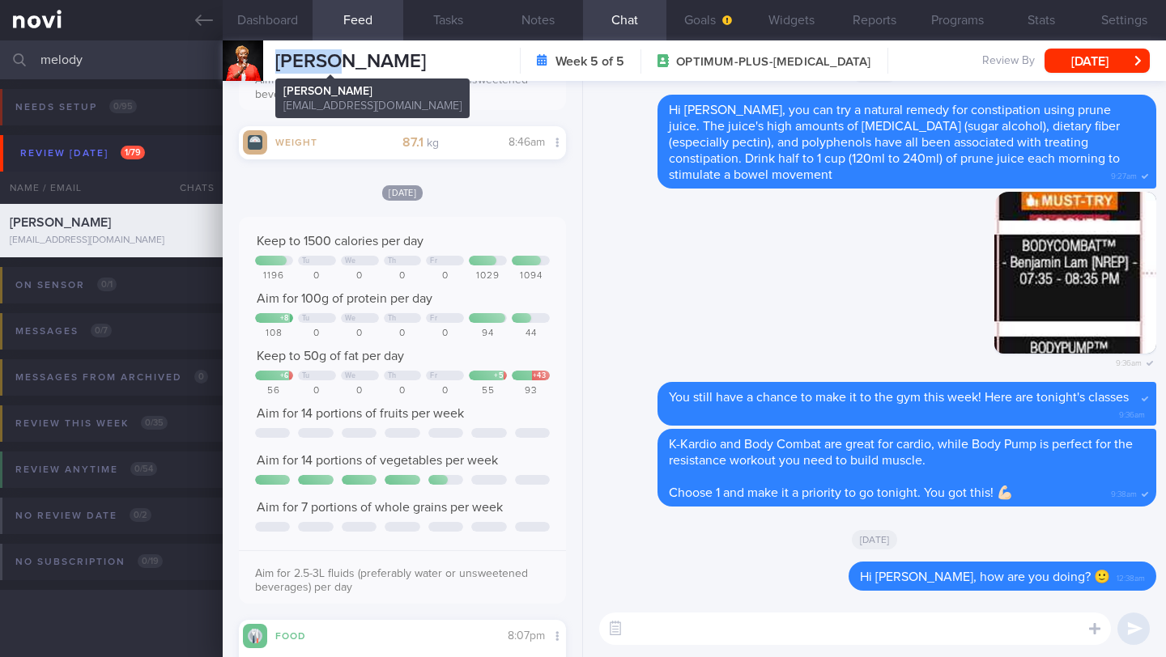
click at [315, 65] on span "Melody Byrd" at bounding box center [350, 61] width 151 height 19
copy div "Melody Byrd Melody Byrd melbyrdrocks@gmail.com"
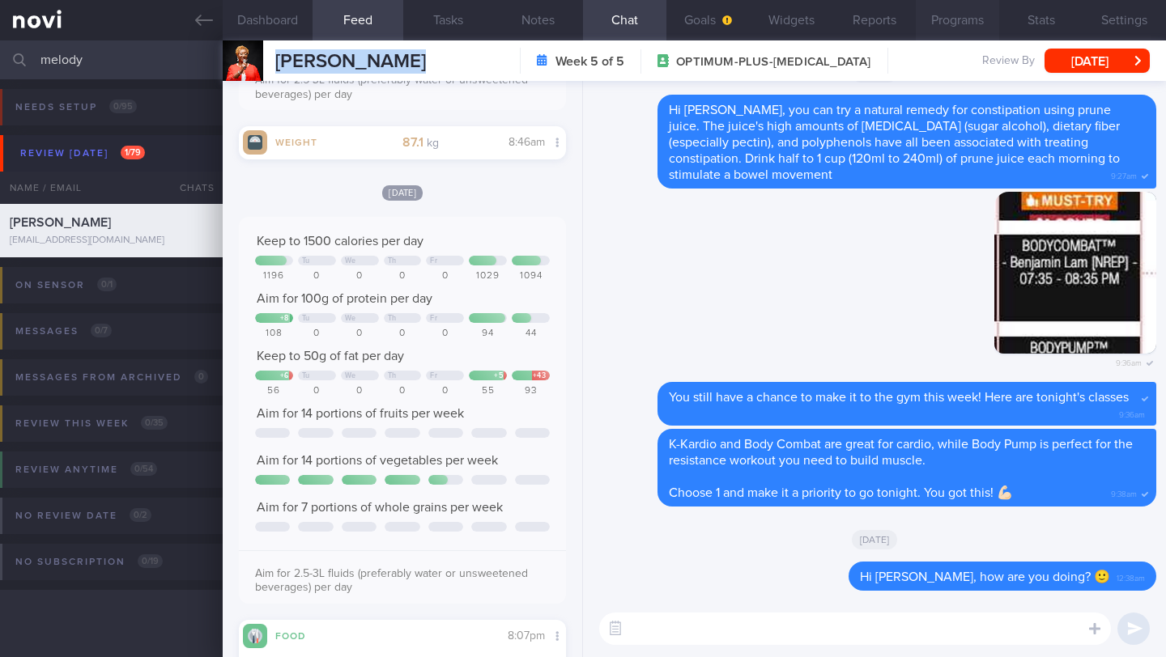
click at [940, 22] on button "Programs" at bounding box center [956, 20] width 83 height 40
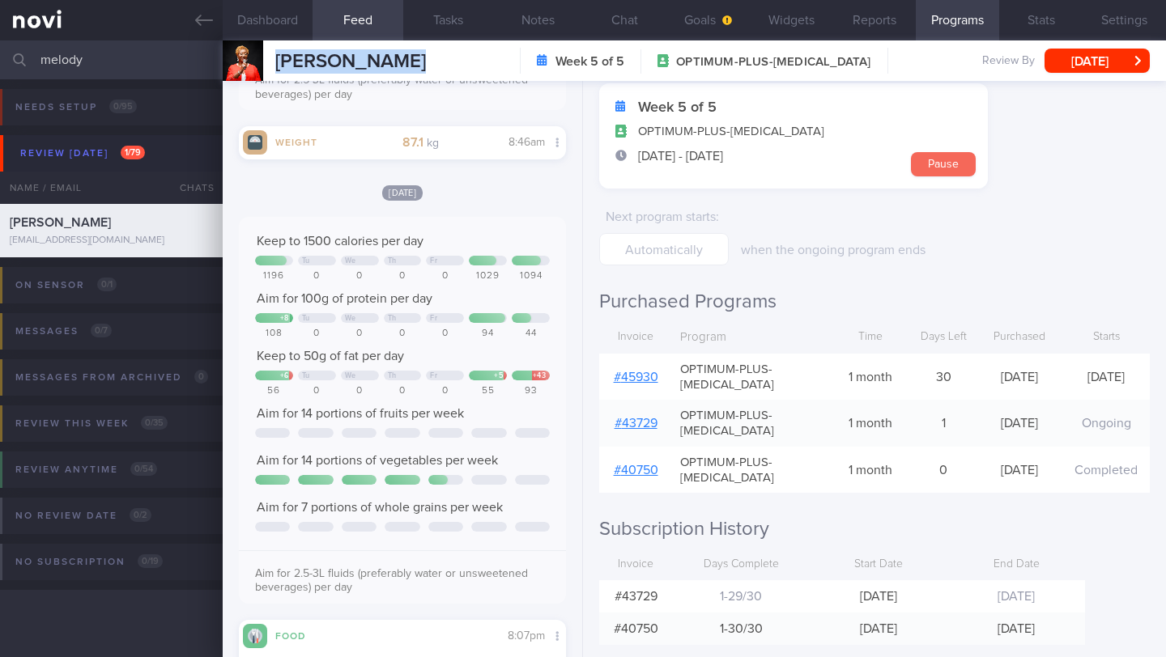
scroll to position [105, 0]
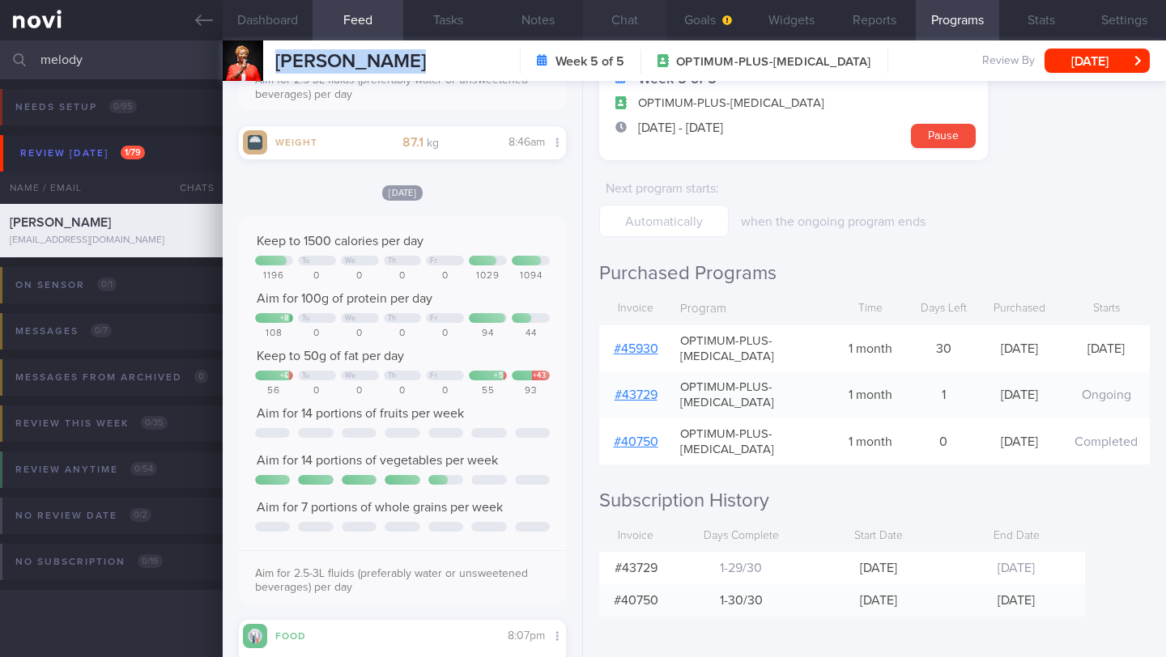
click at [612, 21] on button "Chat" at bounding box center [624, 20] width 83 height 40
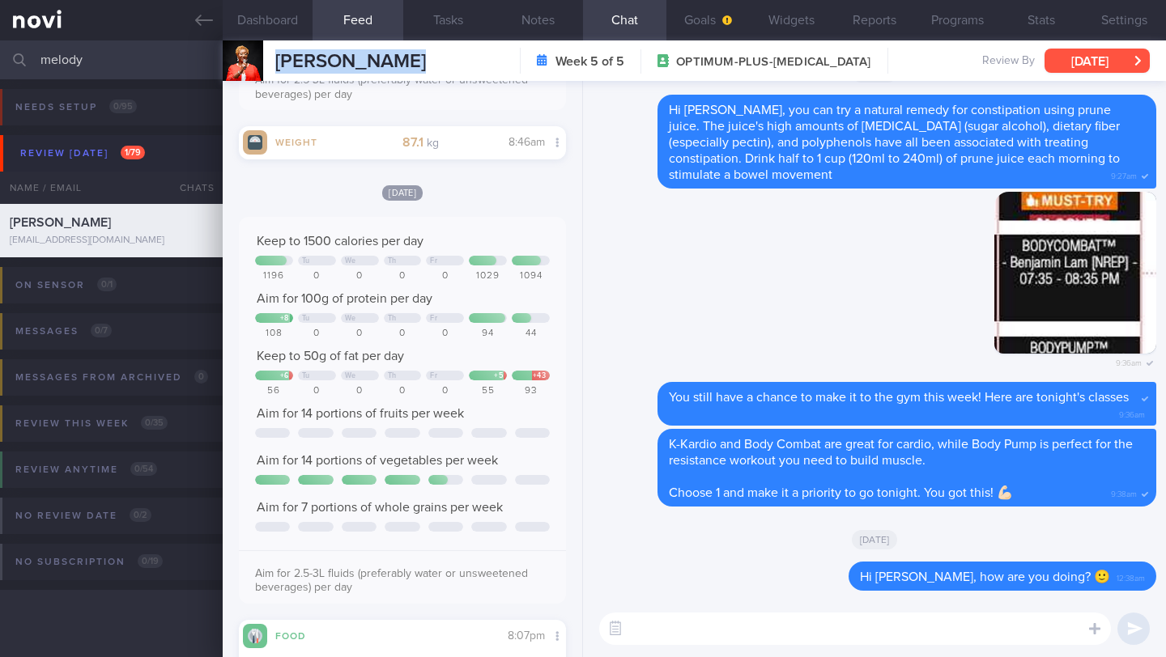
click at [1094, 63] on button "[DATE]" at bounding box center [1096, 61] width 105 height 24
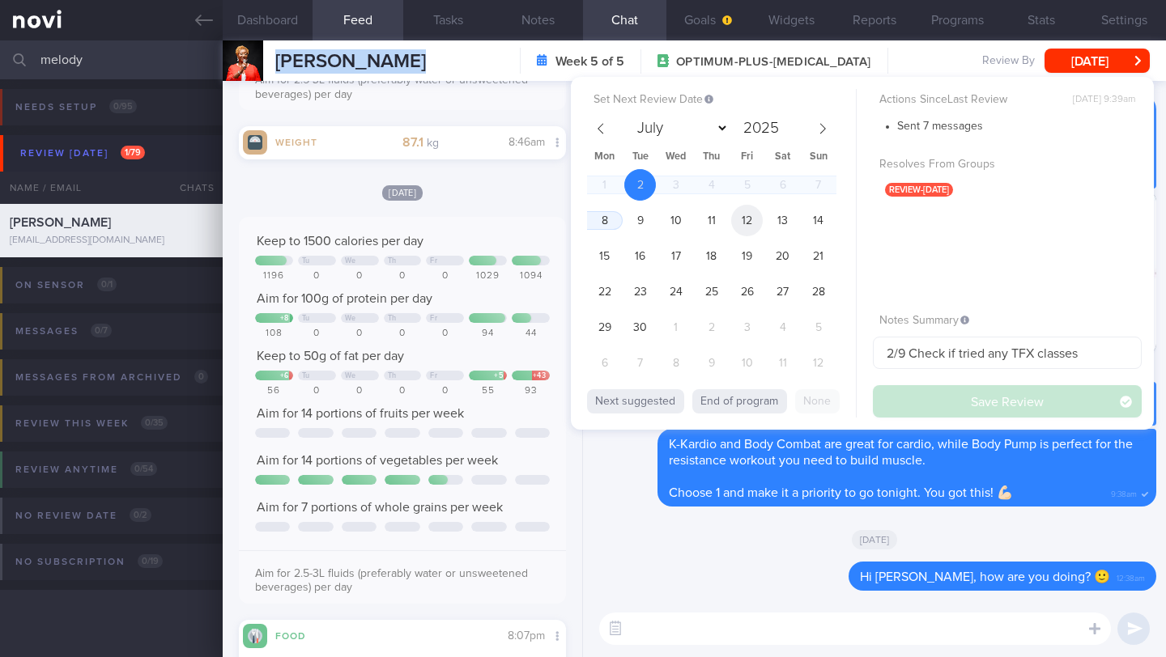
click at [746, 227] on span "12" at bounding box center [747, 221] width 32 height 32
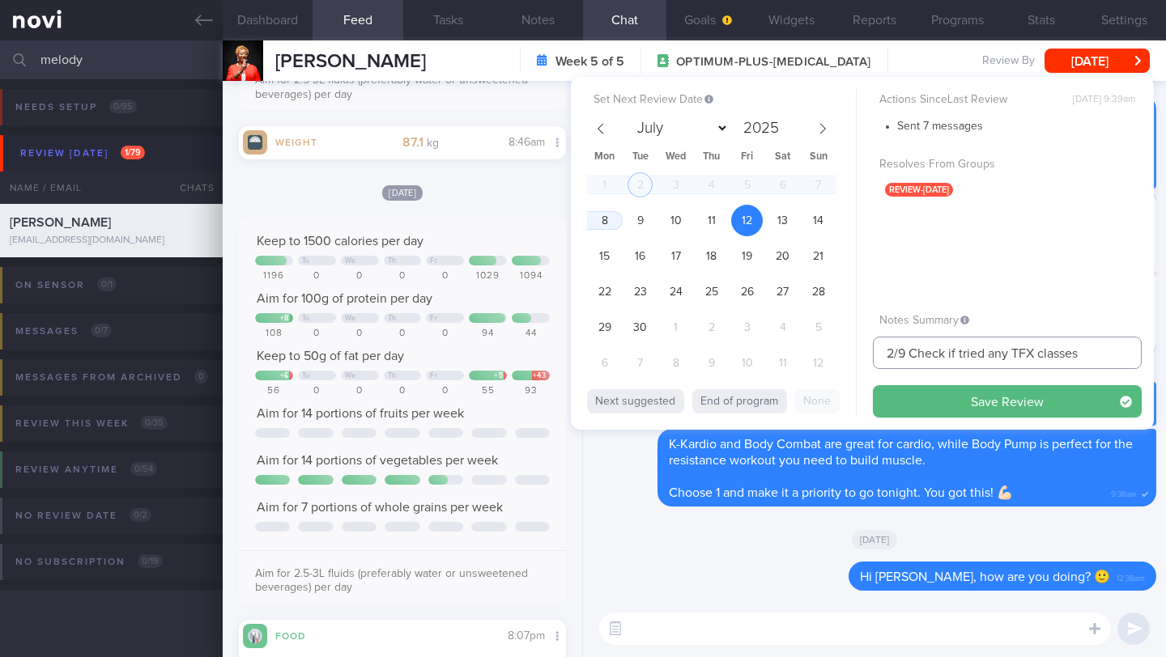
click at [886, 357] on input "2/9 Check if tried any TFX classes" at bounding box center [1007, 353] width 269 height 32
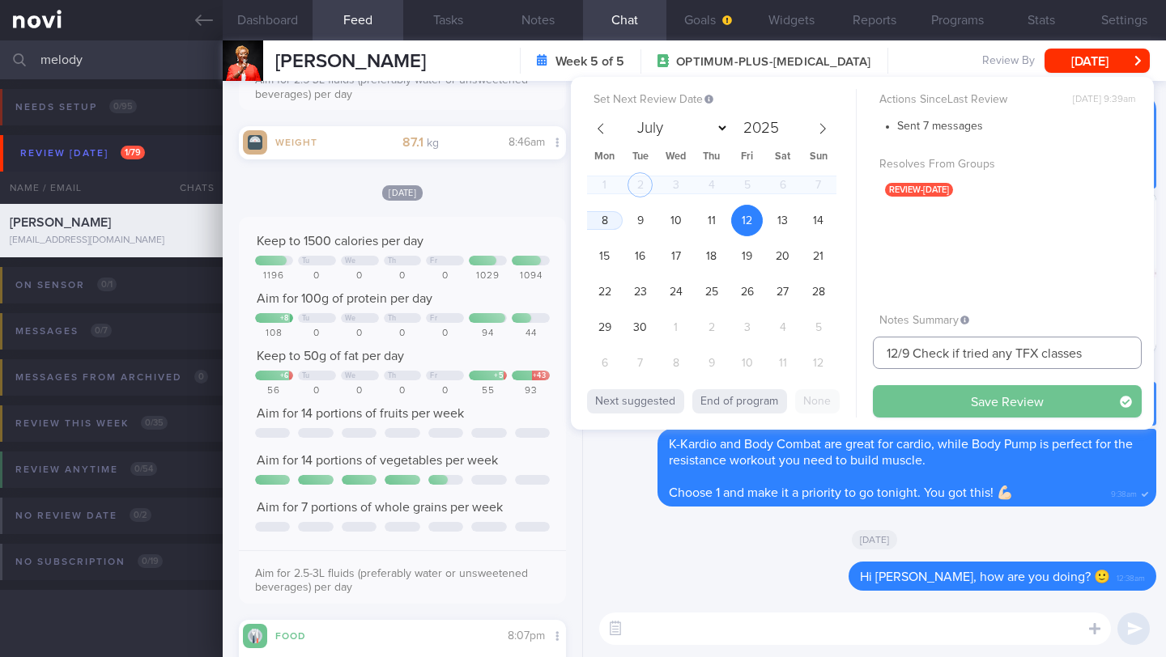
type input "12/9 Check if tried any TFX classes"
click at [918, 397] on button "Save Review" at bounding box center [1007, 401] width 269 height 32
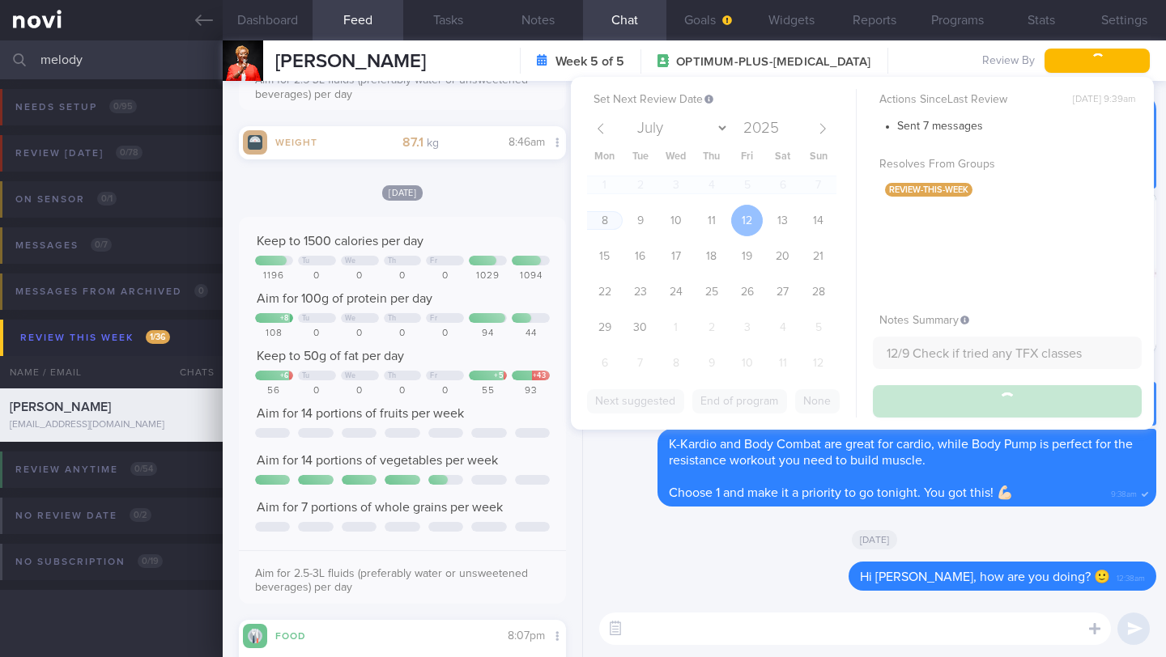
type input "12/9 Check if tried any TFX classes"
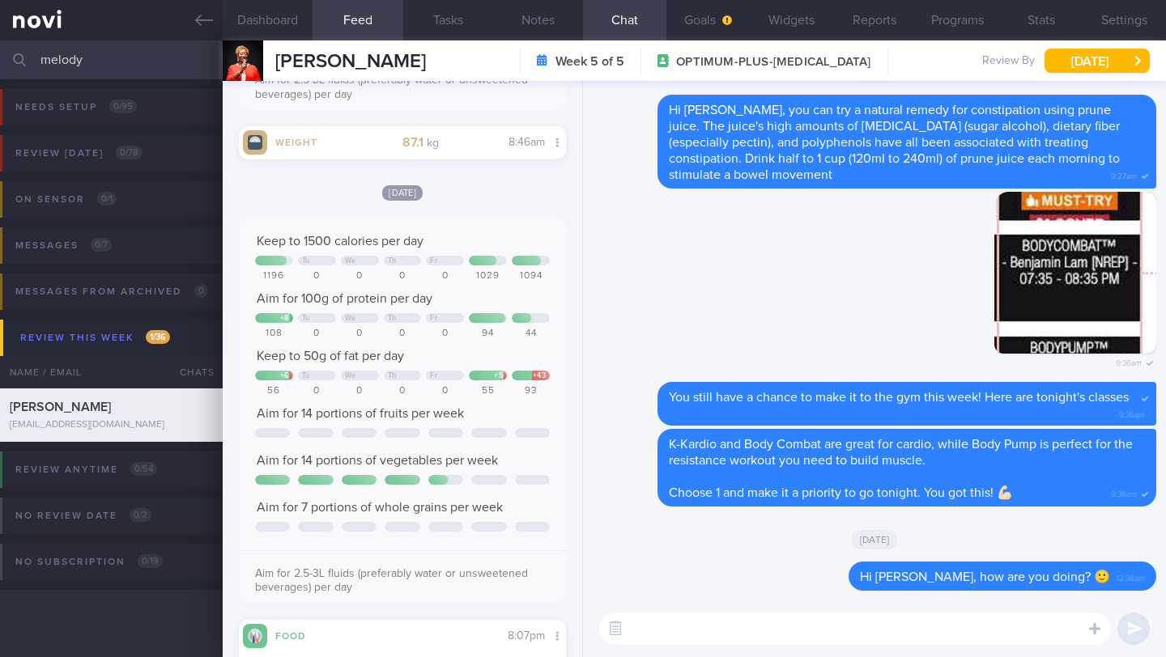
click at [66, 65] on input "melody" at bounding box center [583, 59] width 1166 height 39
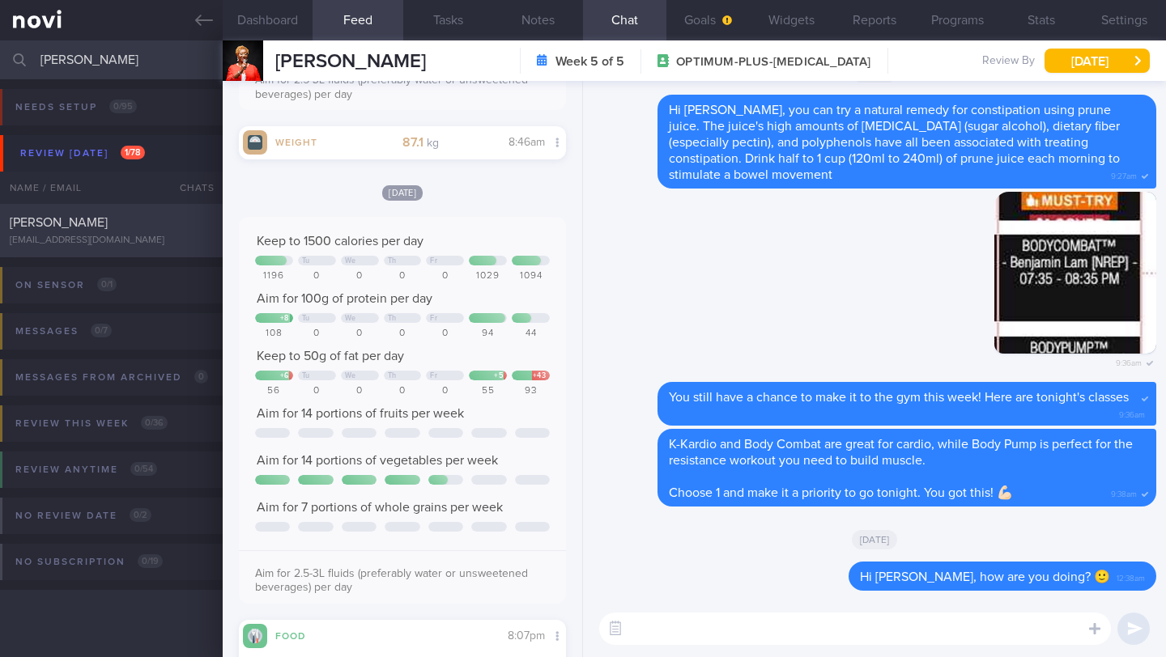
type input "WARREN EMMANUEL BINTORO"
click at [118, 243] on div "titin@ourplace.sg" at bounding box center [111, 241] width 203 height 12
type input "1-2/9 Check logs and coach"
type textarea "SUPPORT NEEDED: CHALLENGE: R/V with JJ: (25/8/25) Tolerated Rybelsus 7mg; 2nd m…"
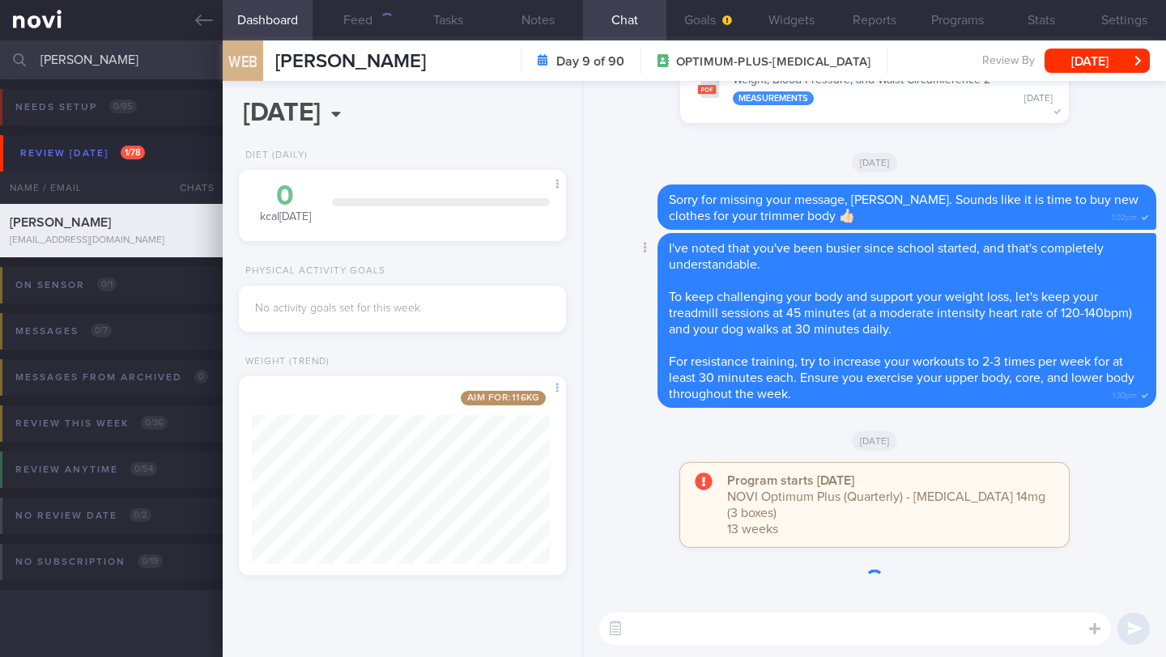
scroll to position [172, 298]
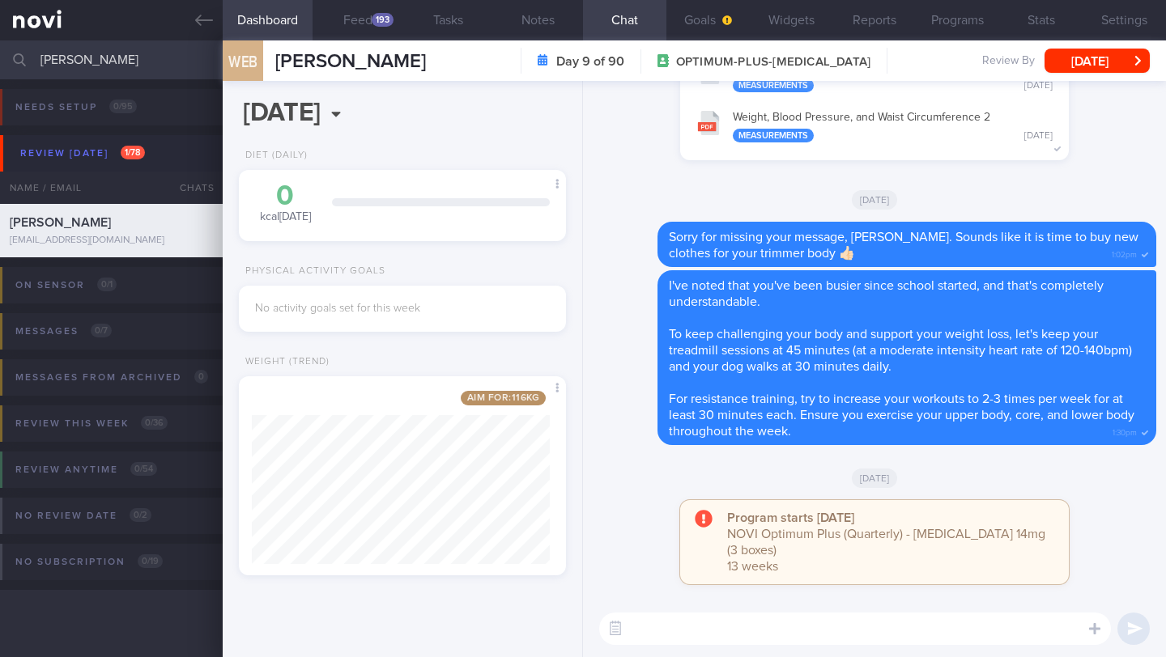
click at [152, 58] on input "WARREN EMMANUEL BINTORO" at bounding box center [583, 59] width 1166 height 39
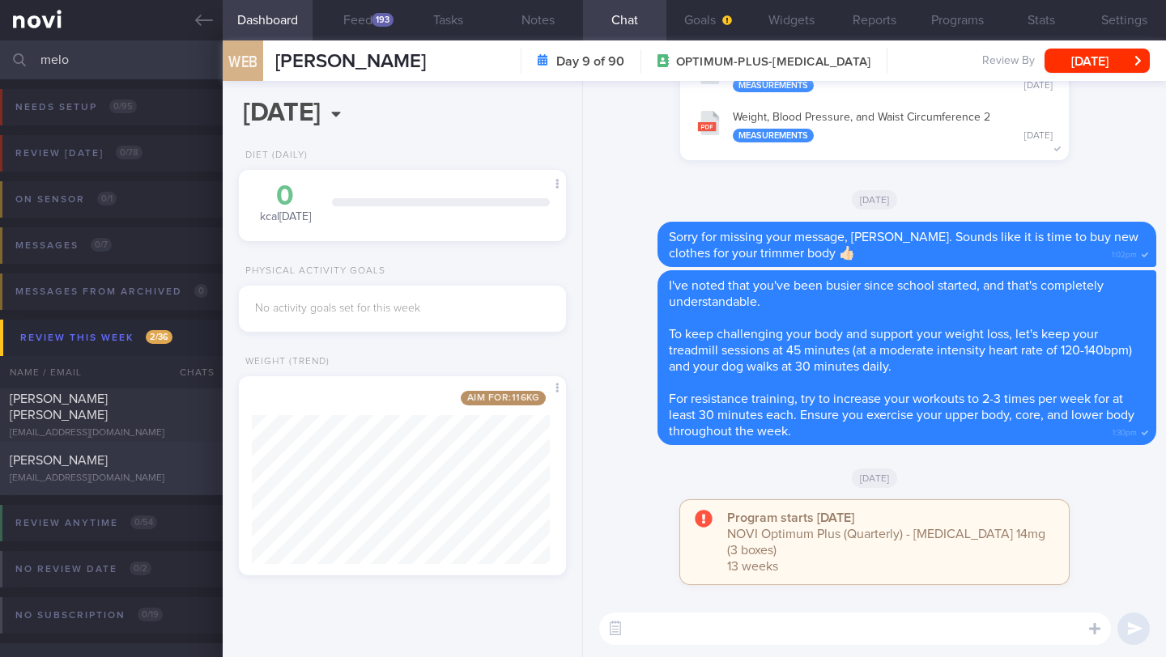
type input "melo"
click at [143, 483] on div "melbyrdrocks@gmail.com" at bounding box center [111, 479] width 203 height 12
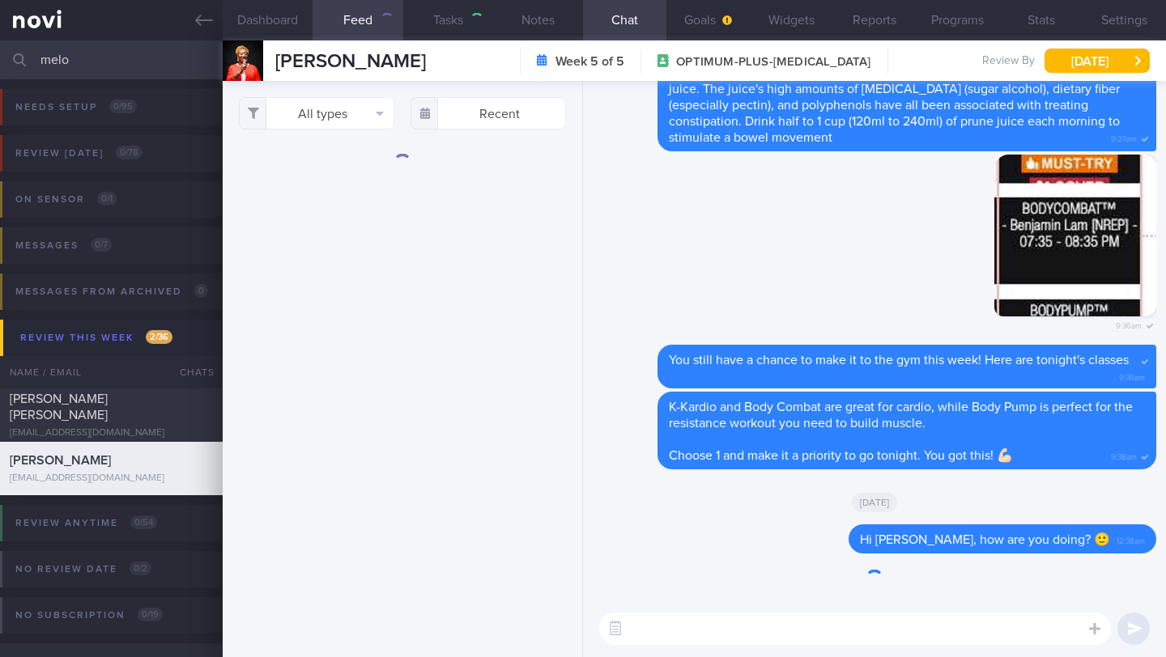
type input "12/9 Check if tried any TFX classes"
type textarea "NOTE: May find articles too long. Send summaries intstead Protein Powder Used: …"
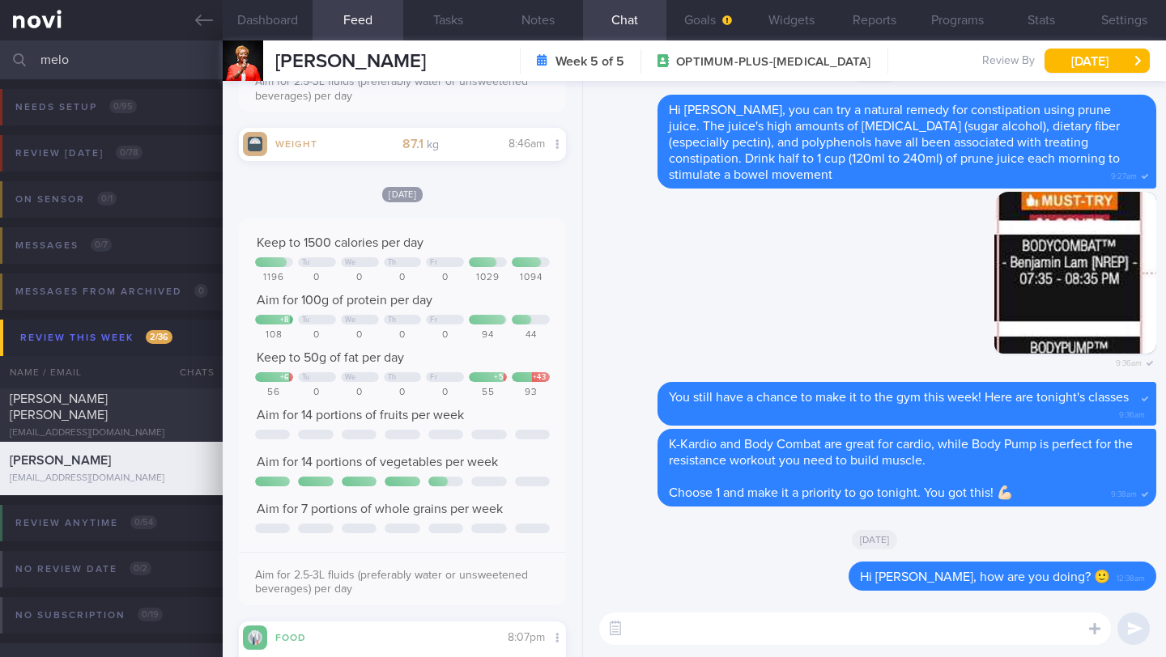
scroll to position [471, 0]
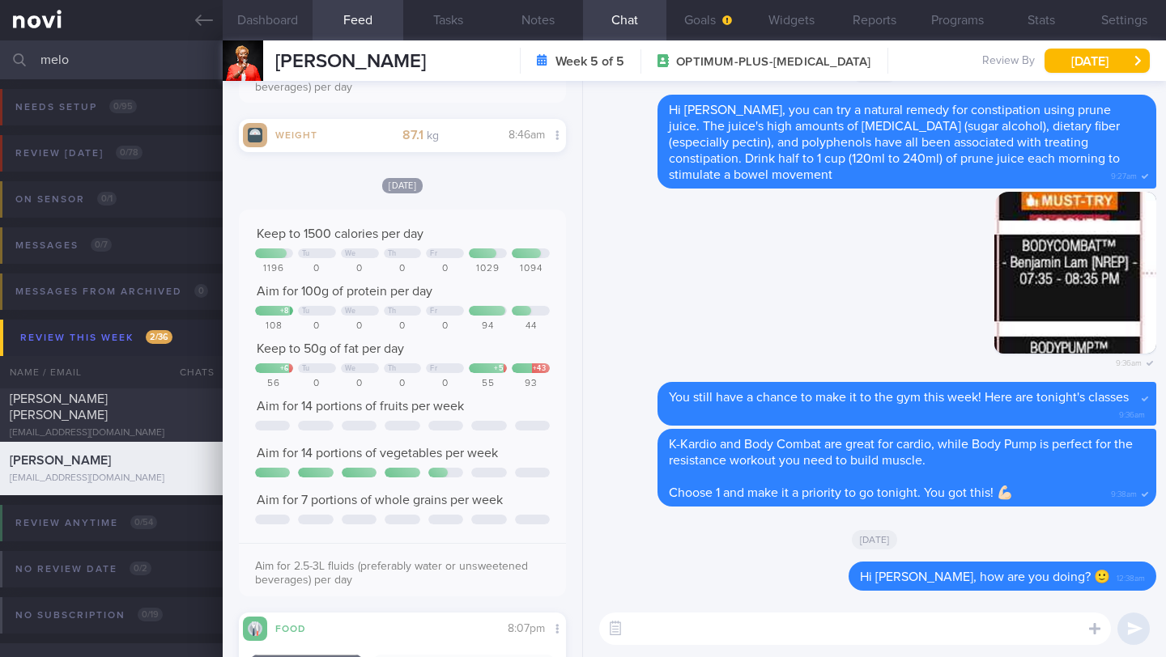
click at [267, 21] on button "Dashboard" at bounding box center [268, 20] width 90 height 40
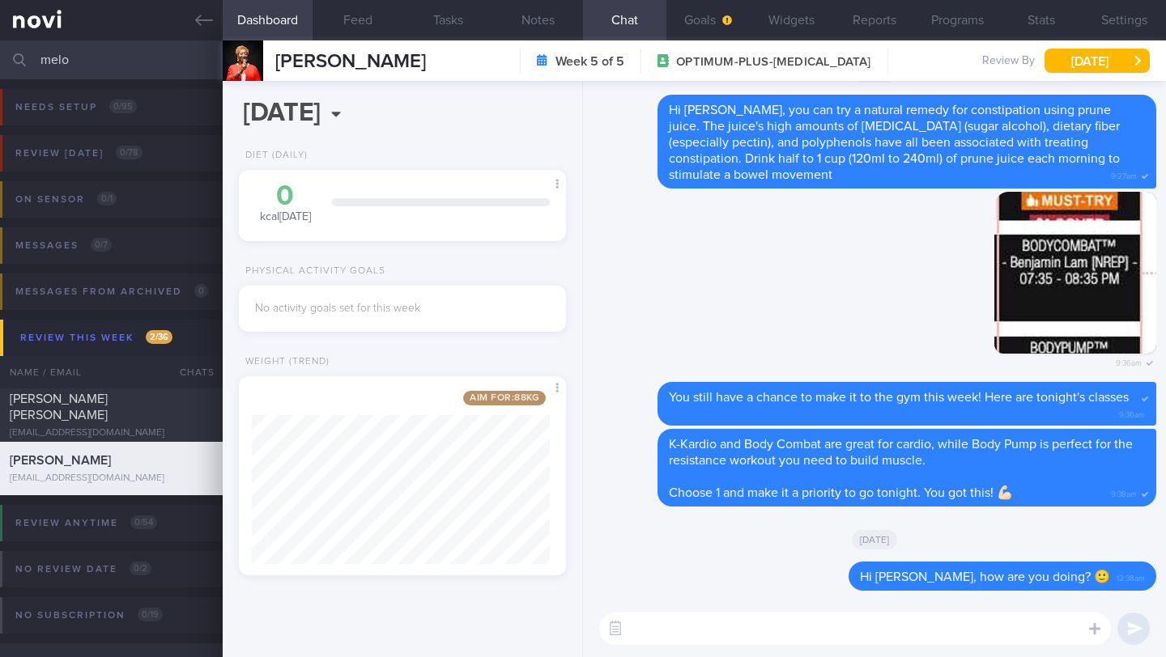
scroll to position [172, 298]
click at [523, 21] on button "Notes" at bounding box center [538, 20] width 90 height 40
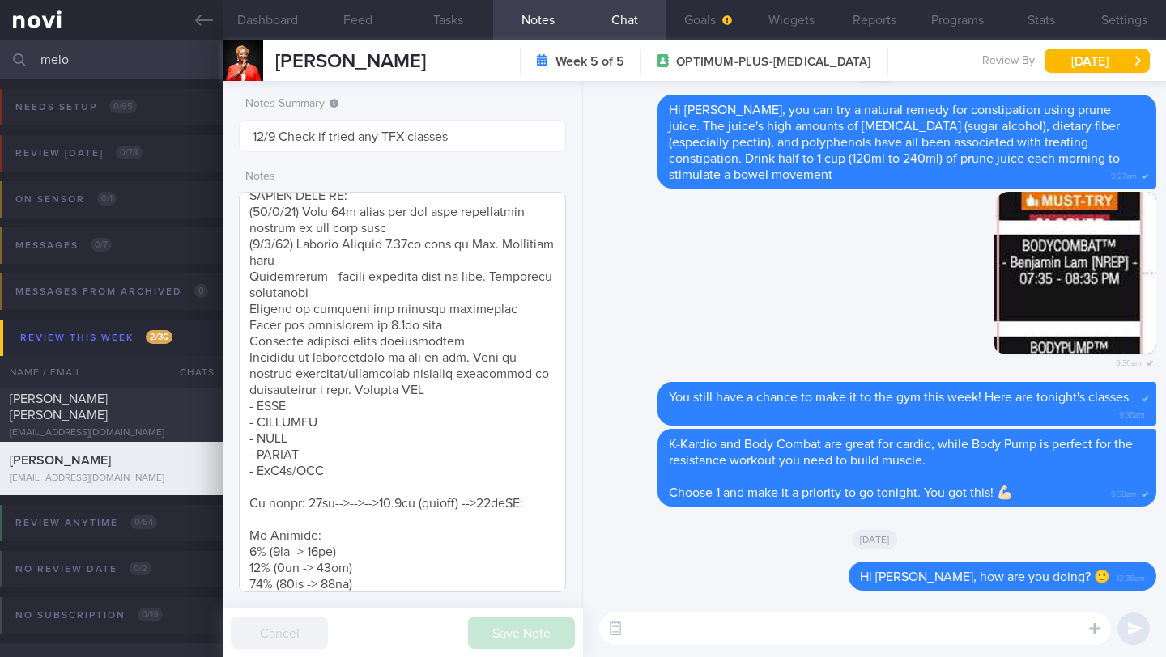
scroll to position [966, 0]
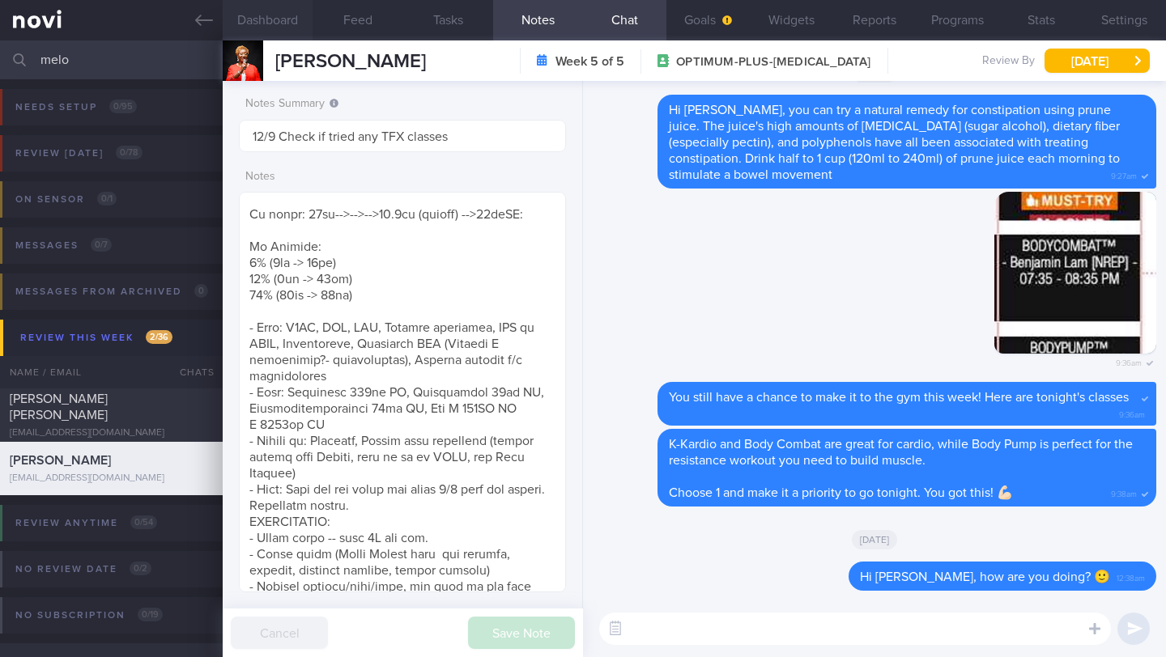
click at [269, 13] on button "Dashboard" at bounding box center [268, 20] width 90 height 40
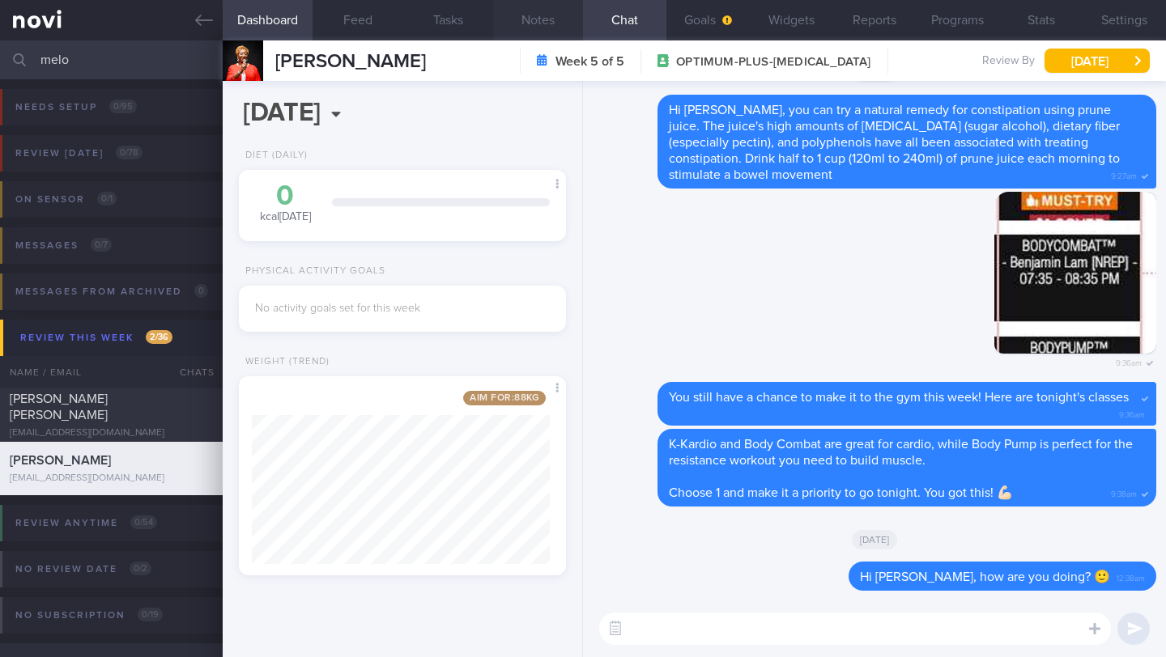
click at [533, 39] on button "Notes" at bounding box center [538, 20] width 90 height 40
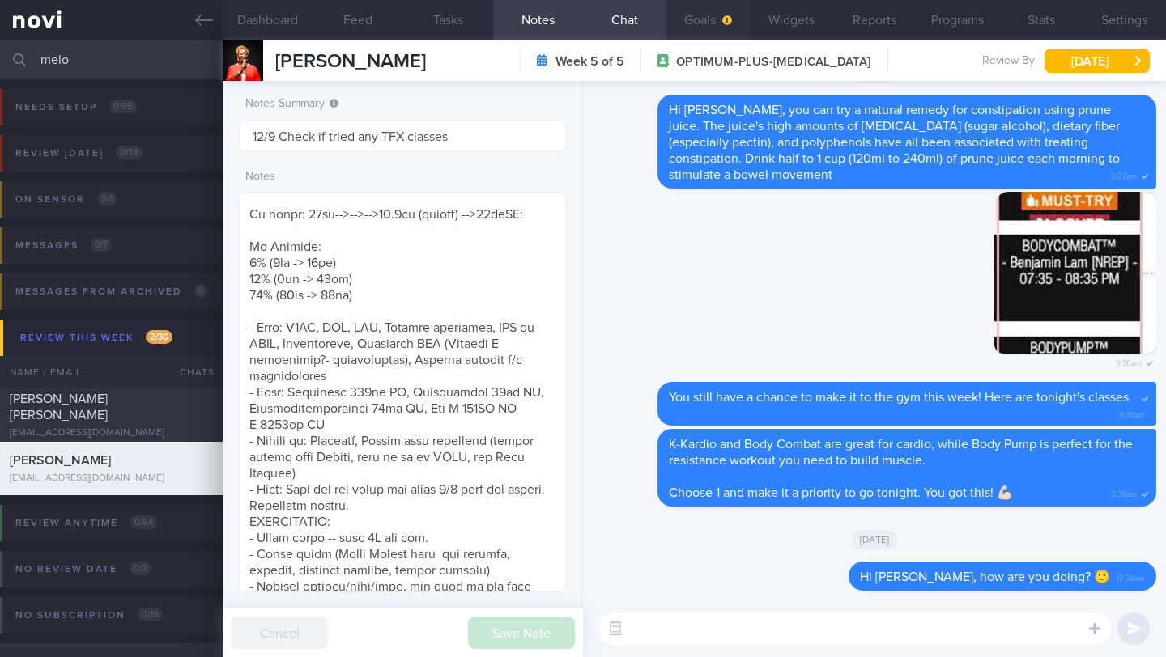
click at [708, 24] on button "Goals" at bounding box center [707, 20] width 83 height 40
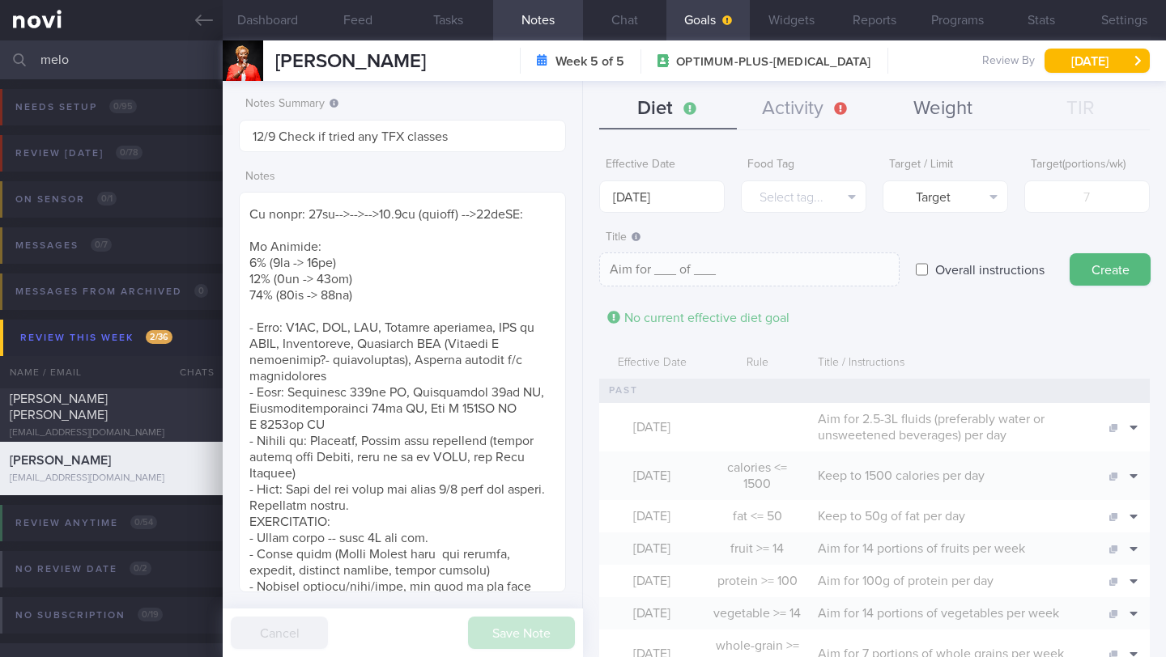
click at [933, 99] on button "Weight" at bounding box center [943, 109] width 138 height 40
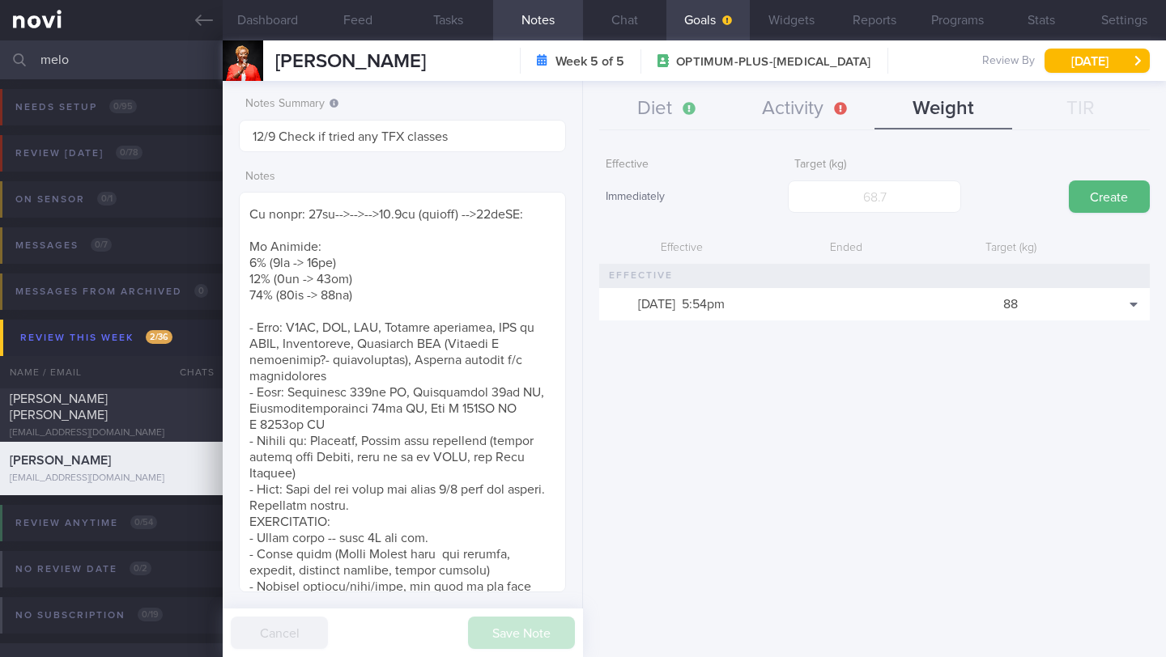
click at [890, 213] on div "Effective Immediately Target (kg) Create" at bounding box center [874, 182] width 550 height 64
click at [891, 194] on input "number" at bounding box center [874, 197] width 172 height 32
type input "84"
click at [1078, 193] on button "Create" at bounding box center [1108, 197] width 81 height 32
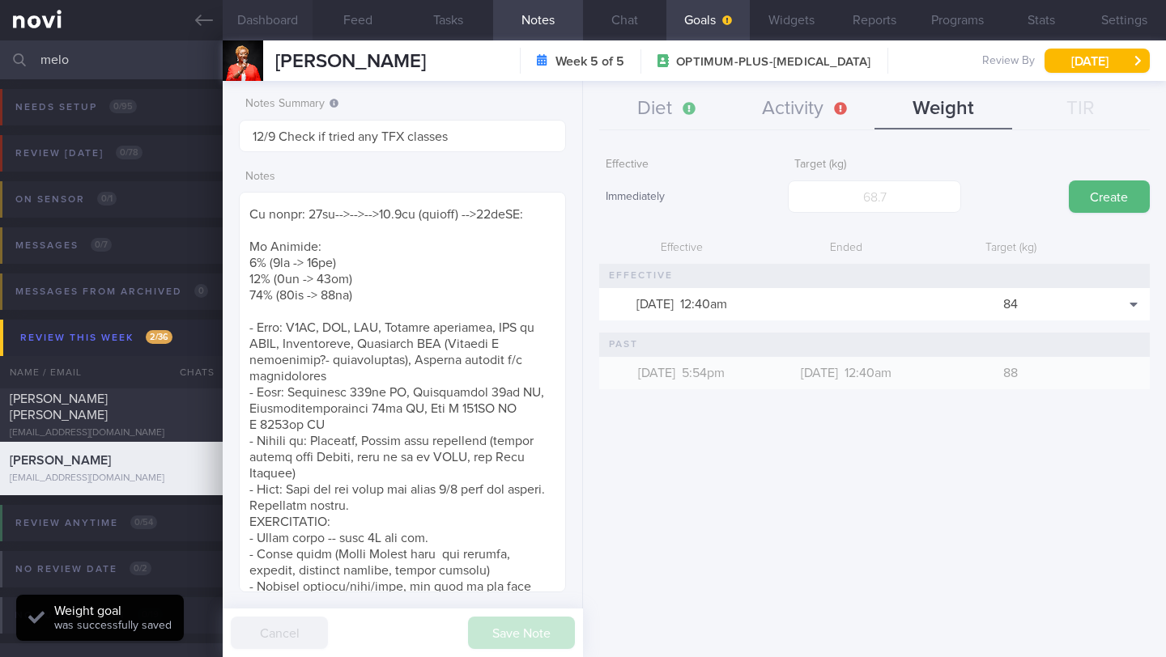
click at [277, 12] on button "Dashboard" at bounding box center [268, 20] width 90 height 40
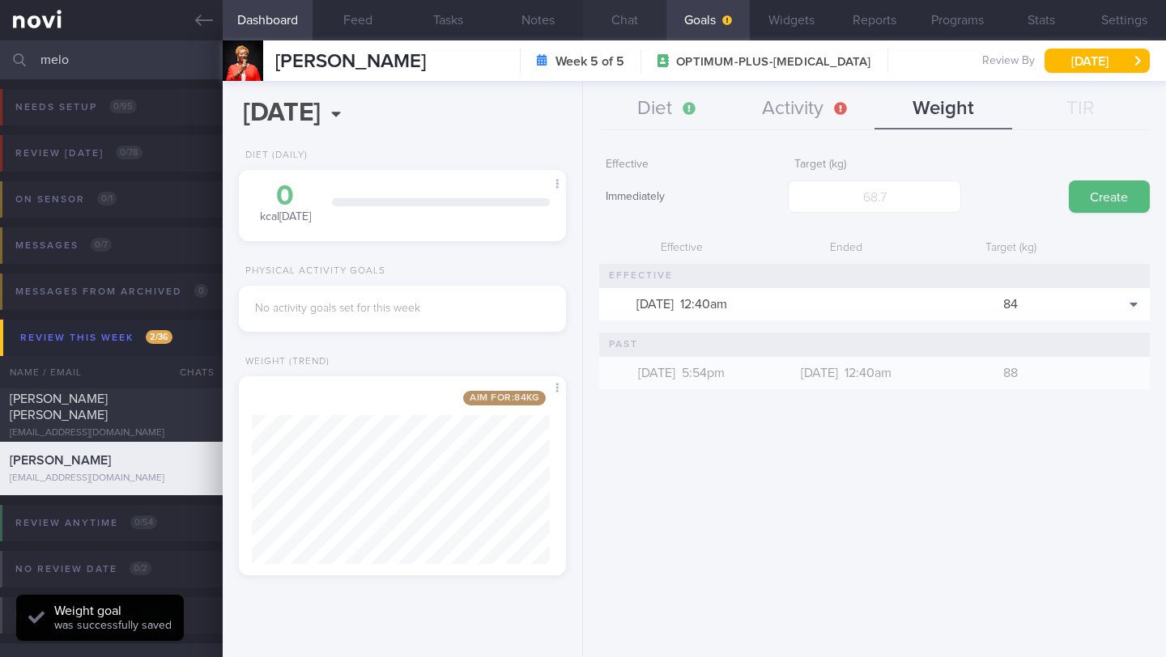
click at [627, 23] on button "Chat" at bounding box center [624, 20] width 83 height 40
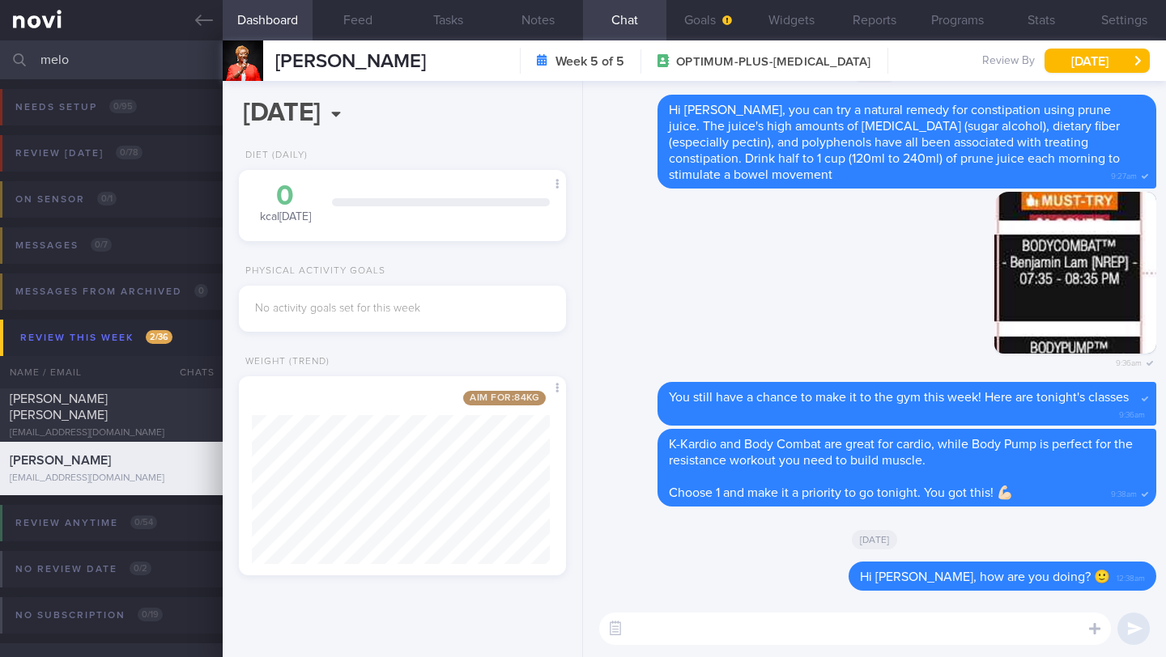
click at [695, 632] on textarea at bounding box center [855, 629] width 512 height 32
click at [873, 625] on textarea "I noticed that your weight dropped" at bounding box center [855, 629] width 512 height 32
type textarea "I noticed that your weight dropped down to 87kg!"
click at [553, 21] on button "Notes" at bounding box center [538, 20] width 90 height 40
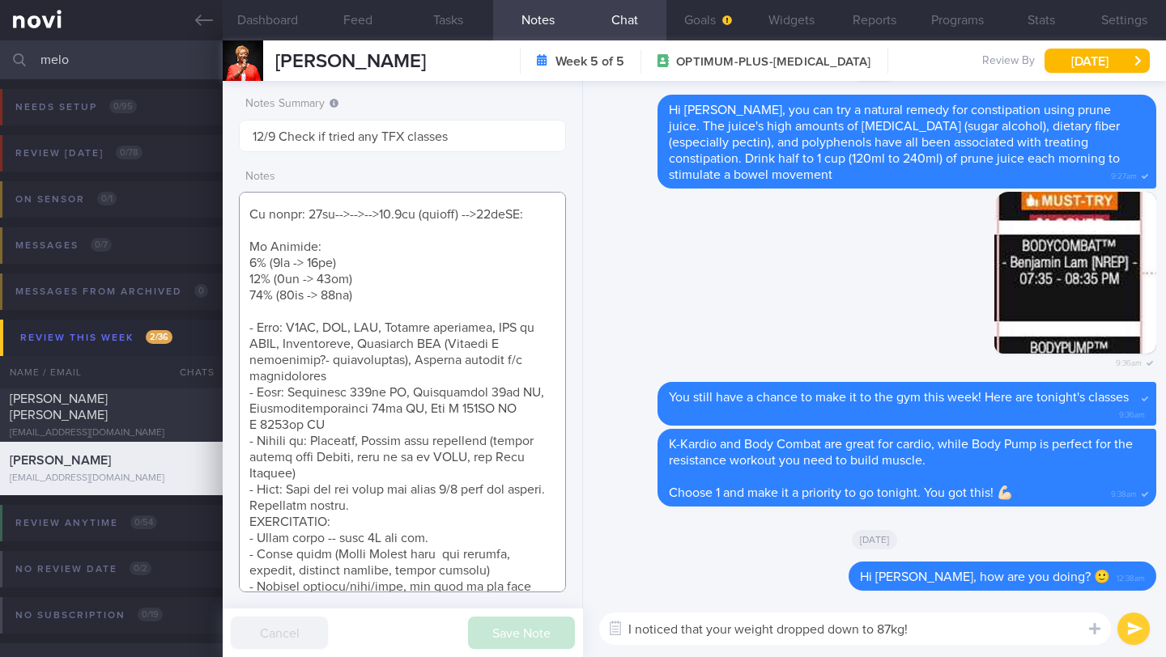
click at [523, 216] on textarea at bounding box center [402, 392] width 327 height 401
drag, startPoint x: 508, startPoint y: 215, endPoint x: 534, endPoint y: 210, distance: 26.2
click at [534, 210] on textarea at bounding box center [402, 392] width 327 height 401
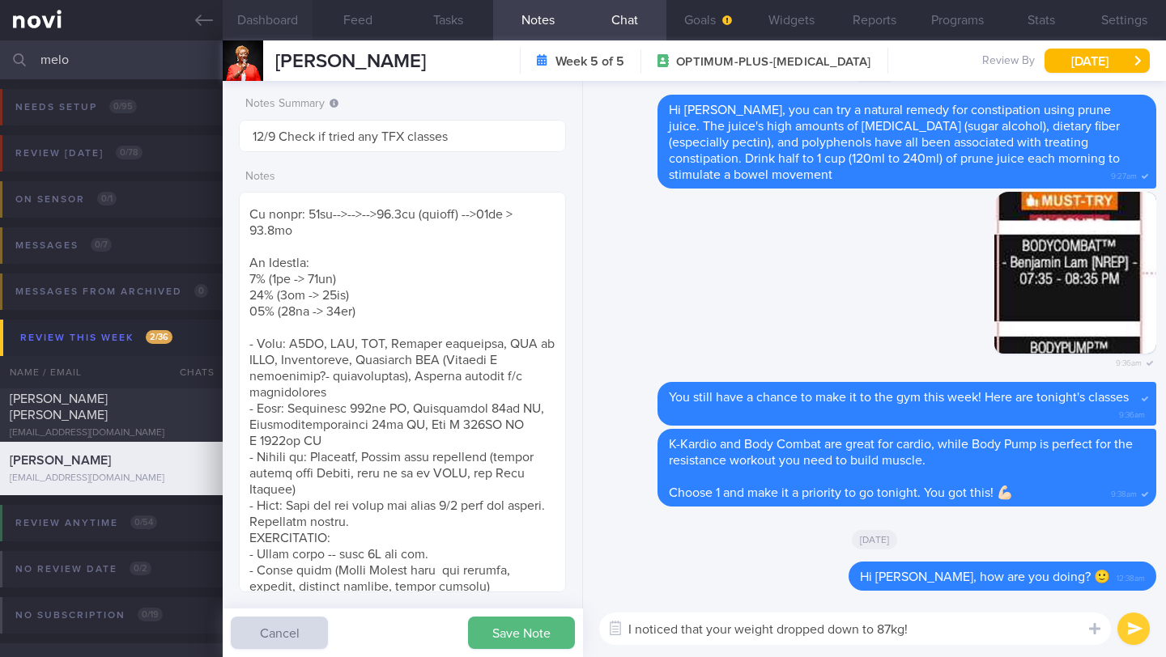
click at [270, 28] on button "Dashboard" at bounding box center [268, 20] width 90 height 40
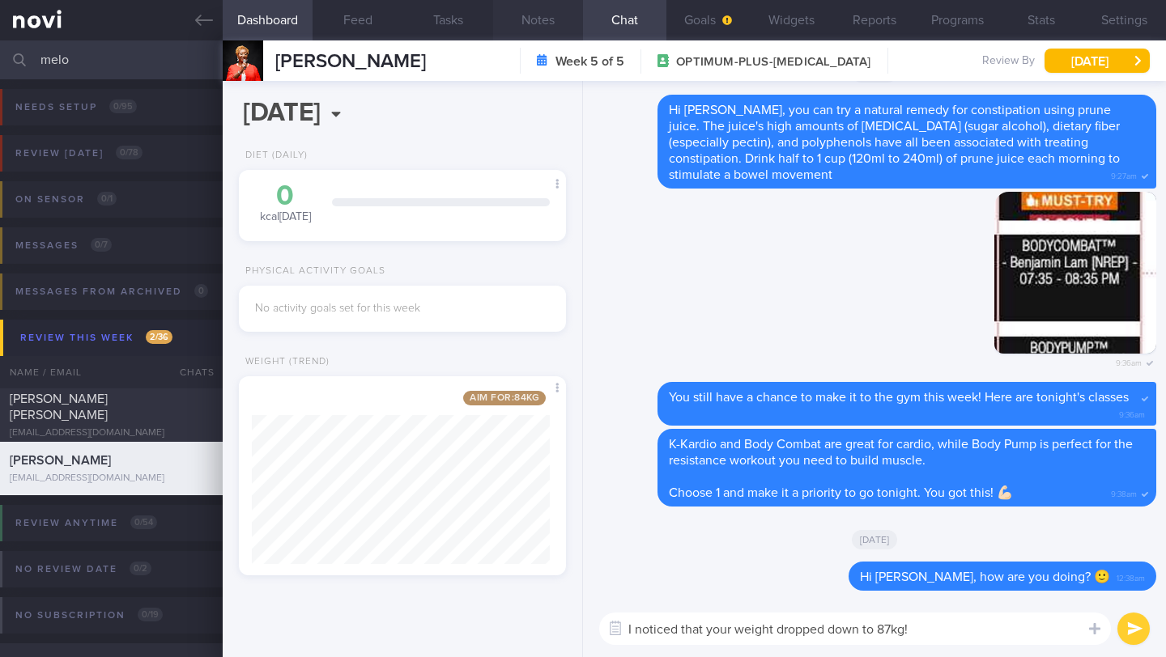
click at [539, 11] on button "Notes" at bounding box center [538, 20] width 90 height 40
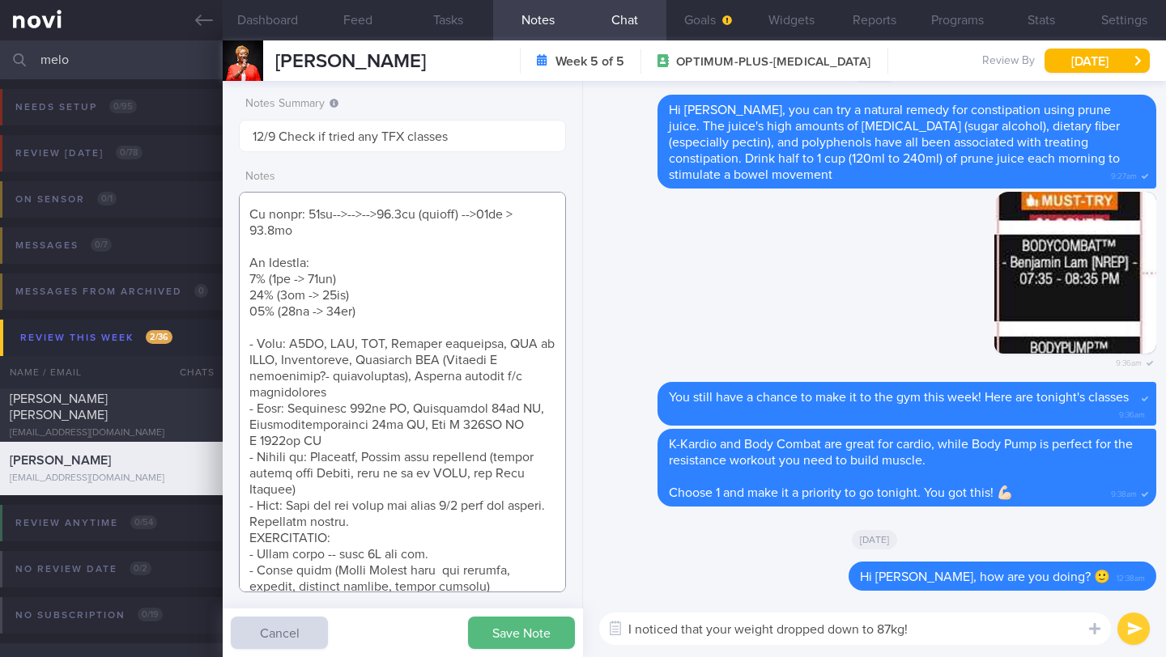
click at [525, 217] on textarea at bounding box center [402, 392] width 327 height 401
type textarea "NOTE: May find articles too long. Send summaries intstead Protein Powder Used: …"
click at [511, 648] on button "Save Note" at bounding box center [521, 633] width 107 height 32
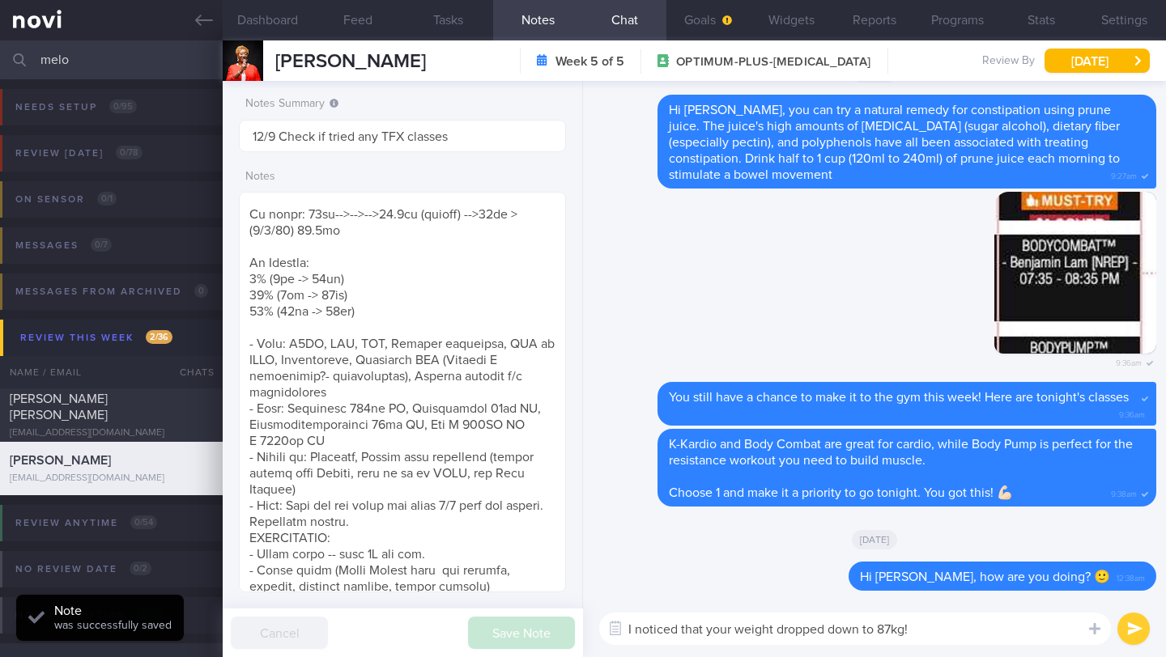
click at [942, 627] on textarea "I noticed that your weight dropped down to 87kg!" at bounding box center [855, 629] width 512 height 32
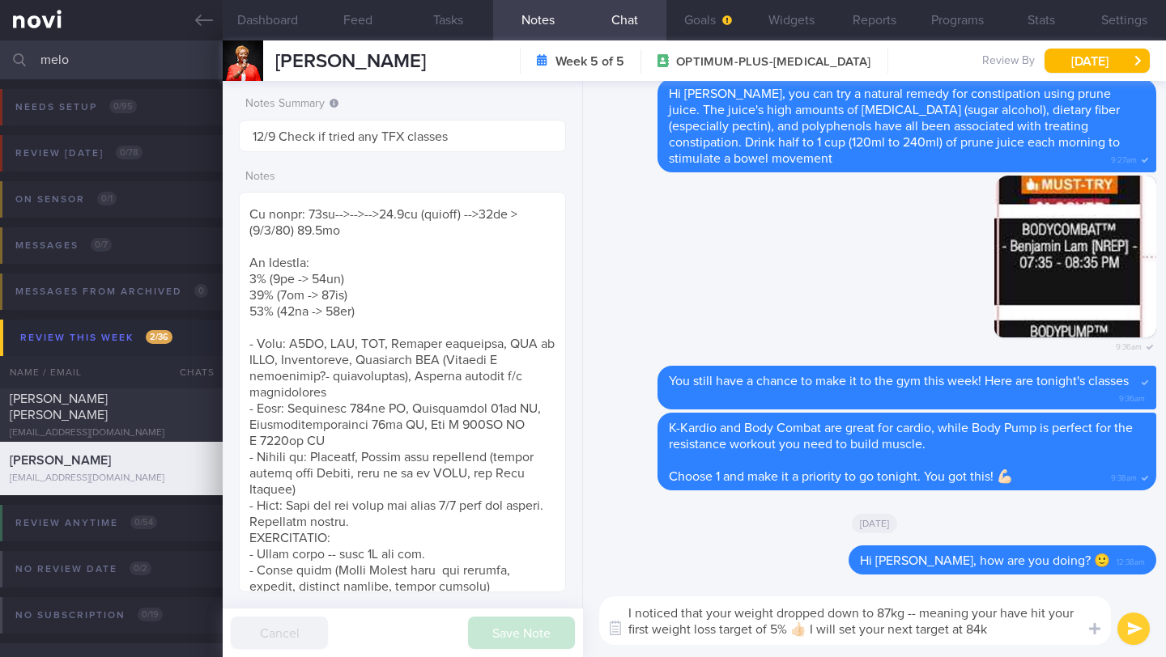
type textarea "I noticed that your weight dropped down to 87kg -- meaning your have hit your f…"
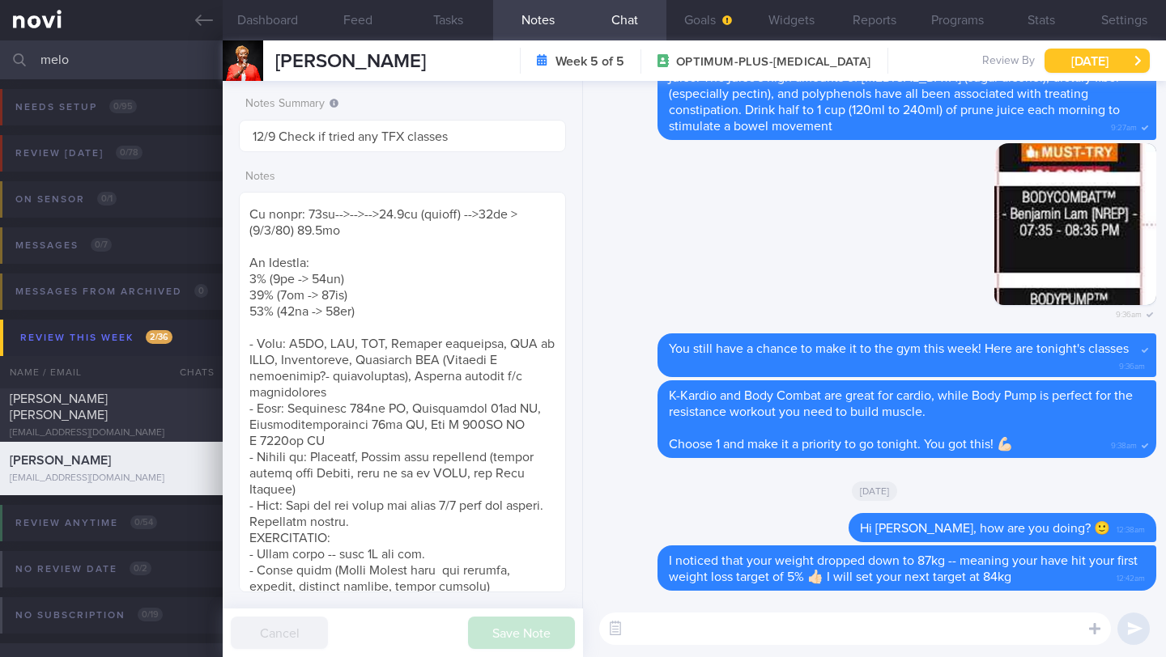
click at [1090, 62] on button "Fri, 12 Sep" at bounding box center [1096, 61] width 105 height 24
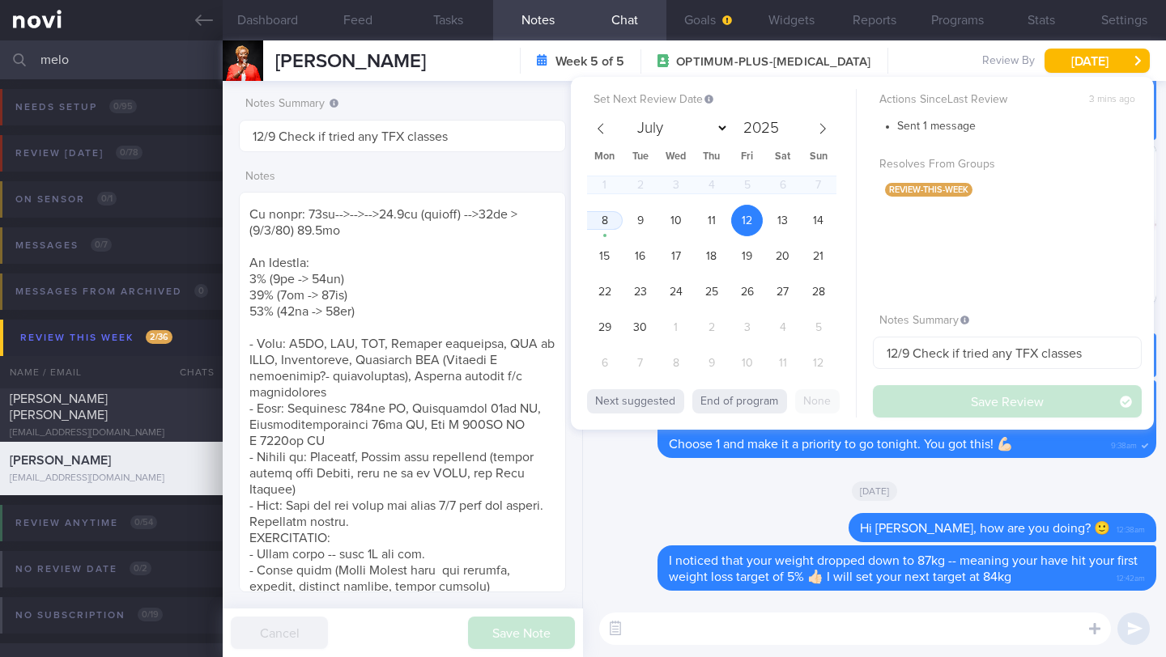
click at [746, 227] on span "12" at bounding box center [747, 221] width 32 height 32
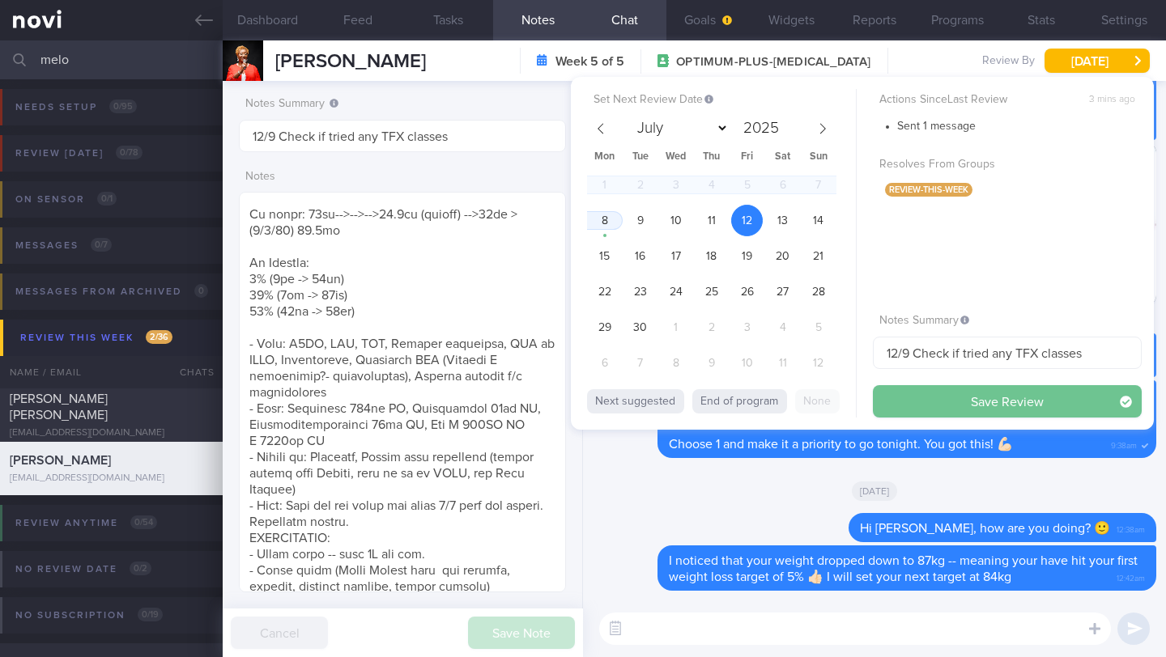
click at [966, 406] on button "Save Review" at bounding box center [1007, 401] width 269 height 32
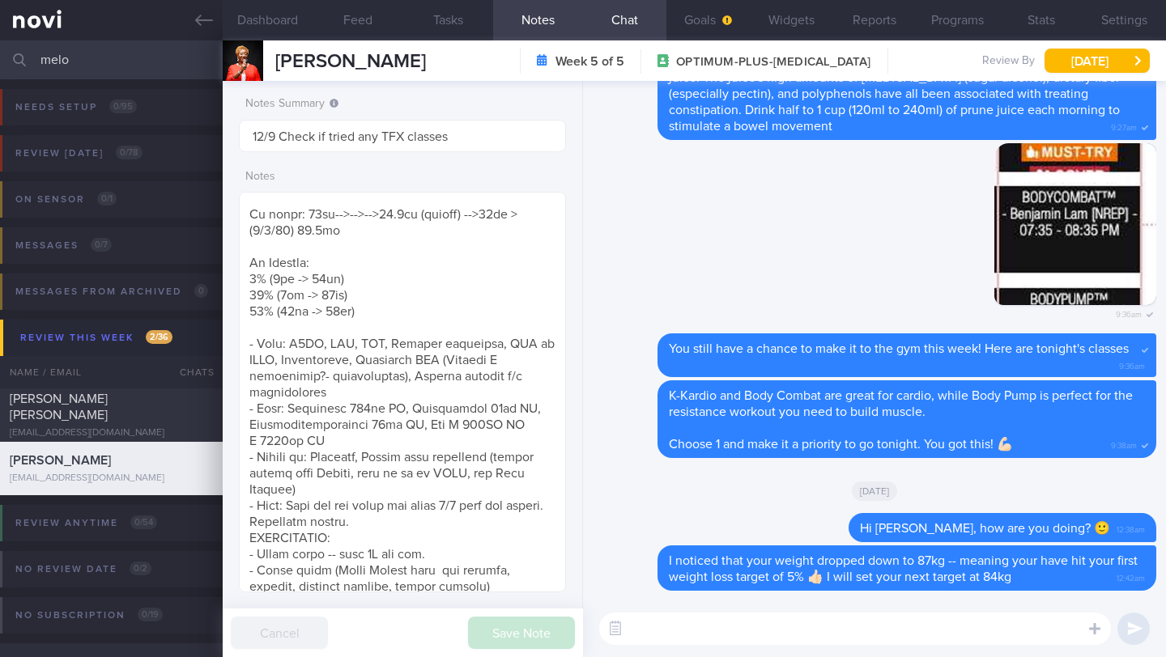
click at [53, 65] on input "melo" at bounding box center [583, 59] width 1166 height 39
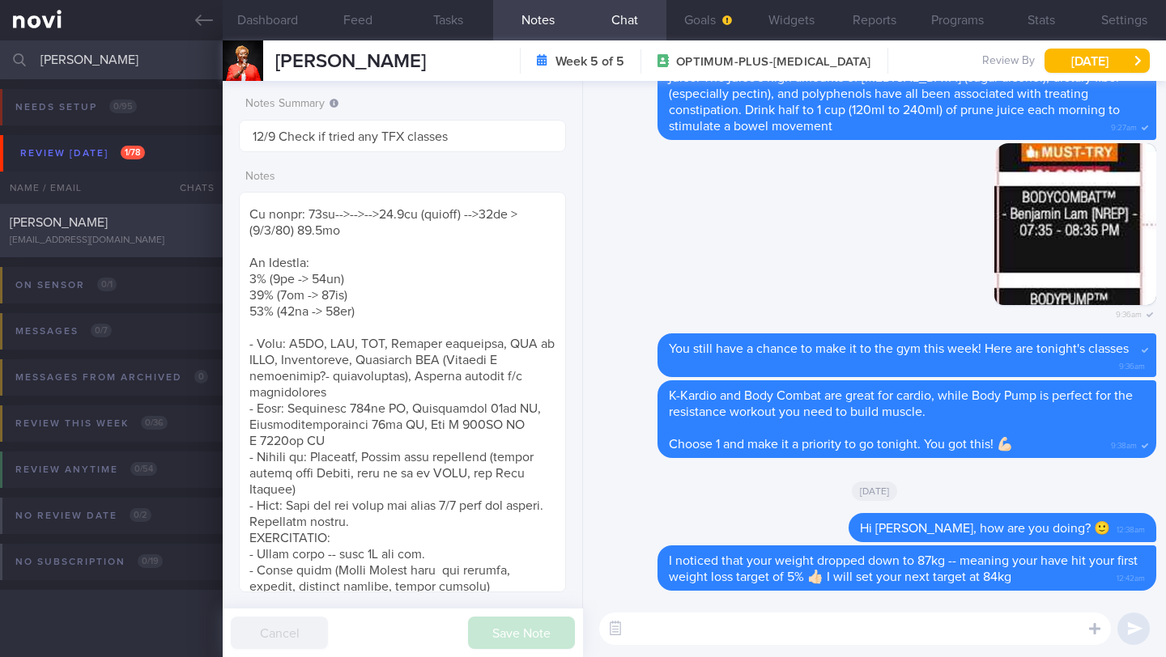
type input "WARREN EMMANUEL BINTORO"
click at [98, 221] on div "WARREN EMMANUEL BINTORO" at bounding box center [109, 223] width 199 height 16
type input "1-2/9 Check logs and coach"
type textarea "SUPPORT NEEDED: CHALLENGE: R/V with JJ: (25/8/25) Tolerated Rybelsus 7mg; 2nd m…"
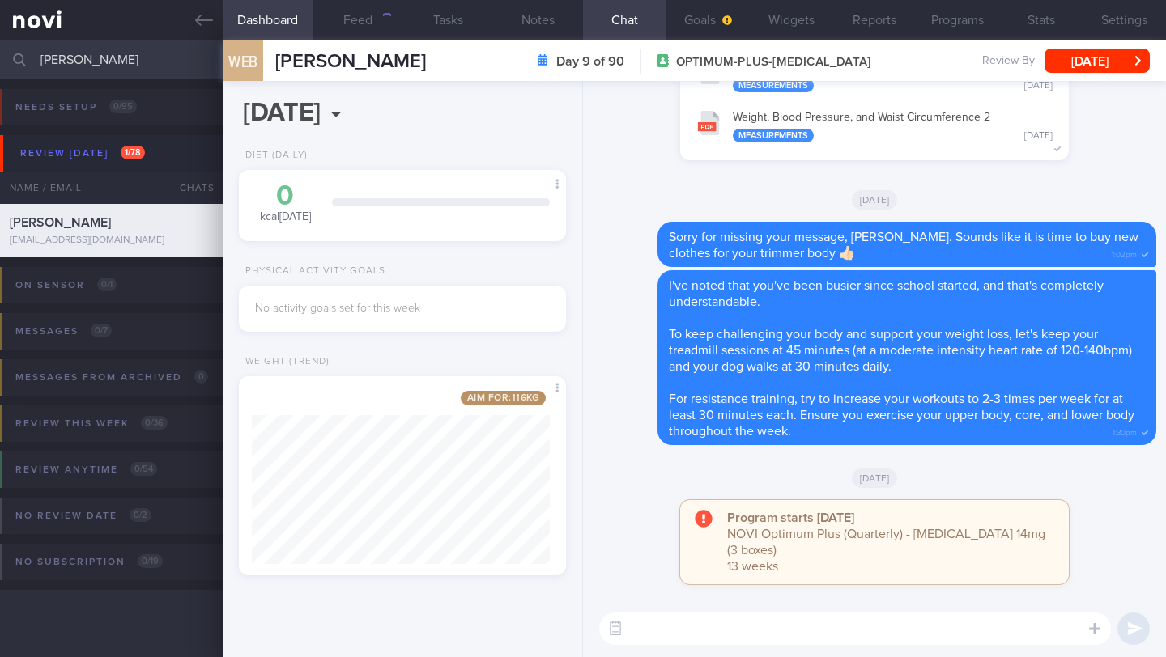
scroll to position [172, 298]
click at [98, 221] on div "WARREN EMMANUEL BINTORO" at bounding box center [109, 223] width 199 height 16
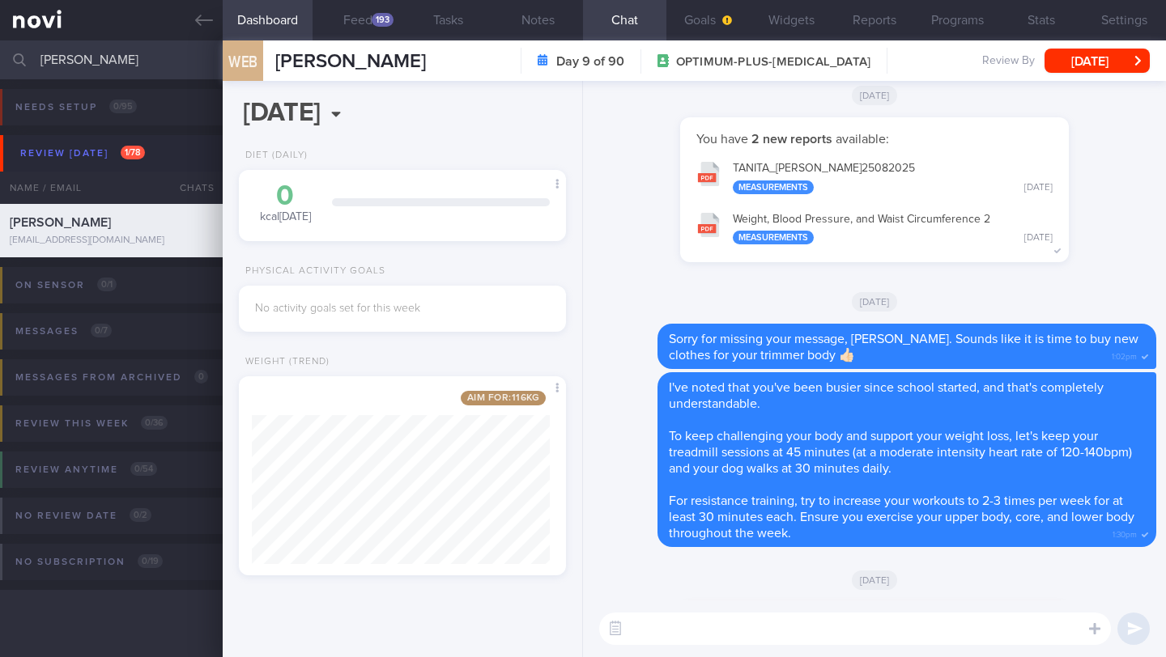
scroll to position [0, 0]
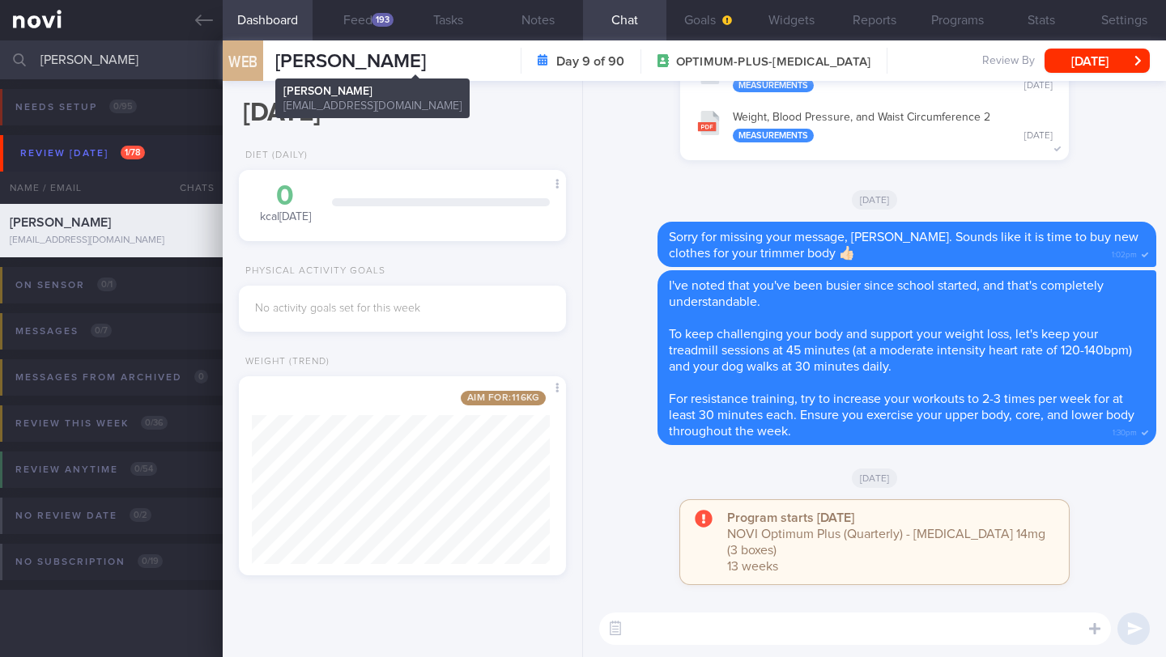
click at [332, 56] on span "WARREN EMMANUEL BINTORO" at bounding box center [350, 61] width 151 height 19
copy div "WARREN EMMANUEL BINTORO WARREN EMMANUEL BINTORO titin@ourplace.sg"
click at [740, 622] on textarea at bounding box center [855, 629] width 512 height 32
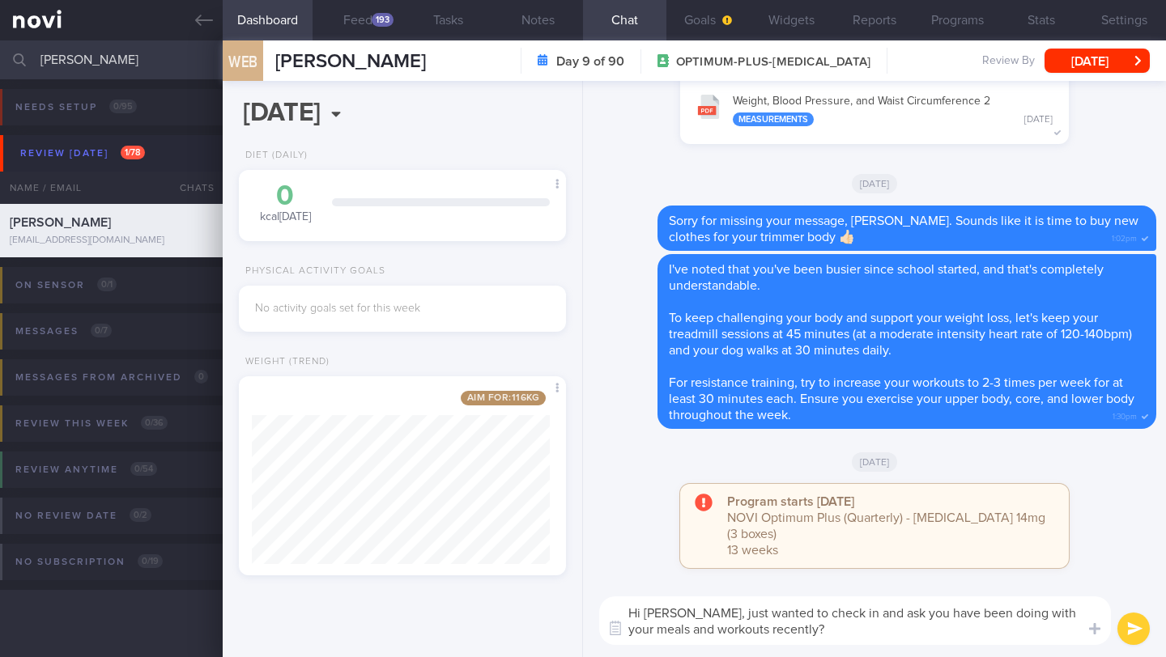
type textarea "Hi Emmanuel, just wanted to check in and ask you have been doing with your meal…"
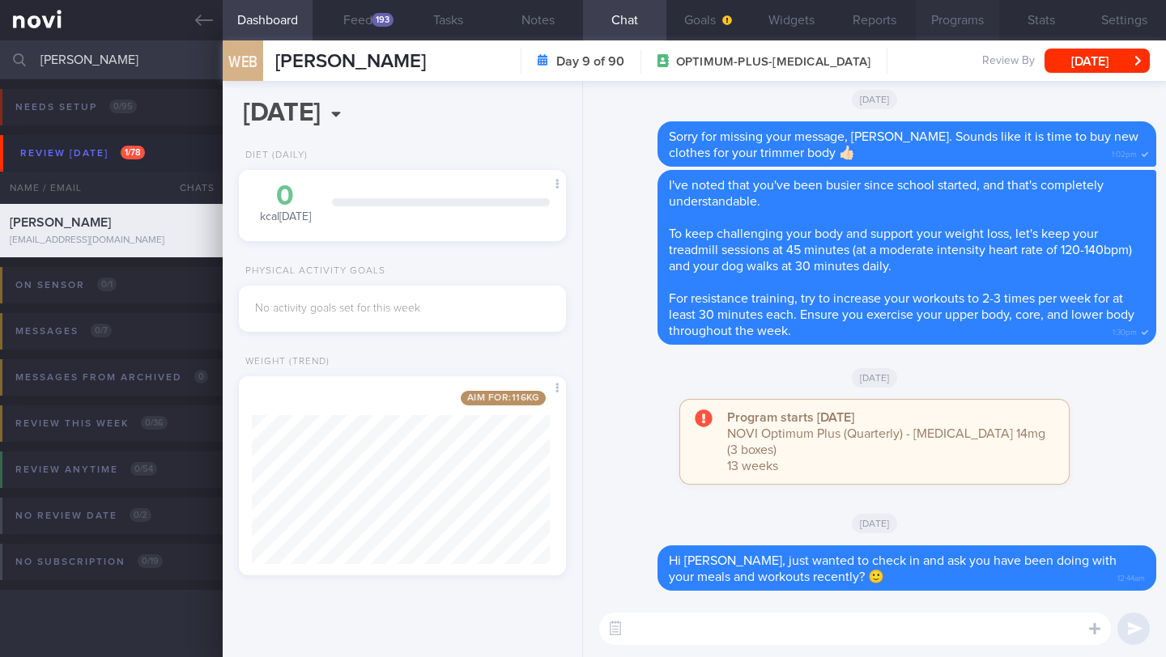
click at [960, 28] on button "Programs" at bounding box center [956, 20] width 83 height 40
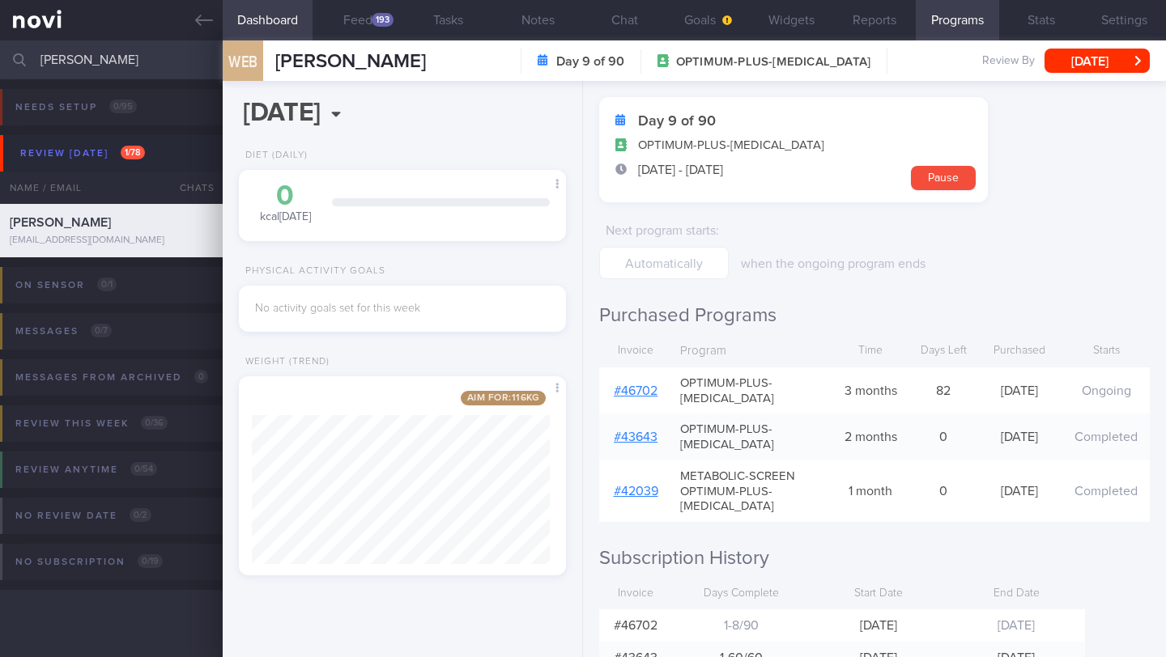
scroll to position [155, 0]
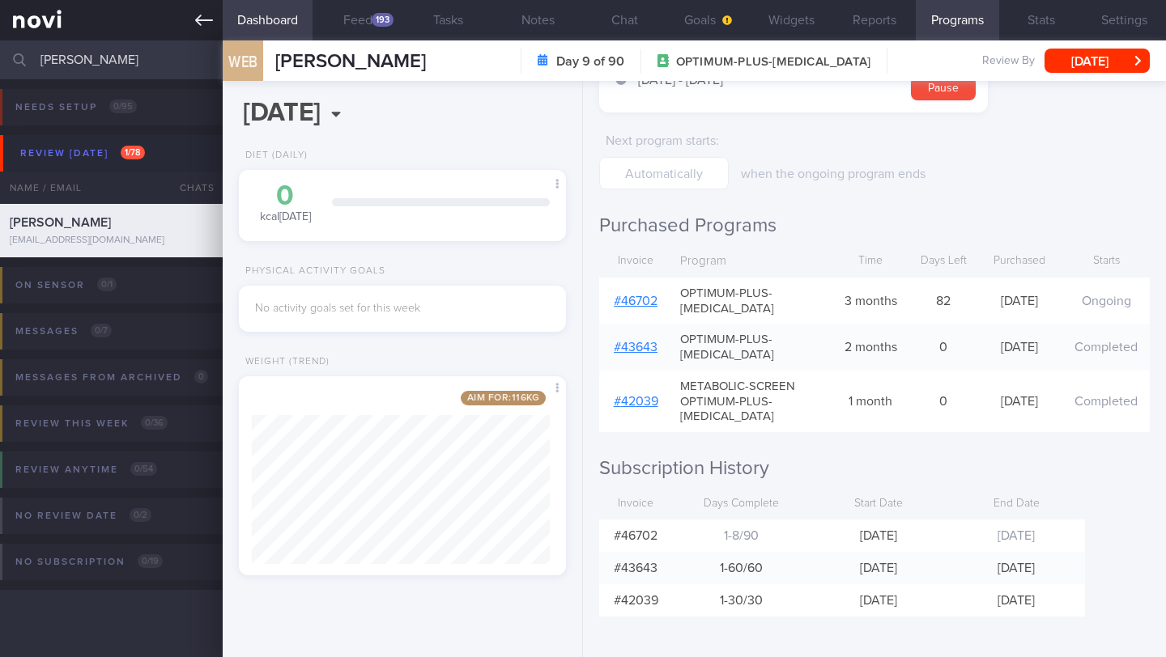
click at [202, 18] on icon at bounding box center [204, 20] width 18 height 18
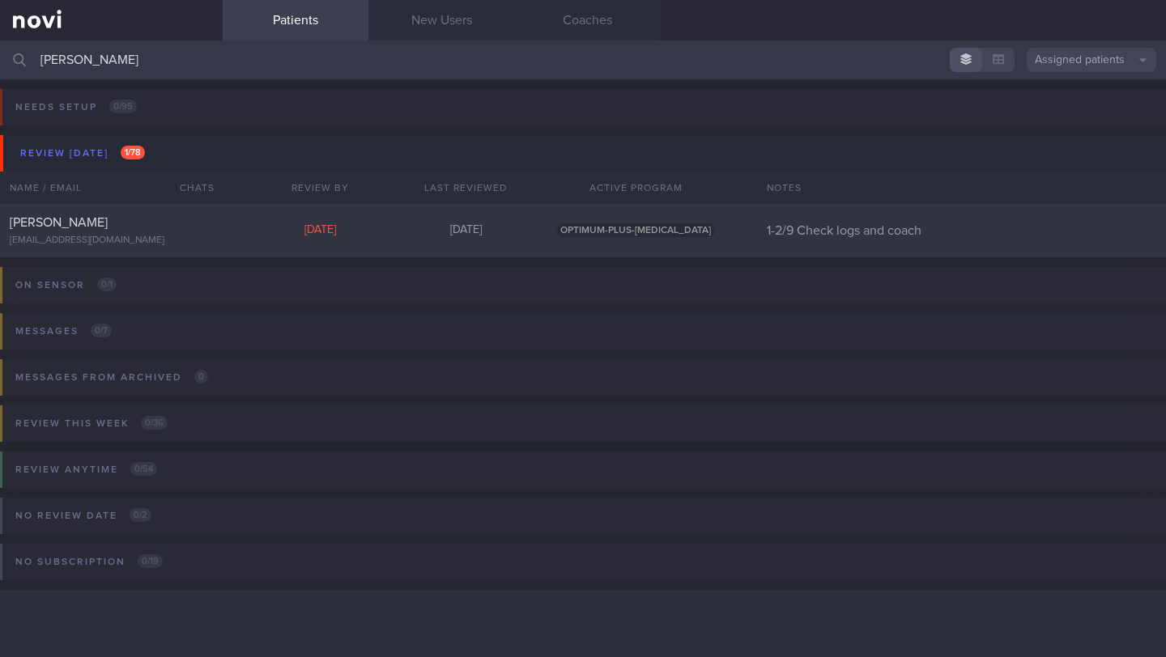
click at [188, 51] on input "WARREN EMMANUEL BINTORO" at bounding box center [583, 59] width 1166 height 39
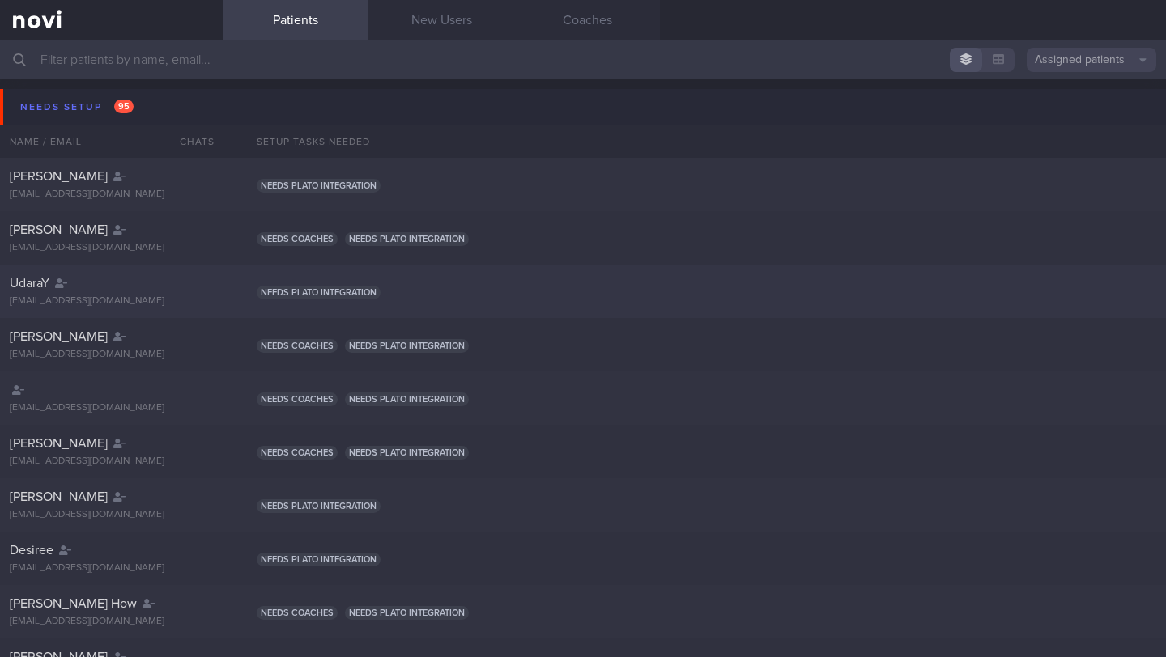
click at [668, 271] on div "UdaraY udarapathmin+qa0003@gmail.com Needs plato integration" at bounding box center [583, 291] width 1166 height 53
select select "8"
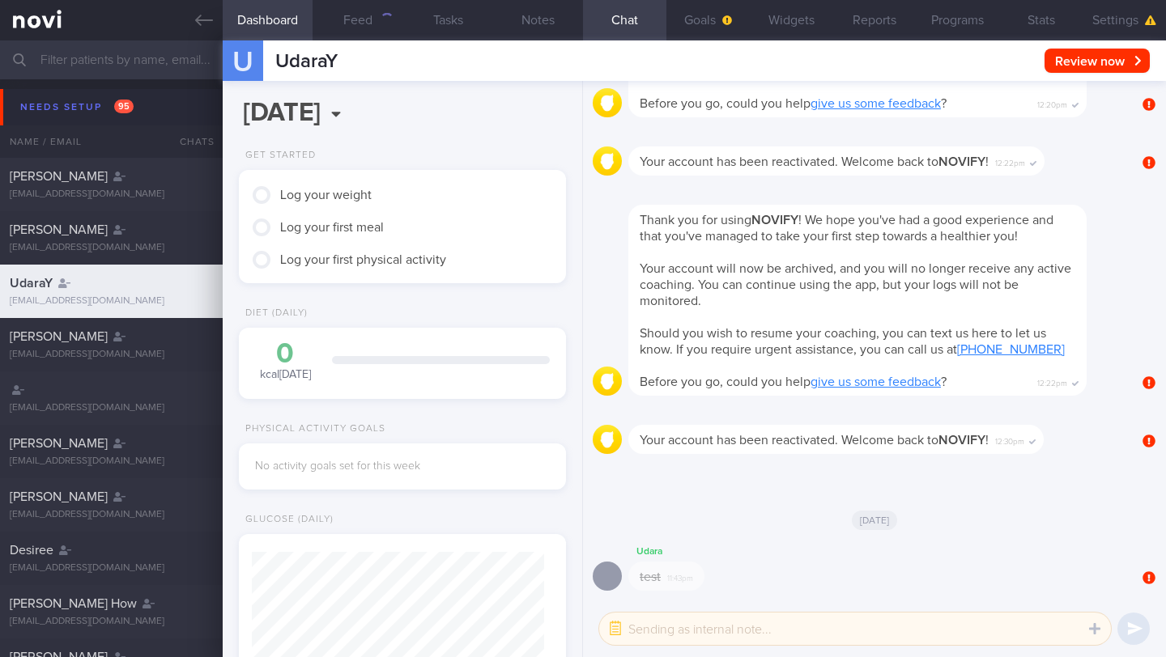
scroll to position [146, 292]
click at [203, 18] on icon at bounding box center [204, 20] width 18 height 18
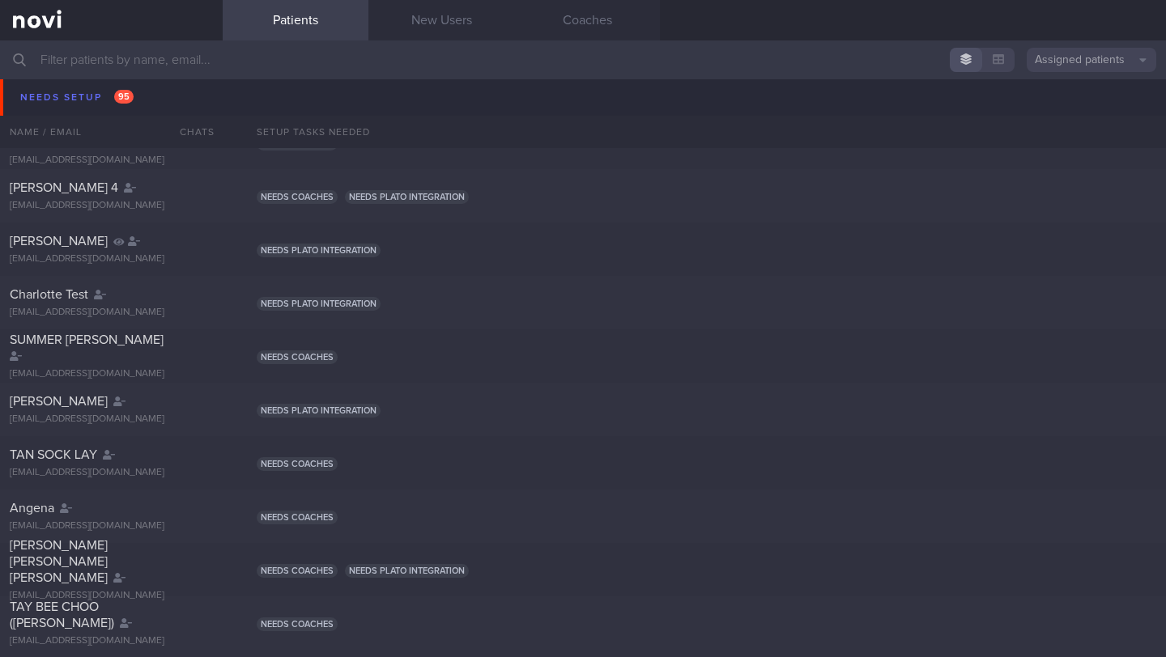
scroll to position [2971, 0]
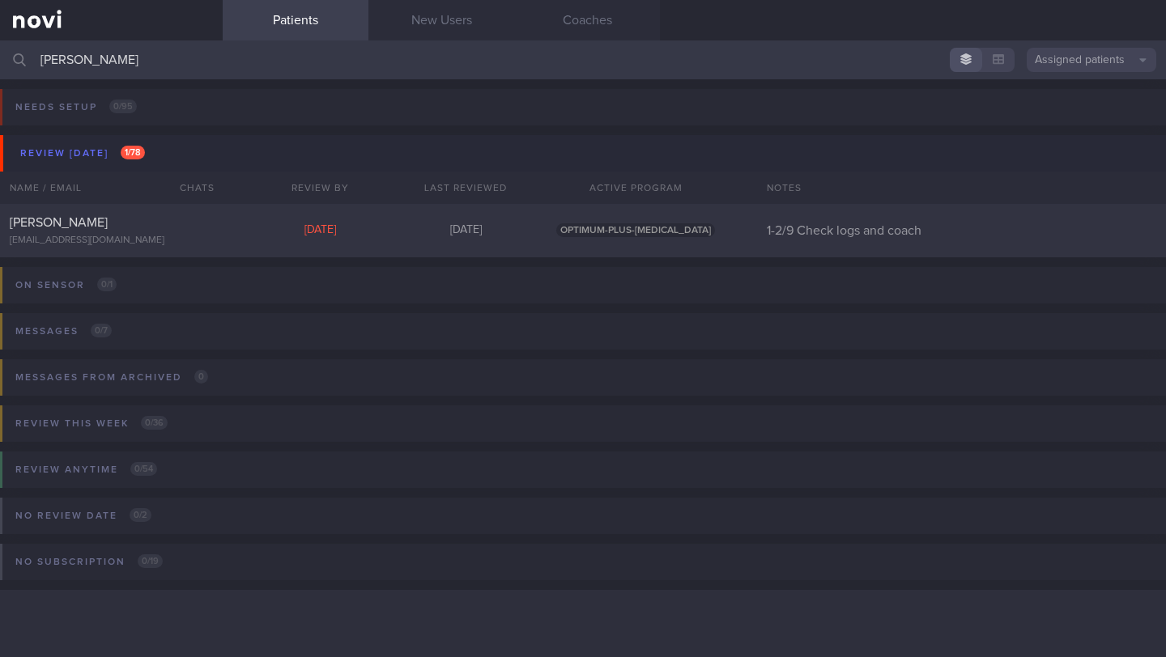
drag, startPoint x: 257, startPoint y: 49, endPoint x: 0, endPoint y: 43, distance: 256.7
click at [0, 44] on input "WARREN EMMANUEL BINTORO" at bounding box center [583, 59] width 1166 height 39
click at [97, 67] on input "WARREN EMMANUEL BINTORO" at bounding box center [583, 59] width 1166 height 39
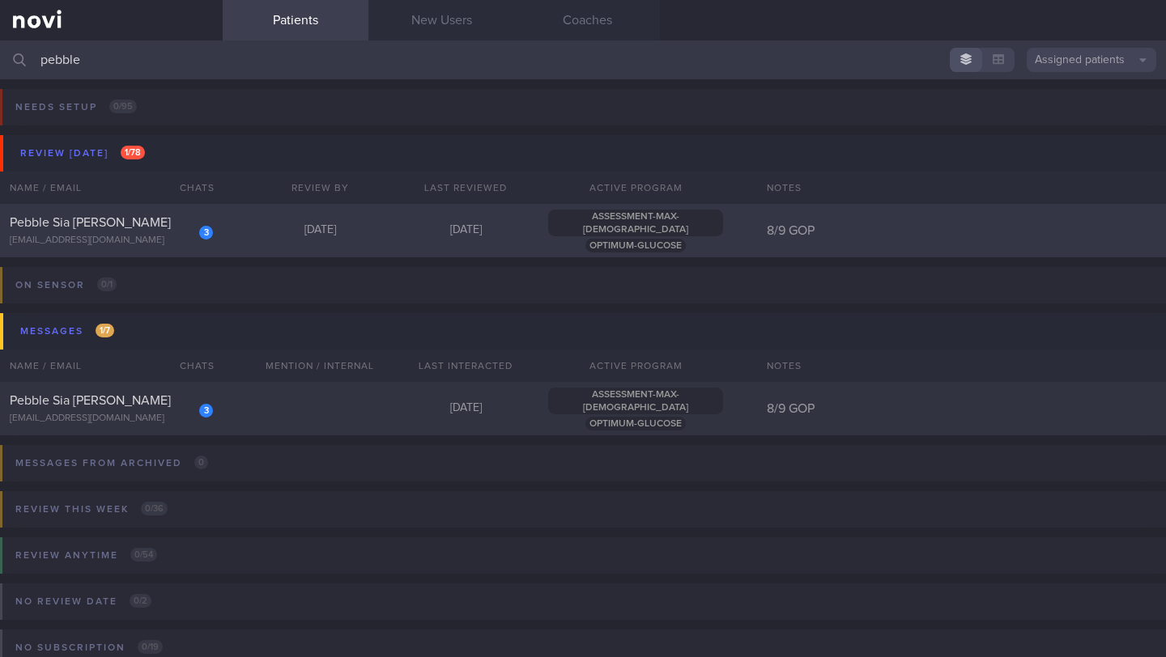
type input "pebble"
click at [143, 240] on div "pebblesia@gmail.com" at bounding box center [111, 241] width 203 height 12
select select "8"
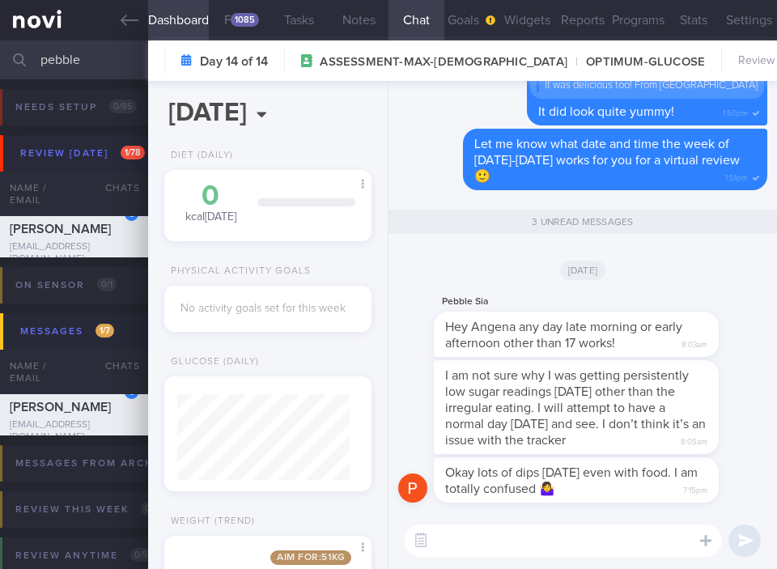
scroll to position [166, 286]
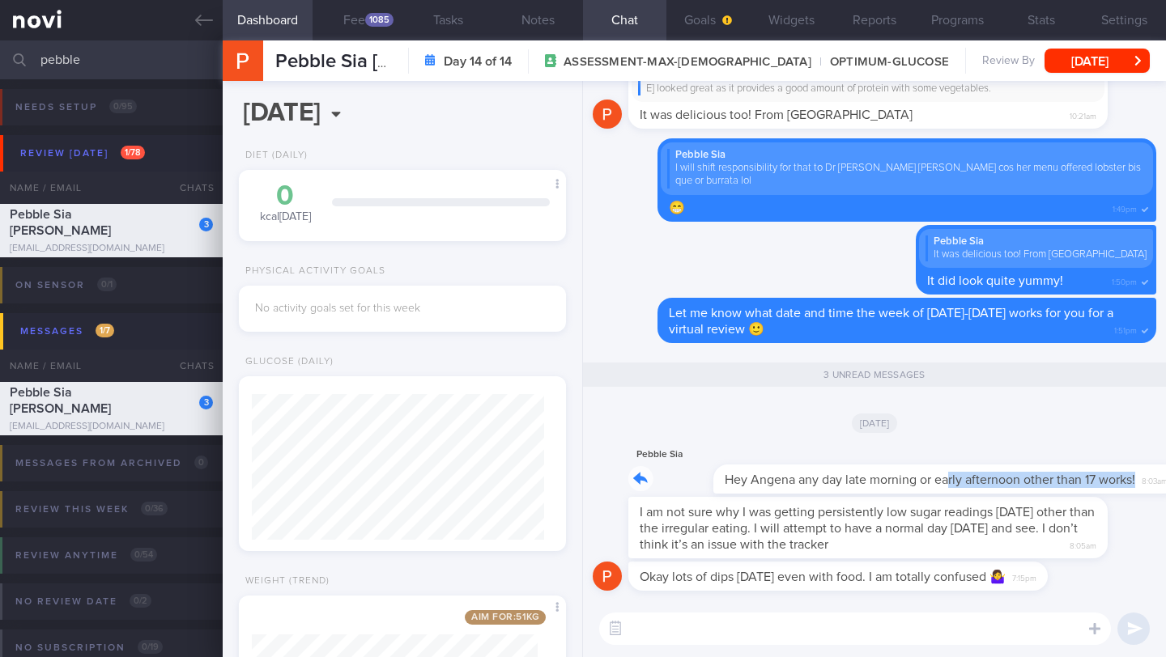
drag, startPoint x: 635, startPoint y: 474, endPoint x: 864, endPoint y: 473, distance: 229.1
click at [864, 473] on div "Pebble Sia Hey Angena any day late morning or early afternoon other than 17 wor…" at bounding box center [885, 469] width 514 height 49
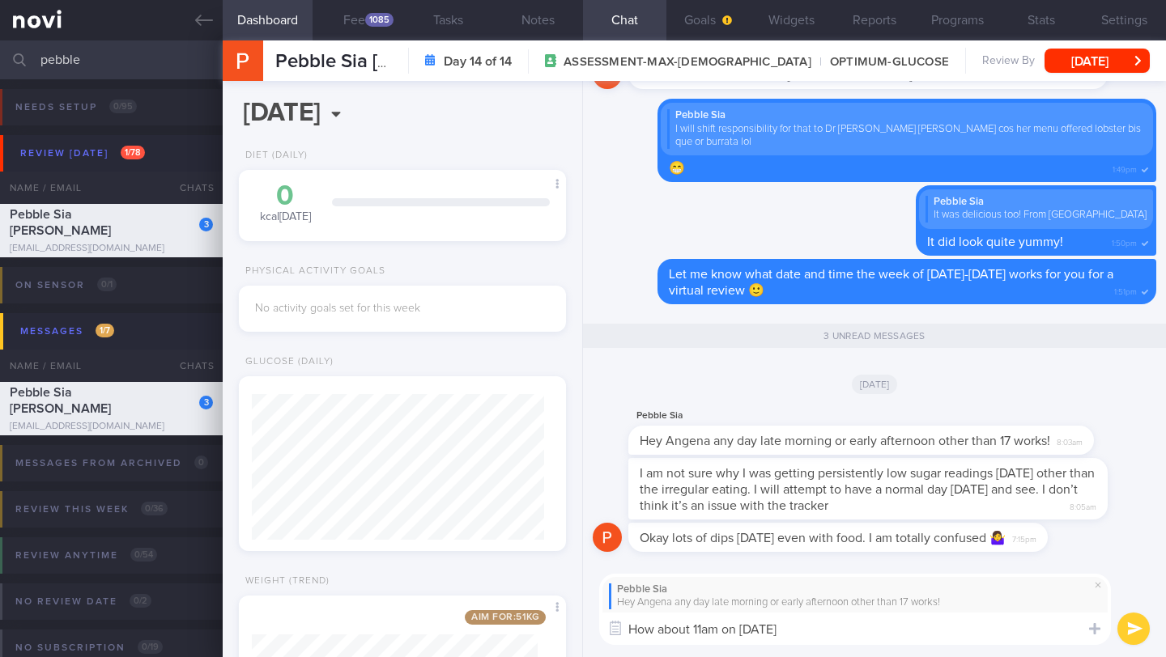
type textarea "How about 11am on 16 September 2025"
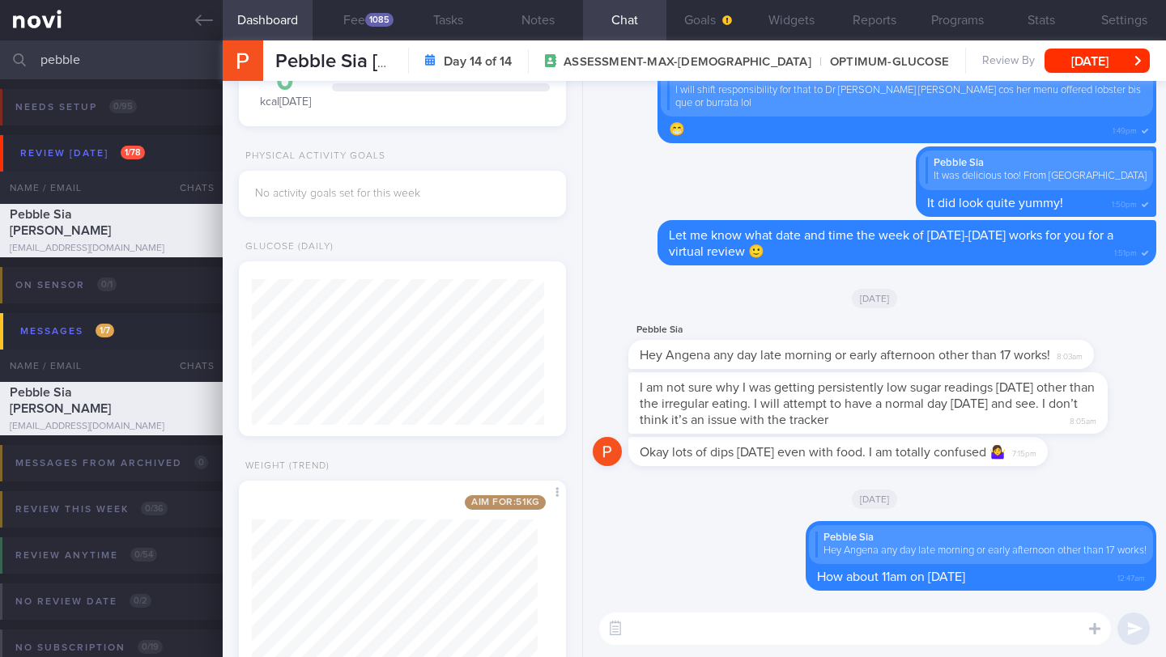
scroll to position [172, 0]
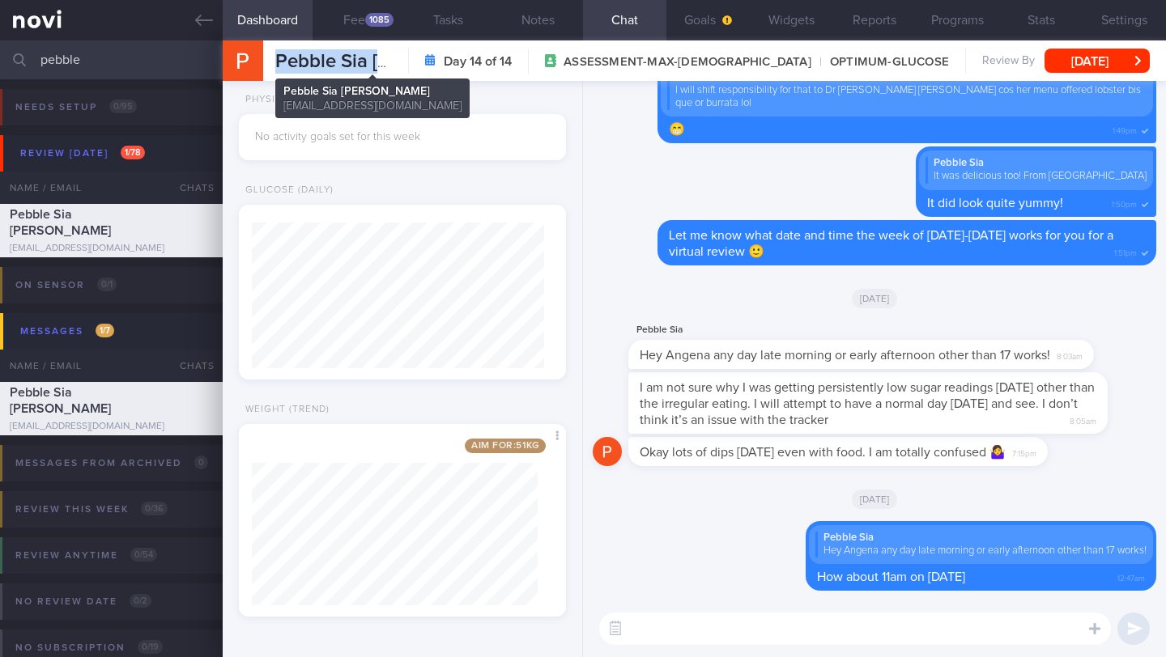
drag, startPoint x: 482, startPoint y: 62, endPoint x: 280, endPoint y: 65, distance: 202.4
click at [279, 65] on div "Pebble Sia Huei­-Chieh Pebble Sia Huei­-Chieh pebblesia@gmail.com Day 14 of 14 …" at bounding box center [694, 60] width 943 height 40
copy div "Pebble Sia Huei­-Chieh Pebble Sia Huei­-Chieh pebblesia@gmail.com"
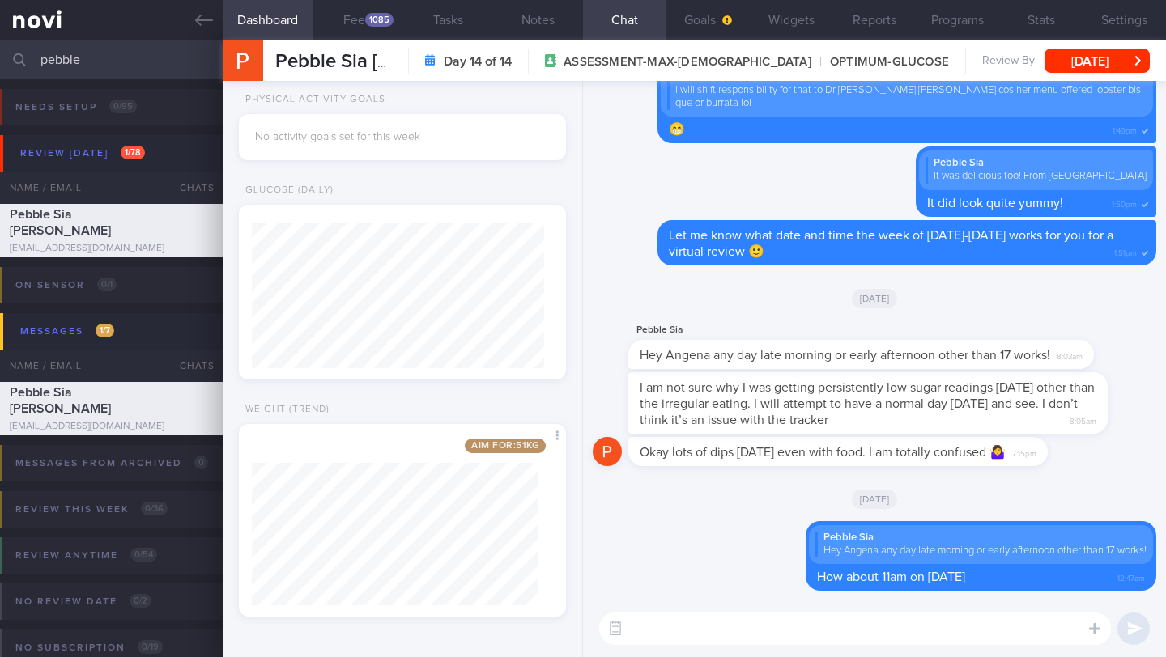
click at [704, 627] on textarea at bounding box center [855, 629] width 512 height 32
drag, startPoint x: 696, startPoint y: 621, endPoint x: 647, endPoint y: 604, distance: 52.2
click at [647, 604] on div "The reading The reading ​ The reading ​" at bounding box center [874, 629] width 583 height 57
paste textarea "About 10% of Buzud sensors may show inaccuracy (lower readings) on the 1st & la…"
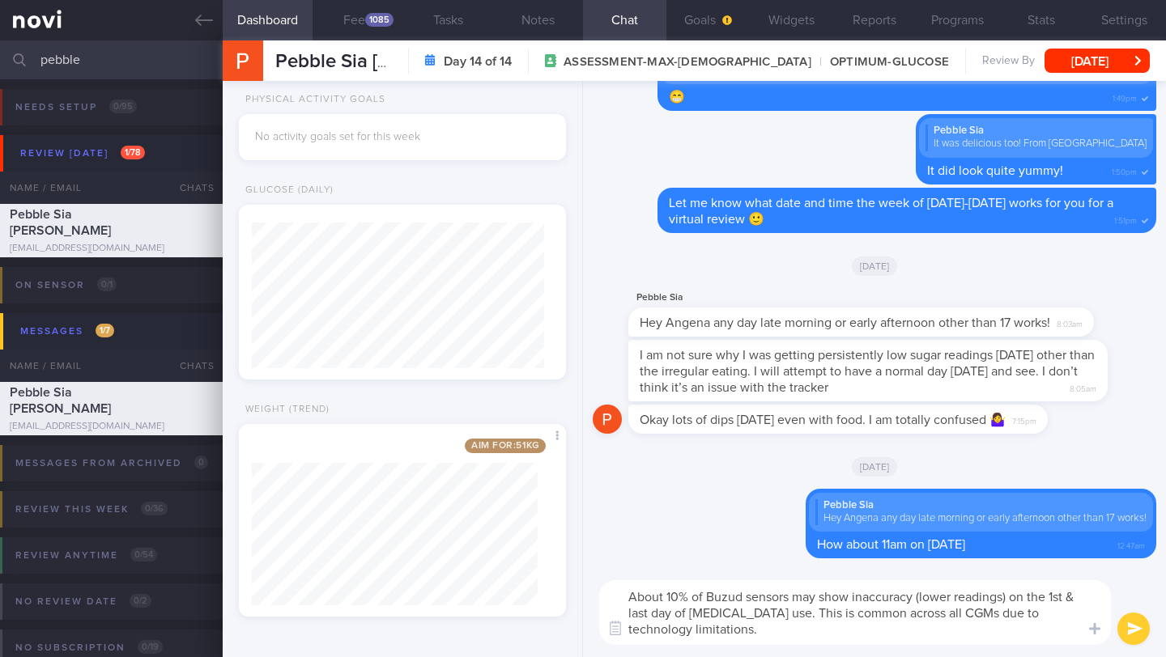
scroll to position [0, 0]
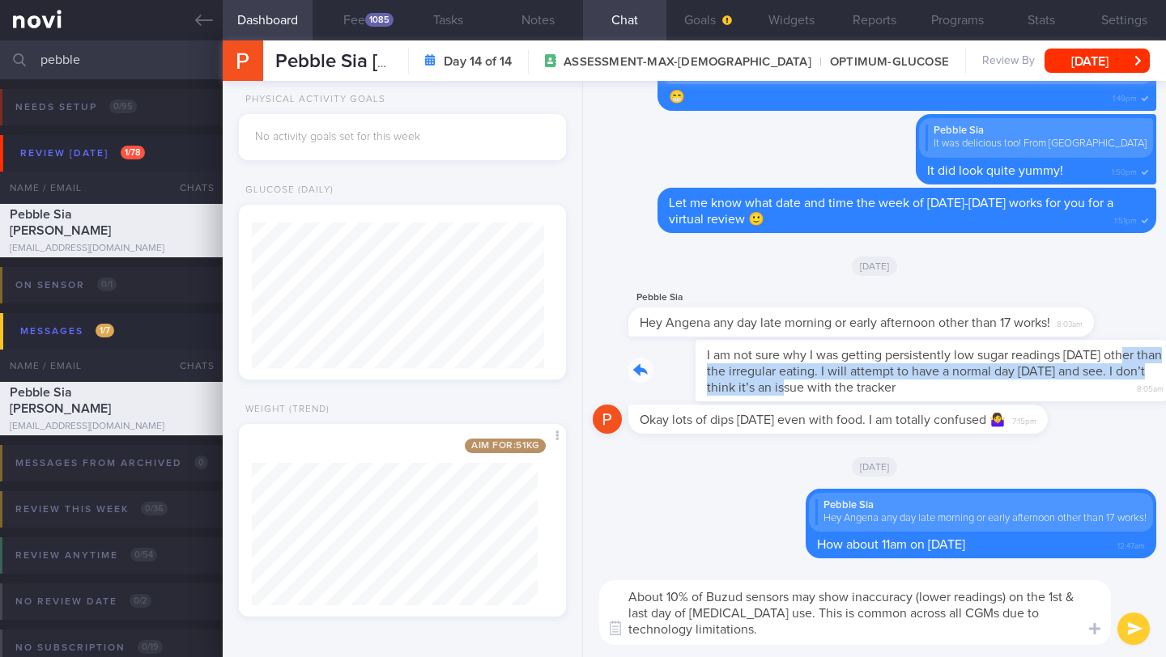
drag, startPoint x: 630, startPoint y: 363, endPoint x: 771, endPoint y: 392, distance: 143.8
click at [771, 392] on div "I am not sure why I was getting persistently low sugar readings yesterday other…" at bounding box center [892, 371] width 528 height 62
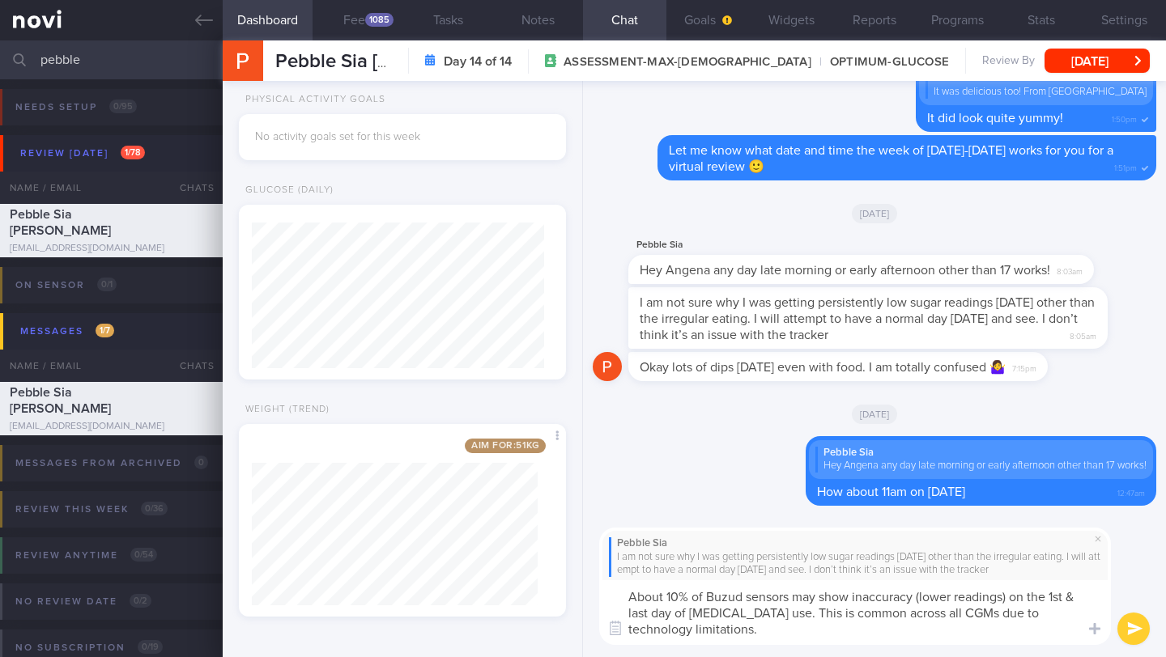
click at [633, 599] on textarea "About 10% of Buzud sensors may show inaccuracy (lower readings) on the 1st & la…" at bounding box center [855, 612] width 512 height 65
click at [700, 629] on textarea "About 10% of Buzud sensors may show inaccuracy (lower readings) on the 1st & la…" at bounding box center [855, 612] width 512 height 65
drag, startPoint x: 856, startPoint y: 631, endPoint x: 877, endPoint y: 628, distance: 22.1
click at [877, 628] on textarea "About 10% of Buzud sensors may show inaccuracy (lower readings) on the 1st & la…" at bounding box center [855, 612] width 512 height 65
click at [1025, 632] on textarea "About 10% of Buzud sensors may show inaccuracy (lower readings) on the 1st & la…" at bounding box center [855, 612] width 512 height 65
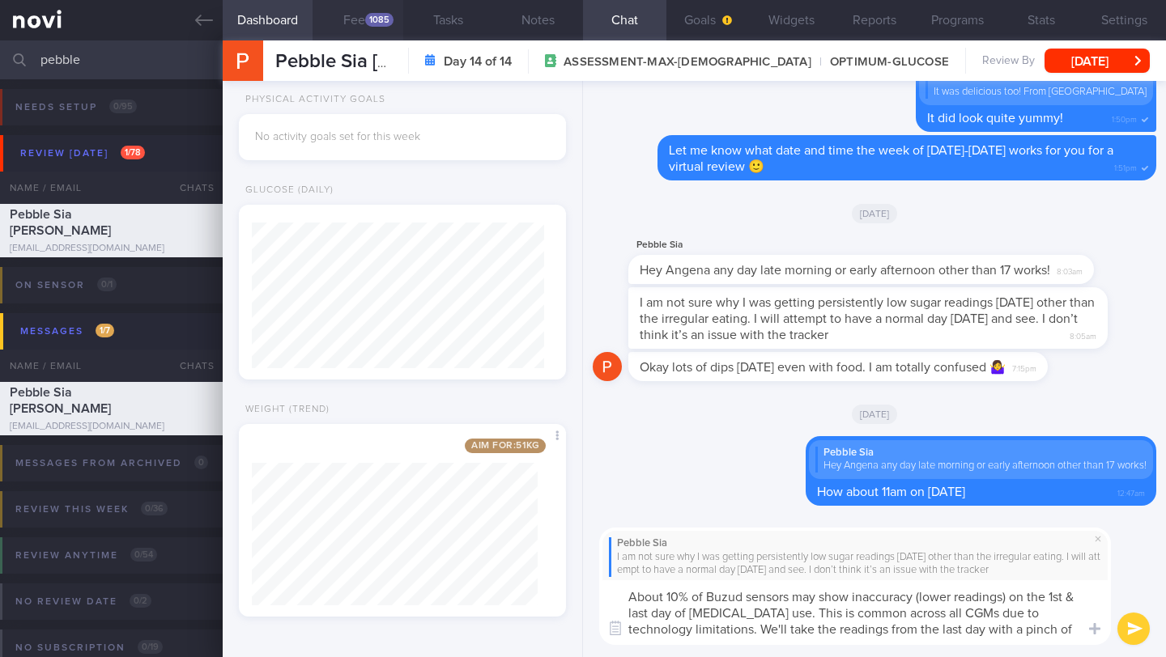
type textarea "About 10% of Buzud sensors may show inaccuracy (lower readings) on the 1st & la…"
click at [364, 28] on button "Feed 1085" at bounding box center [357, 20] width 90 height 40
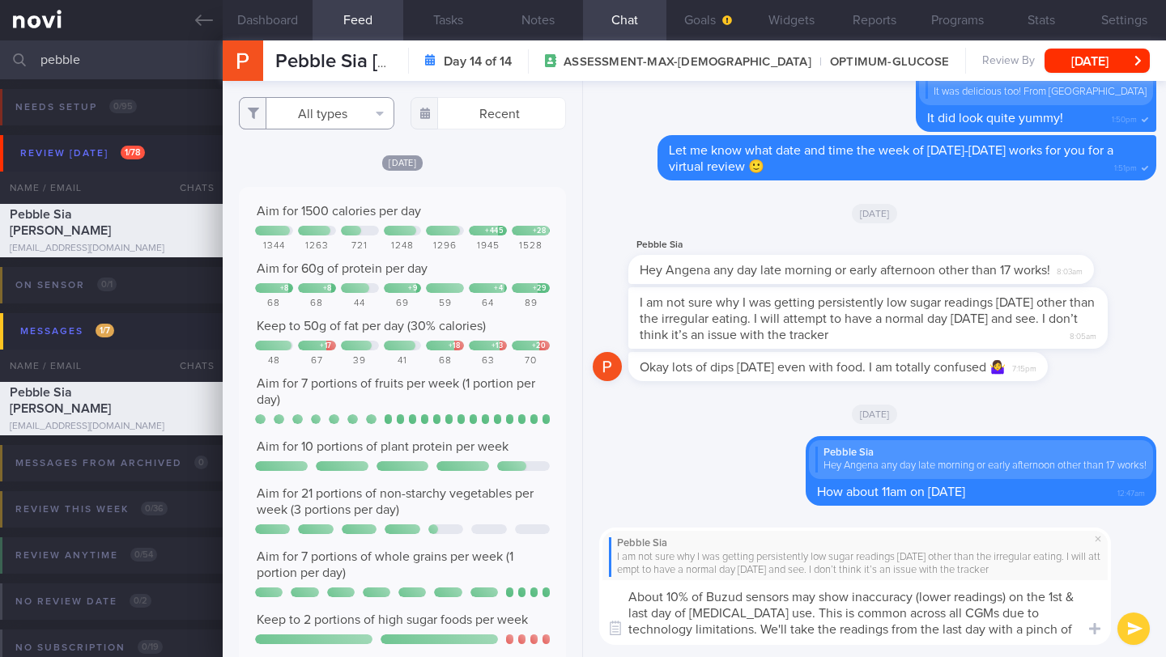
click at [347, 114] on button "All types" at bounding box center [316, 113] width 155 height 32
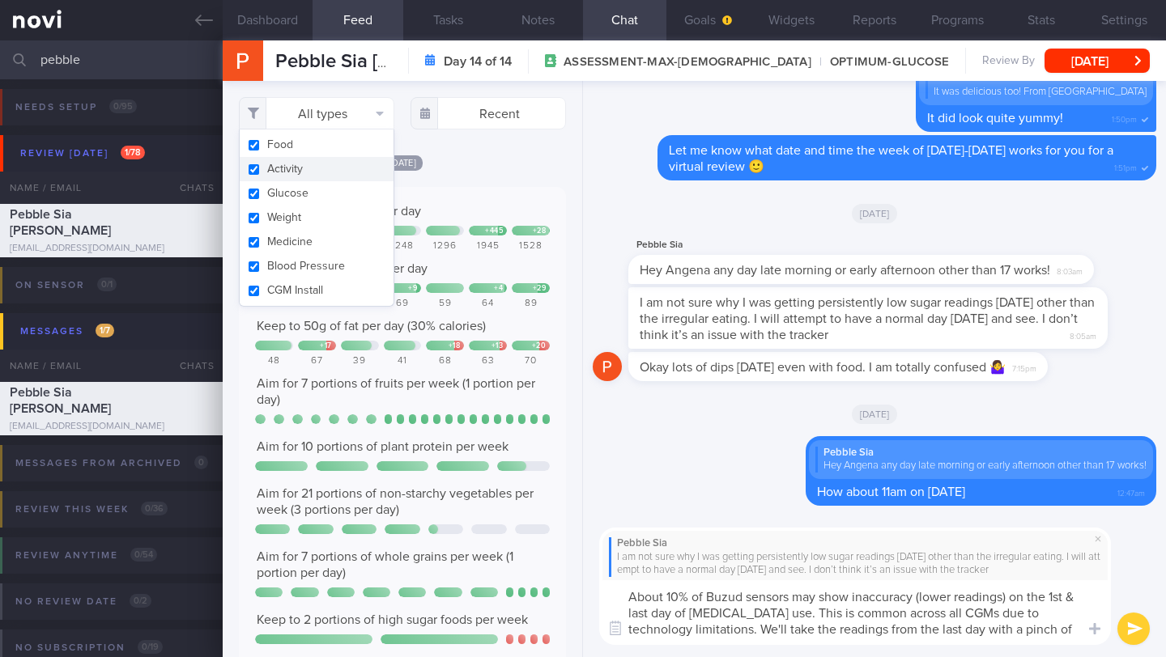
click at [310, 175] on button "Activity" at bounding box center [317, 169] width 154 height 24
checkbox input "false"
click at [482, 212] on div "Aim for 1500 calories per day + 445 + 28 1344 1263 721 1248 1296 1945 1528 Aim …" at bounding box center [402, 451] width 327 height 529
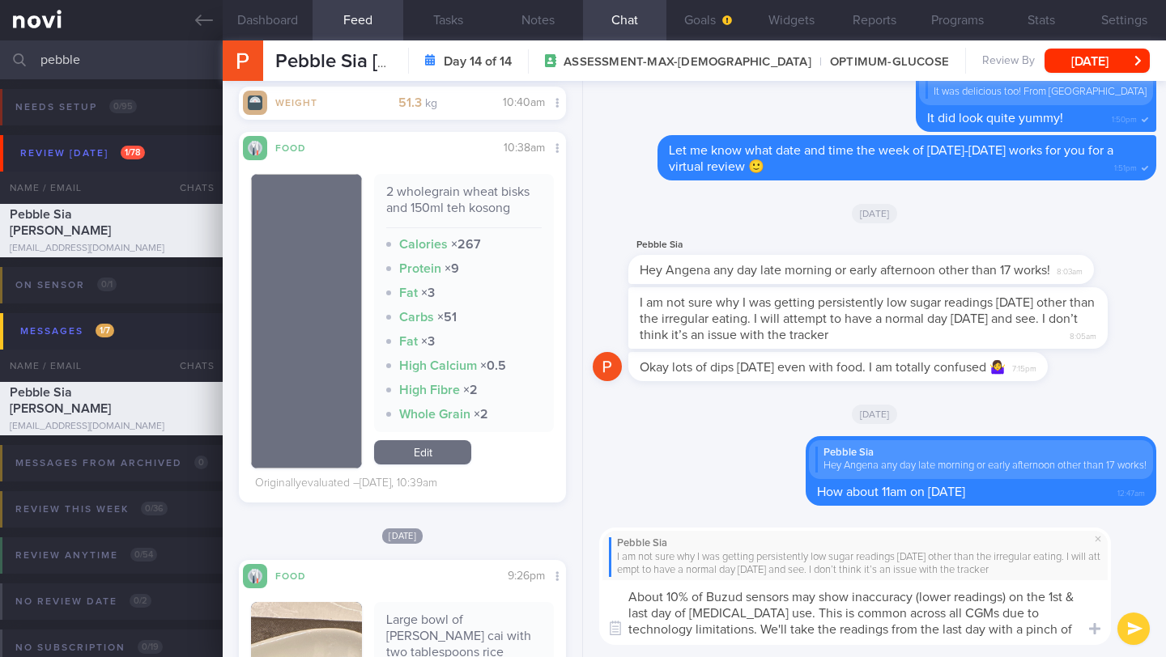
scroll to position [2424, 0]
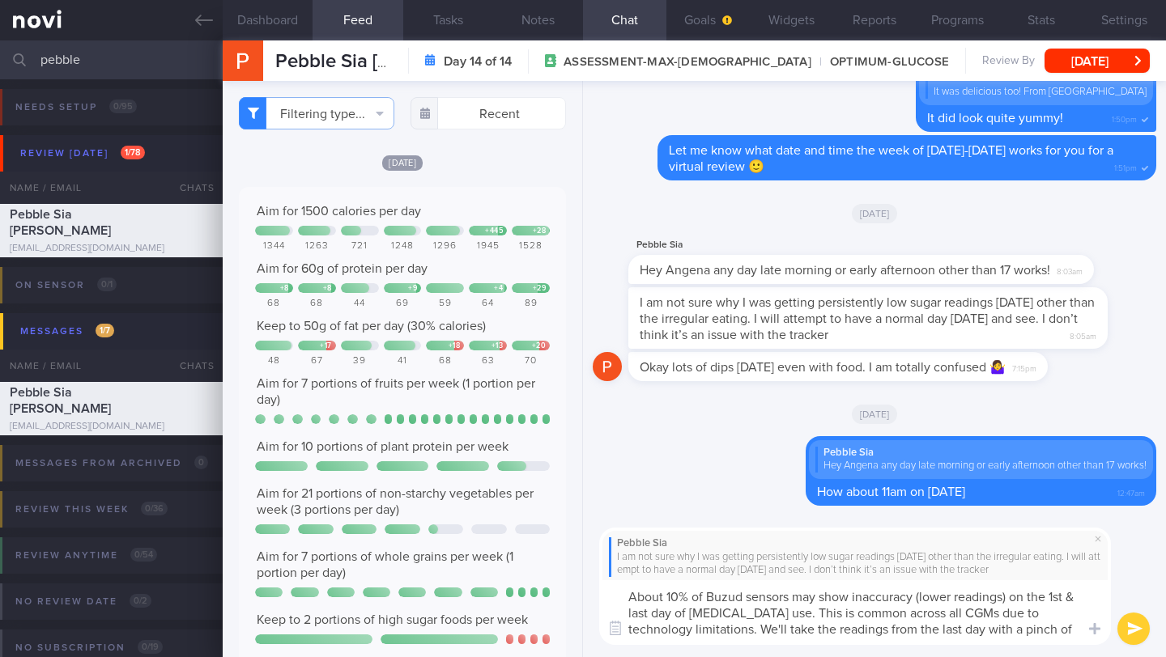
click at [1044, 636] on textarea "About 10% of Buzud sensors may show inaccuracy (lower readings) on the 1st & la…" at bounding box center [855, 612] width 512 height 65
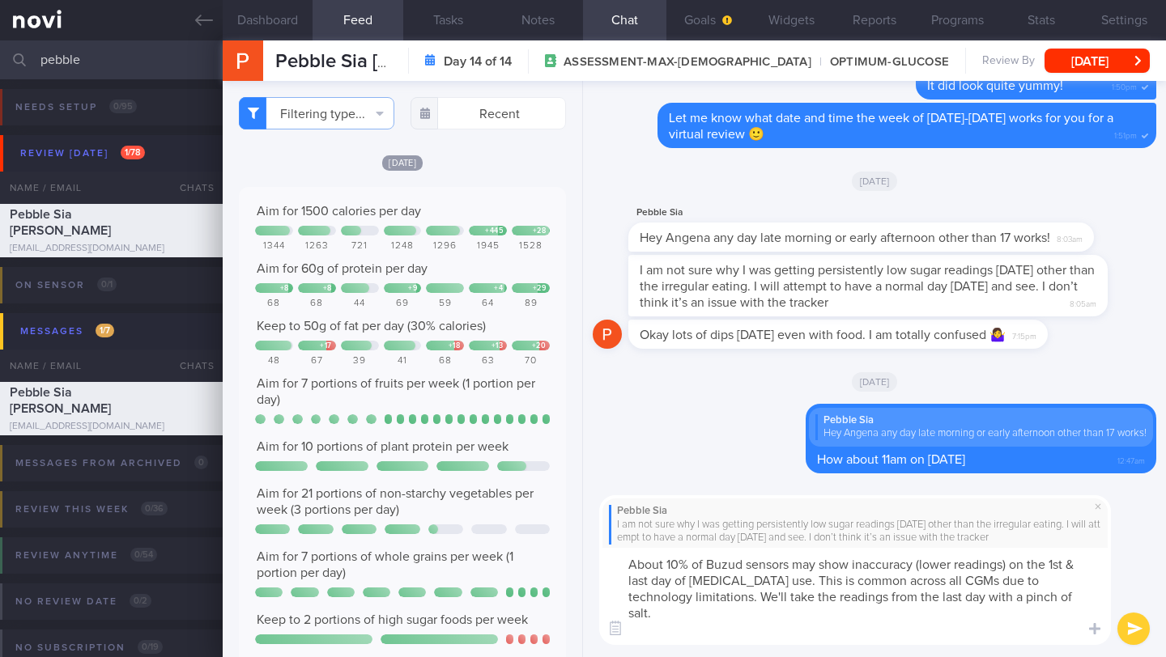
type textarea "About 10% of Buzud sensors may show inaccuracy (lower readings) on the 1st & la…"
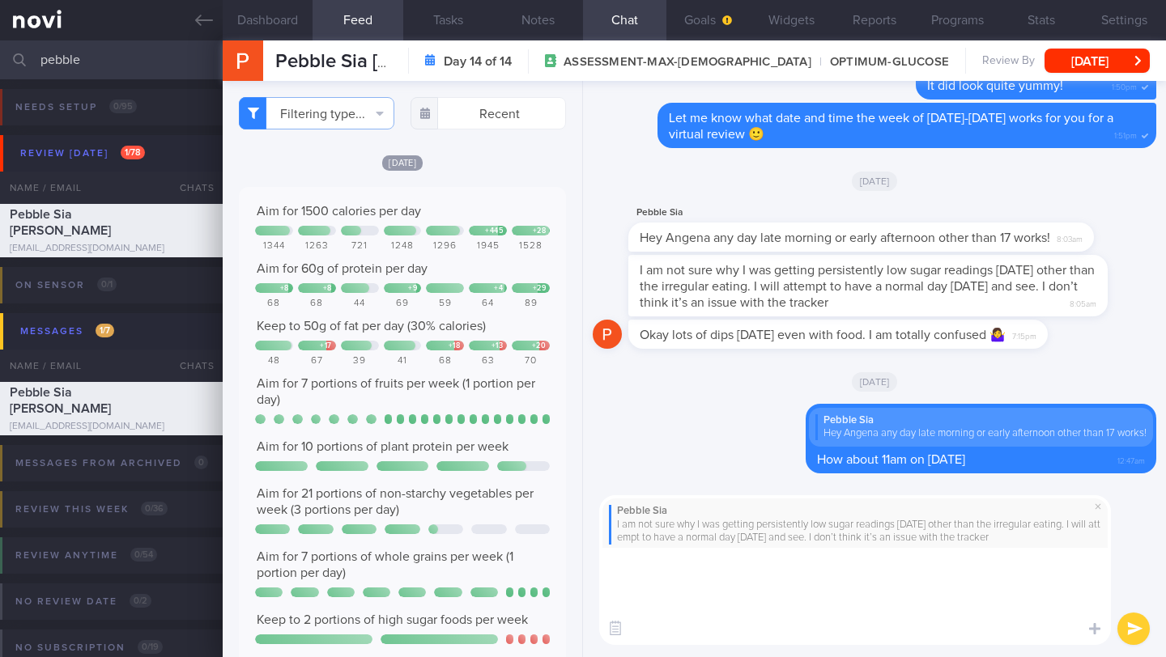
type textarea "b"
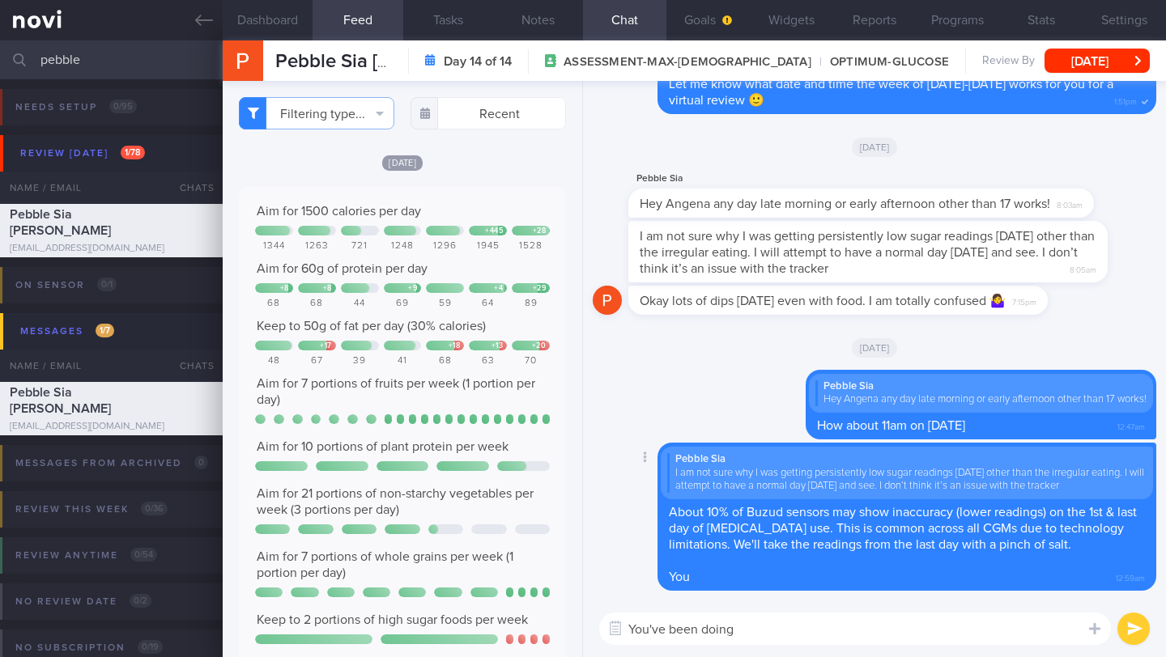
type textarea "You've been doing"
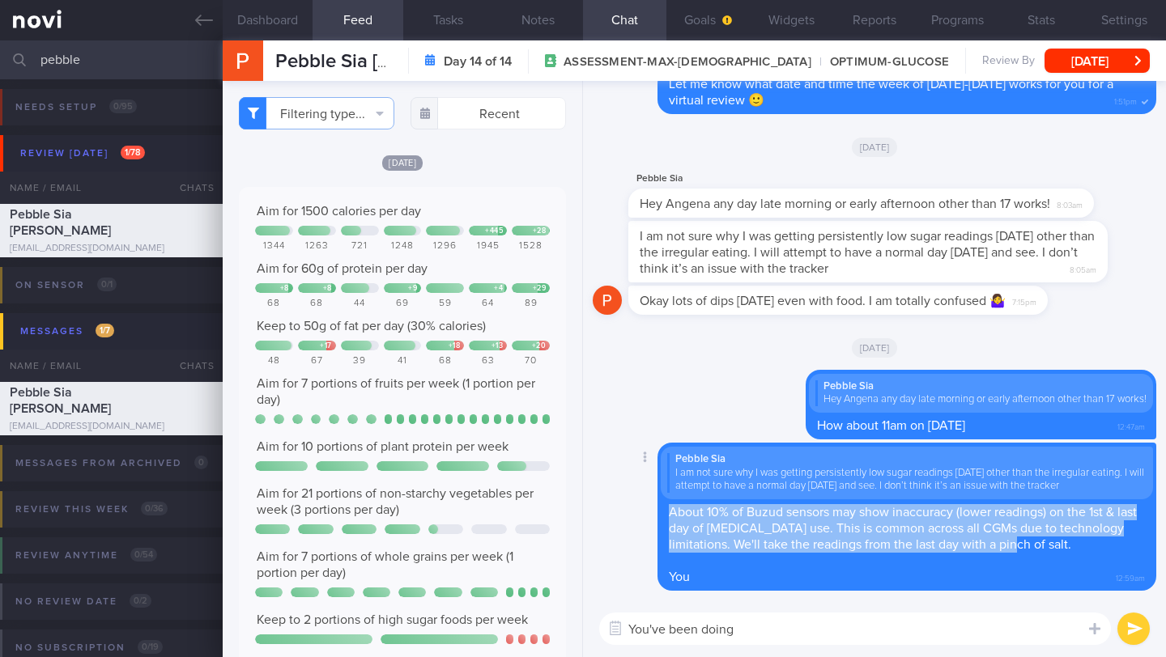
drag, startPoint x: 669, startPoint y: 514, endPoint x: 1102, endPoint y: 548, distance: 434.4
click at [1102, 548] on div "Pebble Sia I am not sure why I was getting persistently low sugar readings yest…" at bounding box center [906, 517] width 499 height 148
copy span "About 10% of Buzud sensors may show inaccuracy (lower readings) on the 1st & la…"
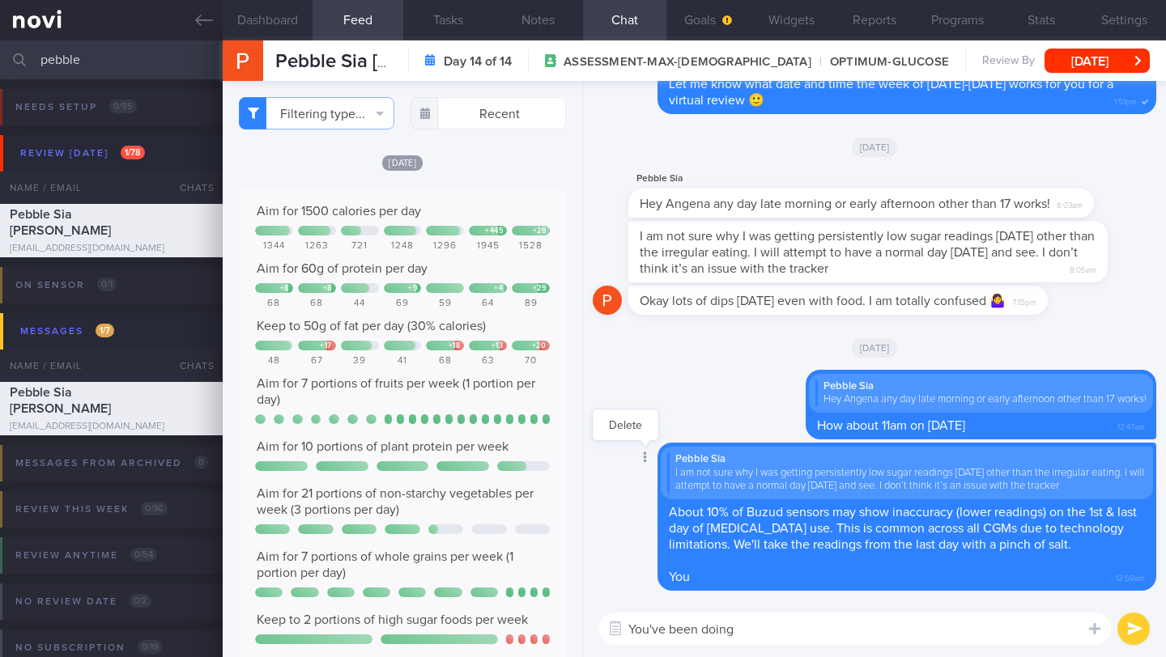
click at [640, 459] on div at bounding box center [643, 459] width 29 height 30
click at [629, 435] on button "Delete" at bounding box center [626, 425] width 66 height 24
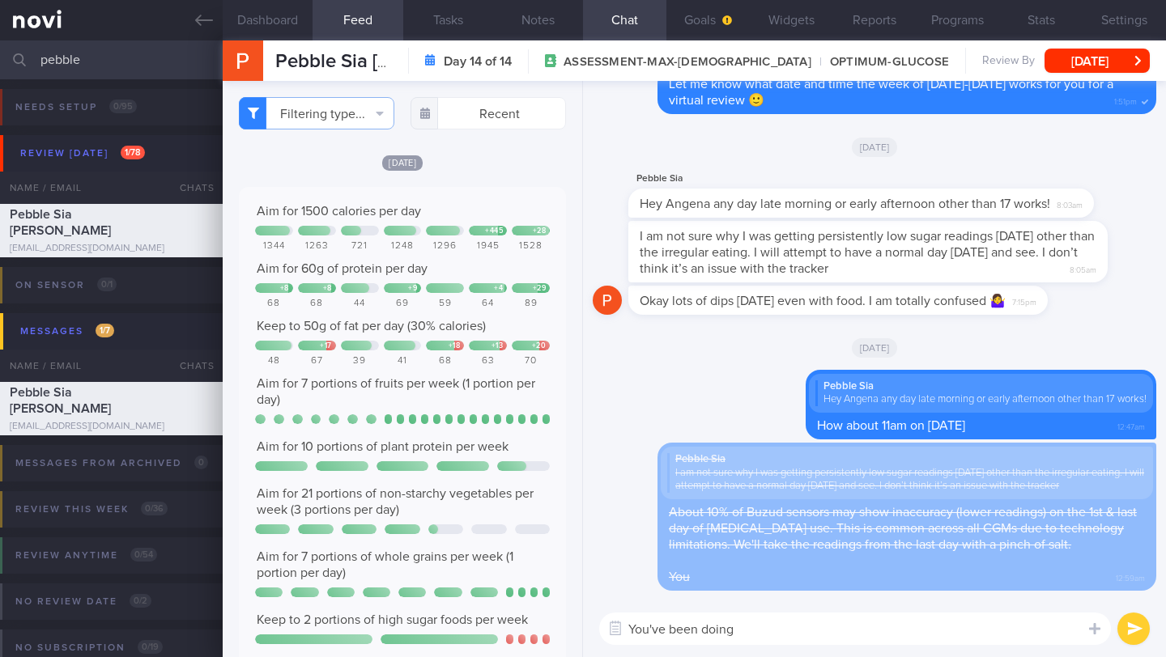
drag, startPoint x: 749, startPoint y: 639, endPoint x: 739, endPoint y: 635, distance: 10.5
click at [739, 635] on textarea "You've been doing" at bounding box center [855, 629] width 512 height 32
click at [622, 632] on button "button" at bounding box center [615, 628] width 29 height 29
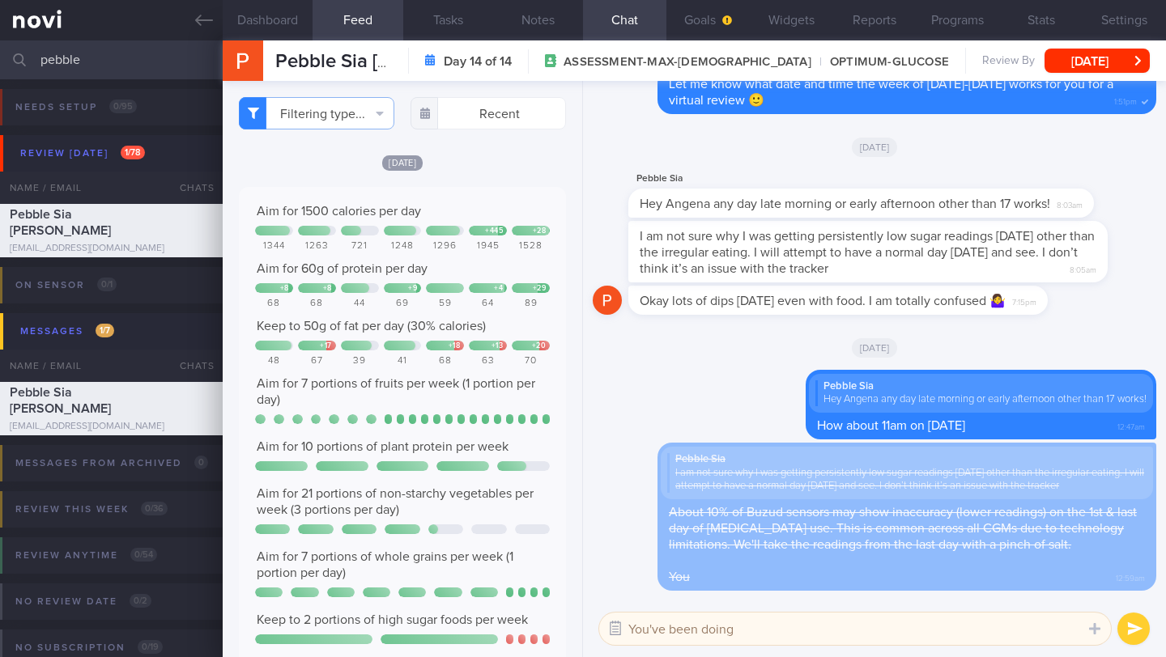
click at [616, 631] on button "button" at bounding box center [615, 628] width 29 height 29
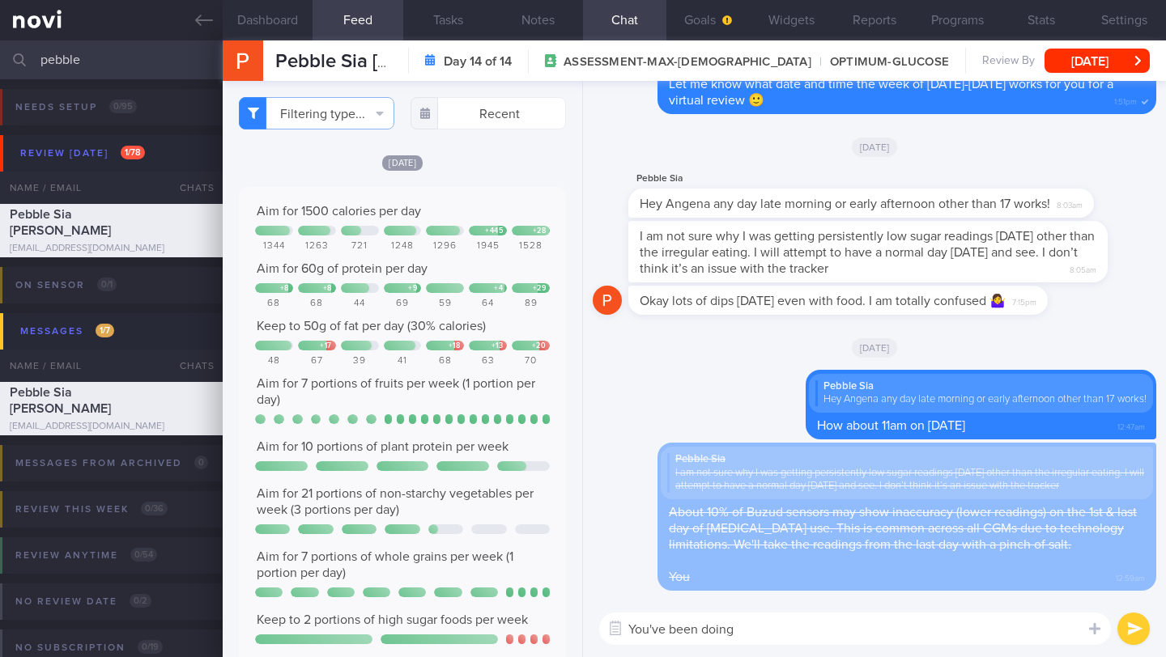
click at [631, 627] on textarea "You've been doing" at bounding box center [855, 629] width 512 height 32
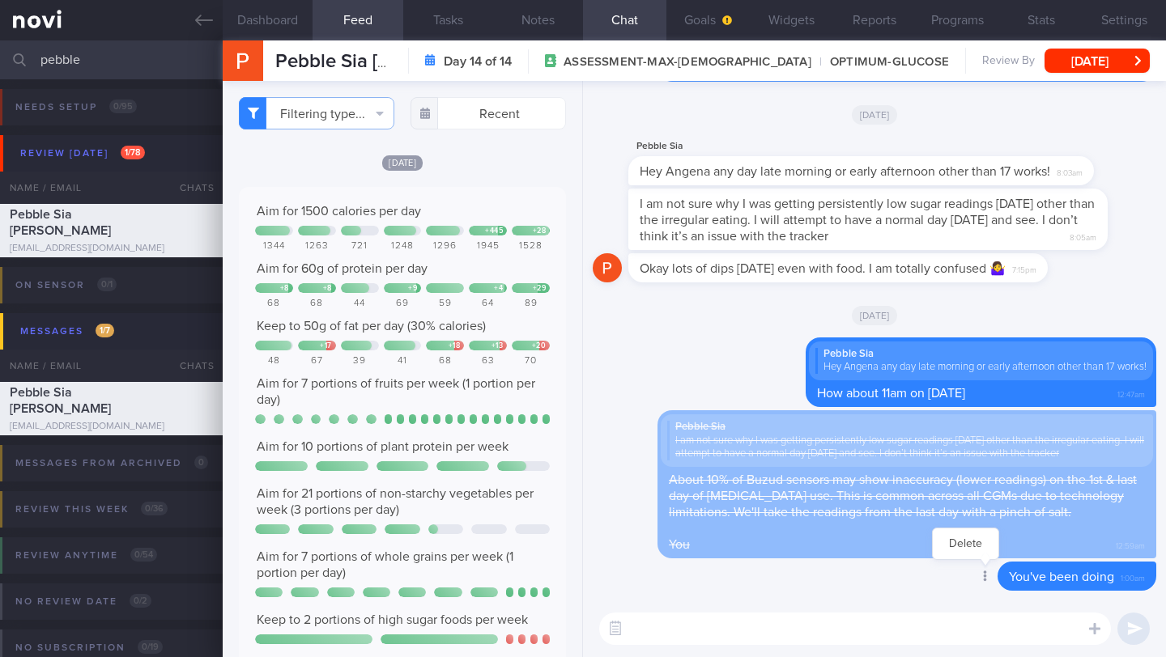
click at [969, 580] on div at bounding box center [983, 578] width 29 height 30
click at [953, 552] on button "Delete" at bounding box center [965, 544] width 66 height 24
paste textarea "About 10% of Buzud sensors may show inaccuracy (lower readings) on the 1st & la…"
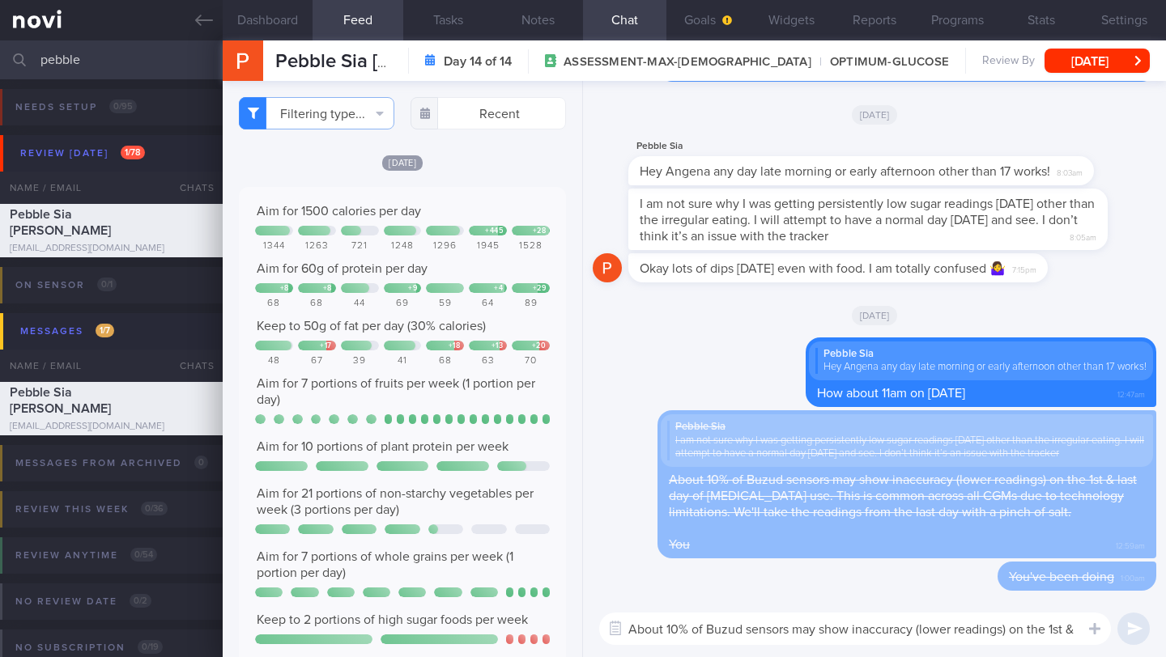
scroll to position [0, 0]
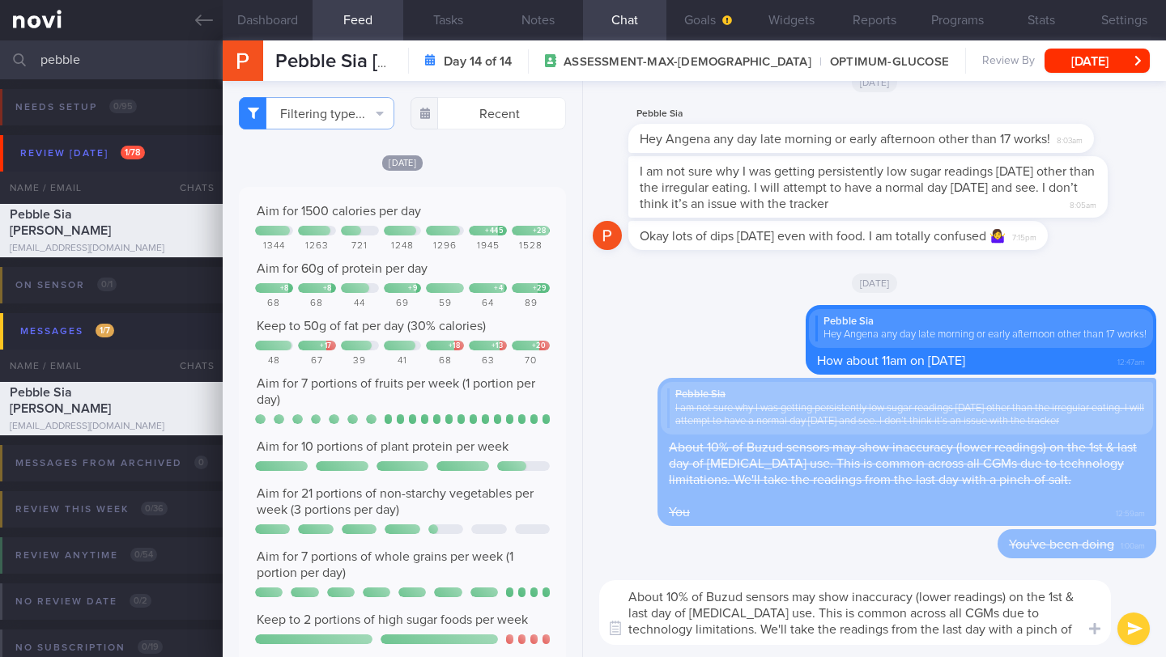
type textarea "About 10% of Buzud sensors may show inaccuracy (lower readings) on the 1st & la…"
click at [1132, 631] on button "submit" at bounding box center [1133, 629] width 32 height 32
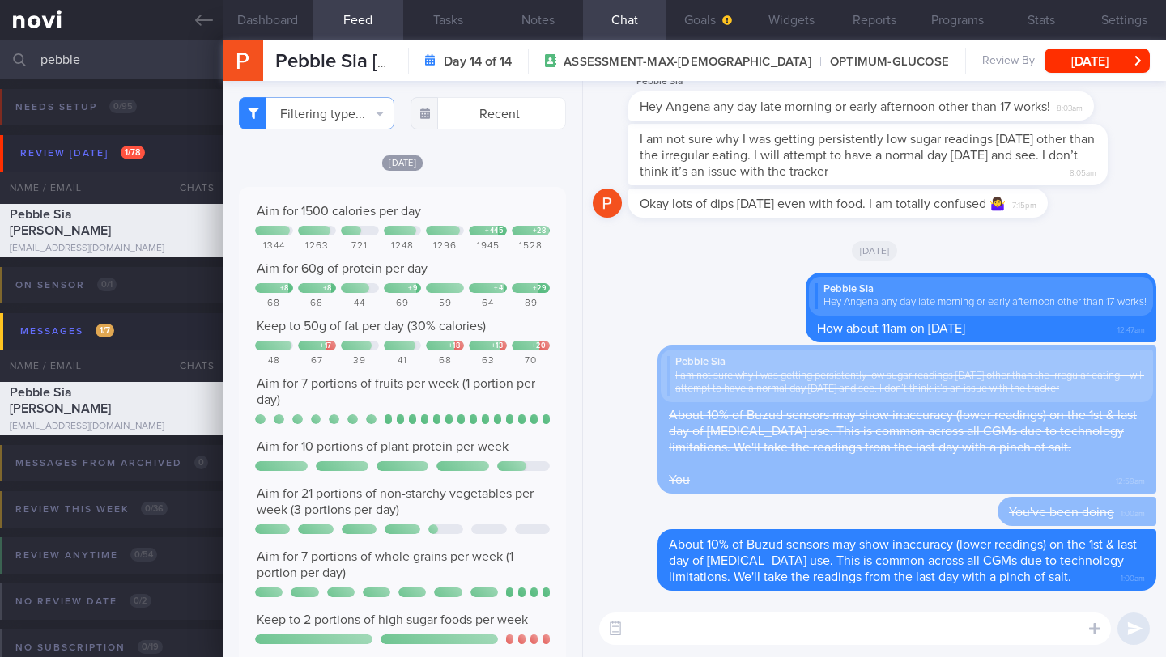
click at [1050, 635] on textarea at bounding box center [855, 629] width 512 height 32
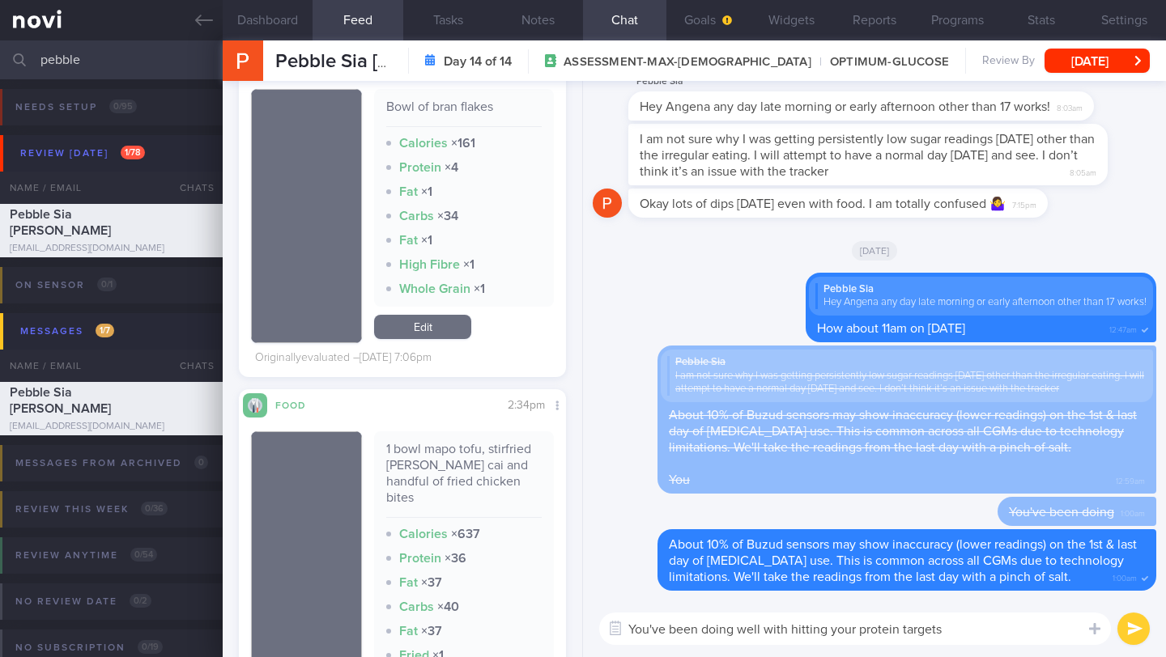
scroll to position [3679, 0]
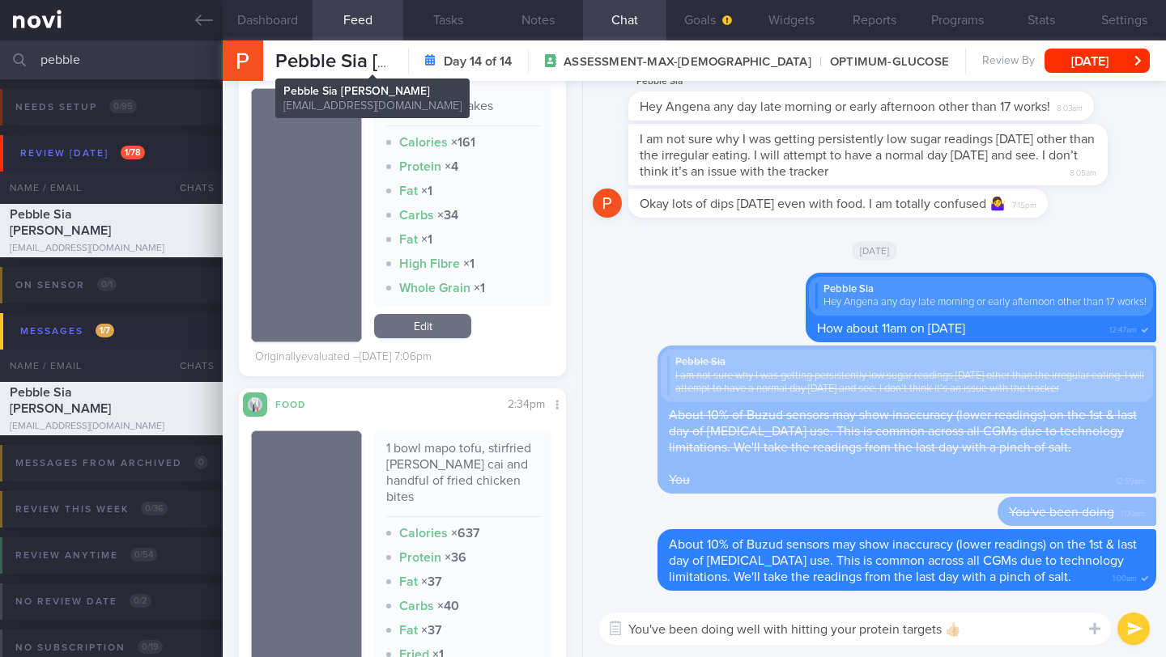
click at [422, 62] on span "Pebble Sia Huei­-Chieh" at bounding box center [399, 61] width 248 height 19
copy div "Pebble Sia Huei­-Chieh Pebble Sia Huei­-Chieh pebblesia@gmail.com"
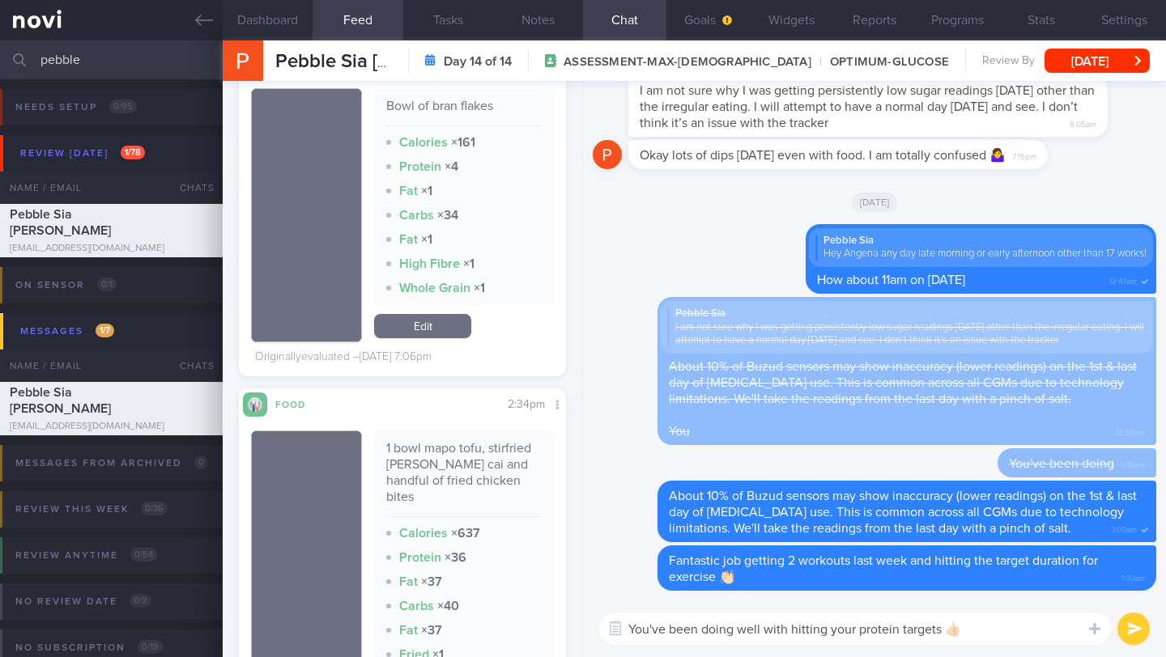
click at [671, 626] on textarea "You've been doing well with hitting your protein targets 👍🏻" at bounding box center [855, 629] width 512 height 32
type textarea "You've also been doing well with hitting your protein targets 👍🏻"
click at [546, 28] on button "Notes" at bounding box center [538, 20] width 90 height 40
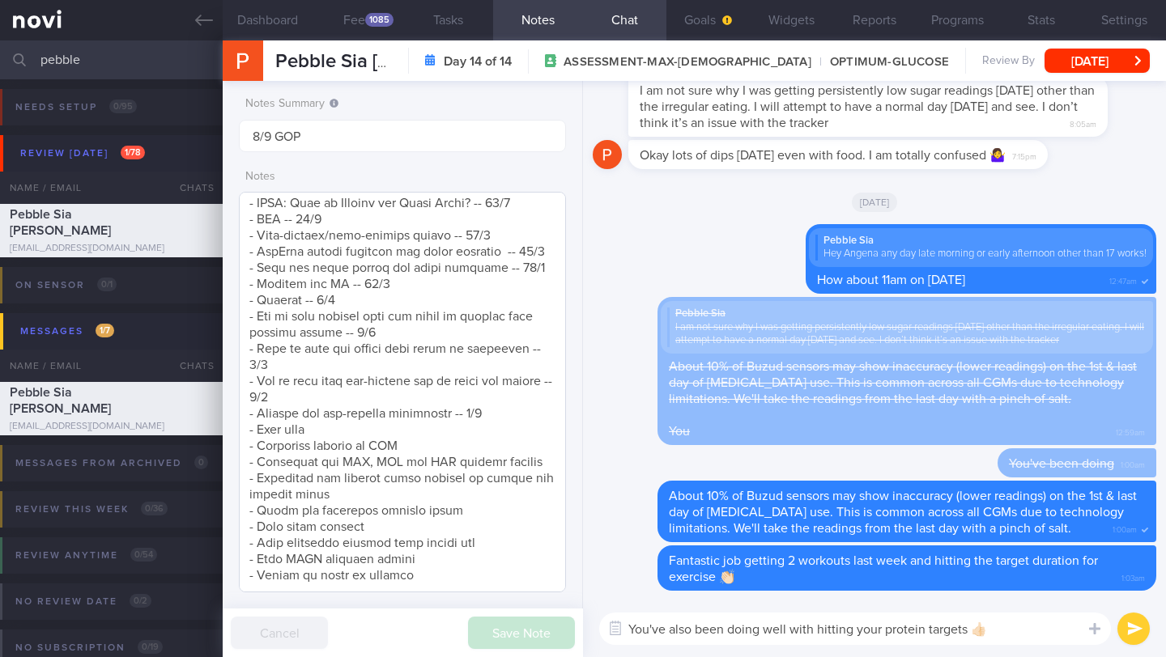
scroll to position [265, 0]
click at [1124, 633] on button "submit" at bounding box center [1133, 629] width 32 height 32
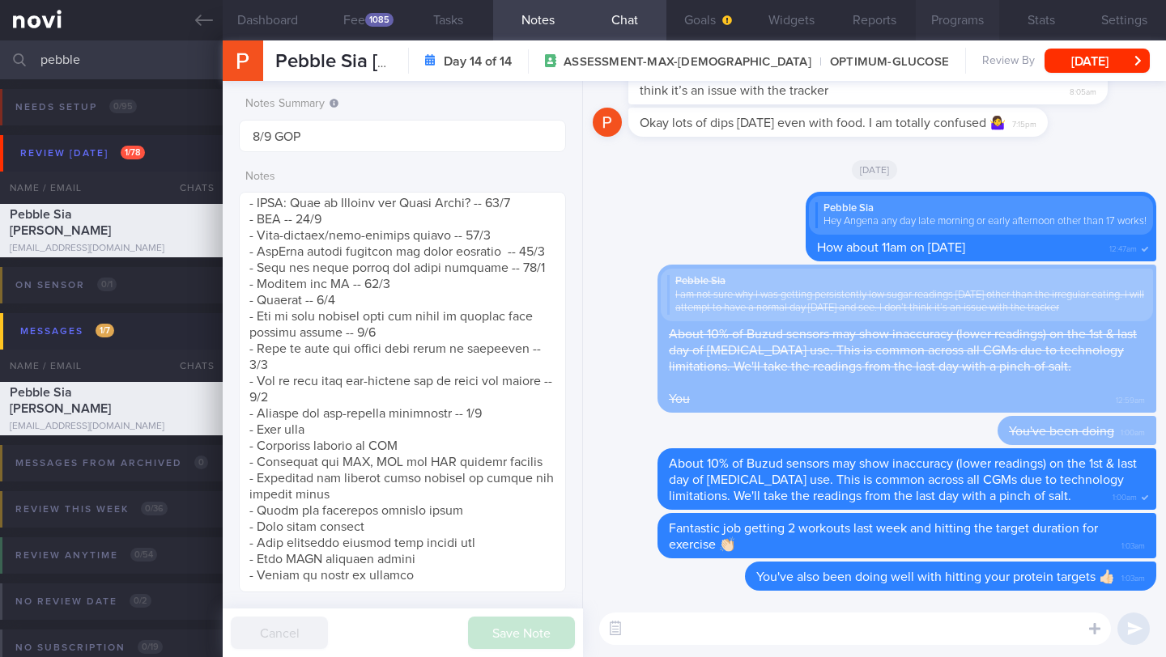
click at [948, 17] on button "Programs" at bounding box center [956, 20] width 83 height 40
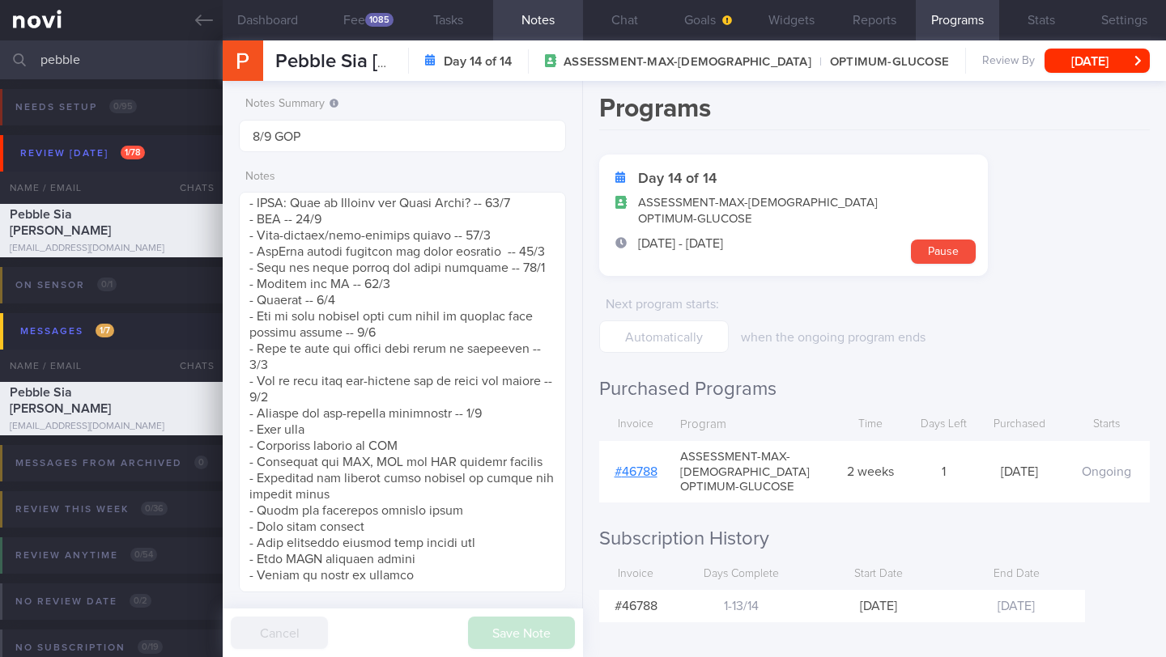
scroll to position [9, 0]
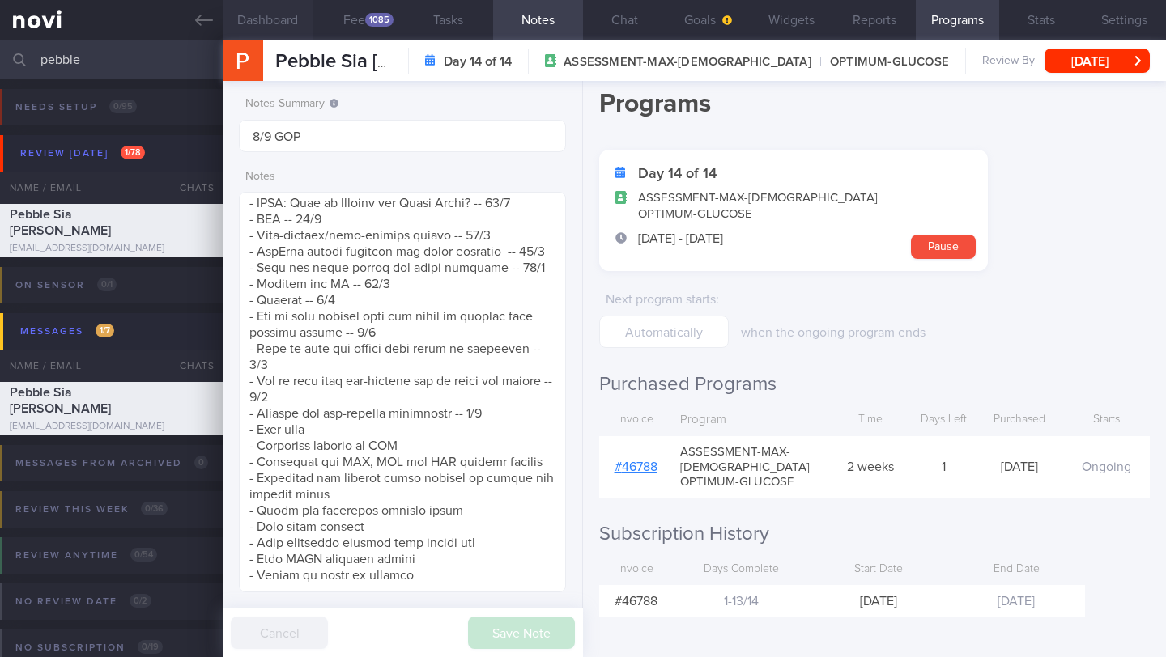
click at [282, 18] on button "Dashboard" at bounding box center [268, 20] width 90 height 40
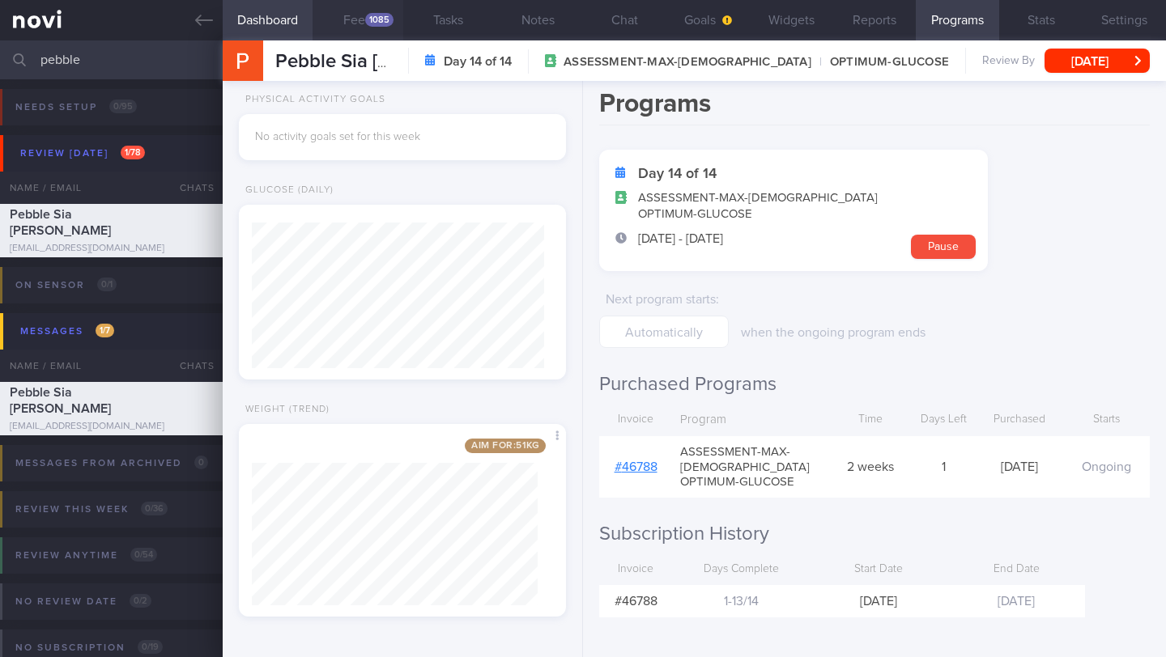
click at [386, 23] on div "1085" at bounding box center [379, 20] width 28 height 14
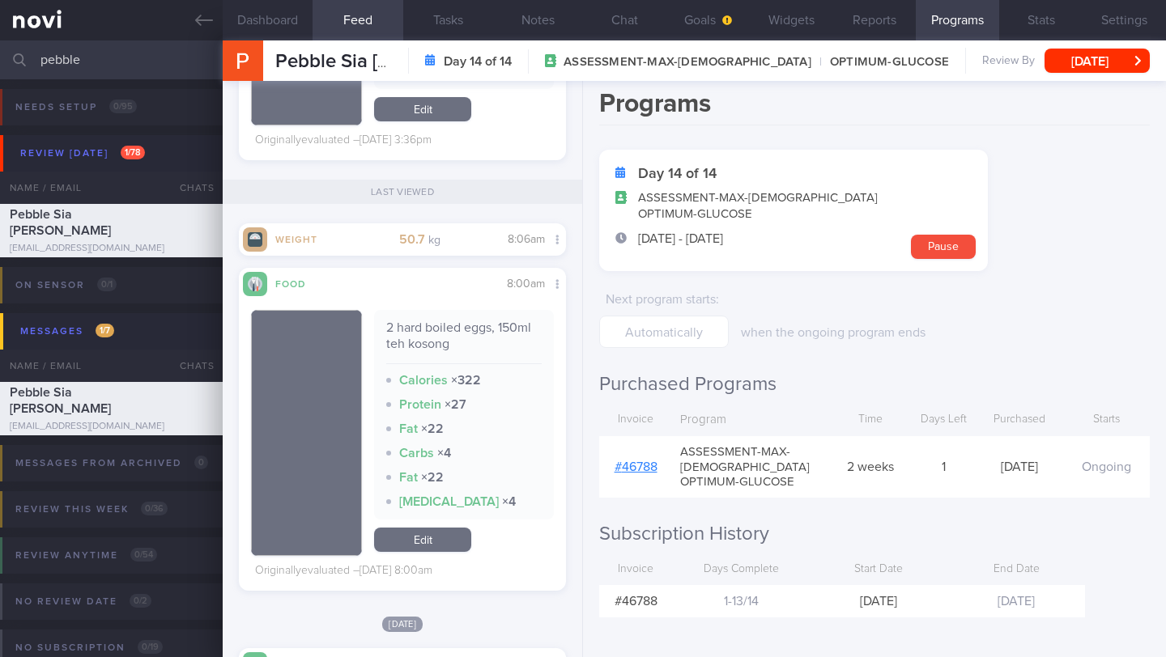
scroll to position [7510, 0]
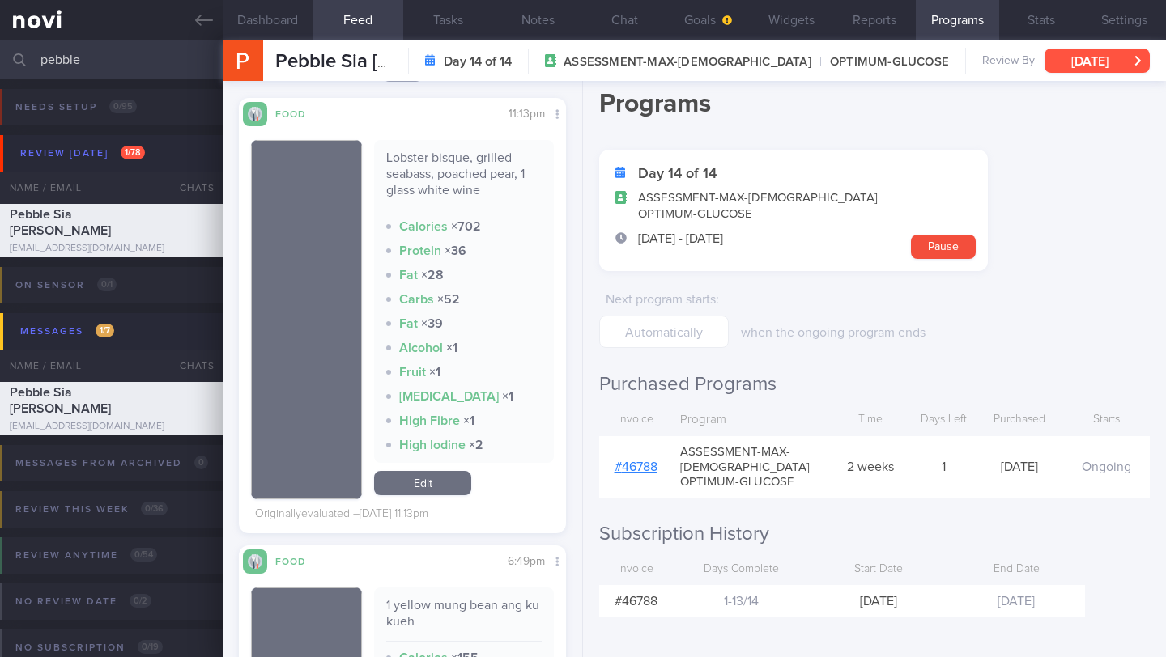
click at [1093, 69] on button "Mon, 8 Sep" at bounding box center [1096, 61] width 105 height 24
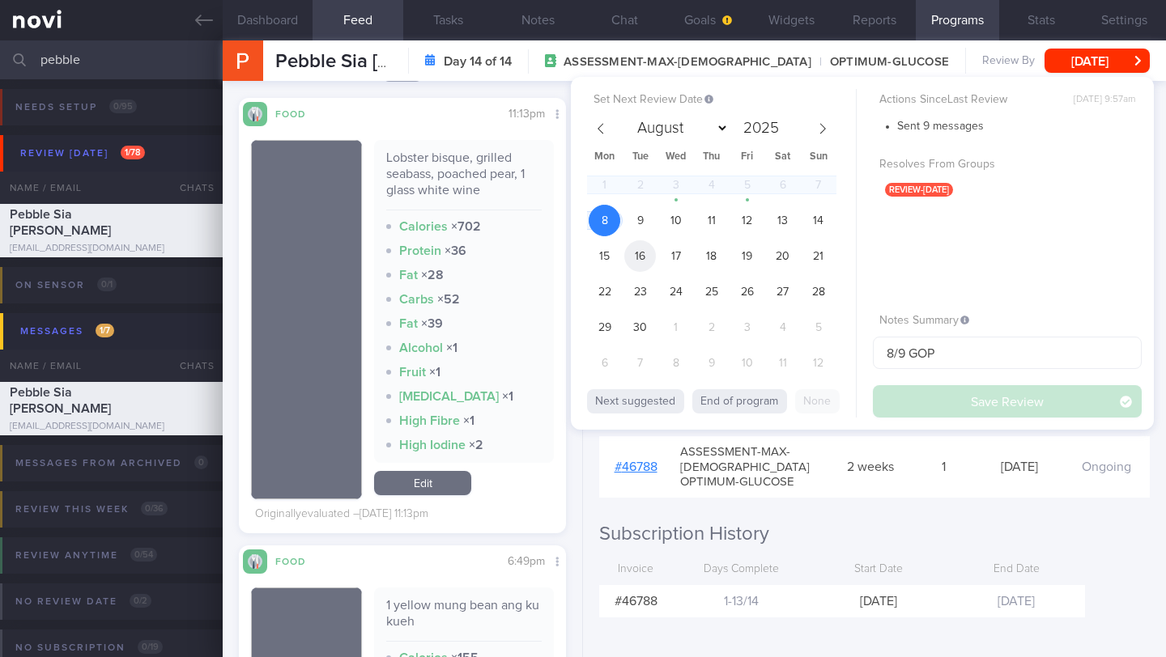
click at [642, 257] on span "16" at bounding box center [640, 256] width 32 height 32
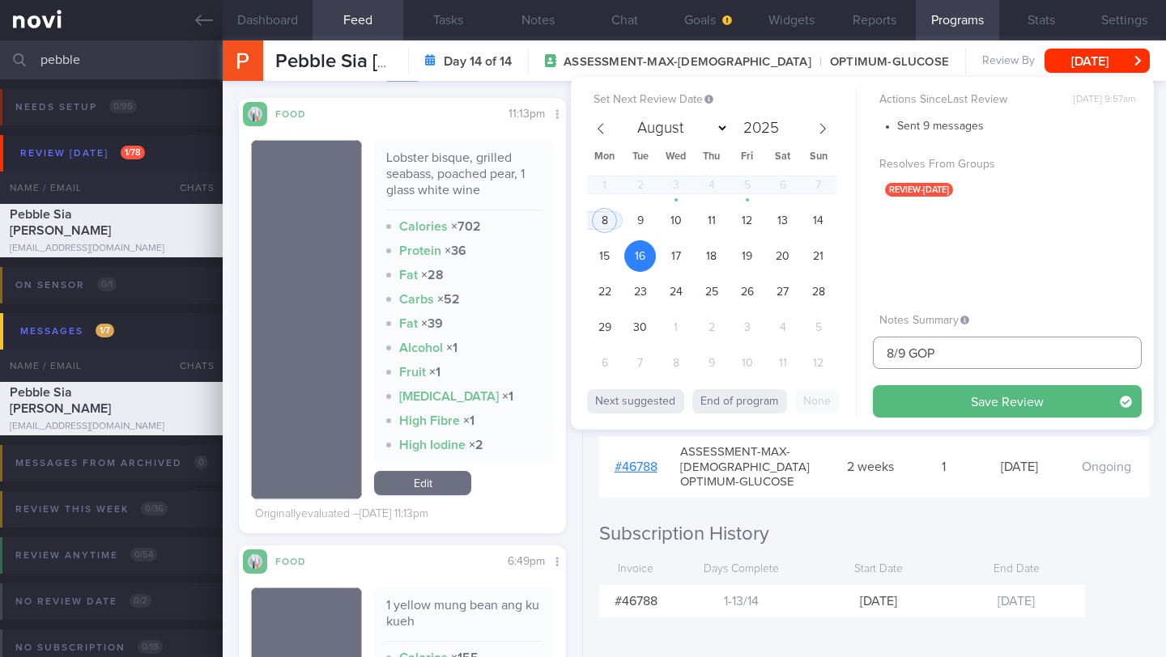
drag, startPoint x: 896, startPoint y: 350, endPoint x: 880, endPoint y: 350, distance: 16.2
click at [880, 350] on input "8/9 GOP" at bounding box center [1007, 353] width 269 height 32
click at [1043, 345] on input "16/9 Prep for GOP" at bounding box center [1007, 353] width 269 height 32
click at [1043, 357] on input "16/9 Prep for GOP" at bounding box center [1007, 353] width 269 height 32
type input "16/9 Prep for GOP R/V"
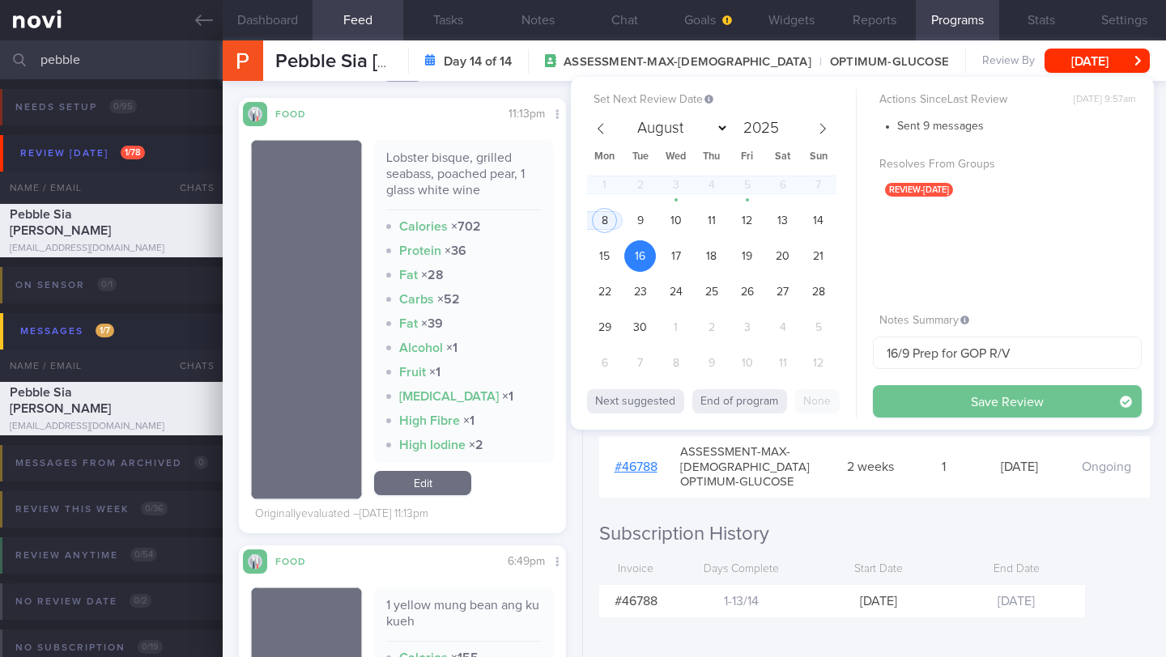
click at [945, 397] on button "Save Review" at bounding box center [1007, 401] width 269 height 32
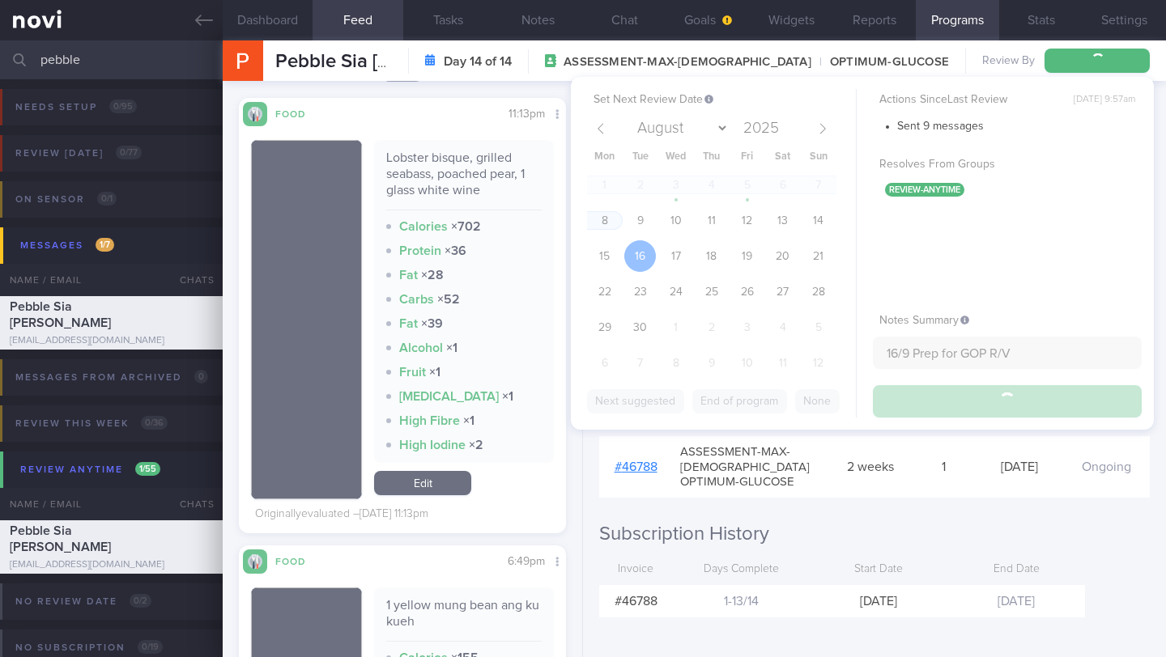
type input "16/9 Prep for GOP R/V"
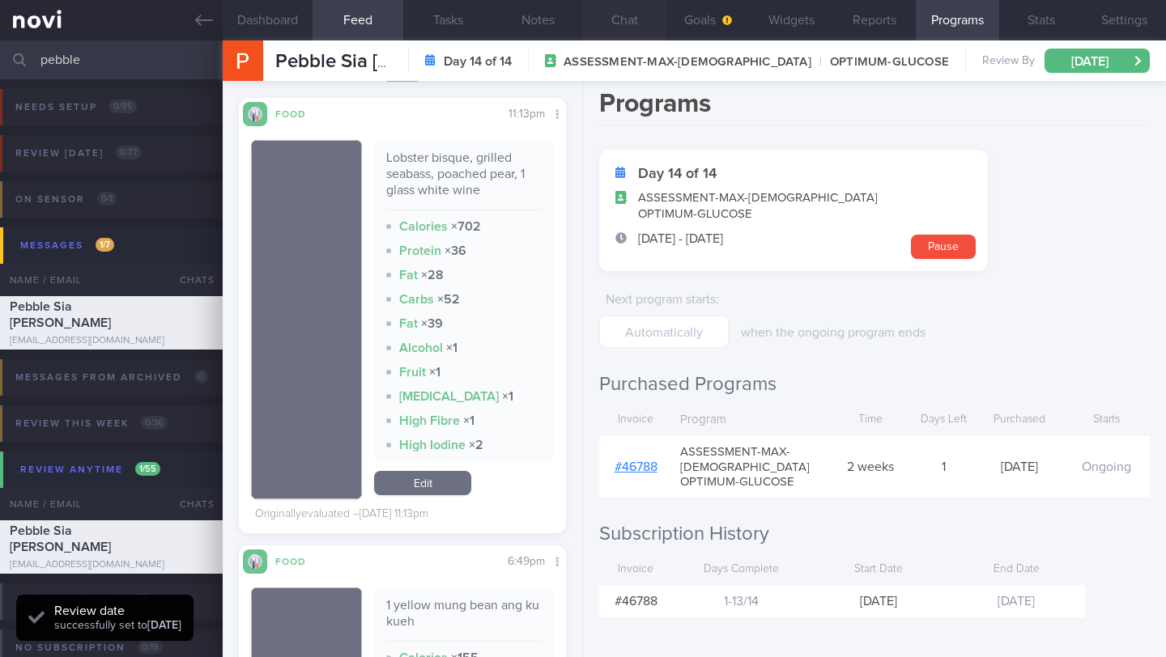
scroll to position [146, 292]
click at [643, 24] on button "Chat" at bounding box center [624, 20] width 83 height 40
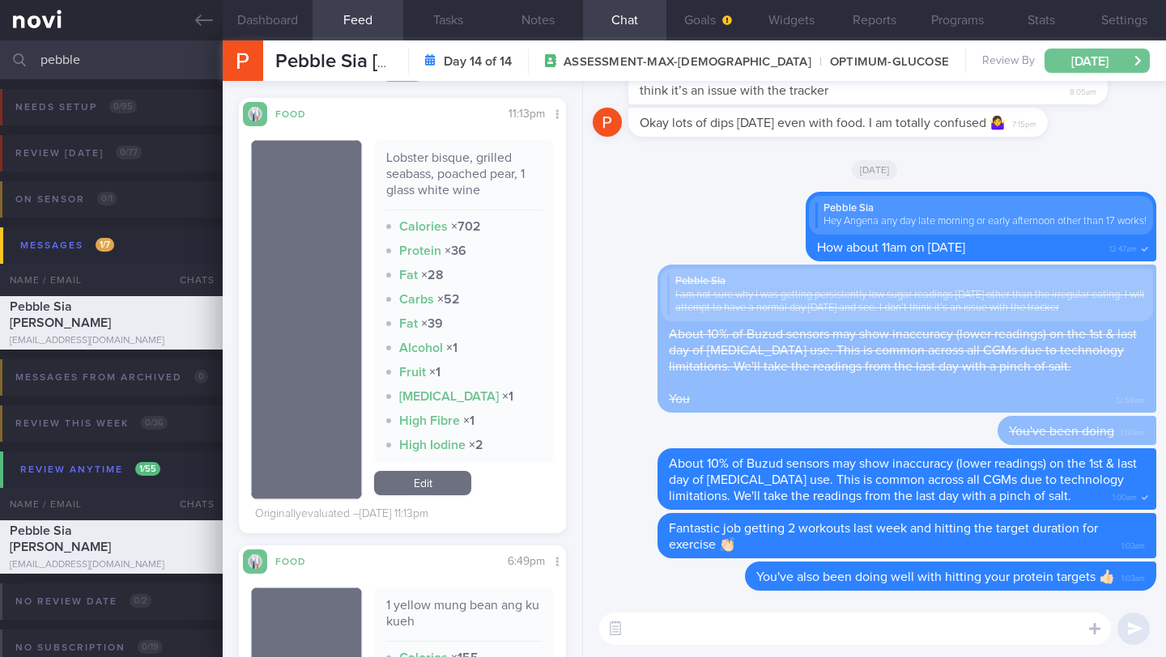
click at [1094, 62] on button "Tue, 16 Sep" at bounding box center [1096, 61] width 105 height 24
